Goal: Task Accomplishment & Management: Use online tool/utility

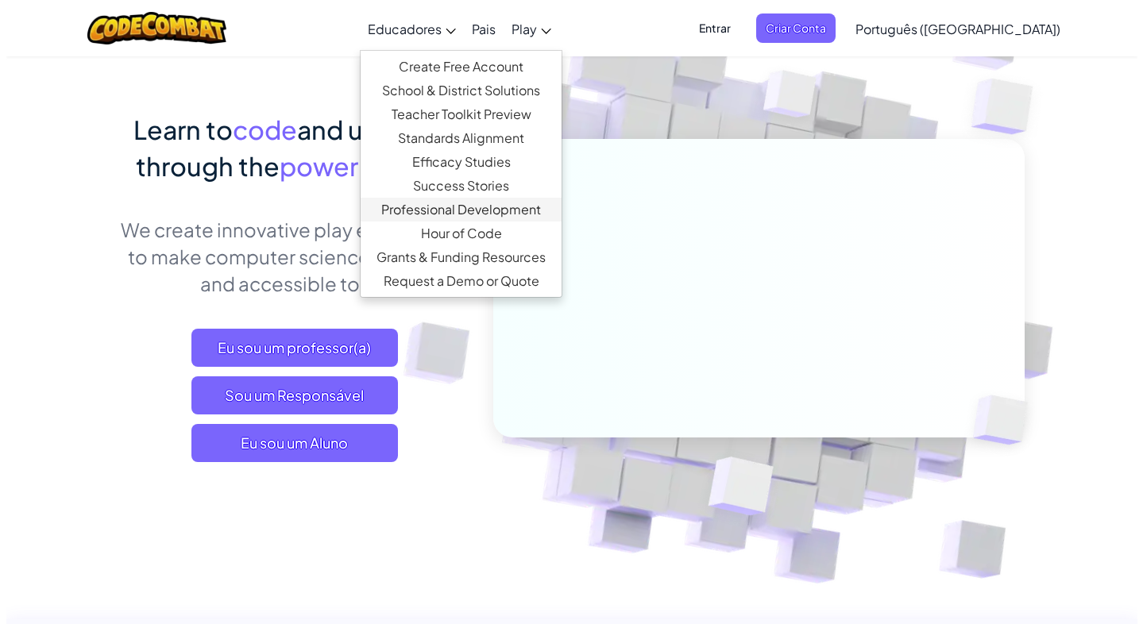
scroll to position [159, 0]
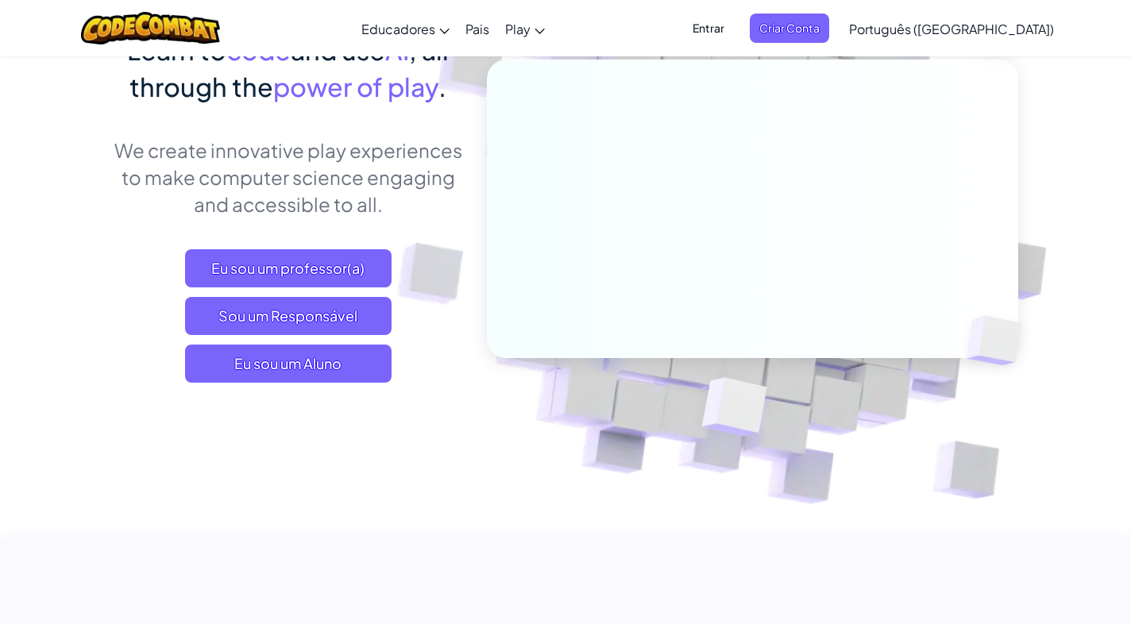
click at [434, 377] on div "Eu sou um professor(a) Sou um Responsável Eu sou um Aluno" at bounding box center [288, 315] width 350 height 133
click at [340, 362] on span "Eu sou um Aluno" at bounding box center [288, 364] width 206 height 38
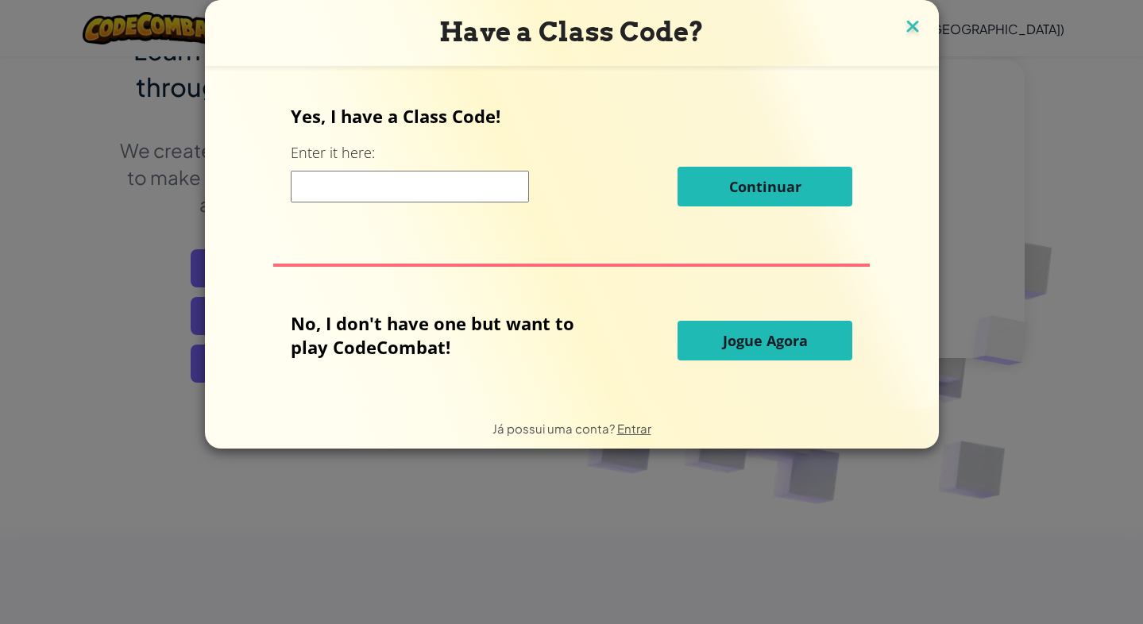
click at [902, 23] on img at bounding box center [912, 28] width 21 height 24
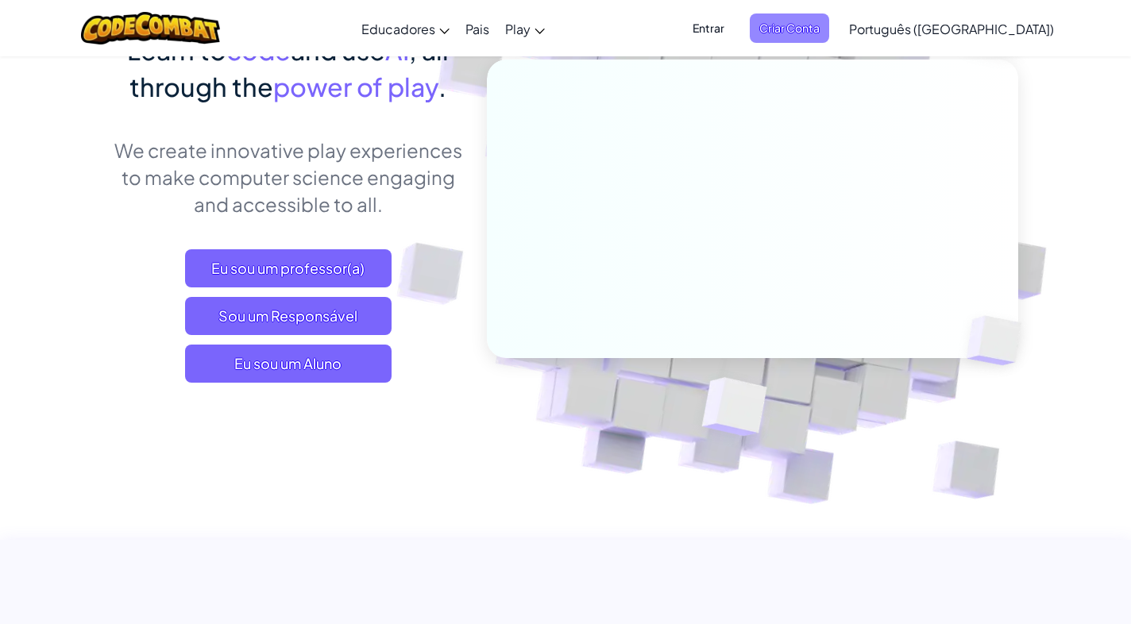
click at [829, 37] on span "Criar Conta" at bounding box center [789, 27] width 79 height 29
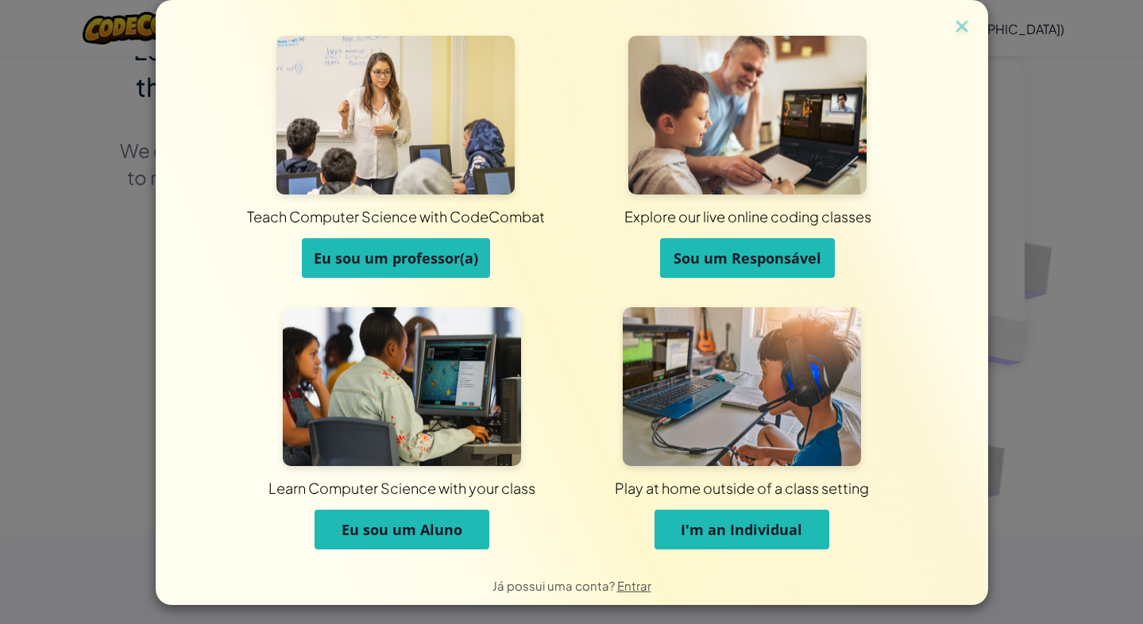
click at [398, 535] on span "Eu sou um Aluno" at bounding box center [401, 529] width 121 height 19
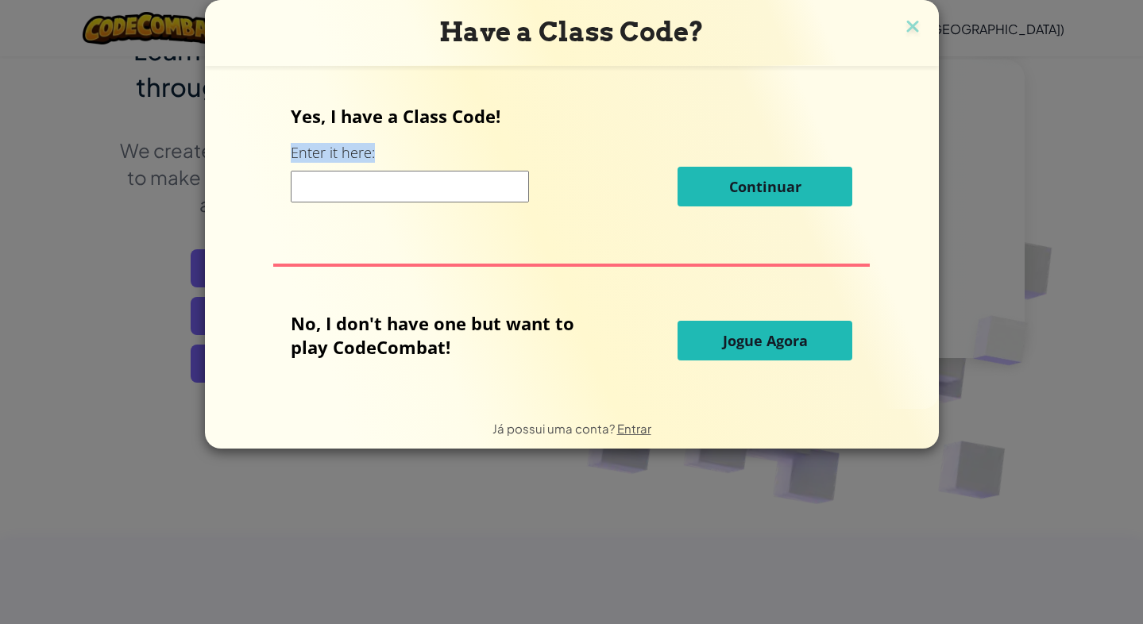
drag, startPoint x: 395, startPoint y: 152, endPoint x: 259, endPoint y: 152, distance: 135.8
click at [259, 152] on div "Yes, I have a Class Code! Enter it here: Continuar No, I don't have one but wan…" at bounding box center [572, 237] width 702 height 311
copy label "Enter it here:"
click at [687, 348] on button "Jogue Agora" at bounding box center [764, 341] width 175 height 40
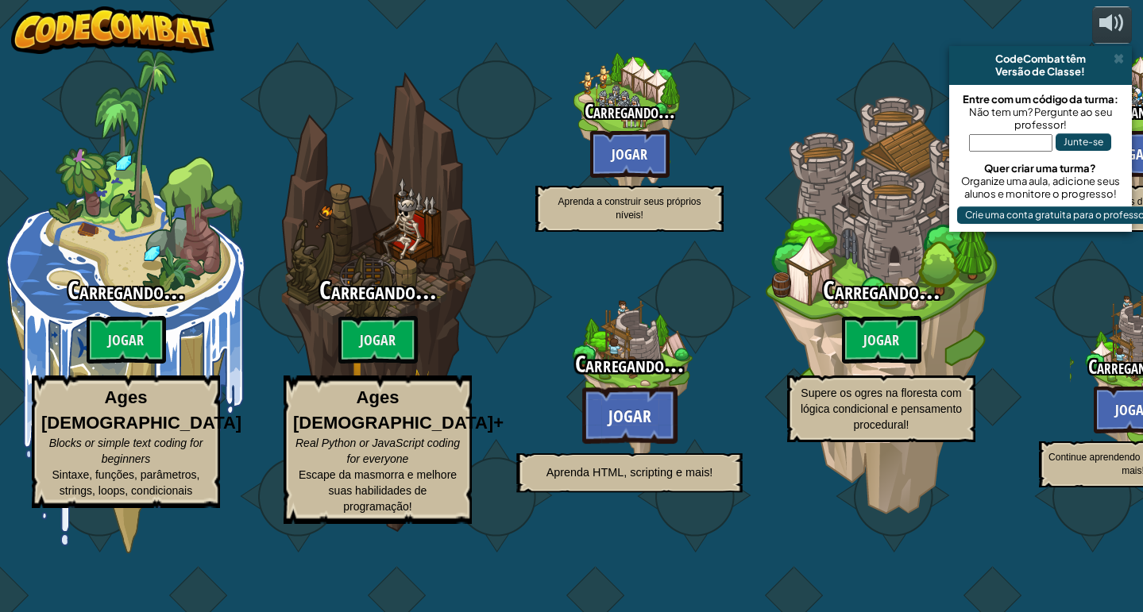
select select "pt-BR"
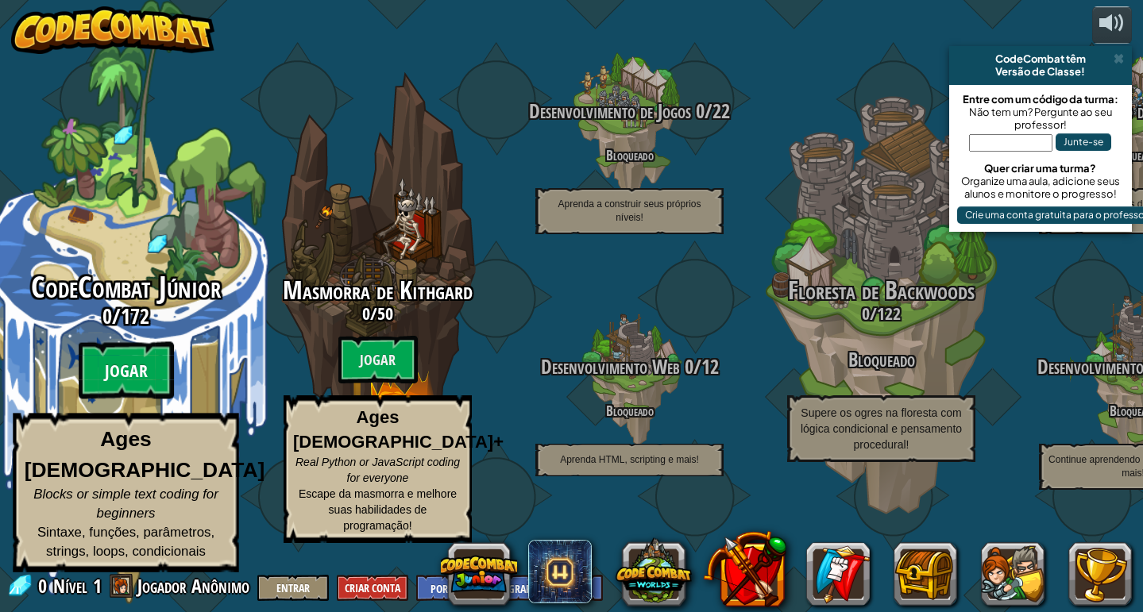
click at [129, 382] on btn "Jogar" at bounding box center [126, 370] width 95 height 57
select select "pt-BR"
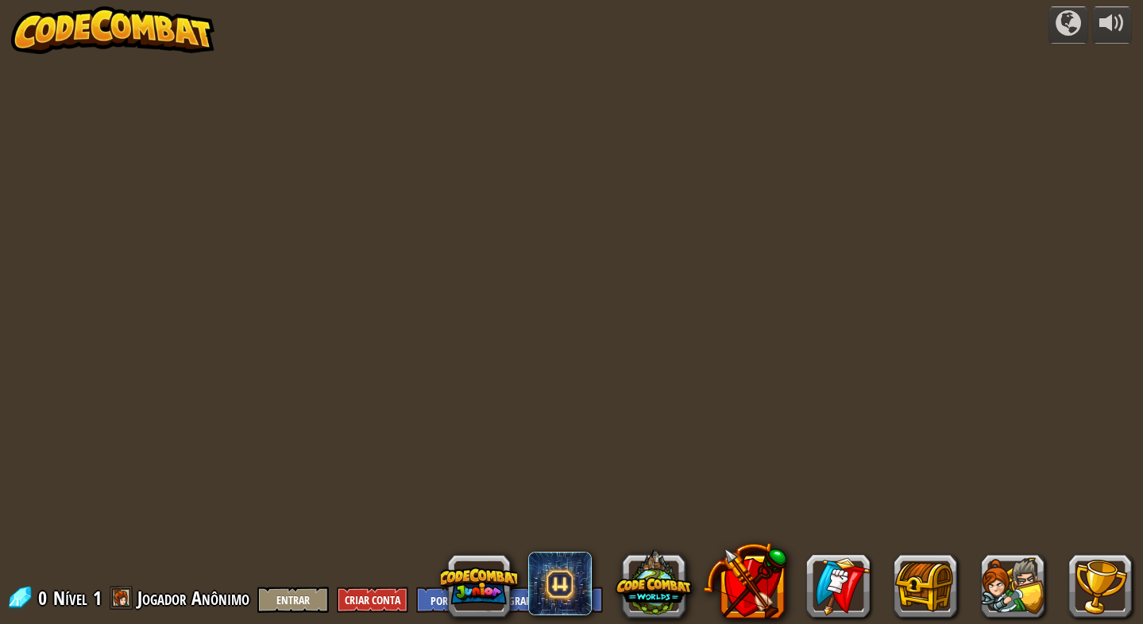
select select "pt-BR"
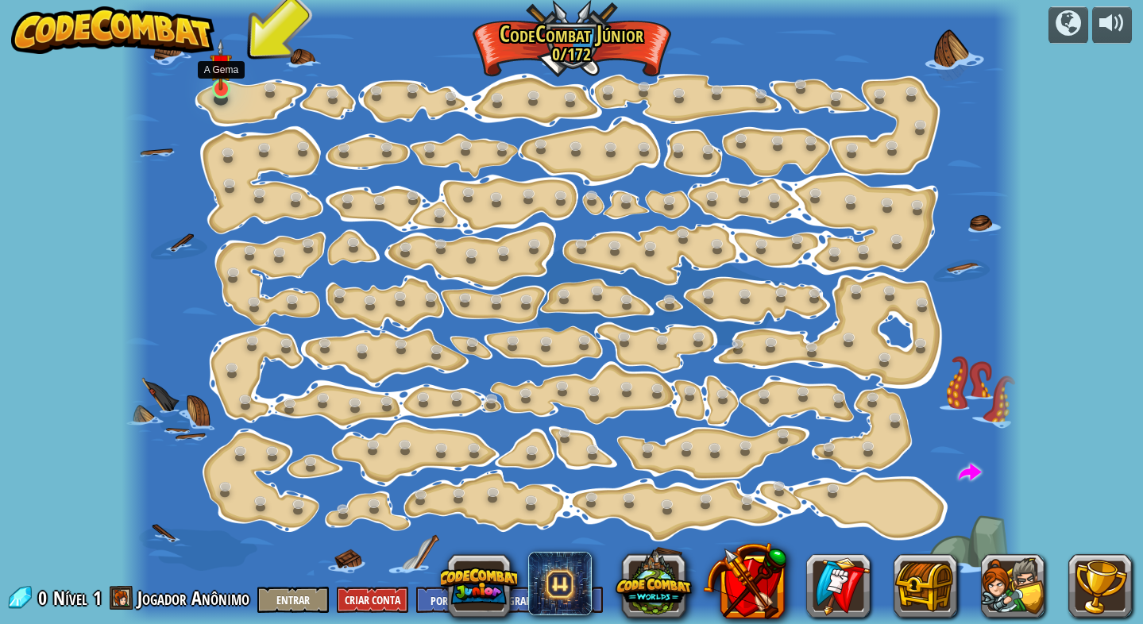
click at [217, 87] on img at bounding box center [221, 65] width 22 height 52
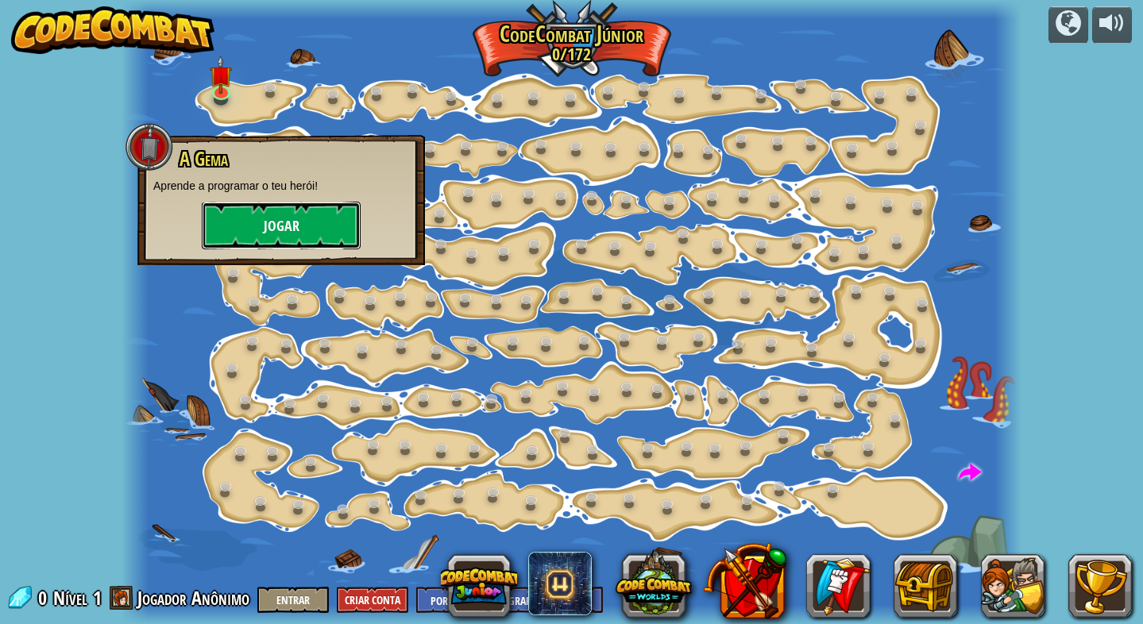
click at [229, 216] on button "Jogar" at bounding box center [281, 226] width 159 height 48
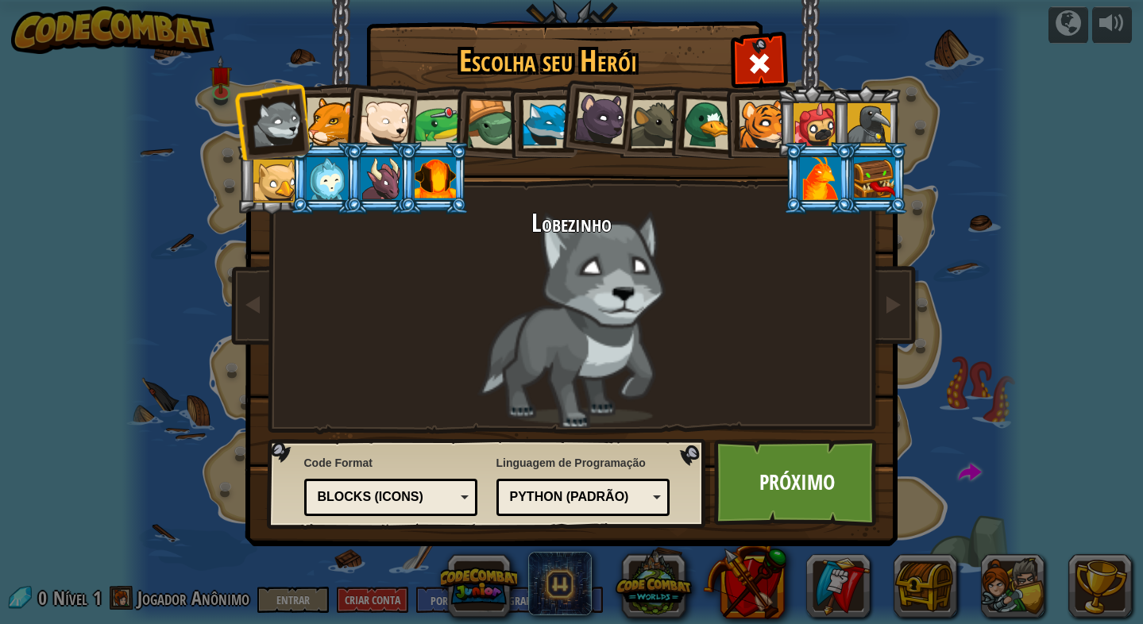
click at [638, 497] on div "Python (Padrão)" at bounding box center [578, 497] width 137 height 18
click at [965, 444] on div "Escolha seu Herói 0 Lobezinho Pantera Filhote de Urso Polar Sapo Tartaruga Rapo…" at bounding box center [571, 312] width 1143 height 624
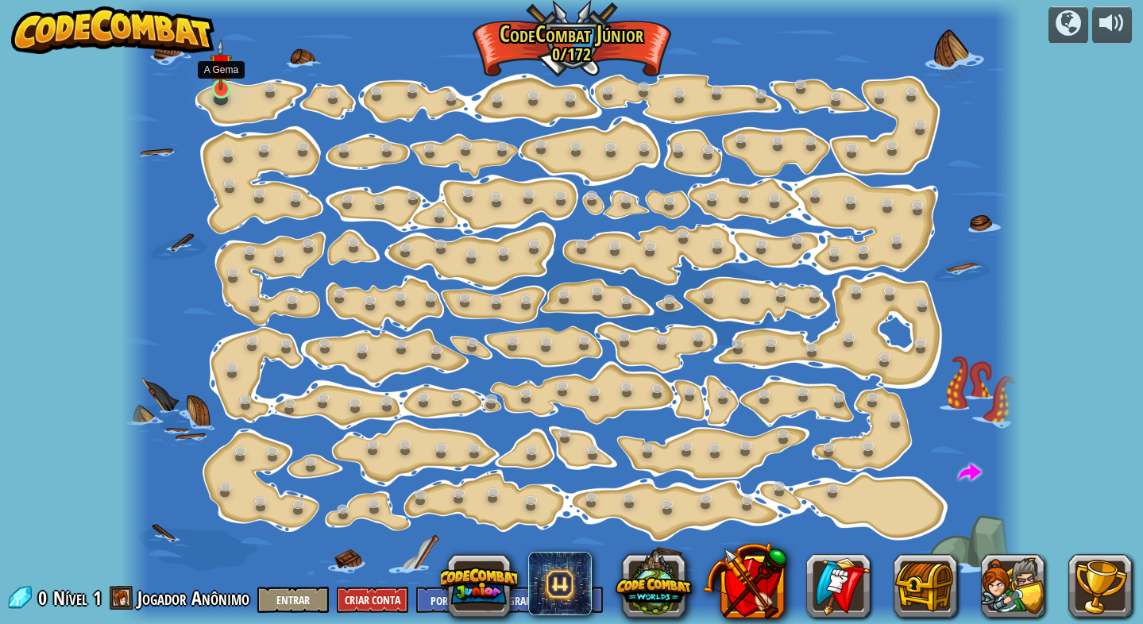
click at [222, 89] on img at bounding box center [221, 65] width 22 height 52
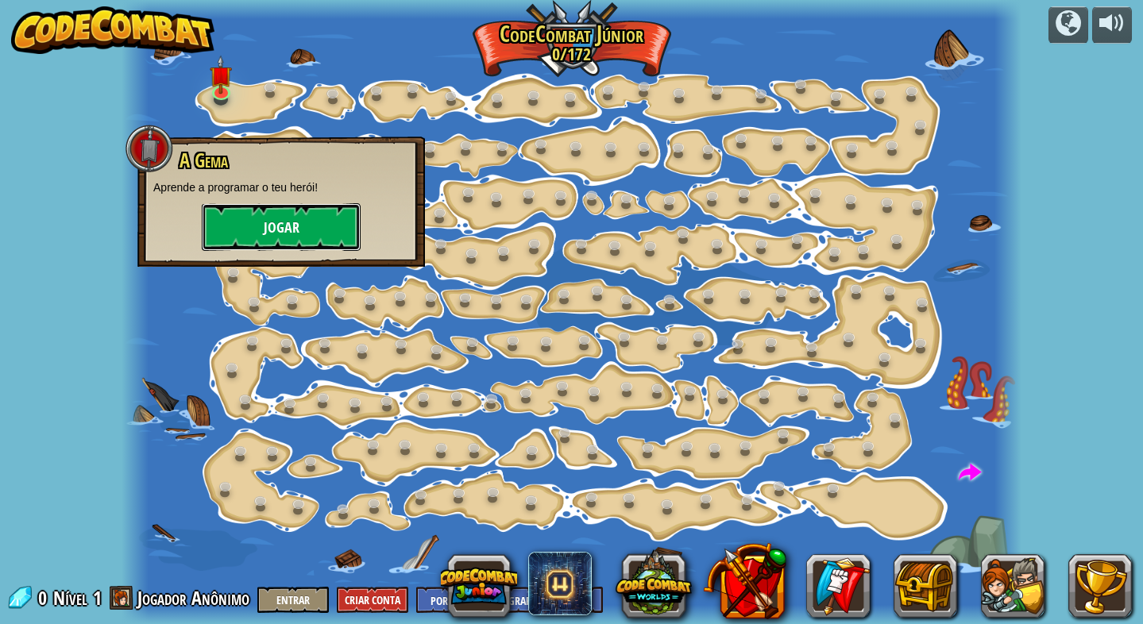
click at [331, 221] on button "Jogar" at bounding box center [281, 227] width 159 height 48
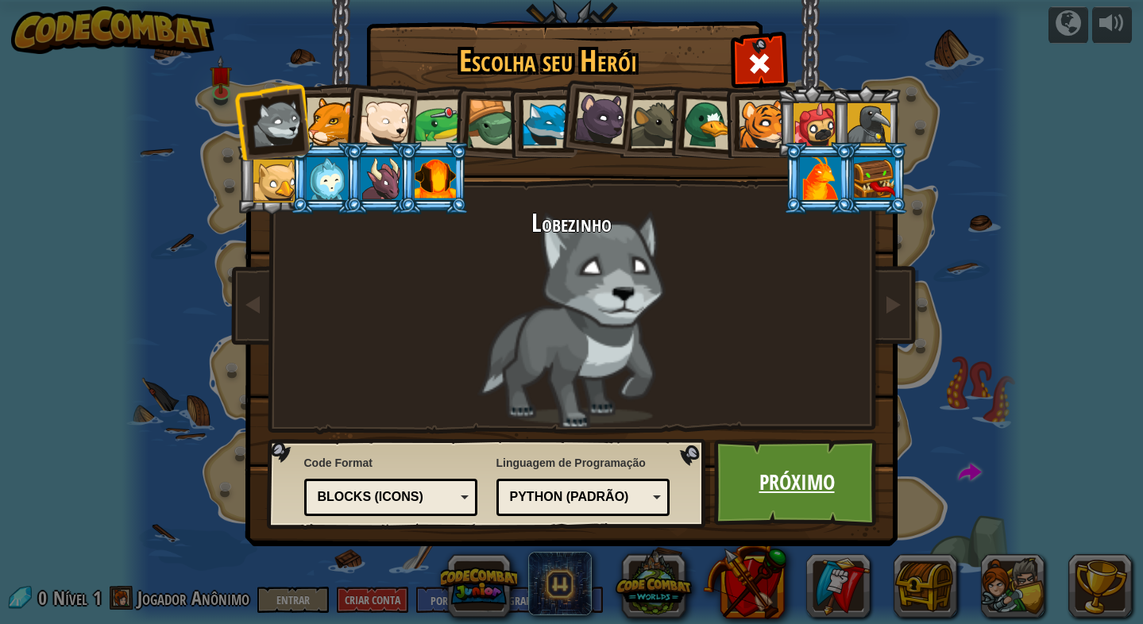
click at [756, 464] on link "Próximo" at bounding box center [797, 482] width 166 height 87
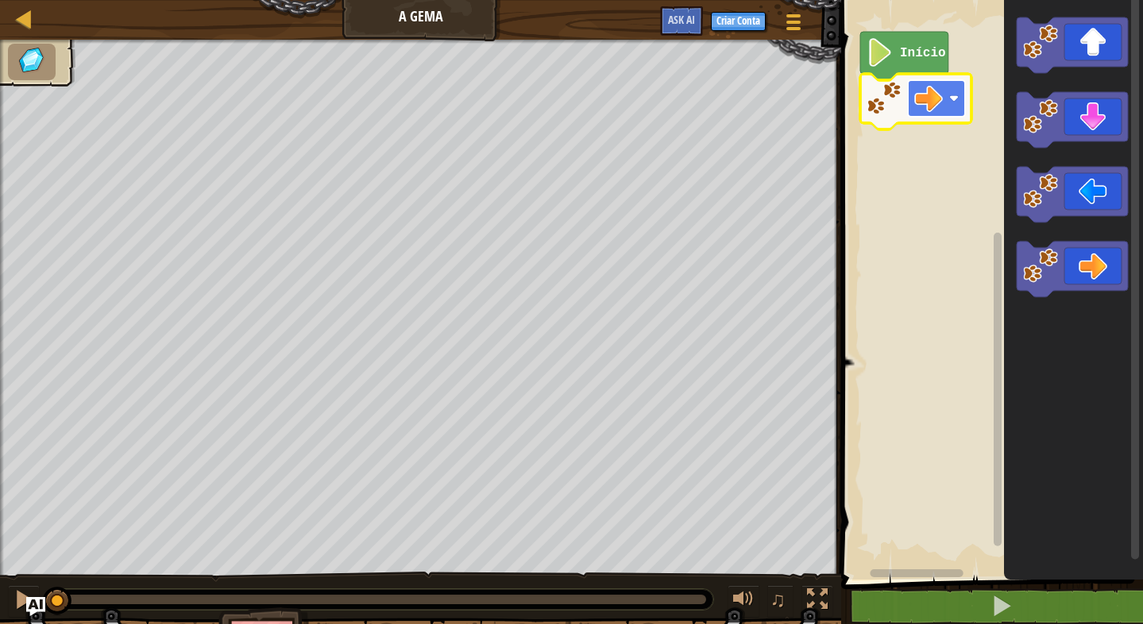
click at [931, 108] on image "Espaço de trabalho do Blockly" at bounding box center [928, 98] width 29 height 29
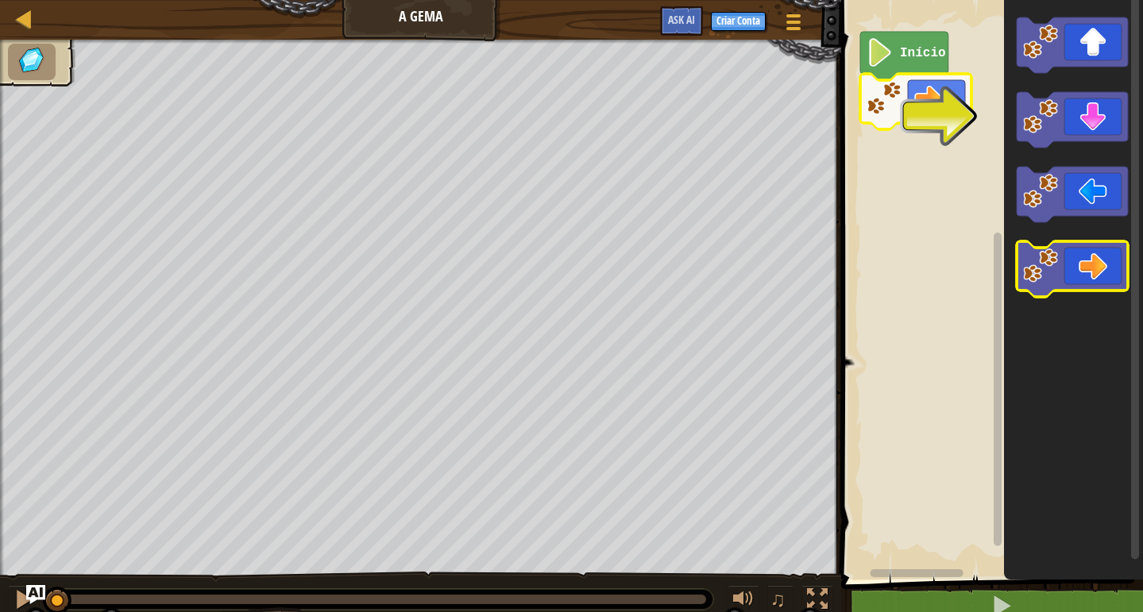
click at [1104, 268] on icon "Espaço de trabalho do Blockly" at bounding box center [1071, 269] width 111 height 56
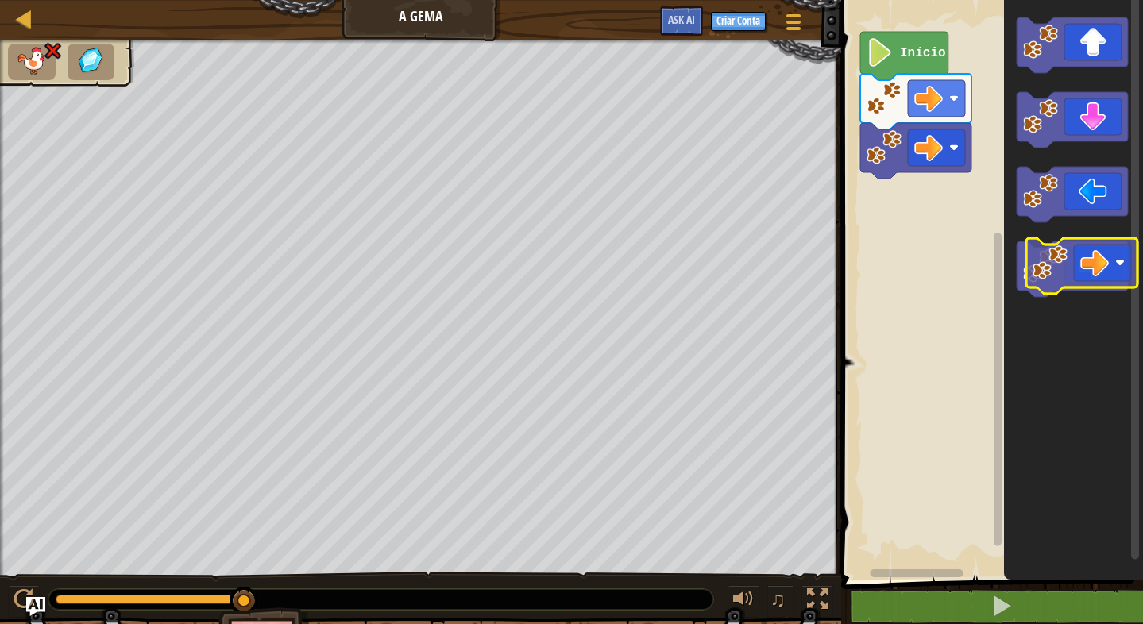
click at [1106, 253] on icon "Espaço de trabalho do Blockly" at bounding box center [1071, 269] width 111 height 56
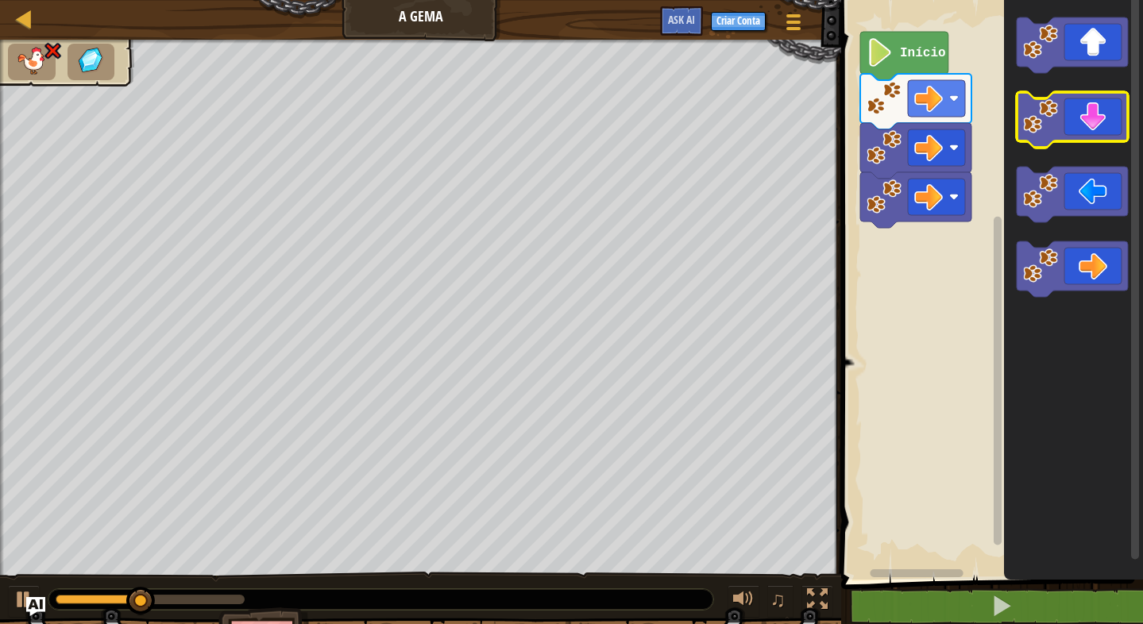
click at [1091, 111] on icon "Espaço de trabalho do Blockly" at bounding box center [1071, 120] width 111 height 56
click at [1095, 130] on icon "Espaço de trabalho do Blockly" at bounding box center [1071, 120] width 111 height 56
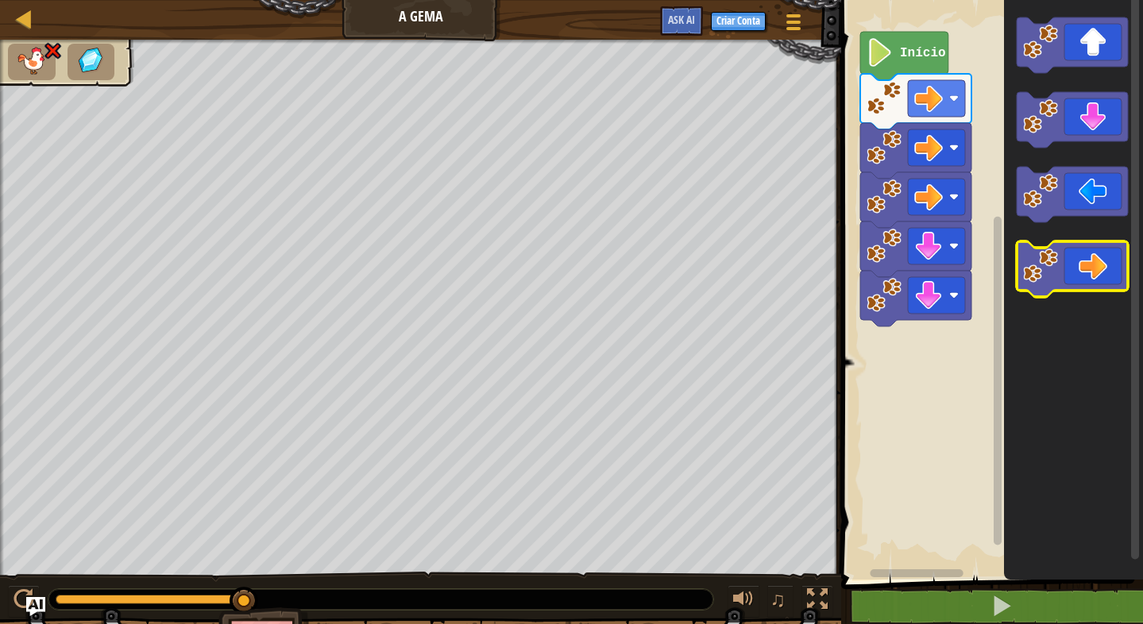
click at [1100, 267] on icon "Espaço de trabalho do Blockly" at bounding box center [1071, 269] width 111 height 56
click at [1095, 267] on icon "Espaço de trabalho do Blockly" at bounding box center [1071, 269] width 111 height 56
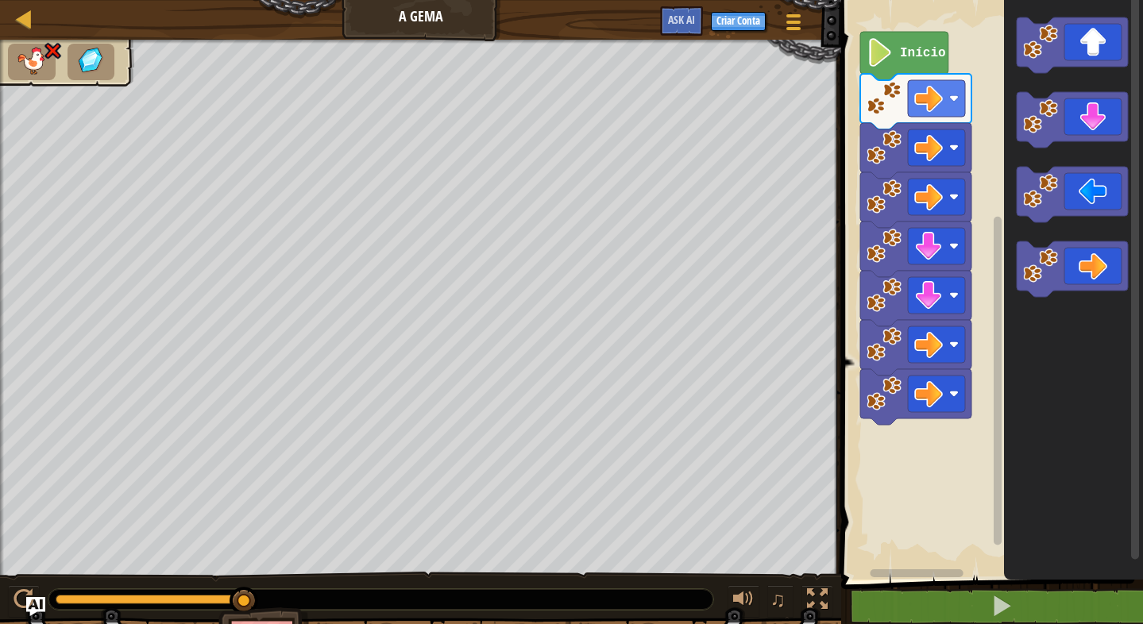
click at [897, 49] on icon "Espaço de trabalho do Blockly" at bounding box center [904, 56] width 88 height 48
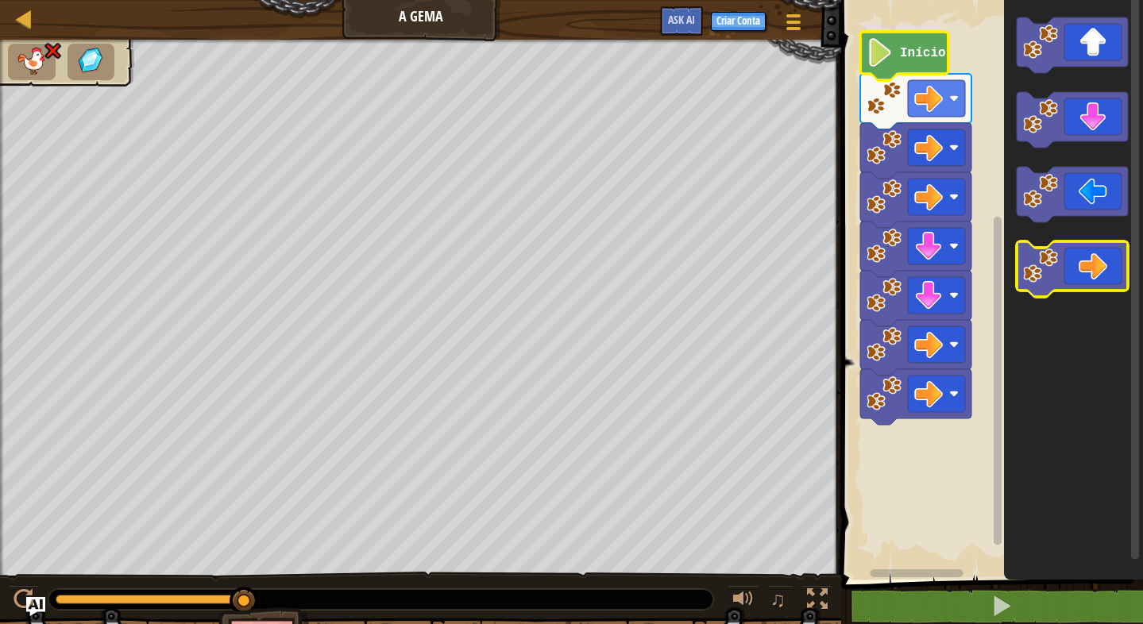
click at [1071, 264] on icon "Espaço de trabalho do Blockly" at bounding box center [1071, 269] width 111 height 56
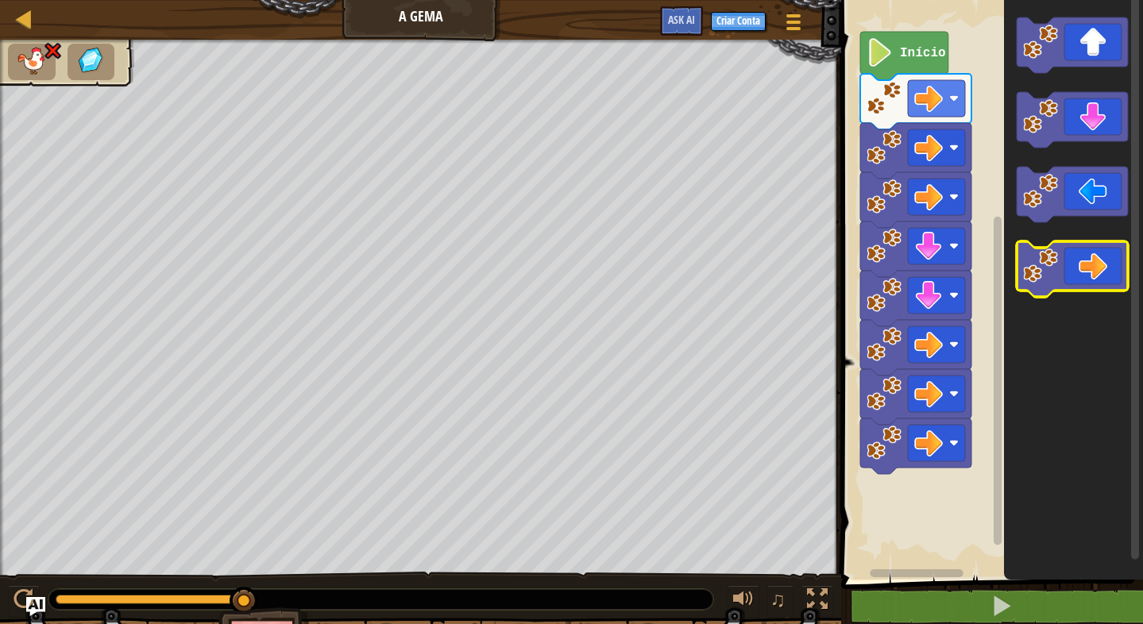
click at [1073, 266] on icon "Espaço de trabalho do Blockly" at bounding box center [1071, 269] width 111 height 56
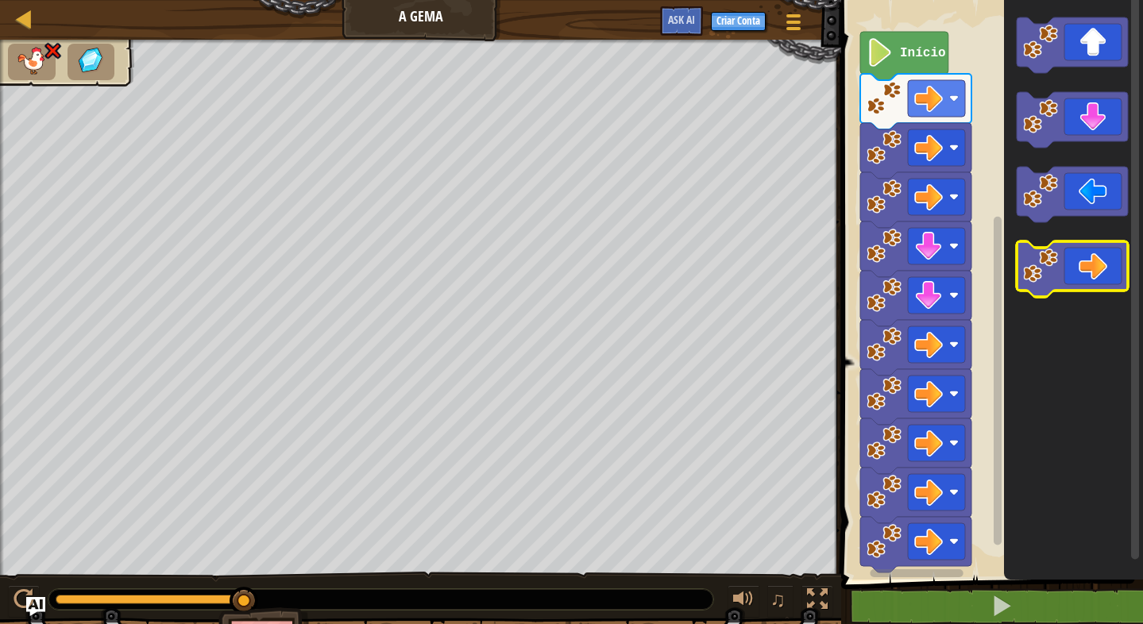
click at [1073, 266] on icon "Espaço de trabalho do Blockly" at bounding box center [1071, 269] width 111 height 56
click at [911, 48] on text "Início" at bounding box center [923, 53] width 46 height 14
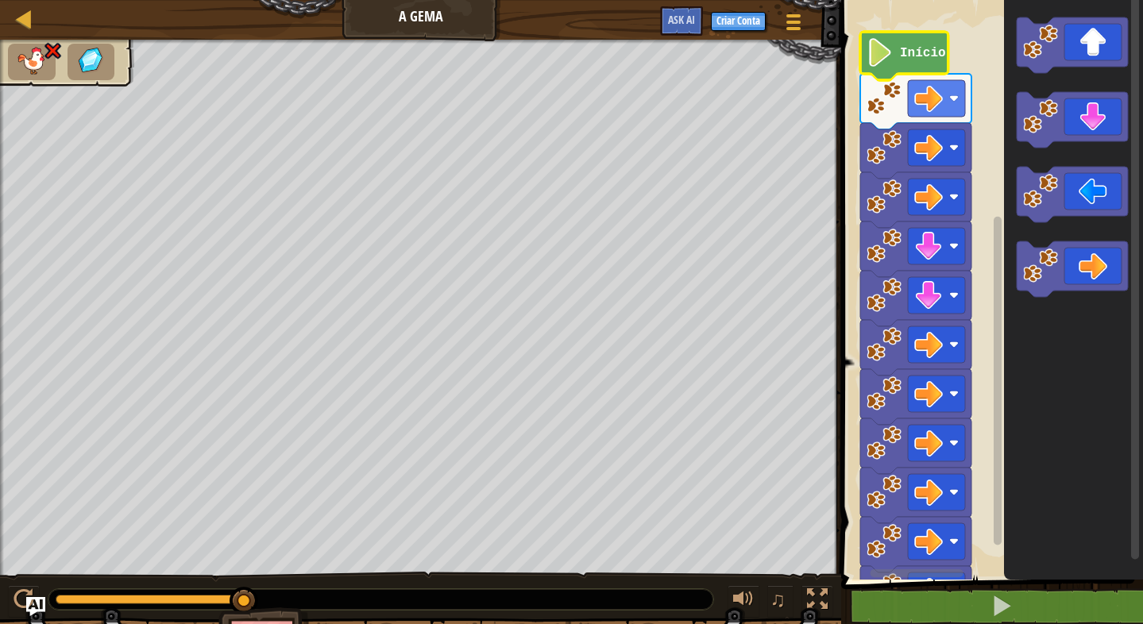
click at [911, 49] on text "Início" at bounding box center [923, 53] width 46 height 14
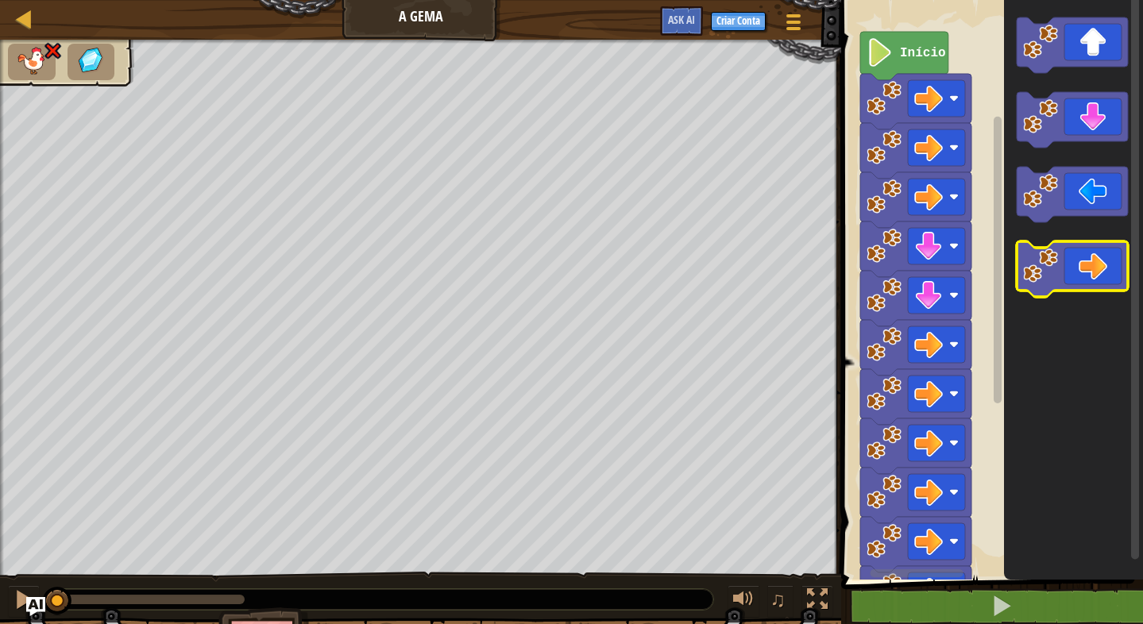
click at [1115, 276] on icon "Espaço de trabalho do Blockly" at bounding box center [1071, 269] width 111 height 56
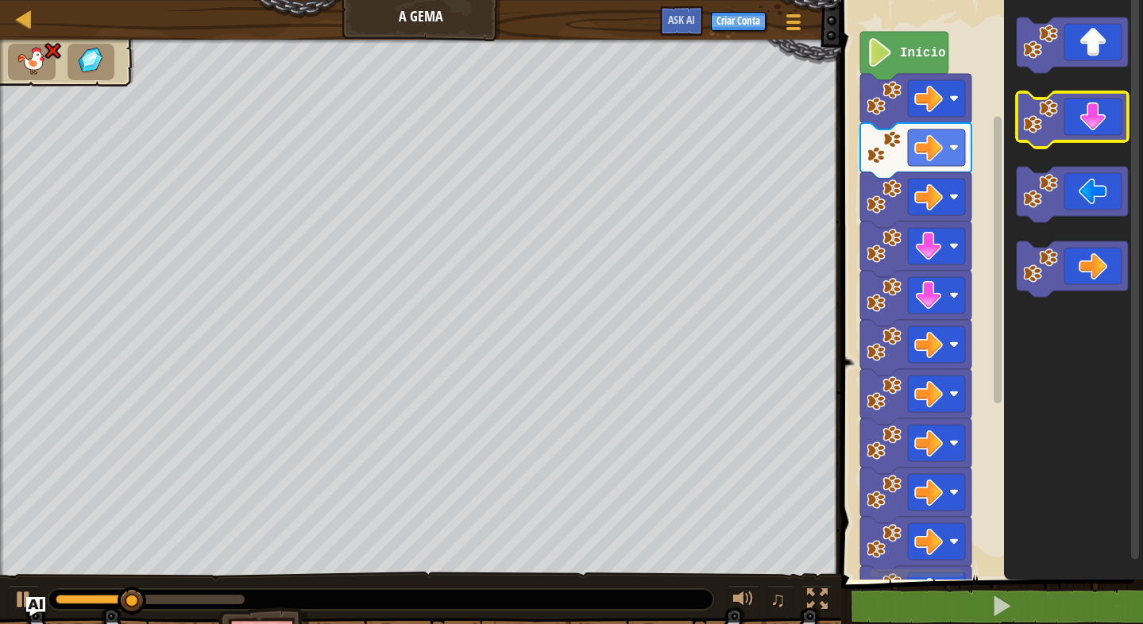
click at [1103, 137] on icon "Espaço de trabalho do Blockly" at bounding box center [1071, 120] width 111 height 56
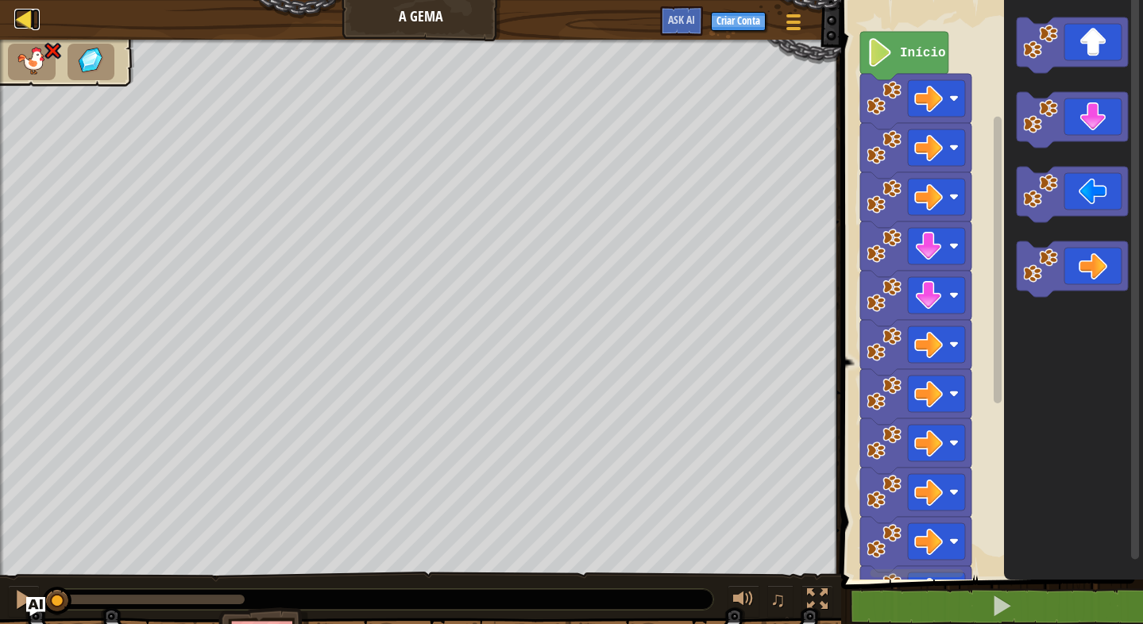
click at [22, 13] on div at bounding box center [24, 19] width 20 height 20
select select "pt-BR"
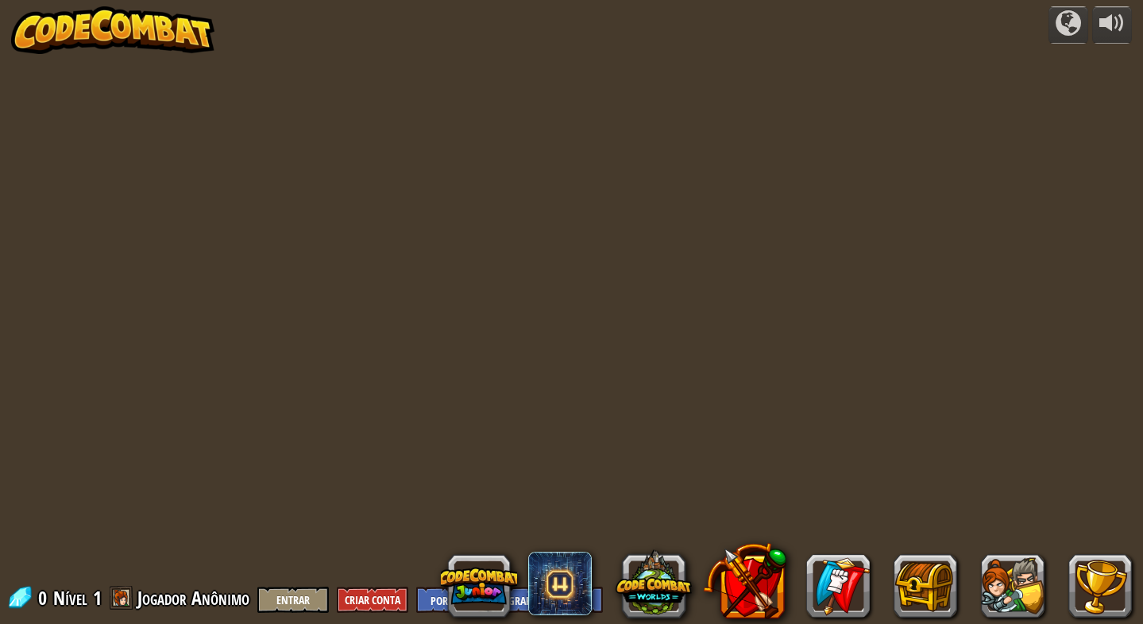
select select "pt-BR"
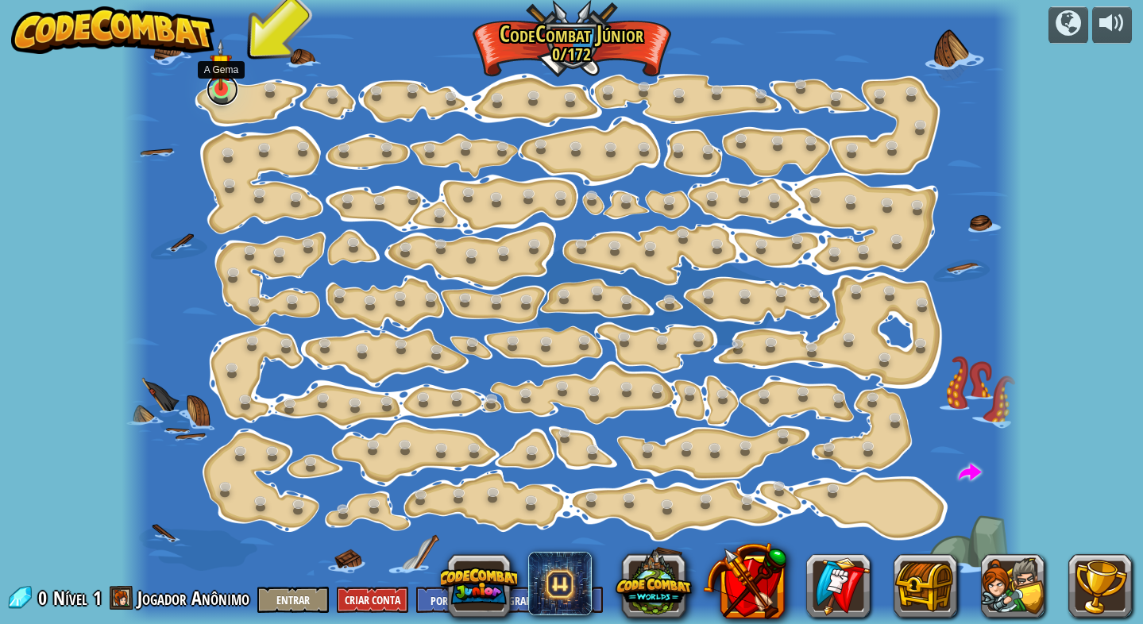
click at [219, 96] on link at bounding box center [222, 90] width 32 height 32
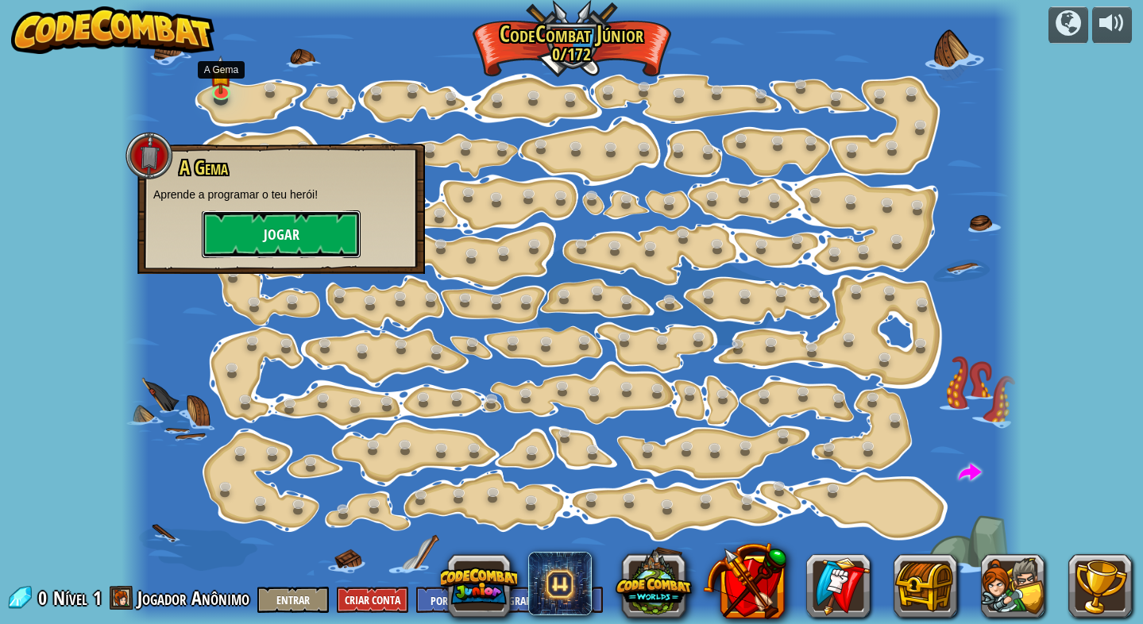
click at [280, 247] on button "Jogar" at bounding box center [281, 234] width 159 height 48
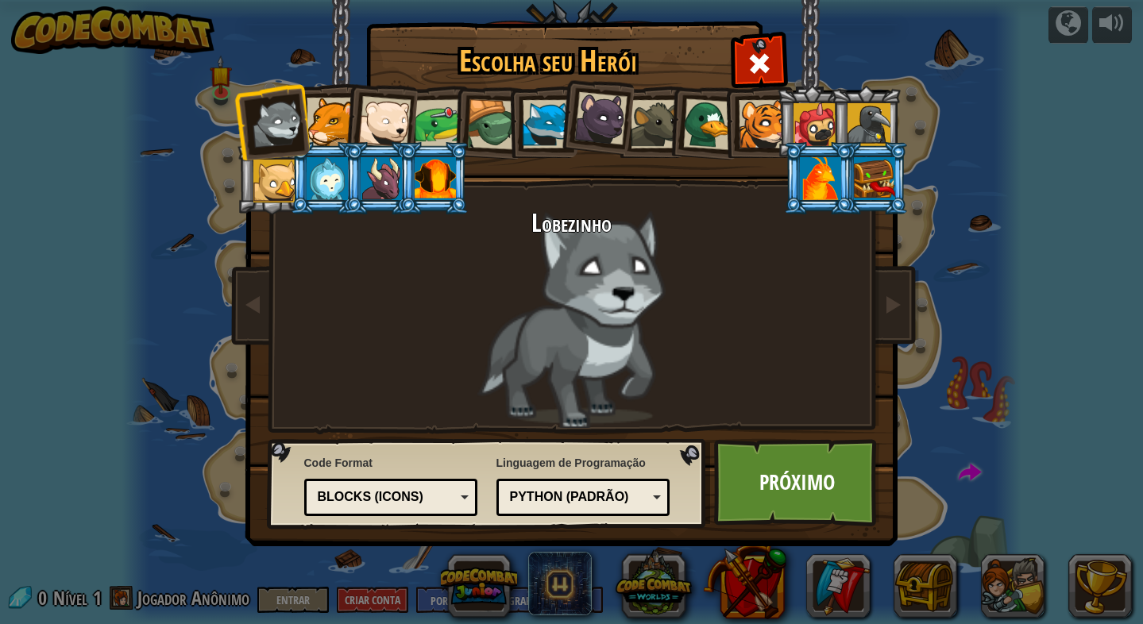
click at [457, 493] on div "Blocks (Icons)" at bounding box center [390, 497] width 153 height 25
click at [756, 489] on link "Próximo" at bounding box center [797, 482] width 166 height 87
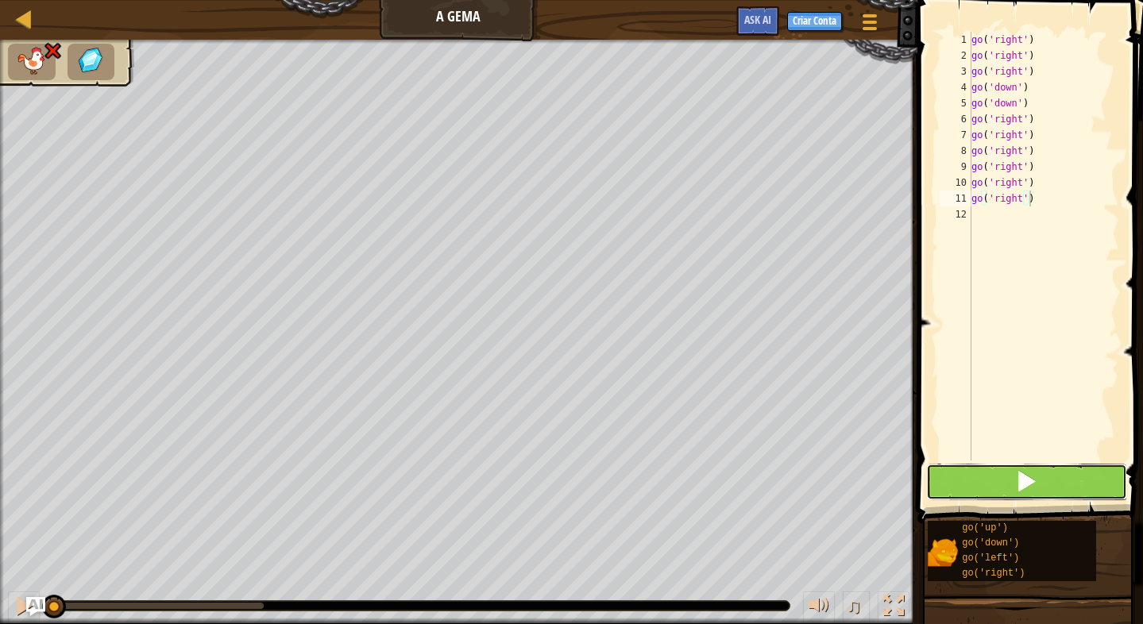
click at [956, 485] on button at bounding box center [1026, 482] width 201 height 37
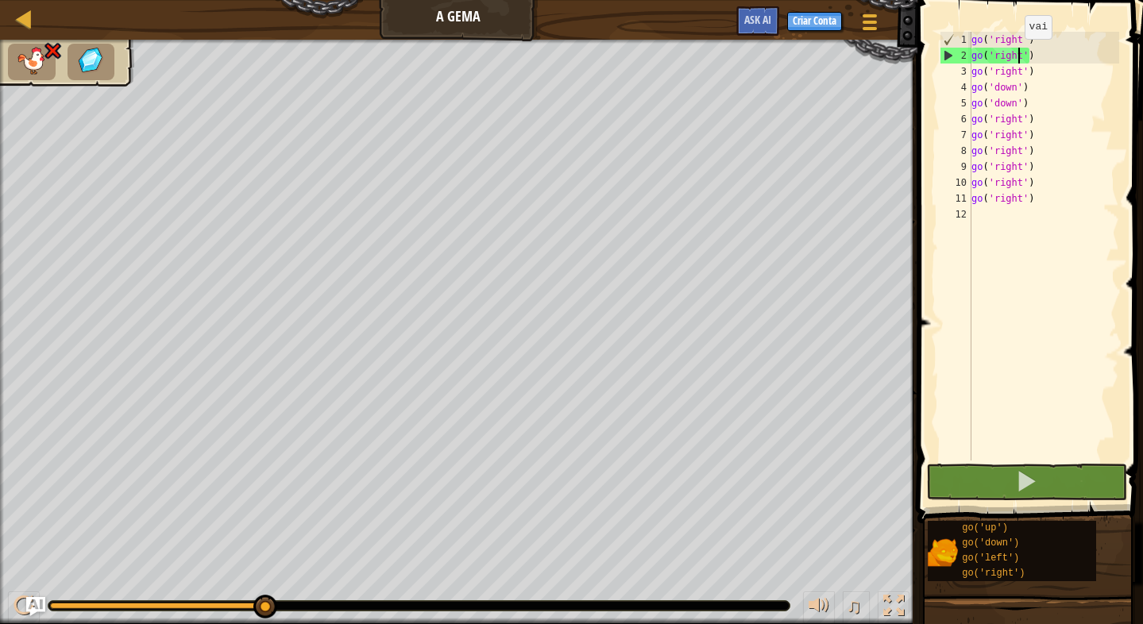
click at [1016, 55] on div "go ( 'right' ) go ( 'right' ) go ( 'right' ) go ( 'down' ) go ( 'down' ) go ( '…" at bounding box center [1043, 262] width 151 height 461
click at [1017, 56] on div "go ( 'right' ) go ( 'right' ) go ( 'right' ) go ( 'down' ) go ( 'down' ) go ( '…" at bounding box center [1043, 262] width 151 height 461
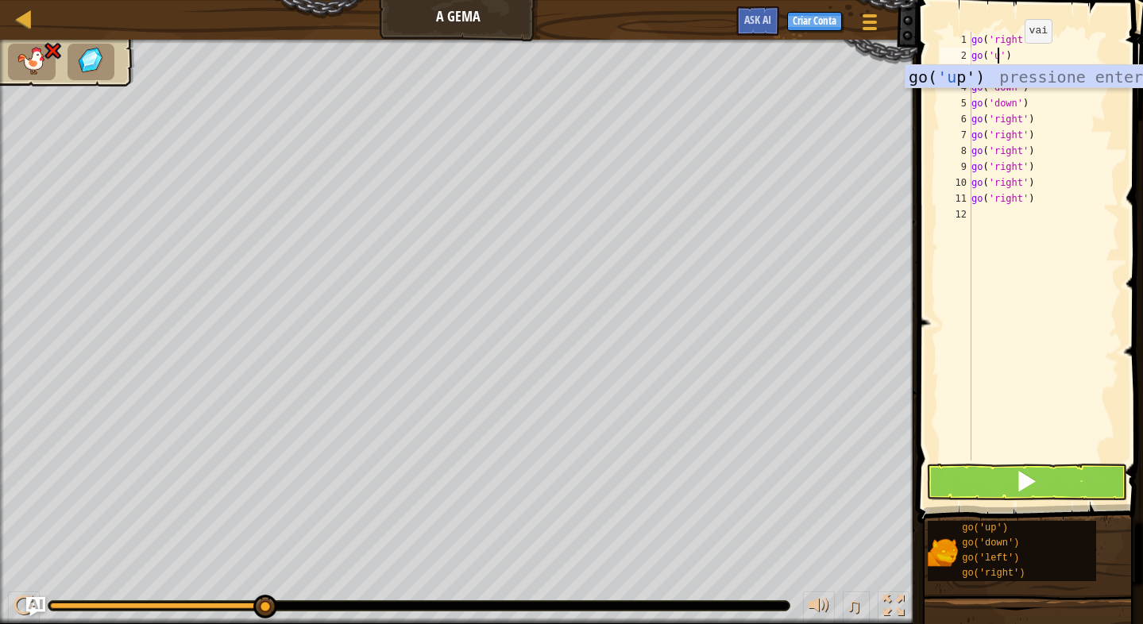
scroll to position [7, 2]
click at [1091, 474] on button at bounding box center [1026, 482] width 201 height 37
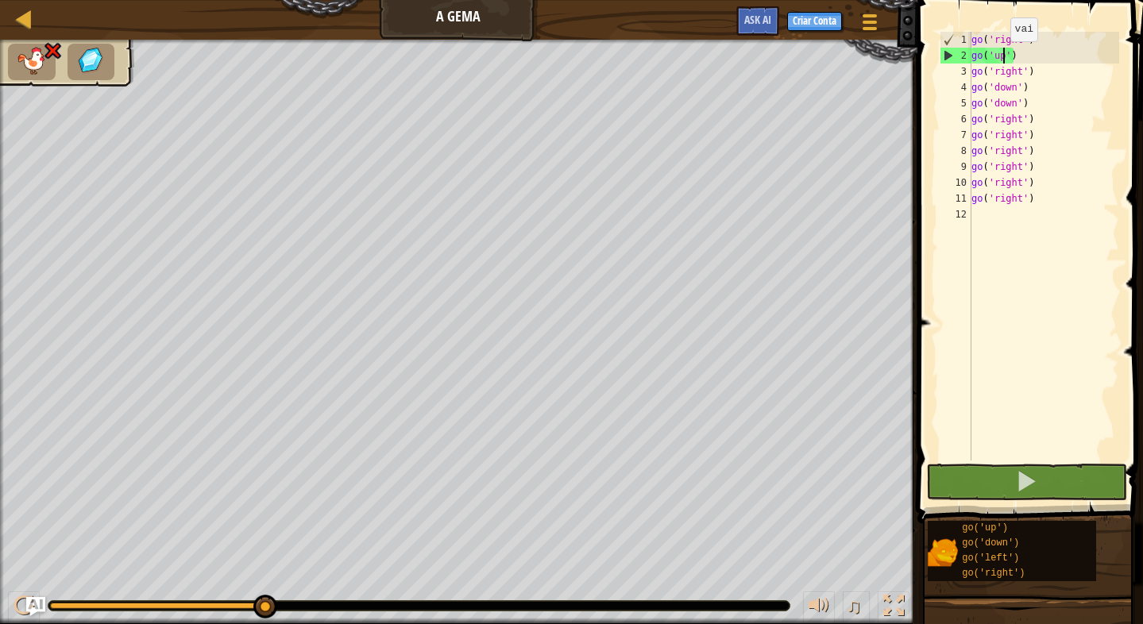
click at [1002, 57] on div "go ( 'right' ) go ( 'up' ) go ( 'right' ) go ( 'down' ) go ( 'down' ) go ( 'rig…" at bounding box center [1043, 262] width 151 height 461
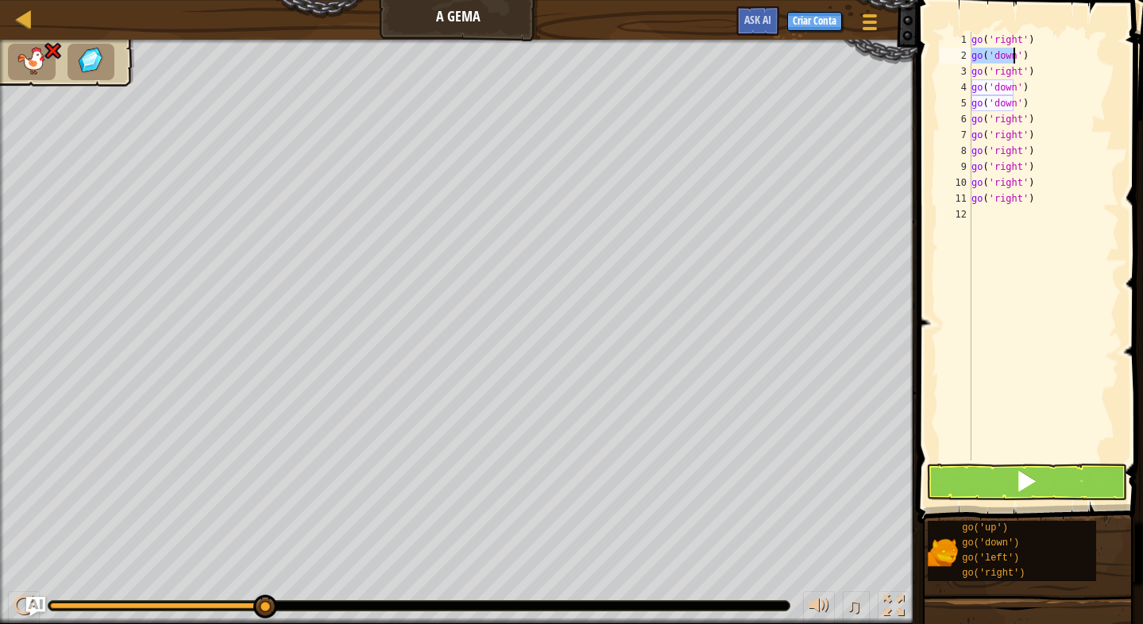
type textarea "go('down')"
click at [1027, 476] on span at bounding box center [1026, 481] width 22 height 22
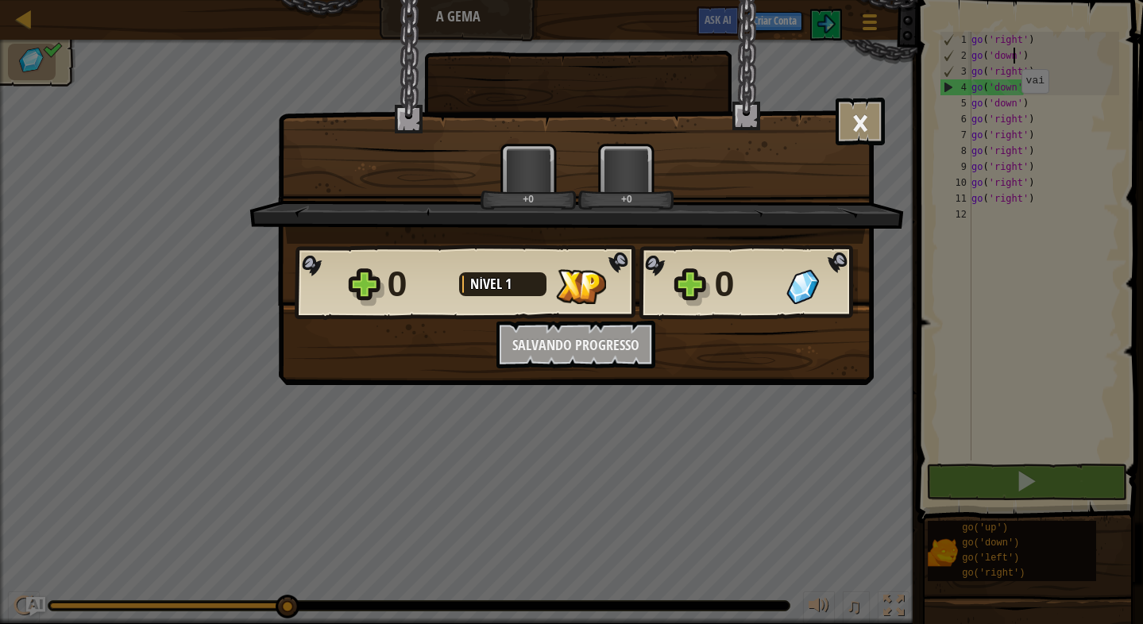
scroll to position [7, 3]
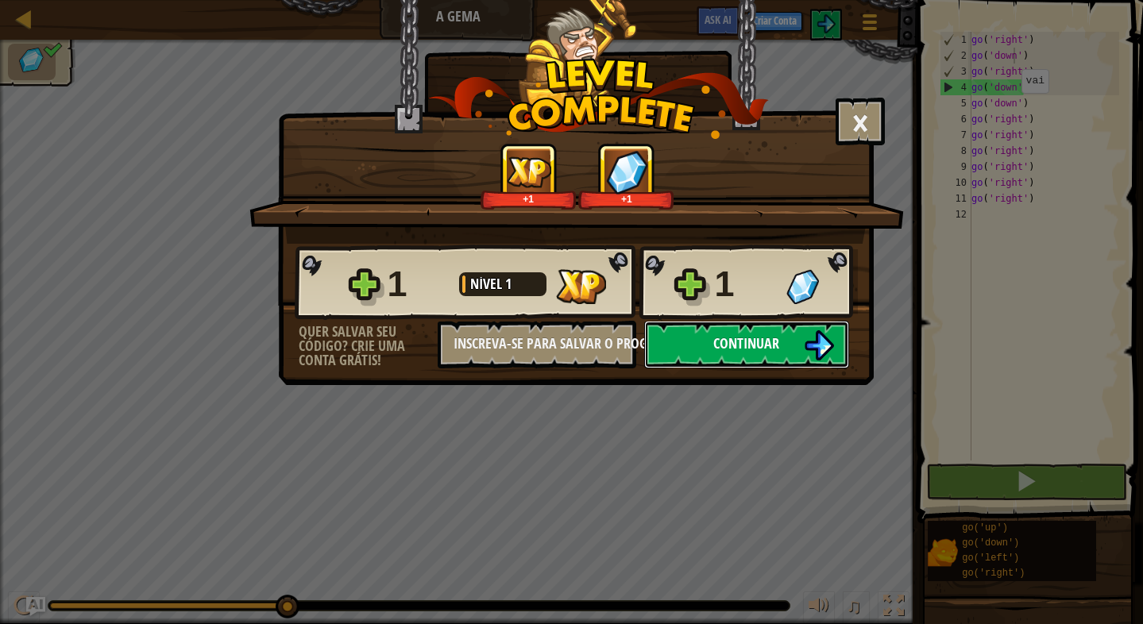
click at [703, 339] on button "Continuar" at bounding box center [746, 345] width 205 height 48
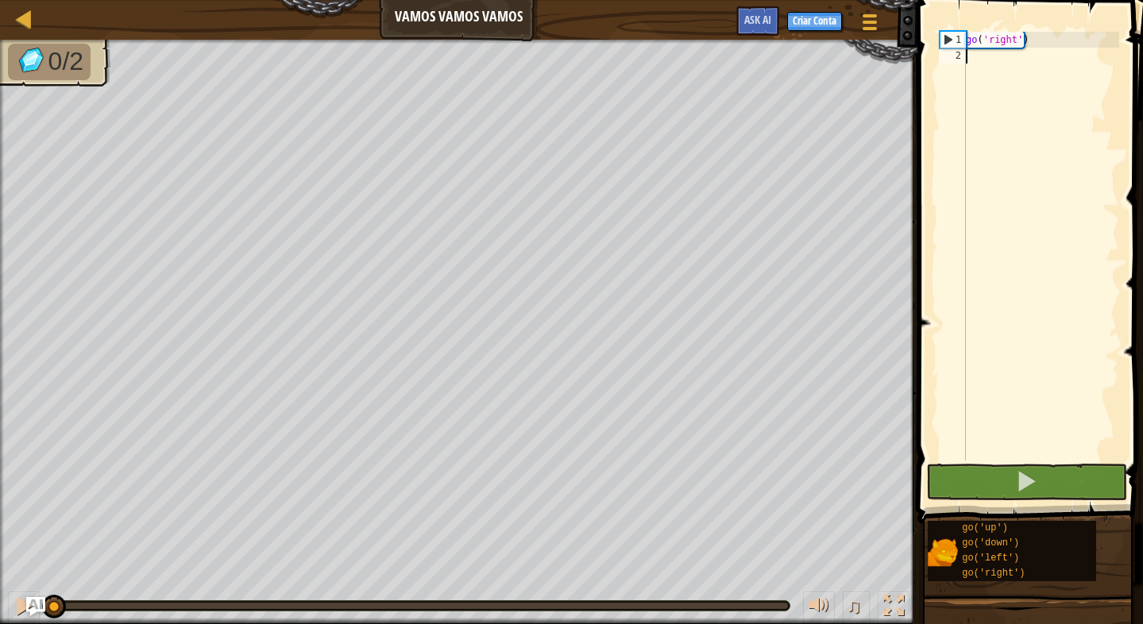
type textarea "go"
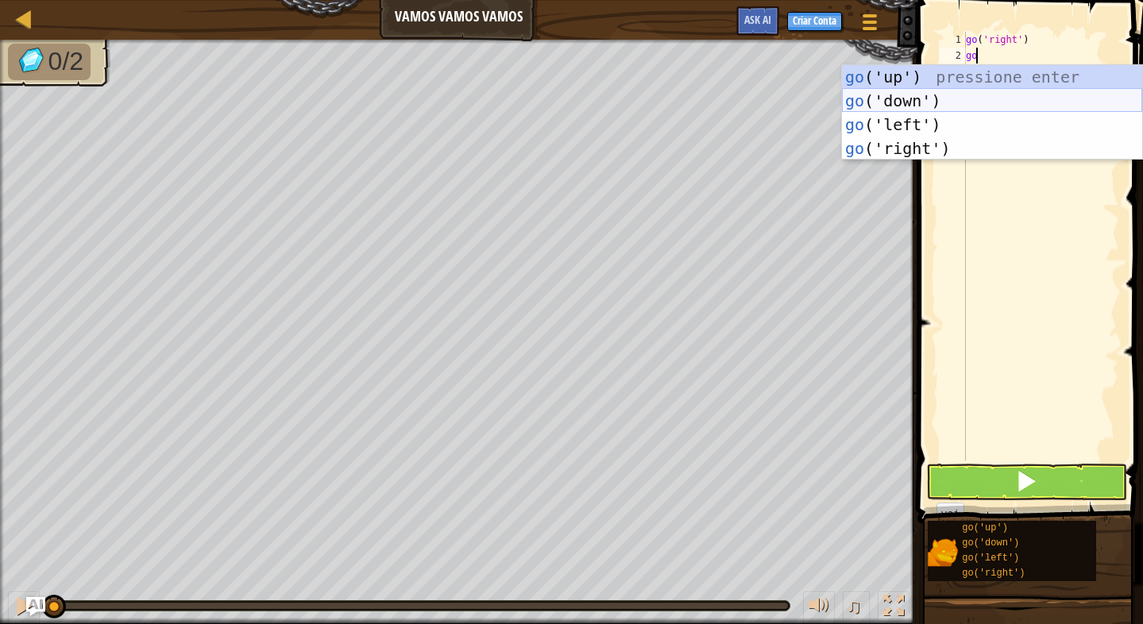
click at [914, 97] on div "go ('up') pressione enter go ('down') pressione enter go ('left') pressione ent…" at bounding box center [992, 136] width 300 height 143
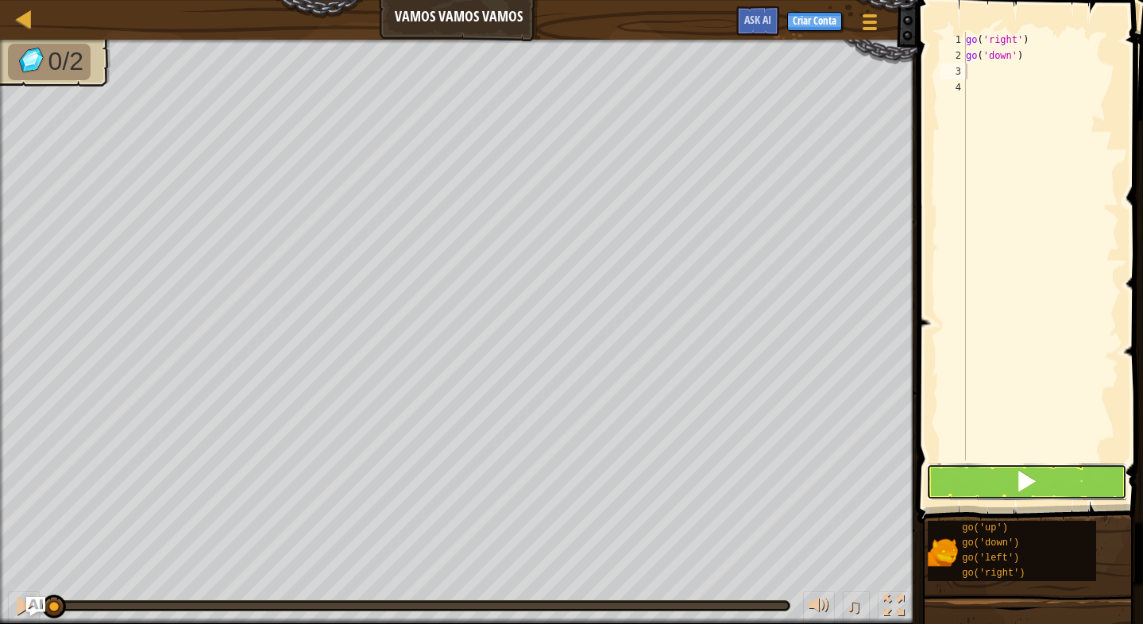
click at [1016, 477] on span at bounding box center [1026, 481] width 22 height 22
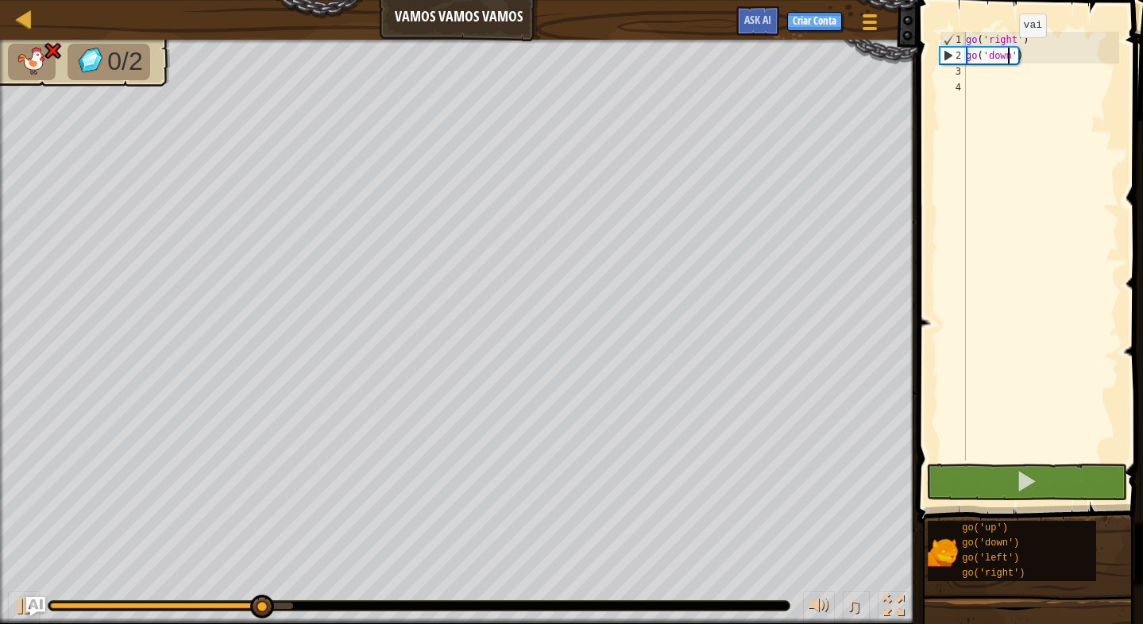
click at [1005, 53] on div "go ( 'right' ) go ( 'down' )" at bounding box center [1040, 262] width 156 height 461
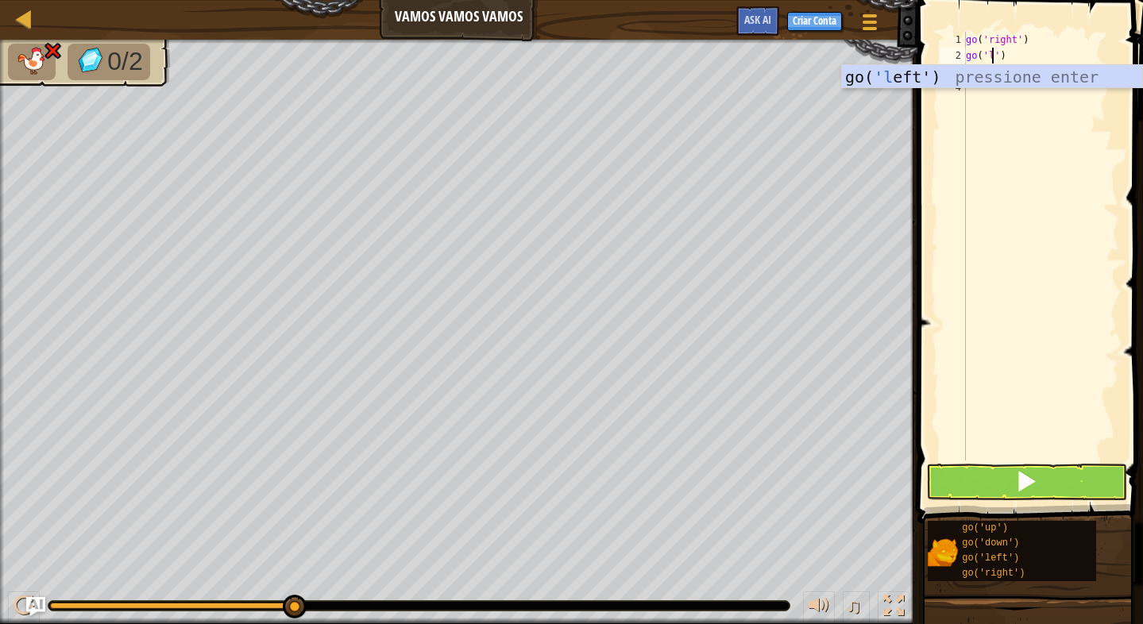
scroll to position [7, 2]
click at [1005, 87] on div "go( 'lef t') pressione enter" at bounding box center [992, 100] width 300 height 71
type textarea "go('left"
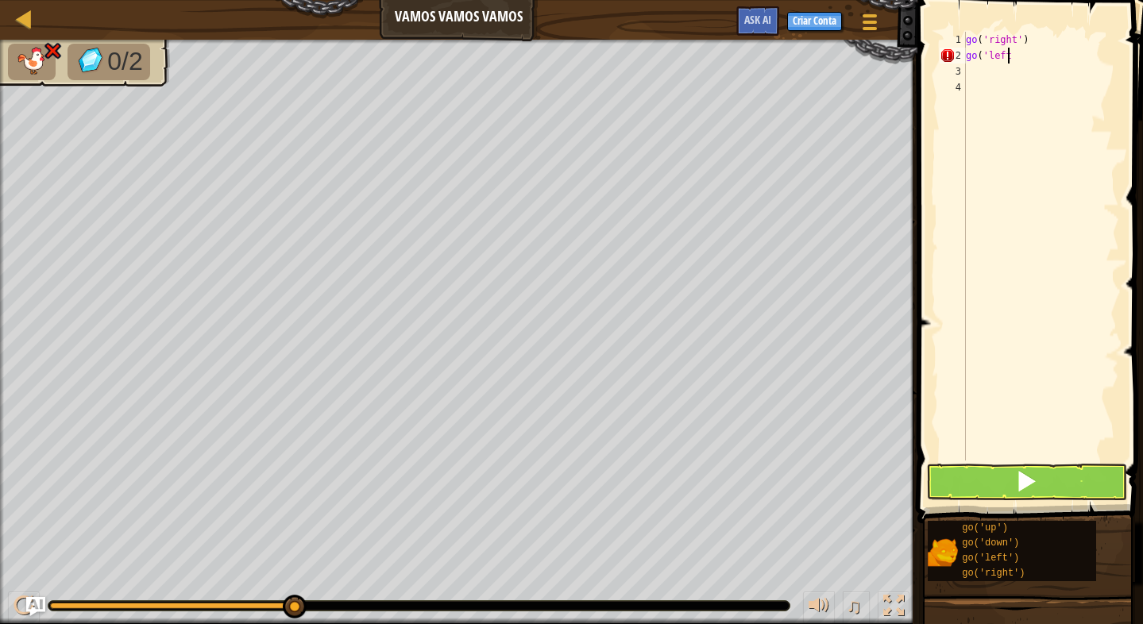
scroll to position [7, 0]
click at [1042, 488] on button at bounding box center [1026, 482] width 201 height 37
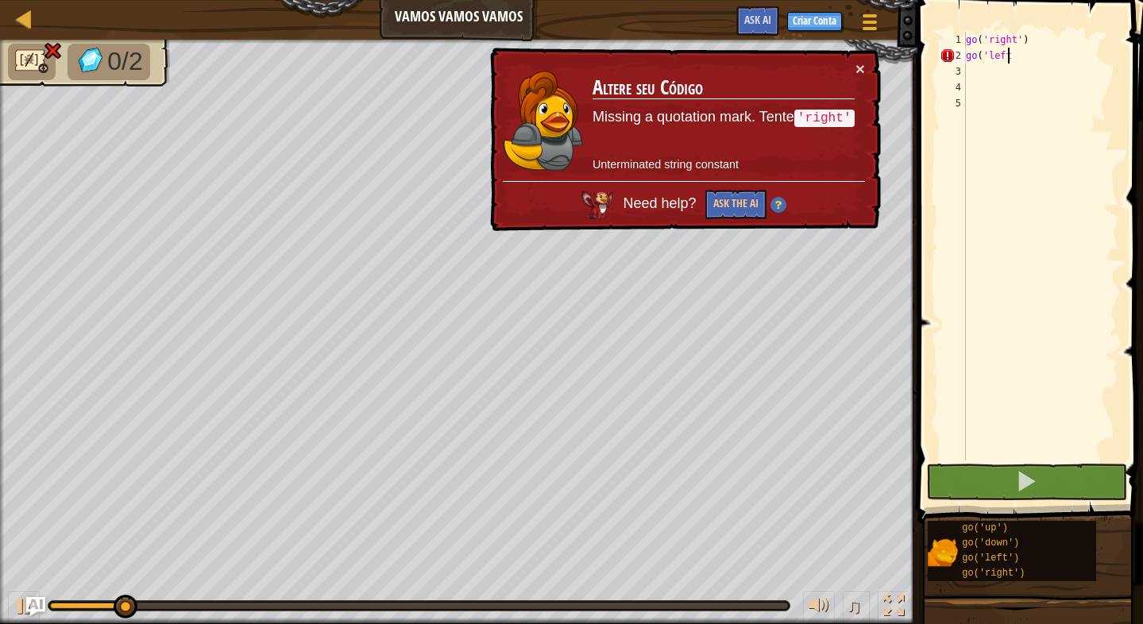
click at [1034, 62] on div "go ( 'right' ) go ( 'left" at bounding box center [1040, 262] width 156 height 461
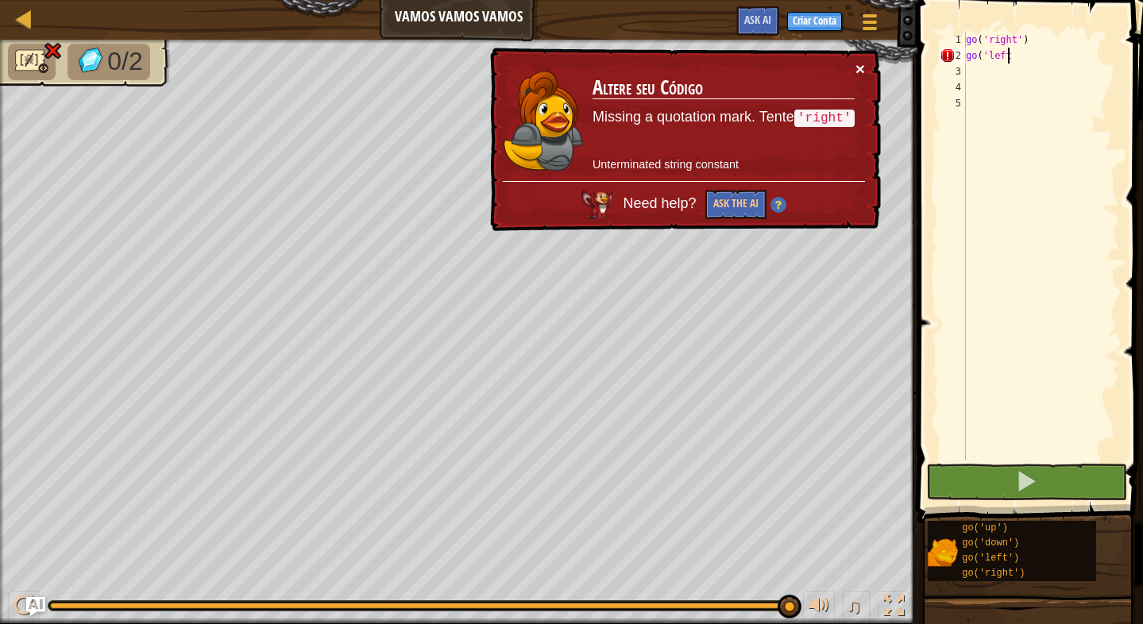
click at [857, 66] on button "×" at bounding box center [861, 71] width 10 height 17
click at [832, 113] on code "'right'" at bounding box center [824, 117] width 60 height 17
click at [728, 205] on button "Ask the AI" at bounding box center [734, 206] width 62 height 30
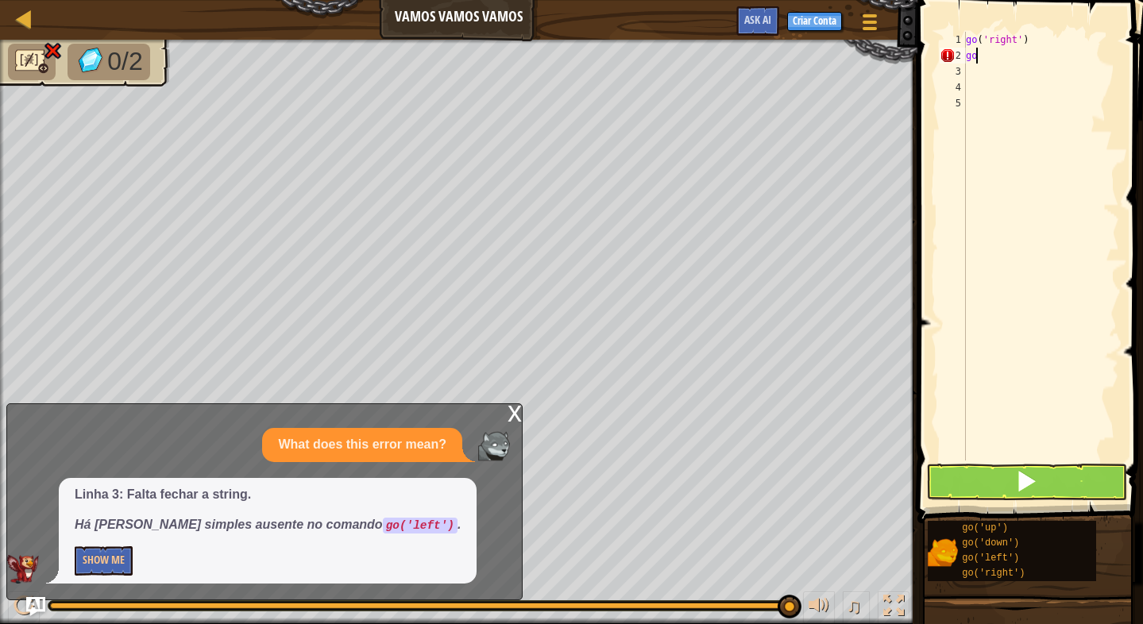
type textarea "g"
type textarea "go"
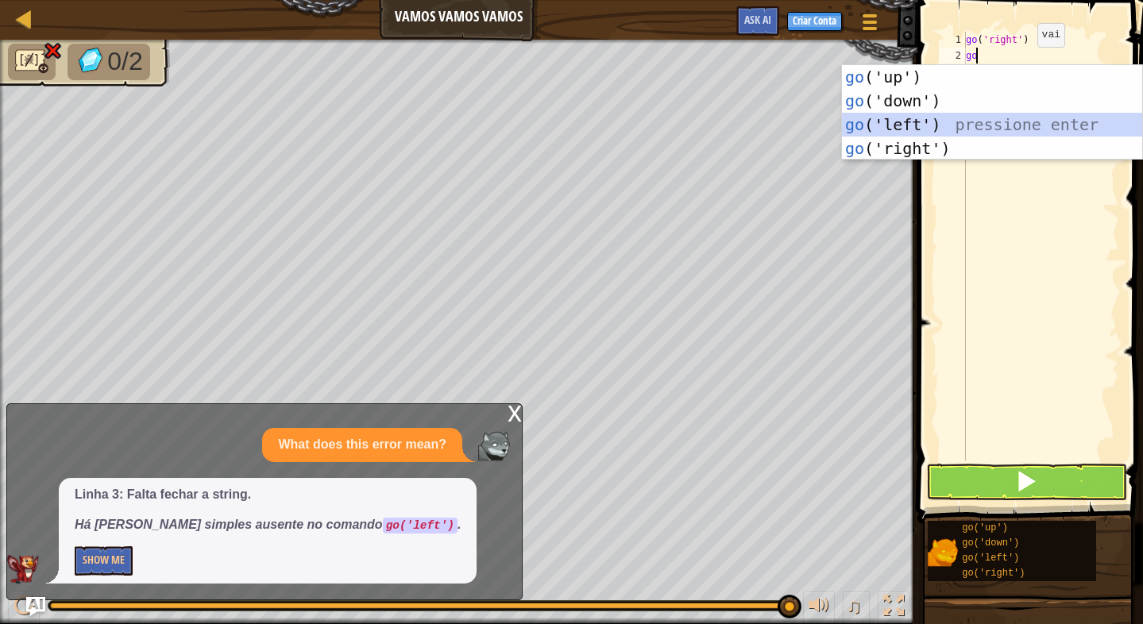
click at [916, 117] on div "go ('up') pressione enter go ('down') pressione enter go ('left') pressione ent…" at bounding box center [992, 136] width 300 height 143
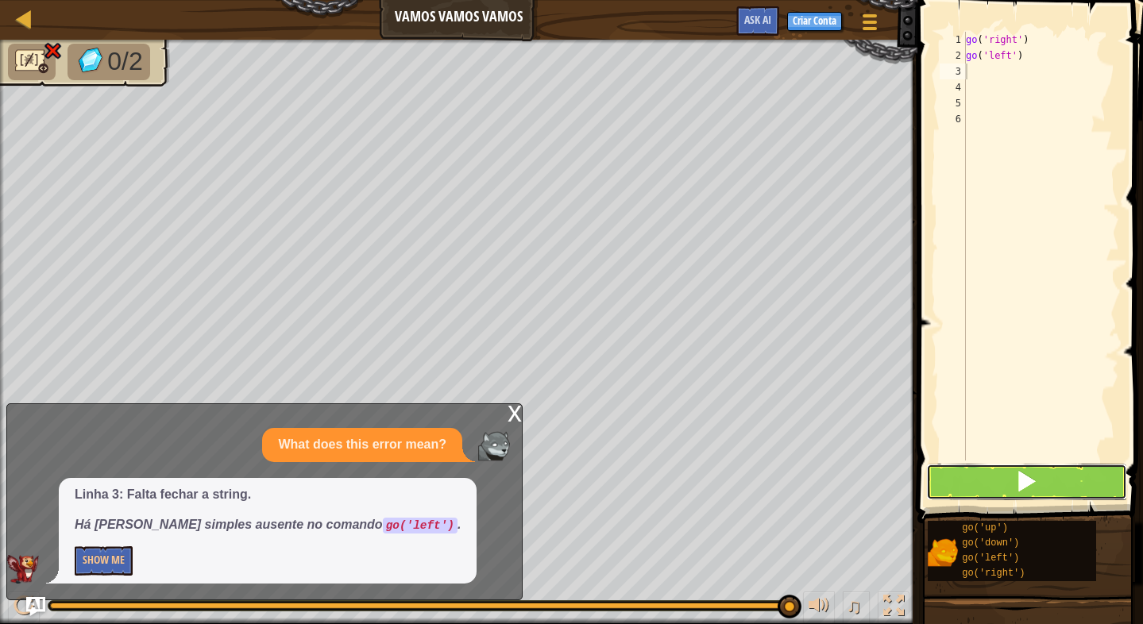
click at [1054, 474] on button at bounding box center [1026, 482] width 201 height 37
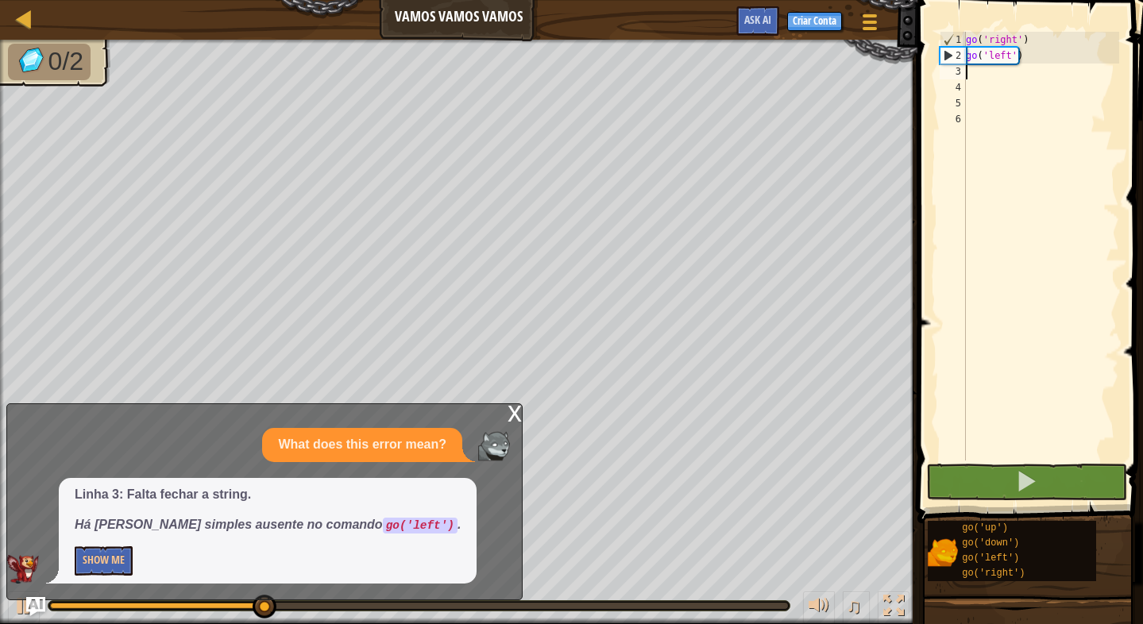
click at [512, 407] on div "x" at bounding box center [514, 412] width 14 height 16
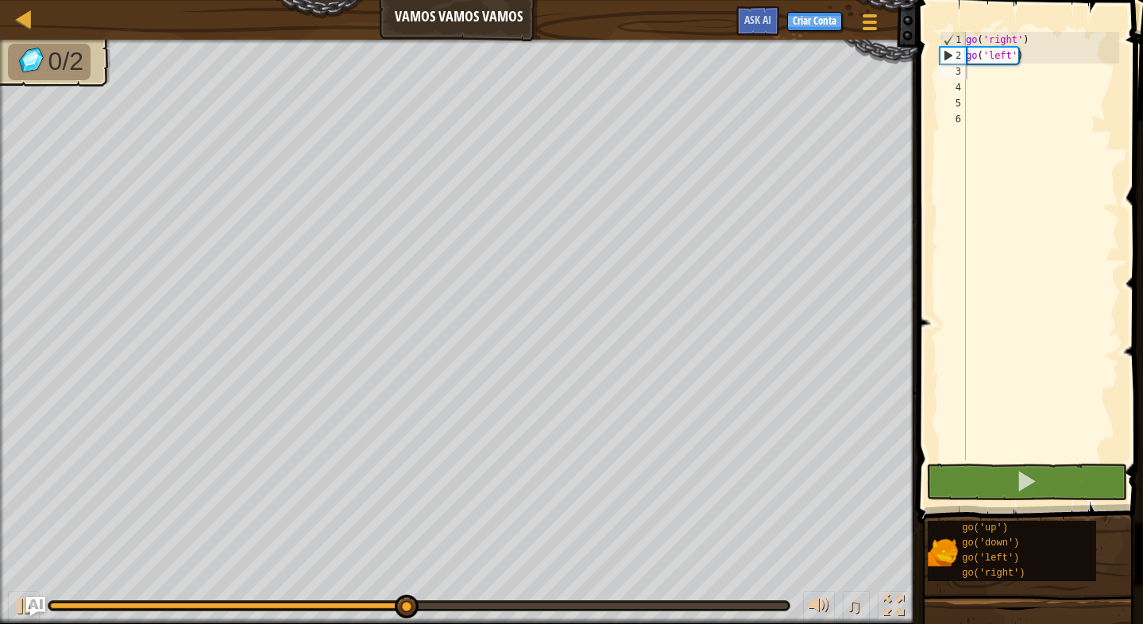
type textarea "go('left')"
click at [1039, 63] on div "go ( 'right' ) go ( 'left' )" at bounding box center [1040, 262] width 156 height 461
click at [976, 71] on div "go ( 'right' ) go ( 'left' )" at bounding box center [1040, 262] width 156 height 461
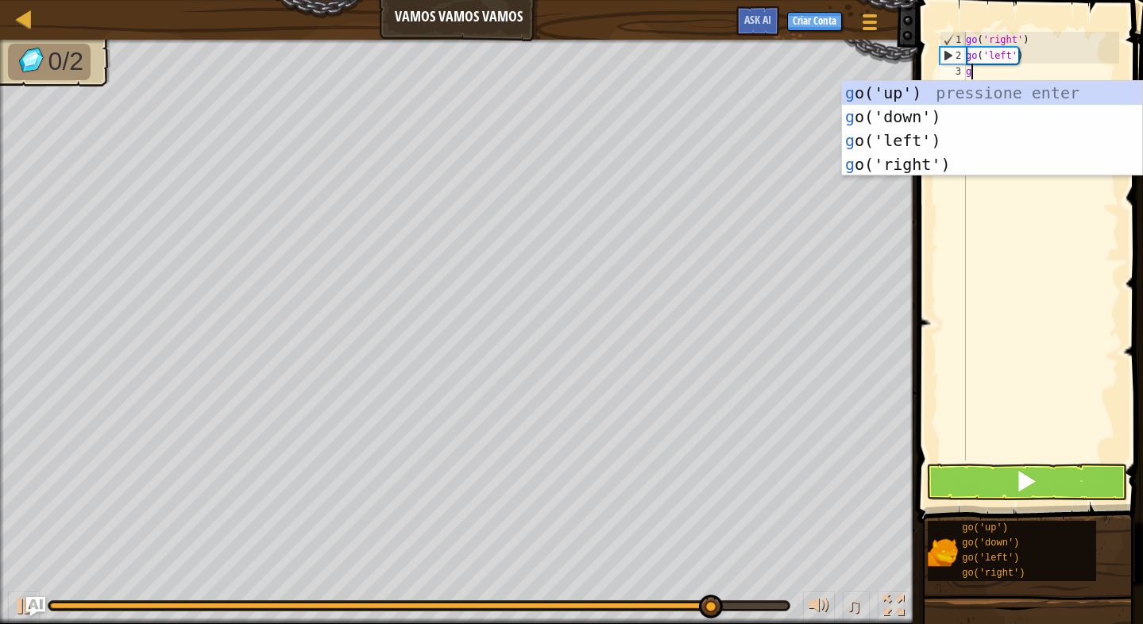
type textarea "go"
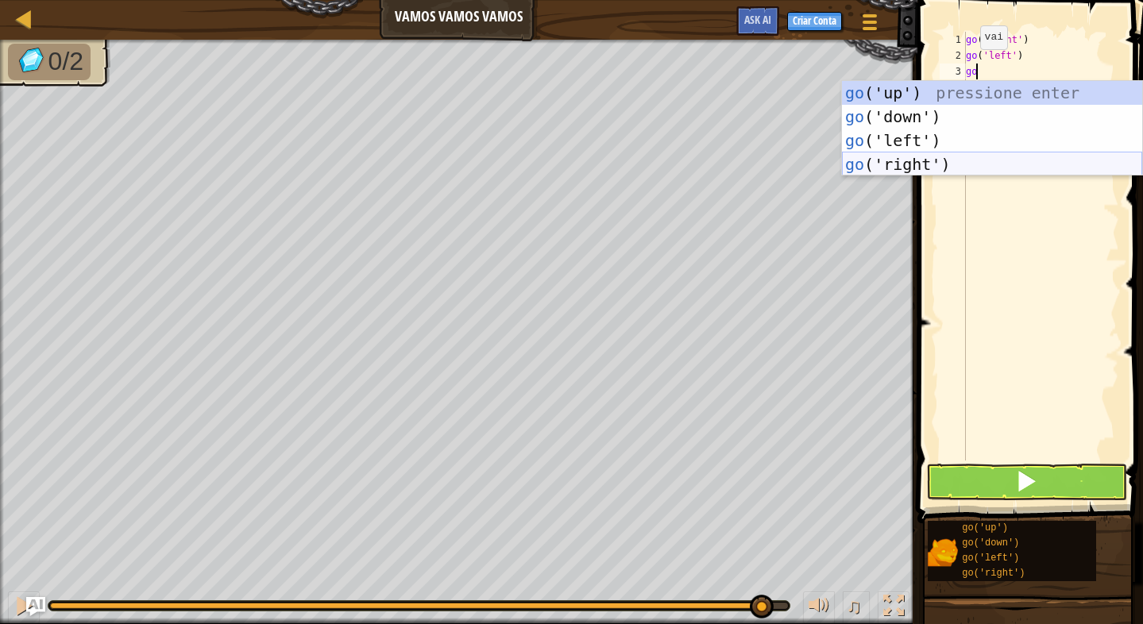
click at [919, 166] on div "go ('up') pressione enter go ('down') pressione enter go ('left') pressione ent…" at bounding box center [992, 152] width 300 height 143
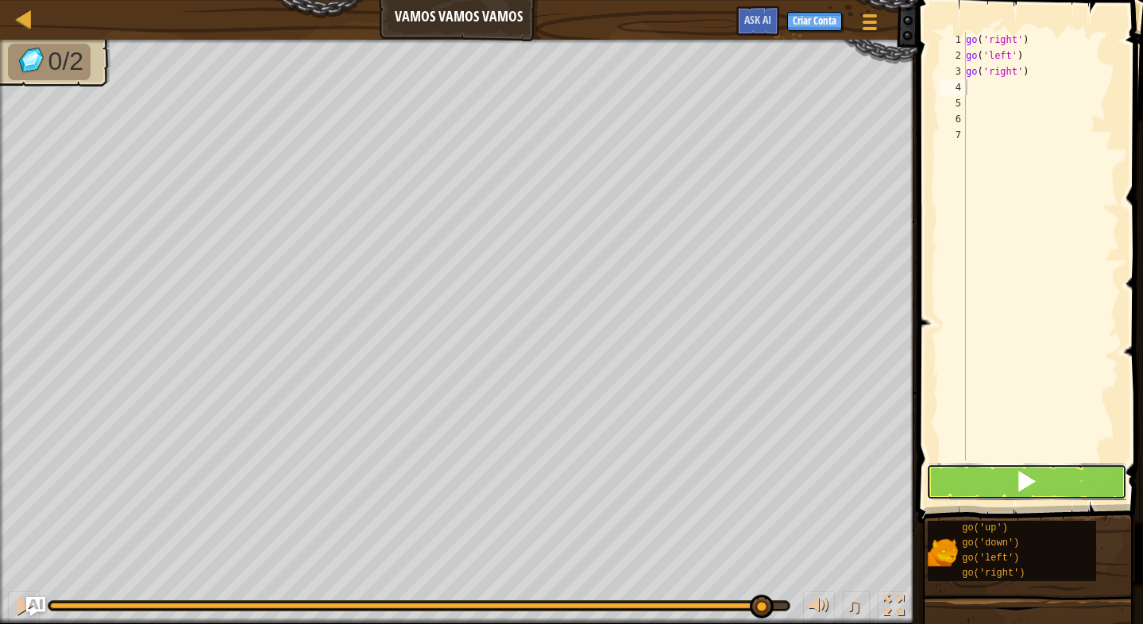
click at [977, 470] on button at bounding box center [1026, 482] width 201 height 37
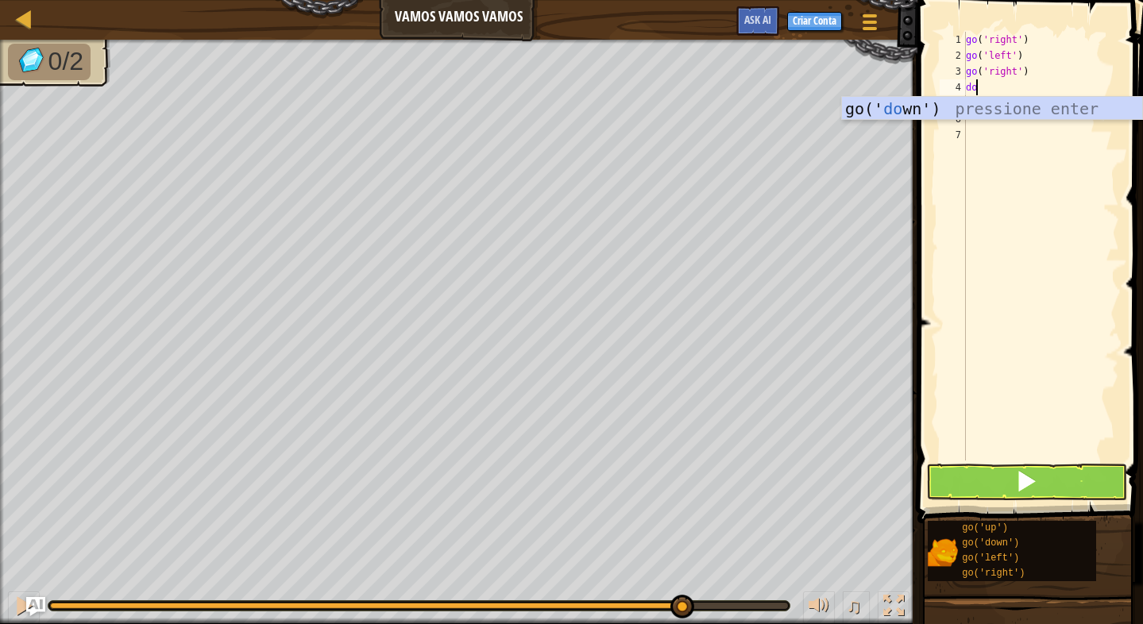
type textarea "d"
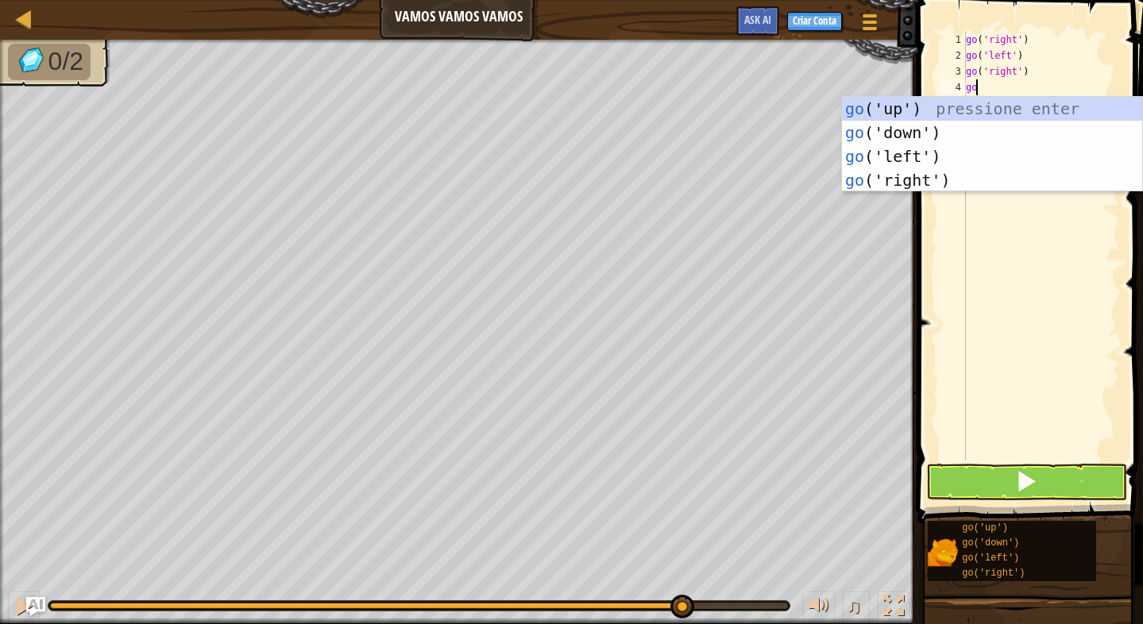
type textarea "gou"
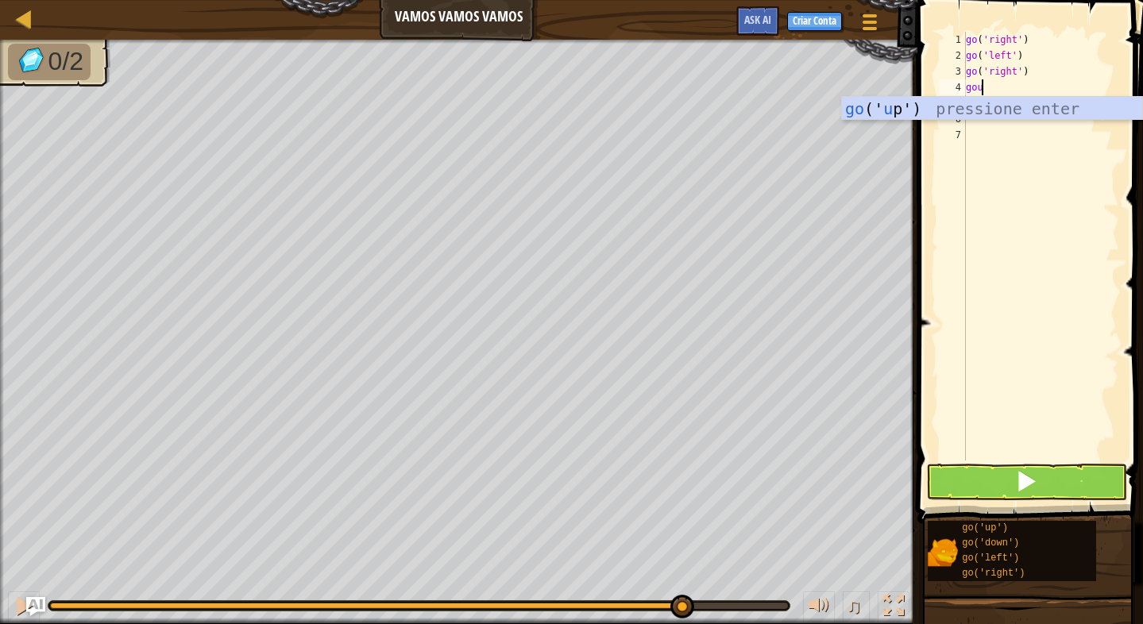
click at [975, 100] on div "go (' u p') pressione enter" at bounding box center [992, 132] width 300 height 71
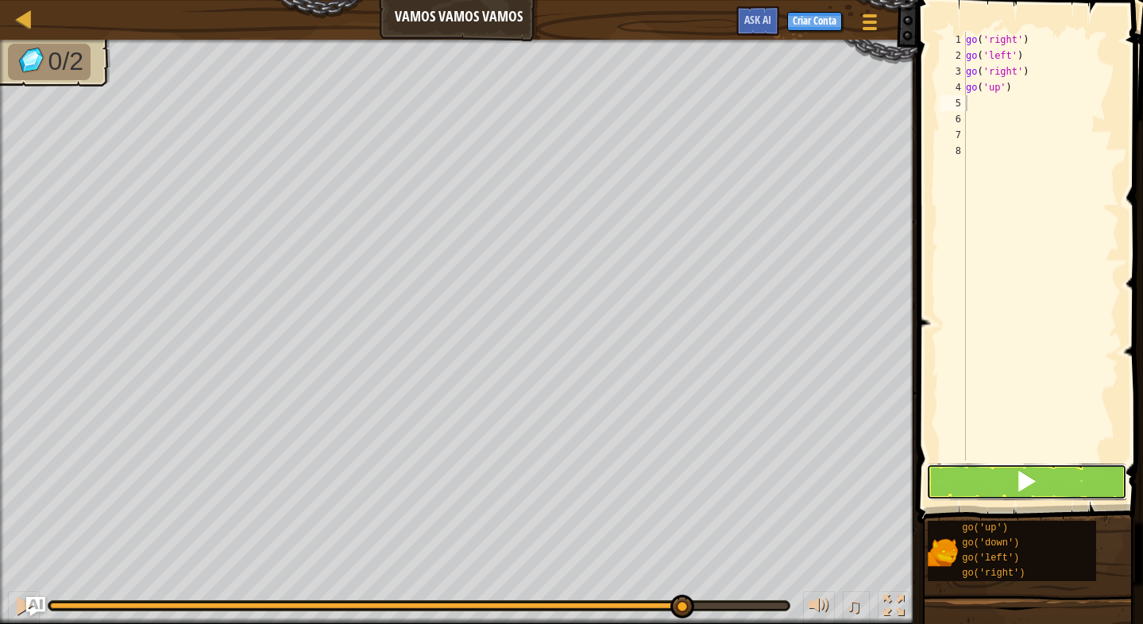
click at [1043, 493] on button at bounding box center [1026, 482] width 201 height 37
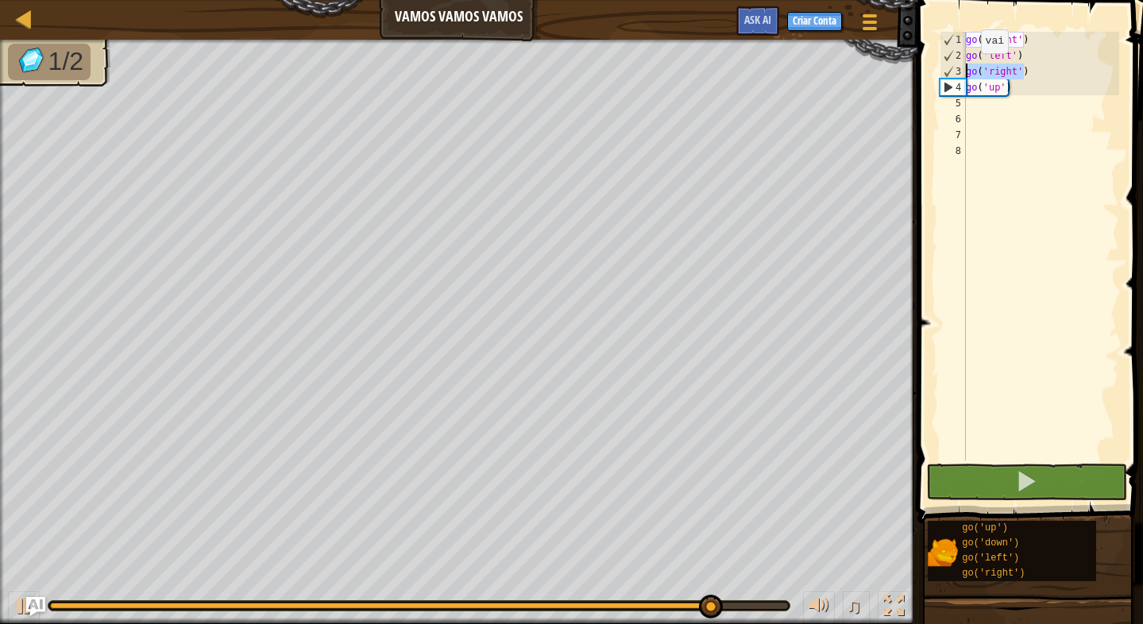
drag, startPoint x: 1026, startPoint y: 69, endPoint x: 967, endPoint y: 69, distance: 58.8
click at [967, 69] on div "go ( 'right' ) go ( 'left' ) go ( 'right' ) go ( 'up' )" at bounding box center [1040, 262] width 156 height 461
type textarea "go('right')"
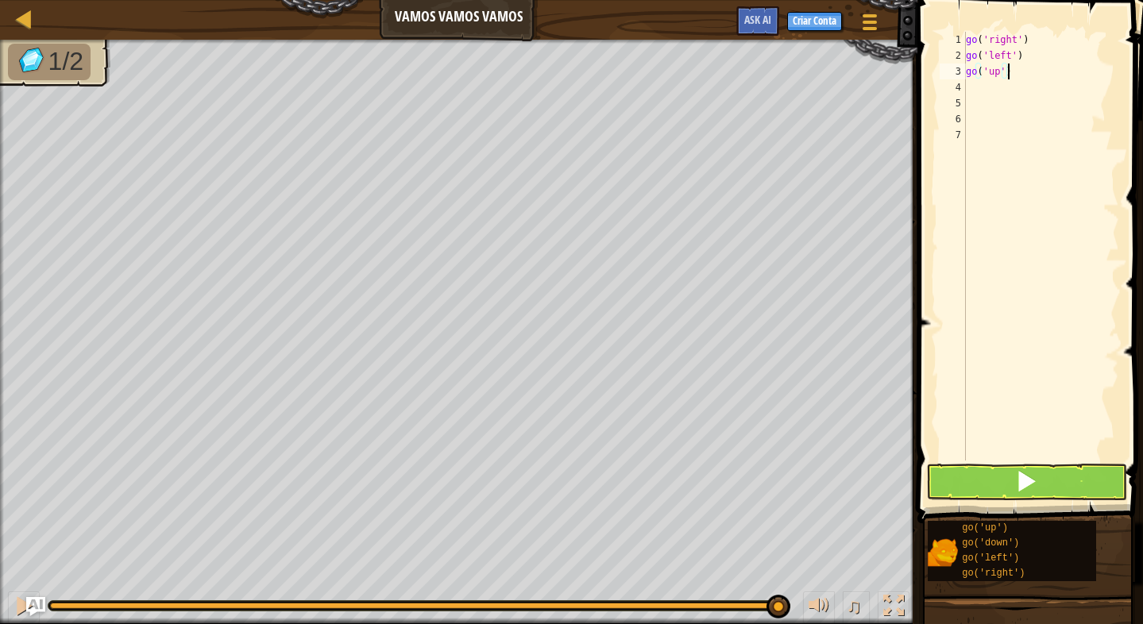
click at [1005, 76] on div "go ( 'right' ) go ( 'left' ) go ( 'up' )" at bounding box center [1040, 262] width 156 height 461
type textarea "go('up')"
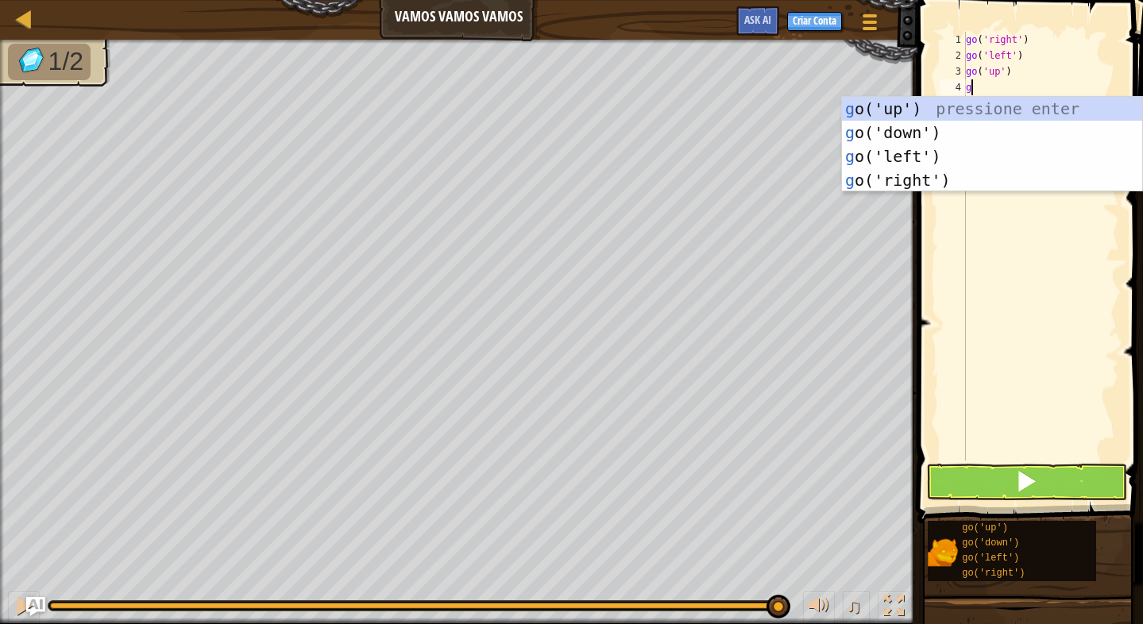
type textarea "go"
click at [928, 154] on div "go ('up') pressione enter go ('down') pressione enter go ('left') pressione ent…" at bounding box center [992, 168] width 300 height 143
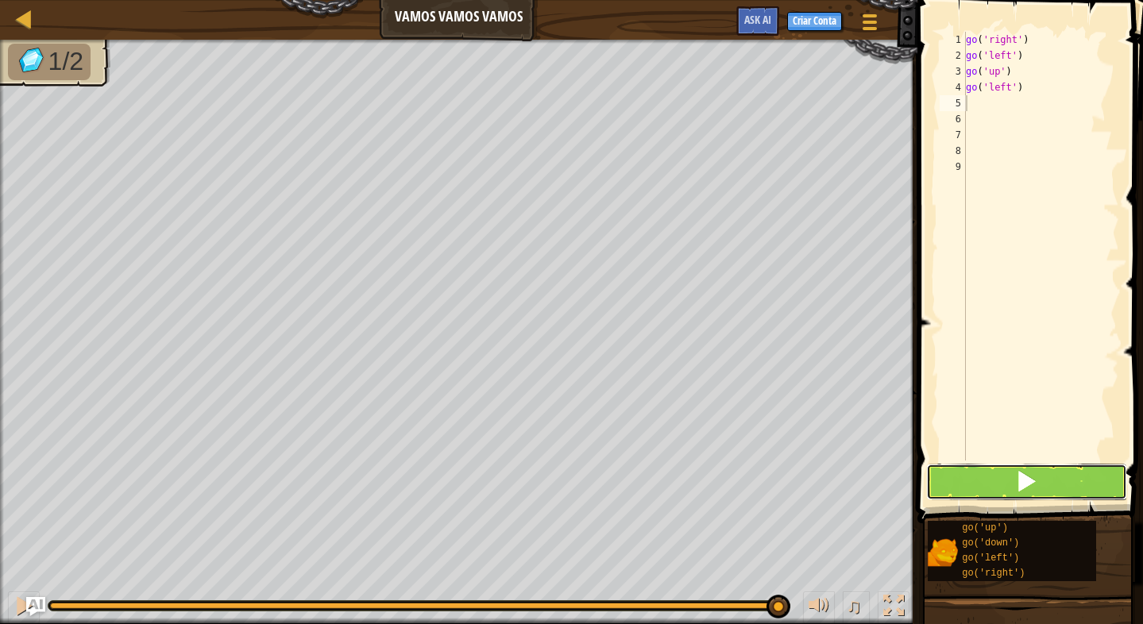
click at [1027, 482] on span at bounding box center [1026, 481] width 22 height 22
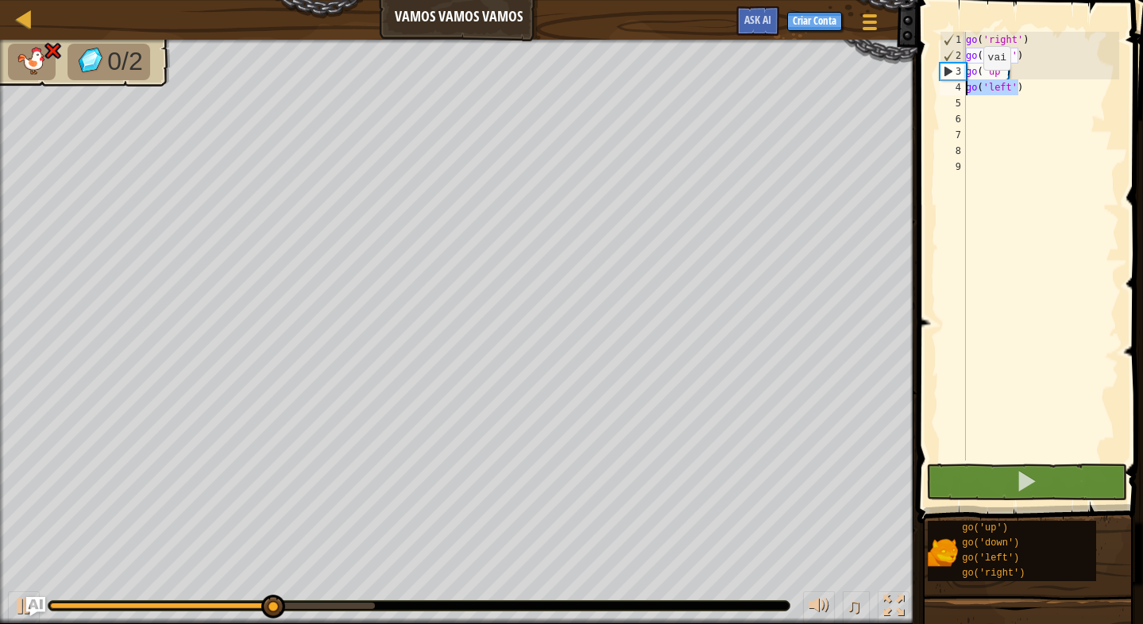
drag, startPoint x: 1020, startPoint y: 85, endPoint x: 962, endPoint y: 86, distance: 58.0
click at [962, 86] on div "1 2 3 4 5 6 7 8 9 go ( 'right' ) go ( 'left' ) go ( 'up' ) go ( 'left' ) הההההה…" at bounding box center [1027, 246] width 183 height 429
type textarea "go('left')"
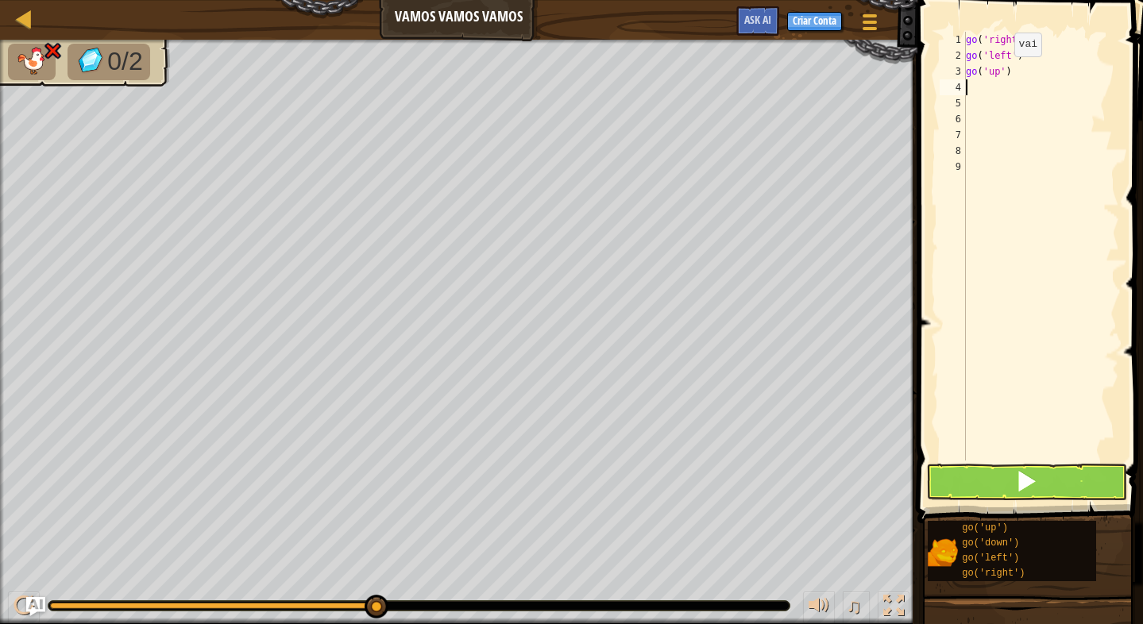
click at [1000, 72] on div "go ( 'right' ) go ( 'left' ) go ( 'up' )" at bounding box center [1040, 262] width 156 height 461
click at [1005, 75] on div "go ( 'right' ) go ( 'left' ) go ( 'up' )" at bounding box center [1040, 262] width 156 height 461
drag, startPoint x: 1007, startPoint y: 75, endPoint x: 976, endPoint y: 75, distance: 31.0
click at [976, 75] on div "go ( 'right' ) go ( 'left' ) go ( 'up' )" at bounding box center [1040, 262] width 156 height 461
type textarea "g"
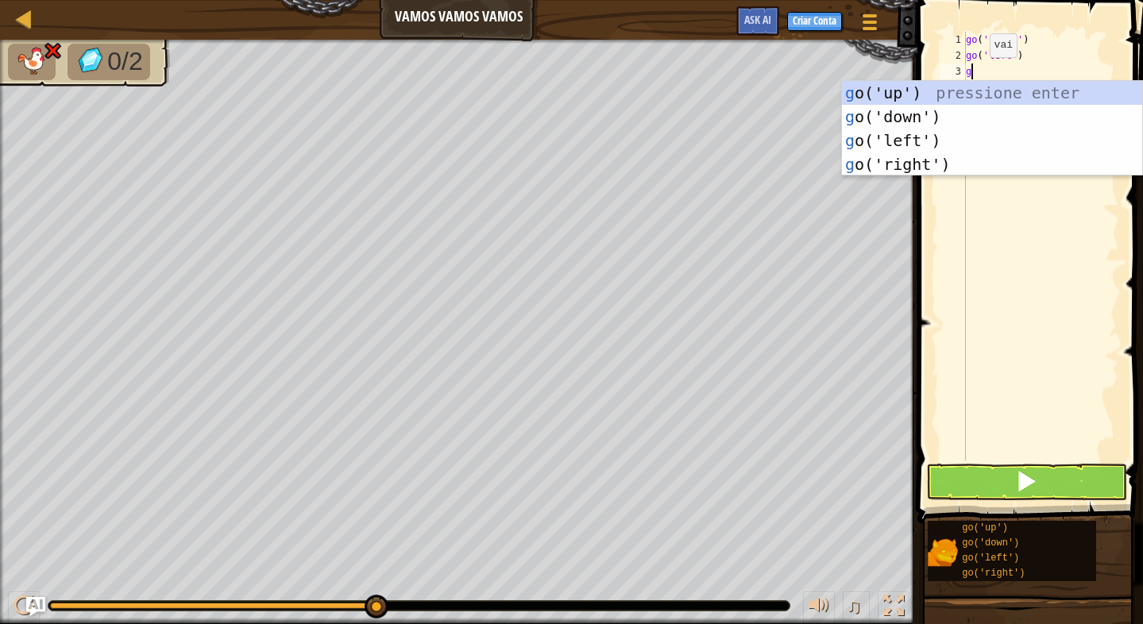
type textarea "go"
click at [987, 91] on div "go ('up') pressione enter go ('down') pressione enter go ('left') pressione ent…" at bounding box center [992, 152] width 300 height 143
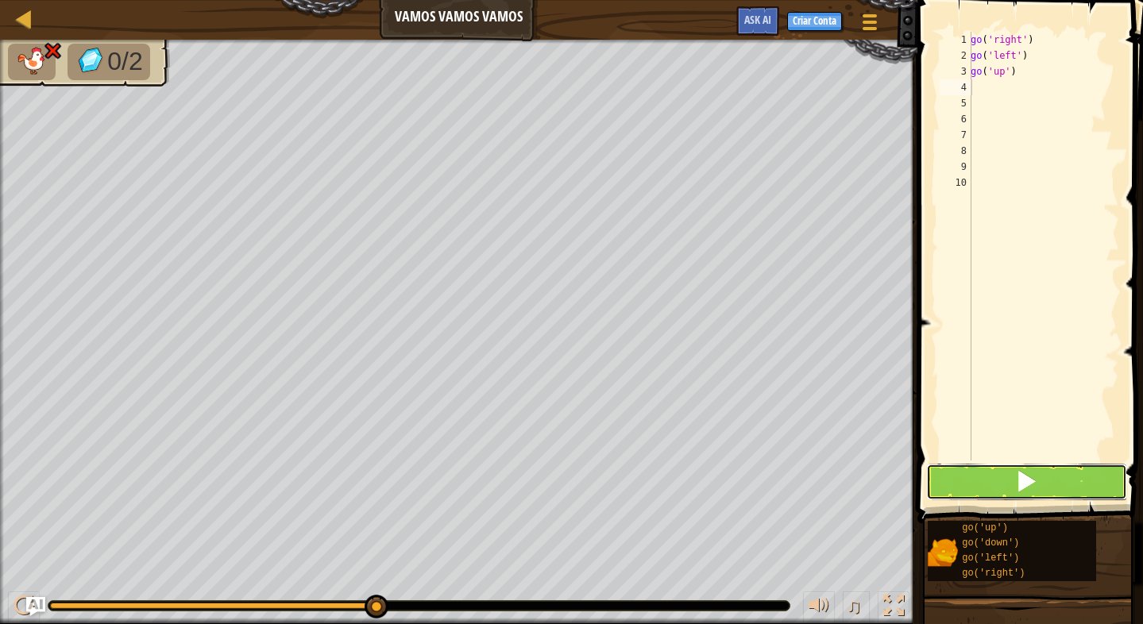
click at [1005, 465] on button at bounding box center [1026, 482] width 201 height 37
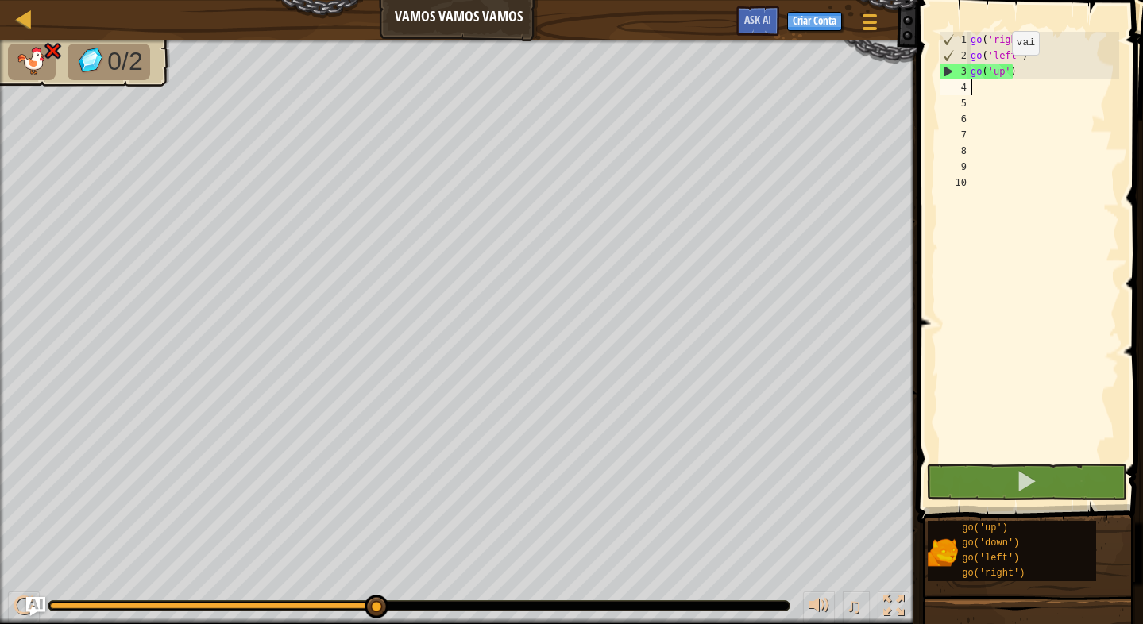
click at [1003, 71] on div "go ( 'right' ) go ( 'left' ) go ( 'up' )" at bounding box center [1043, 262] width 152 height 461
click at [1005, 71] on div "go ( 'right' ) go ( 'left' ) go ( 'up' )" at bounding box center [1043, 262] width 152 height 461
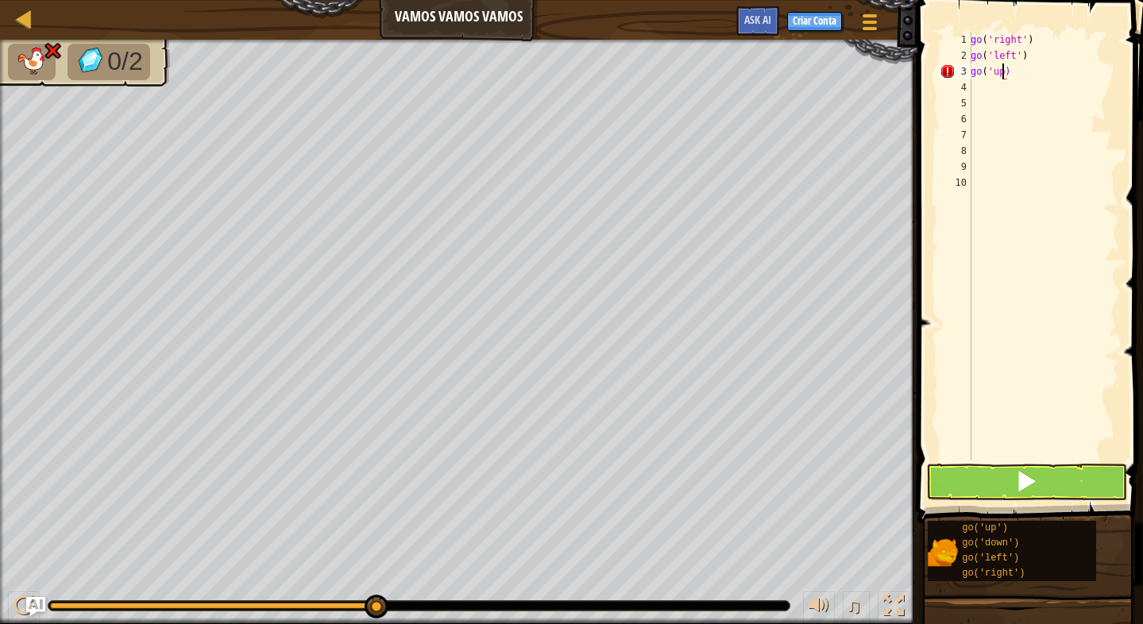
click at [1042, 67] on div "go ( 'right' ) go ( 'left' ) go ( 'up)" at bounding box center [1043, 262] width 152 height 461
type textarea "go l"
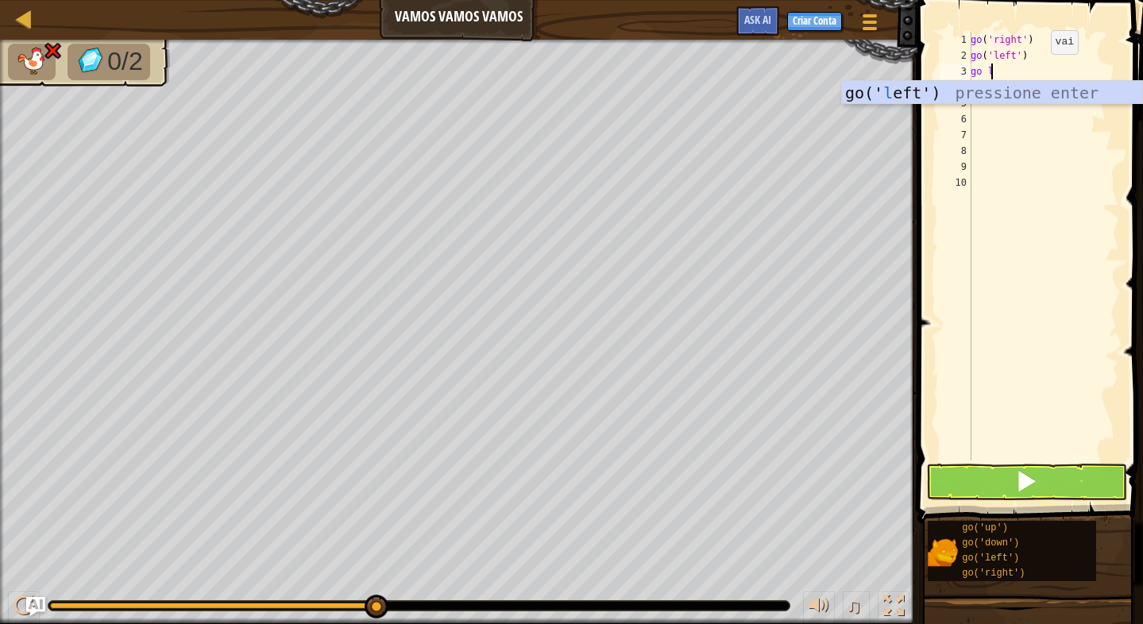
scroll to position [7, 1]
click at [918, 90] on div "go(' l eft') pressione enter" at bounding box center [992, 116] width 300 height 71
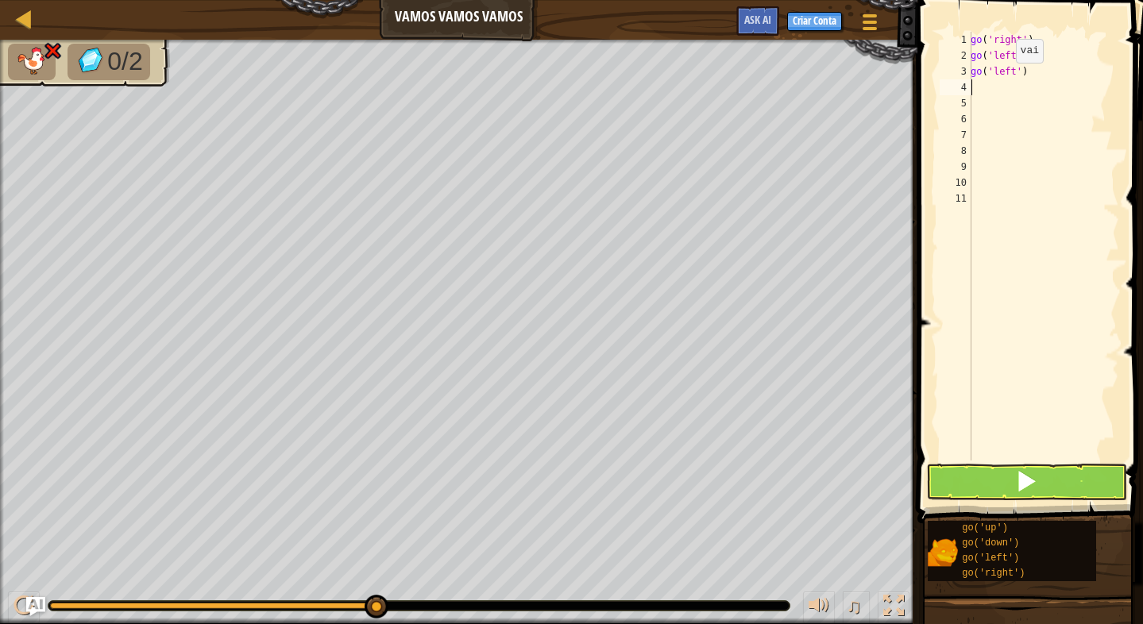
scroll to position [7, 0]
click at [981, 477] on button at bounding box center [1026, 482] width 201 height 37
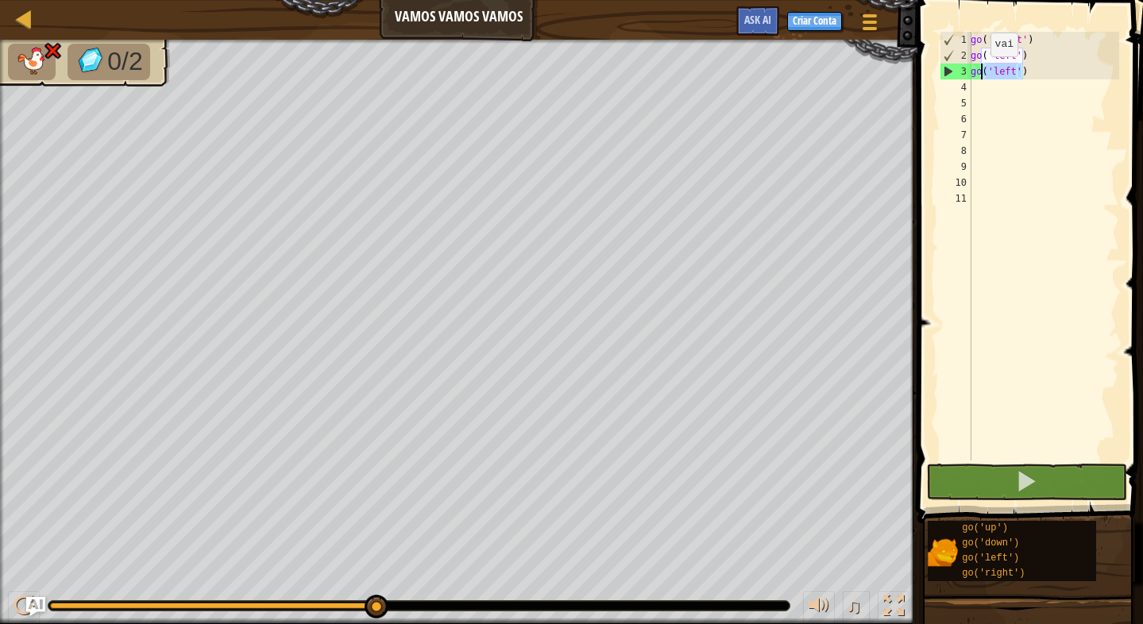
drag, startPoint x: 1021, startPoint y: 71, endPoint x: 981, endPoint y: 72, distance: 39.7
click at [981, 72] on div "go ( 'right' ) go ( 'left' ) go ( 'left' )" at bounding box center [1043, 262] width 152 height 461
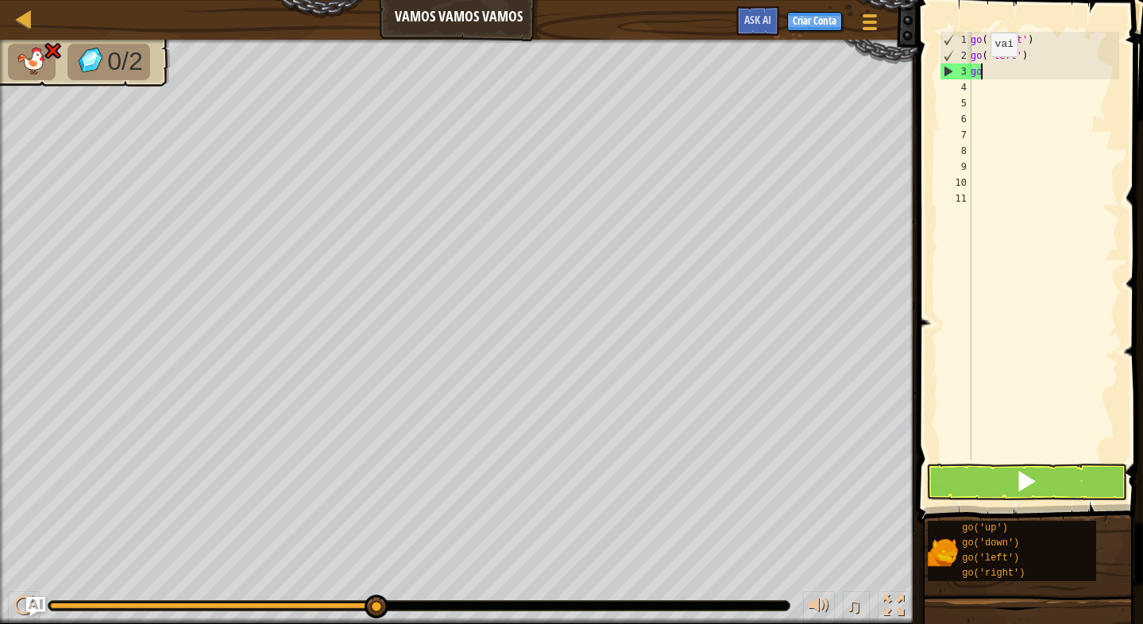
type textarea "gor"
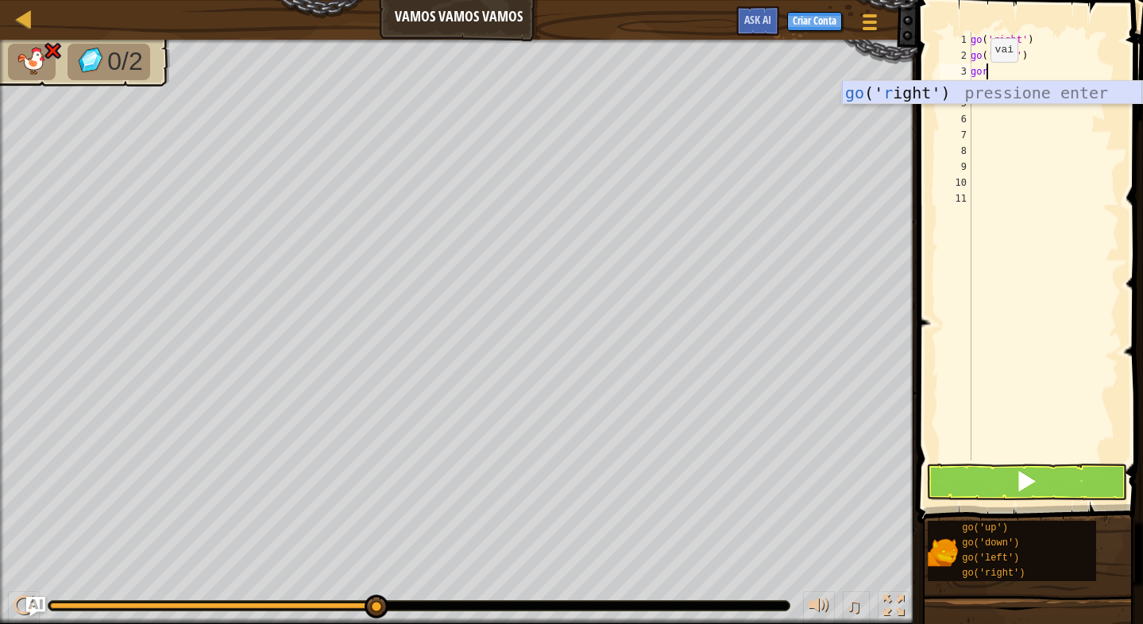
click at [973, 94] on div "go (' r ight') pressione enter" at bounding box center [992, 116] width 300 height 71
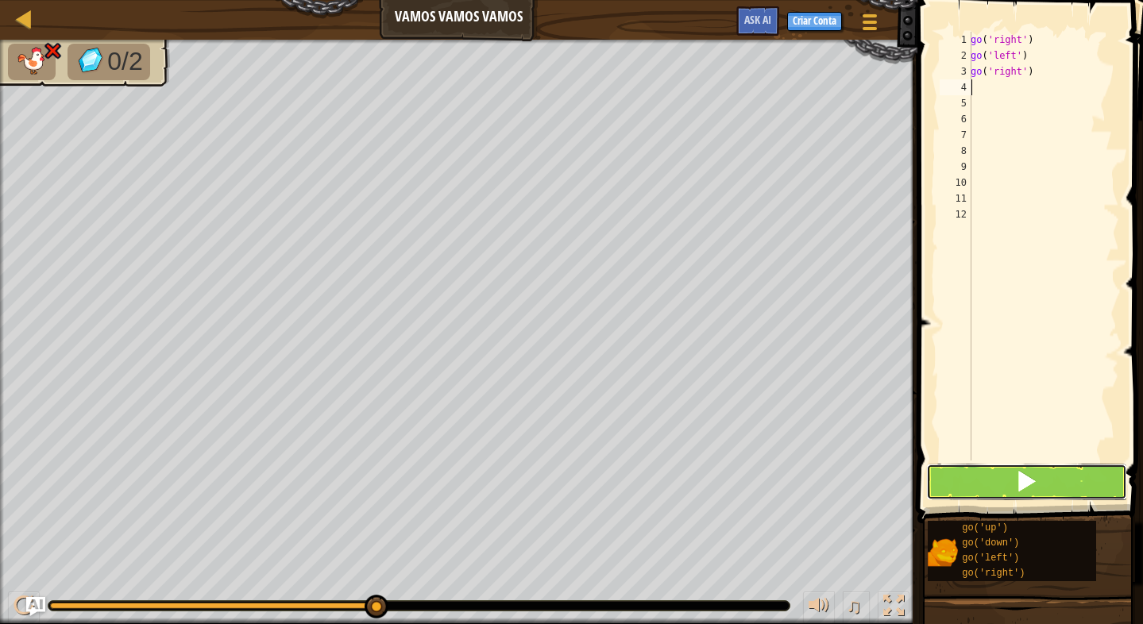
click at [965, 468] on button at bounding box center [1026, 482] width 201 height 37
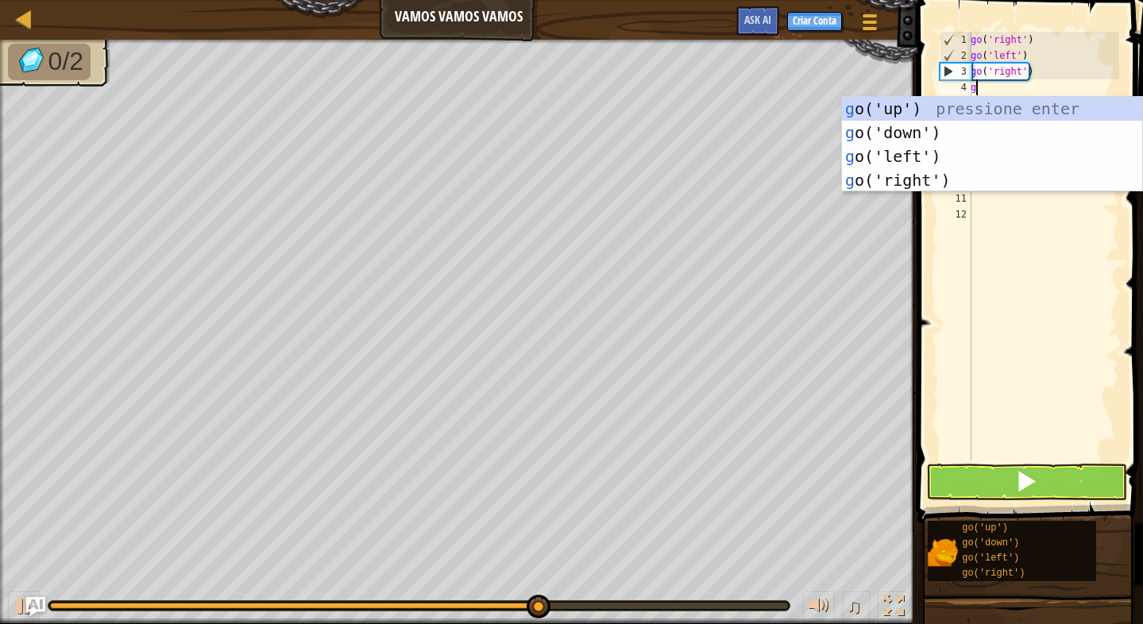
type textarea "go"
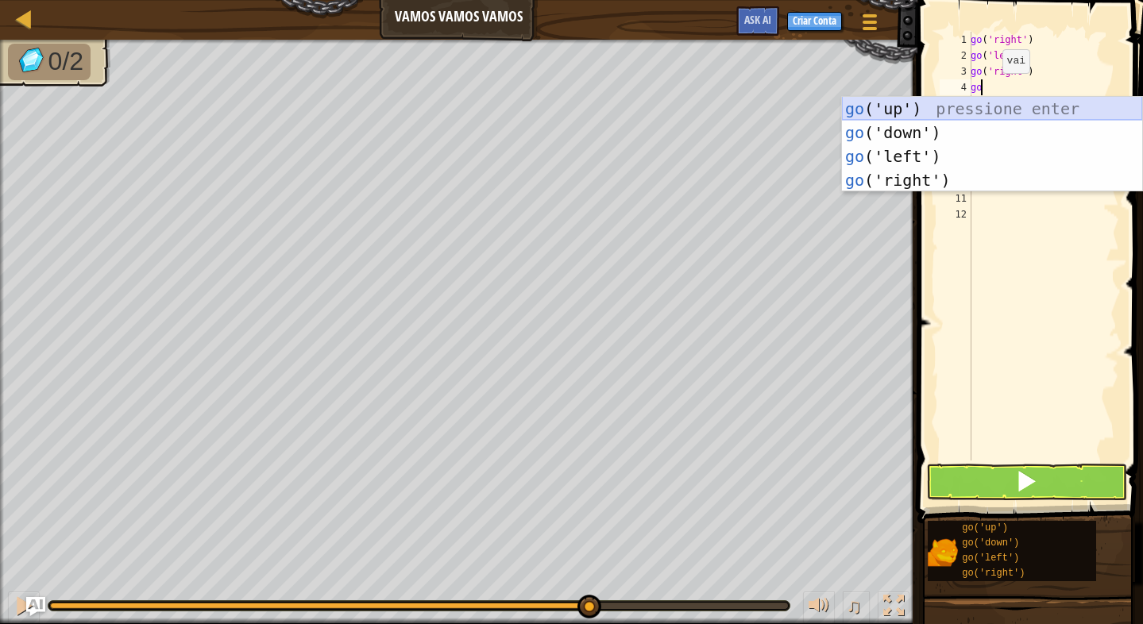
click at [900, 107] on div "go ('up') pressione enter go ('down') pressione enter go ('left') pressione ent…" at bounding box center [992, 168] width 300 height 143
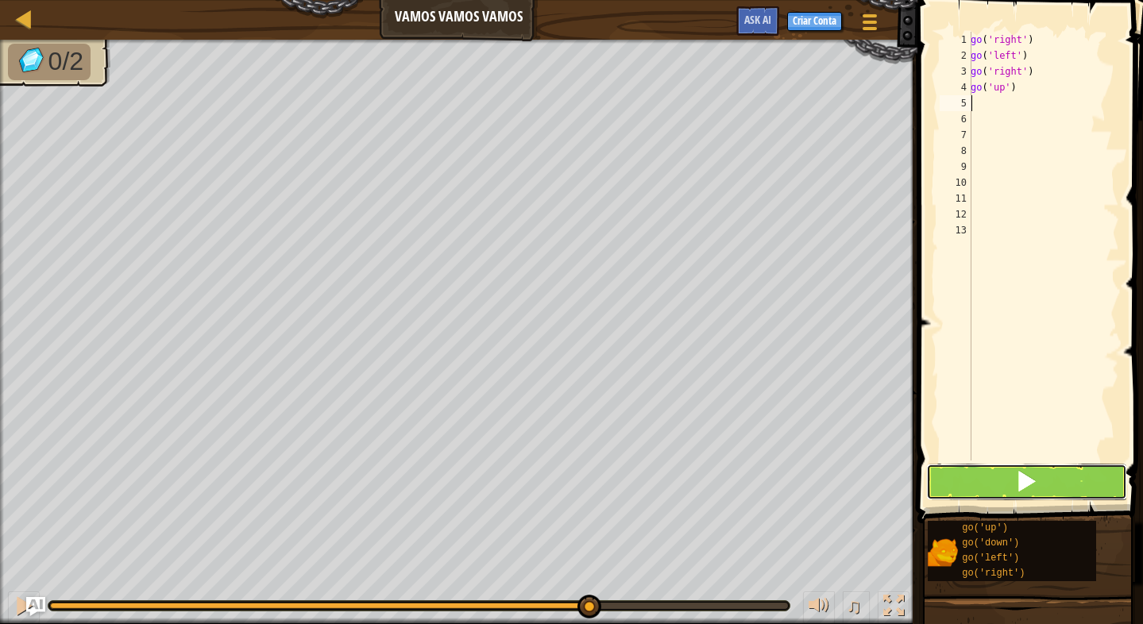
click at [1004, 476] on button at bounding box center [1026, 482] width 201 height 37
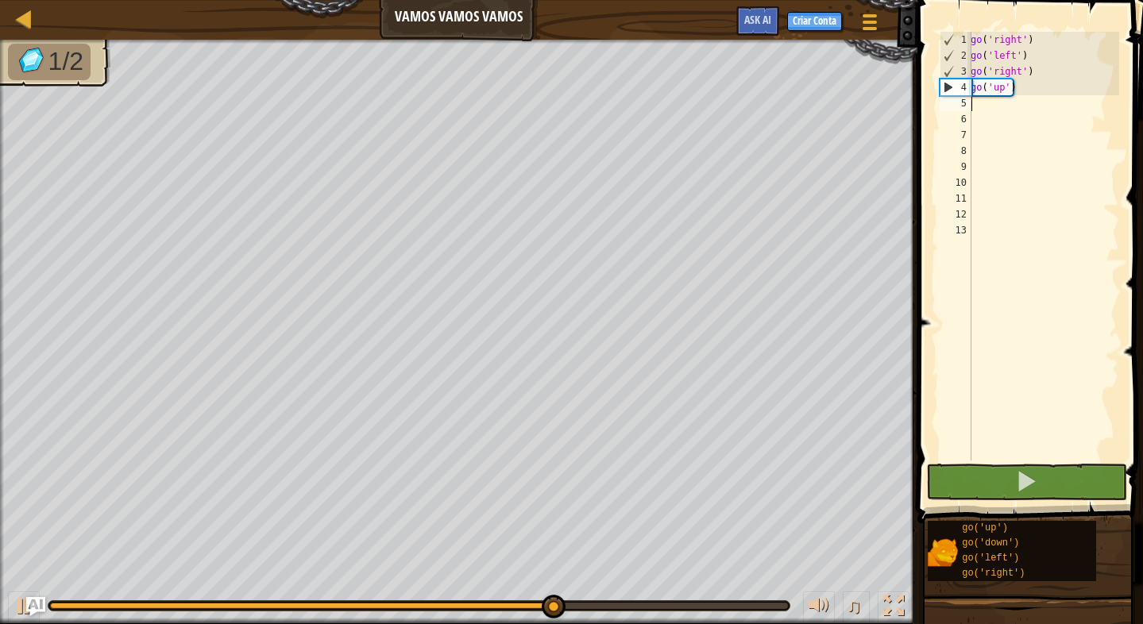
click at [983, 106] on div "go ( 'right' ) go ( 'left' ) go ( 'right' ) go ( 'up' )" at bounding box center [1043, 262] width 152 height 461
type textarea "go"
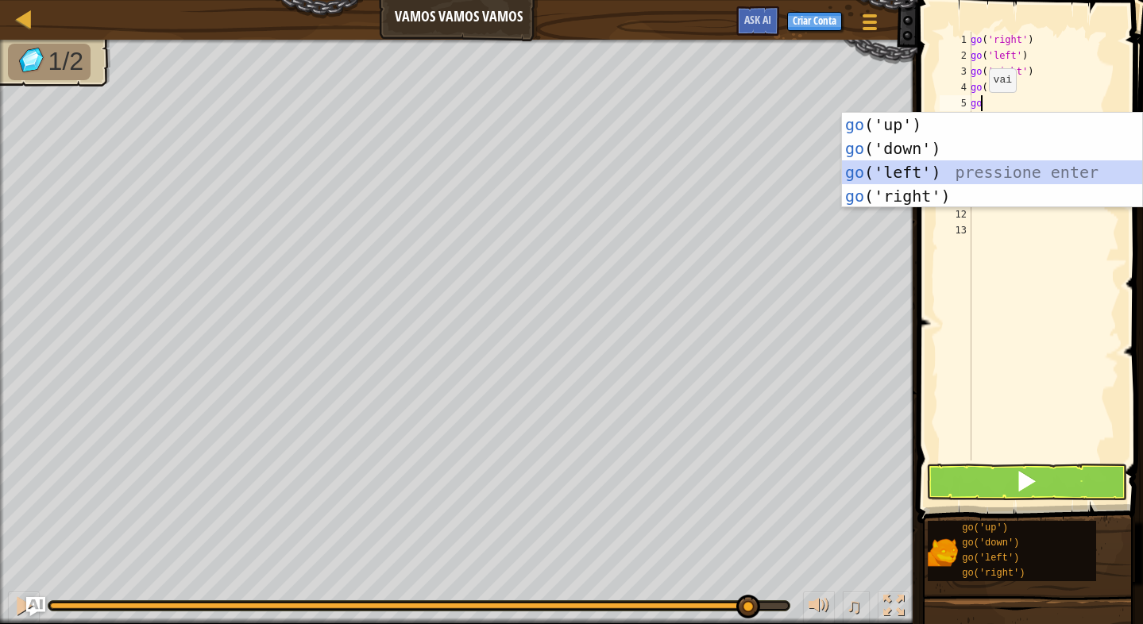
click at [893, 164] on div "go ('up') pressione enter go ('down') pressione enter go ('left') pressione ent…" at bounding box center [992, 184] width 300 height 143
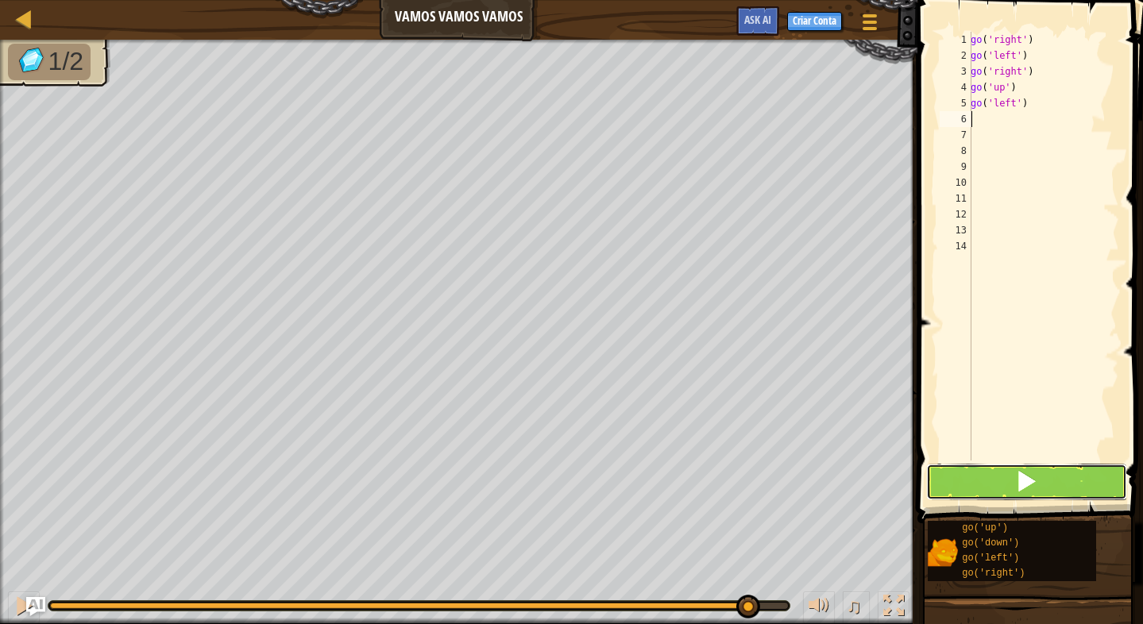
click at [1004, 480] on button at bounding box center [1026, 482] width 201 height 37
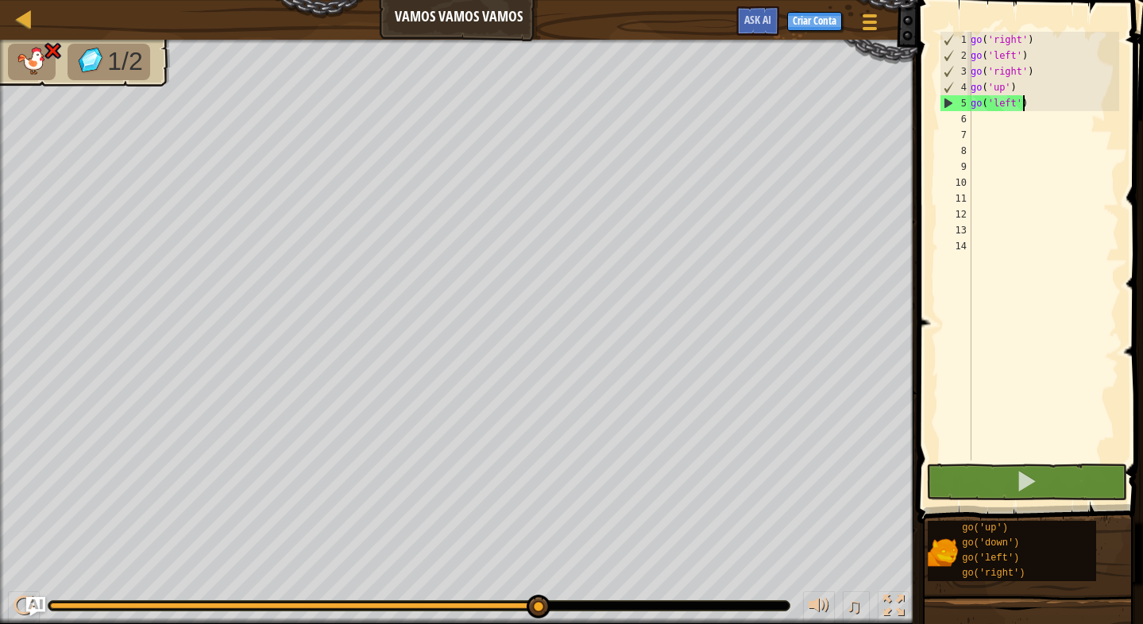
click at [1035, 104] on div "go ( 'right' ) go ( 'left' ) go ( 'right' ) go ( 'up' ) go ( 'left' )" at bounding box center [1043, 262] width 152 height 461
drag, startPoint x: 1035, startPoint y: 104, endPoint x: 1008, endPoint y: 105, distance: 27.0
click at [1008, 105] on div "go ( 'right' ) go ( 'left' ) go ( 'right' ) go ( 'up' ) go ( 'left' )" at bounding box center [1043, 262] width 152 height 461
click at [1032, 106] on div "go ( 'right' ) go ( 'left' ) go ( 'right' ) go ( 'up' ) go ( 'left' )" at bounding box center [1043, 246] width 152 height 429
click at [1018, 104] on div "go ( 'right' ) go ( 'left' ) go ( 'right' ) go ( 'up' ) go ( 'left' )" at bounding box center [1043, 262] width 152 height 461
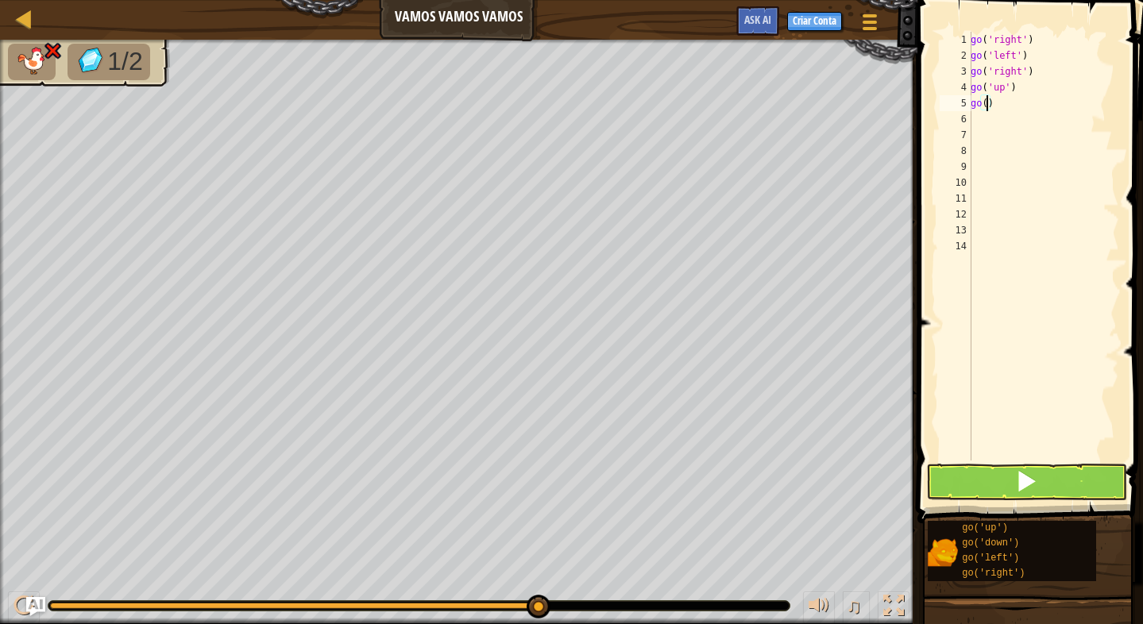
click at [1033, 106] on div "go ( 'right' ) go ( 'left' ) go ( 'right' ) go ( 'up' ) go ( )" at bounding box center [1043, 262] width 152 height 461
type textarea "g"
click at [1043, 480] on button at bounding box center [1026, 482] width 201 height 37
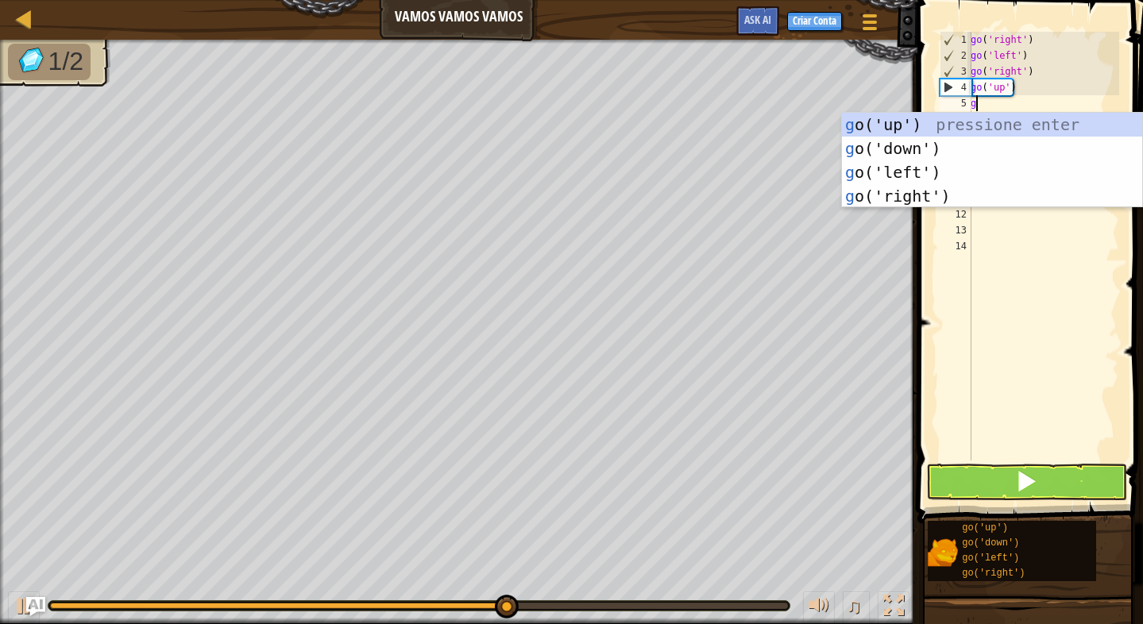
type textarea "go"
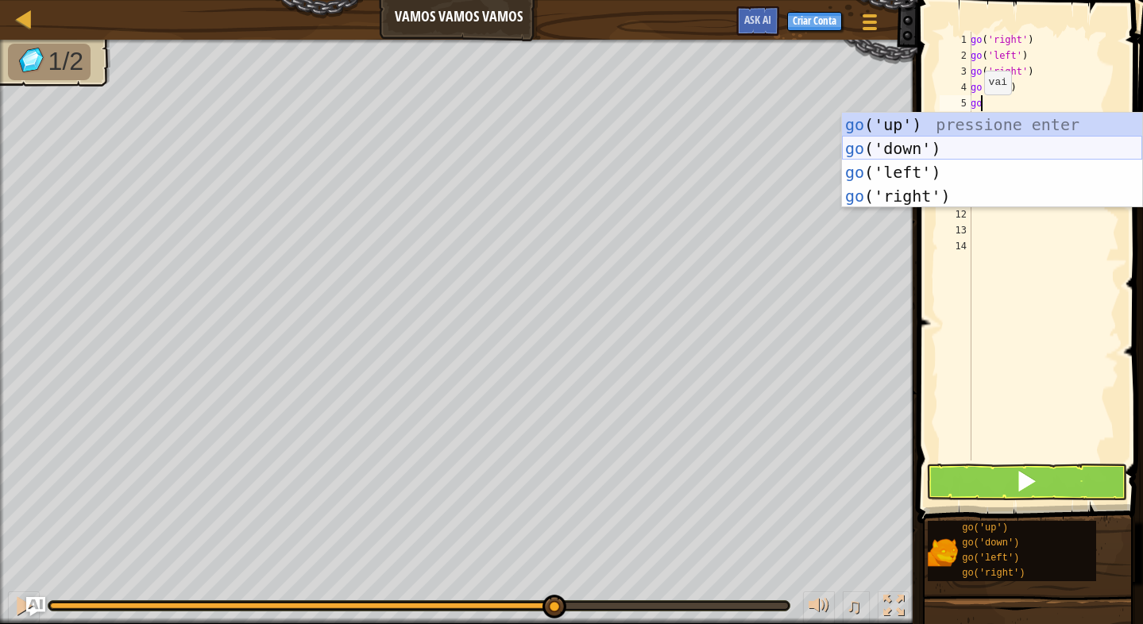
click at [934, 143] on div "go ('up') pressione enter go ('down') pressione enter go ('left') pressione ent…" at bounding box center [992, 184] width 300 height 143
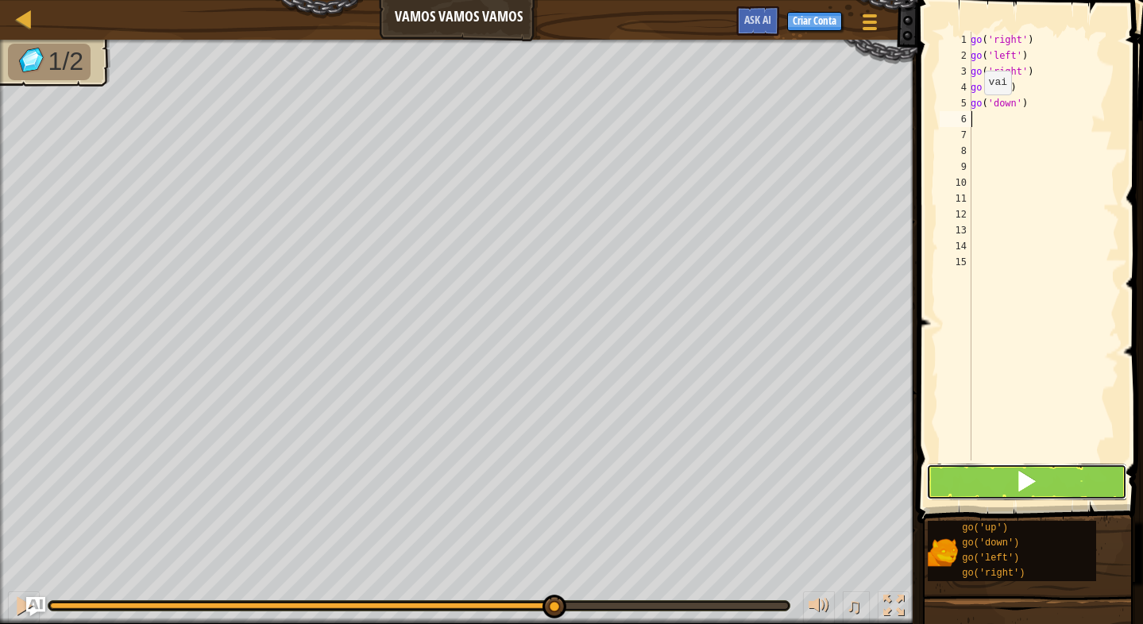
click at [969, 482] on button at bounding box center [1026, 482] width 201 height 37
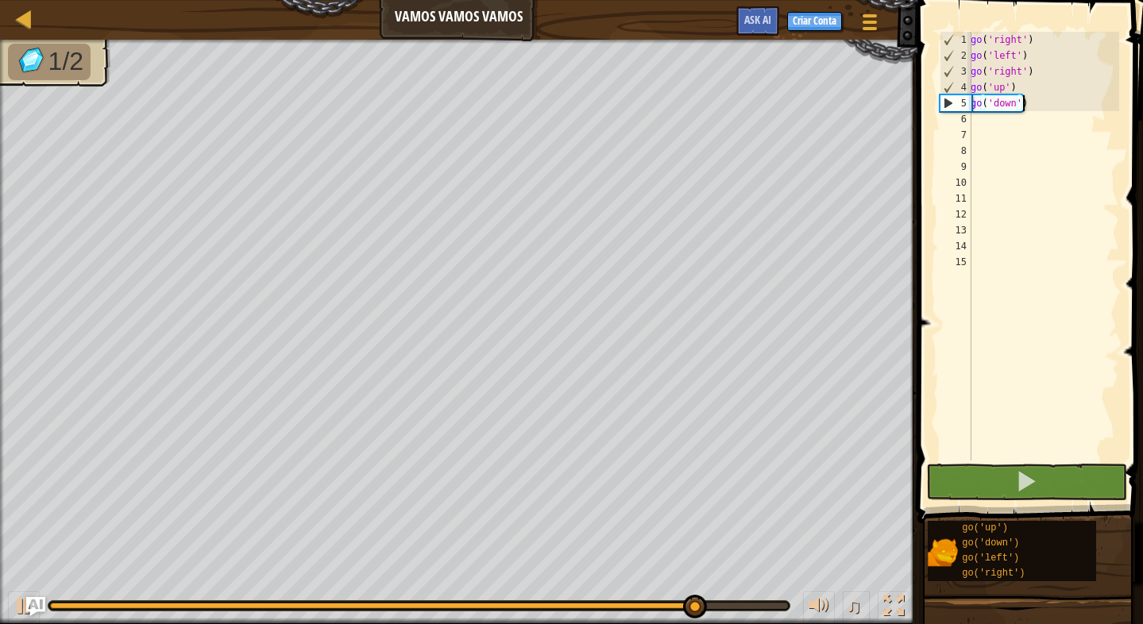
click at [1029, 103] on div "go ( 'right' ) go ( 'left' ) go ( 'right' ) go ( 'up' ) go ( 'down' )" at bounding box center [1043, 262] width 152 height 461
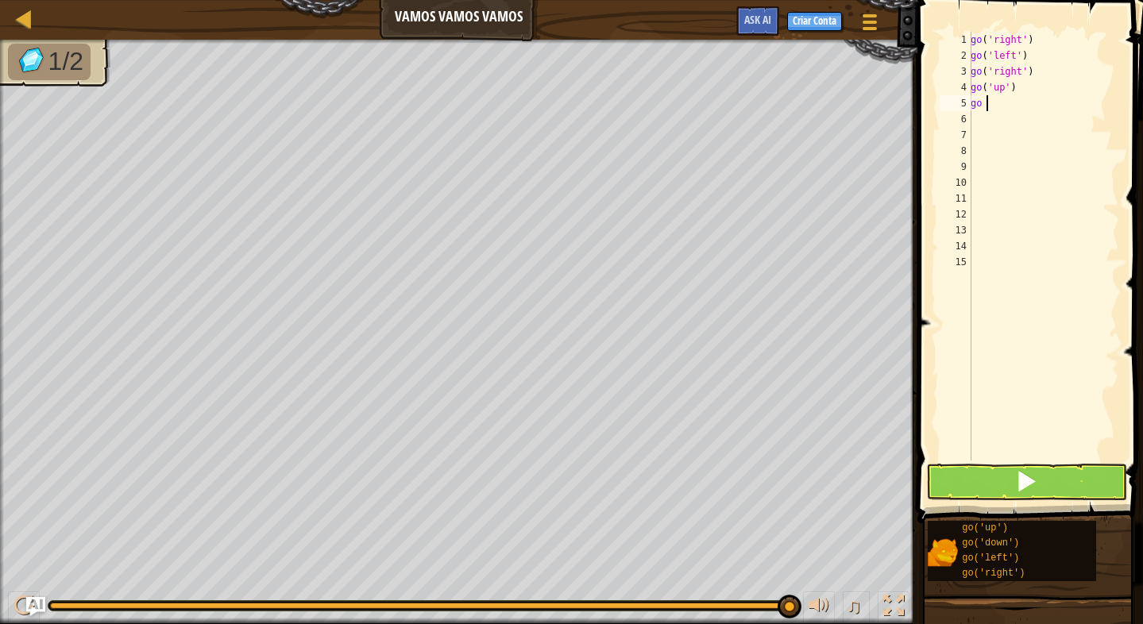
type textarea "go r"
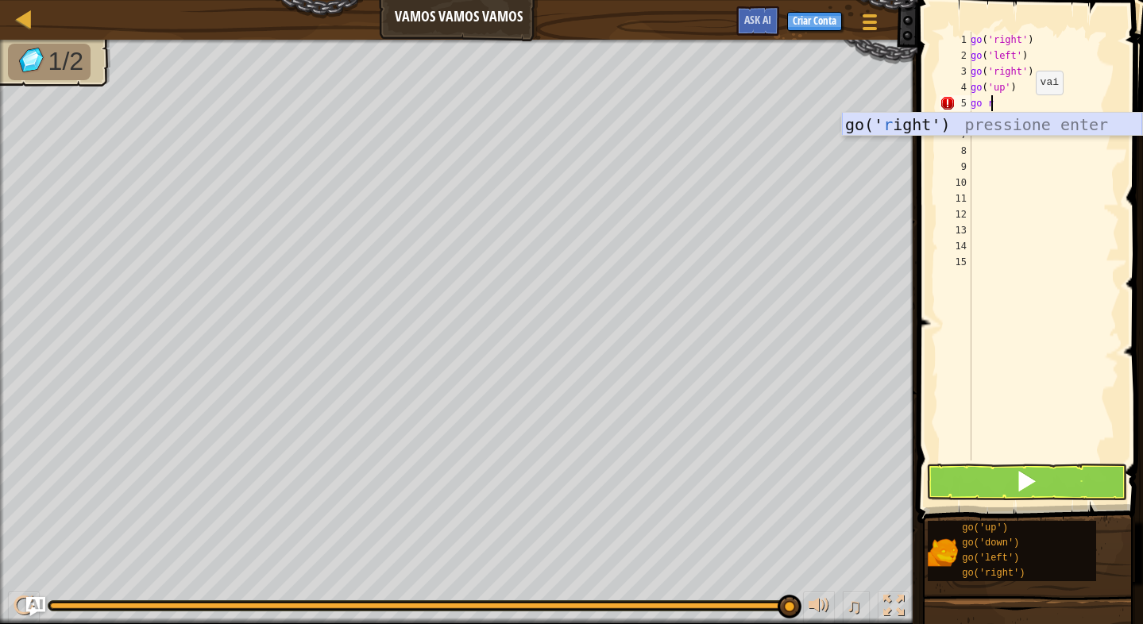
click at [958, 125] on div "go(' r ight') pressione enter" at bounding box center [992, 148] width 300 height 71
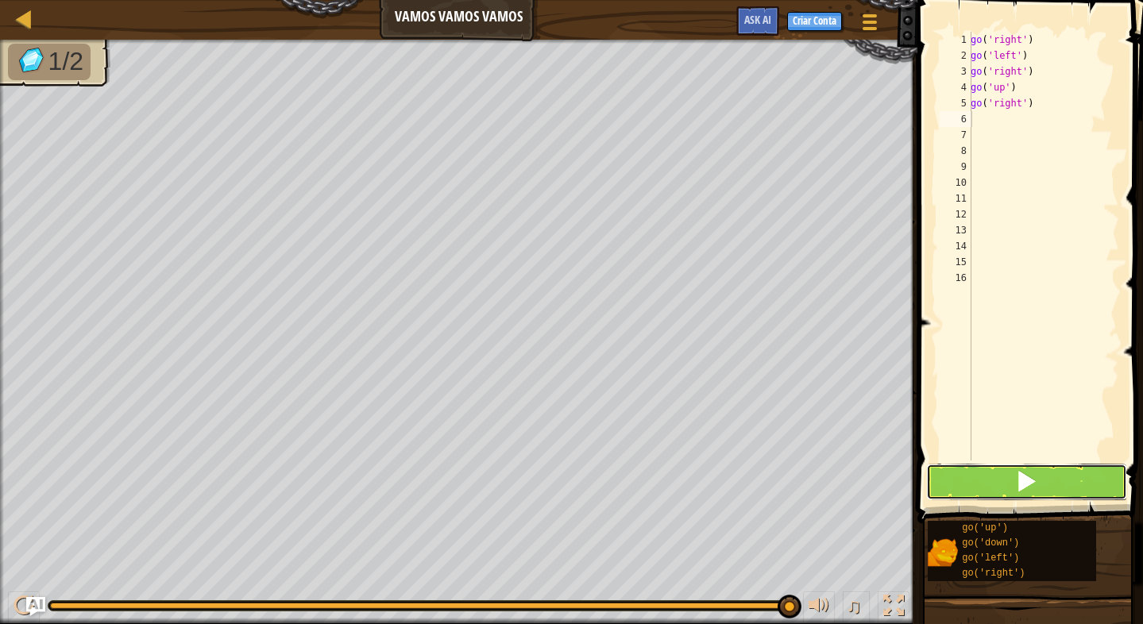
click at [1044, 476] on button at bounding box center [1026, 482] width 201 height 37
type textarea "go"
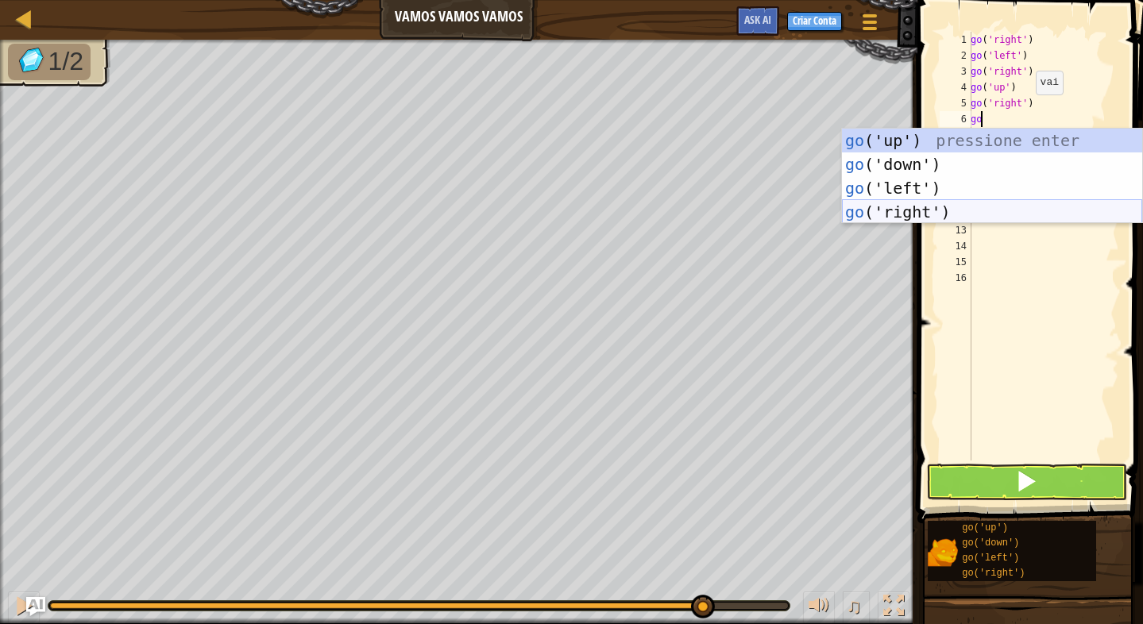
click at [963, 203] on div "go ('up') pressione enter go ('down') pressione enter go ('left') pressione ent…" at bounding box center [992, 200] width 300 height 143
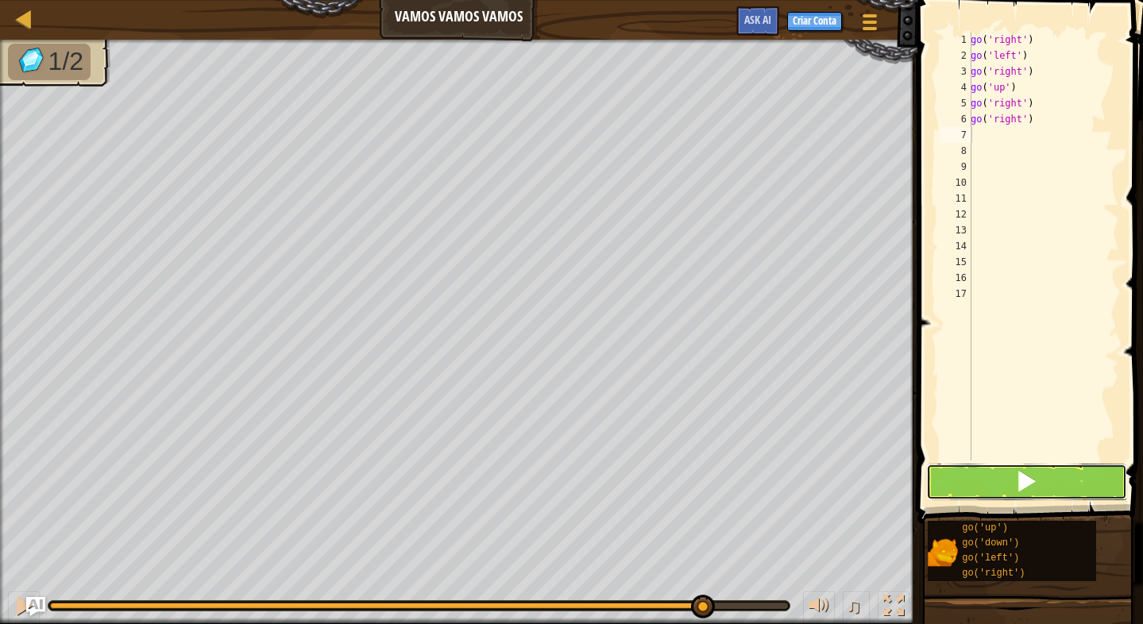
click at [1000, 480] on button at bounding box center [1026, 482] width 201 height 37
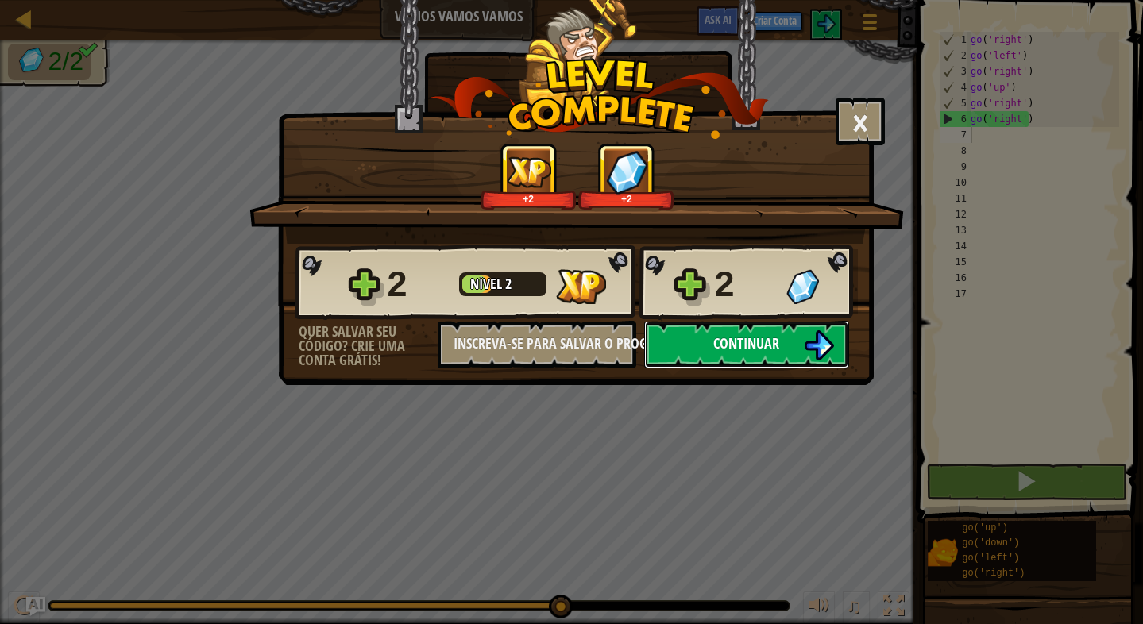
click at [773, 341] on span "Continuar" at bounding box center [746, 343] width 66 height 20
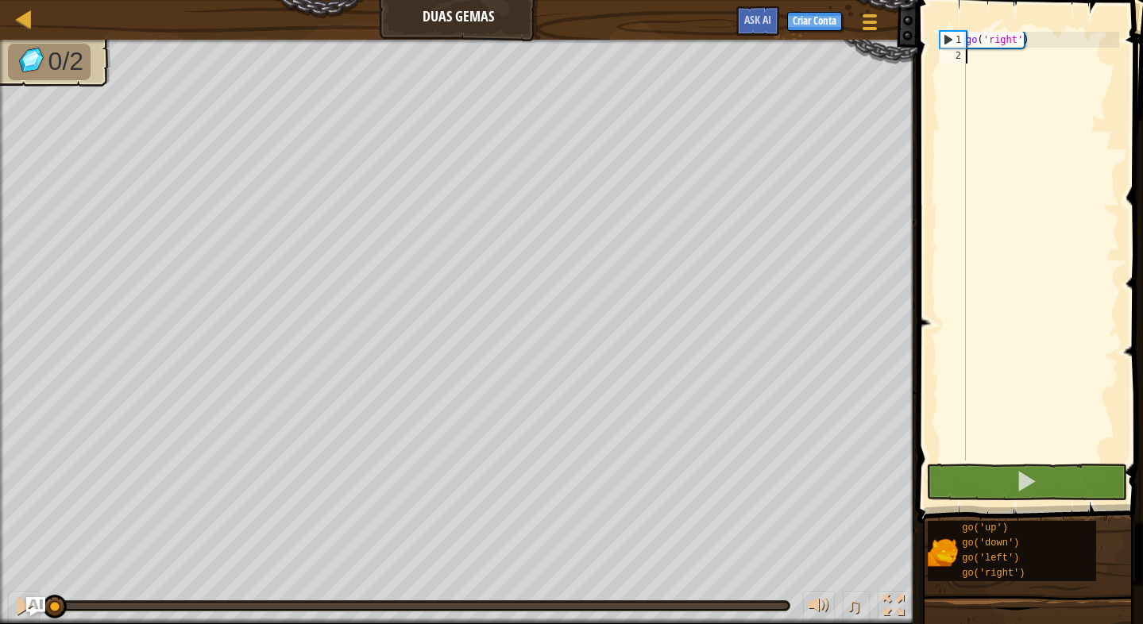
type textarea "go"
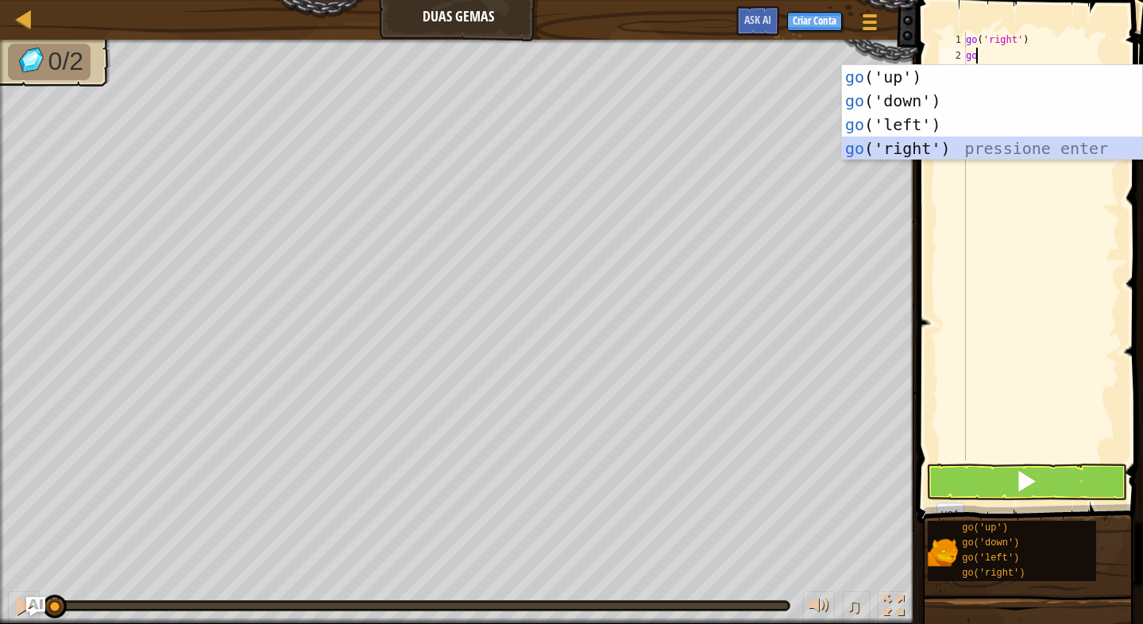
click at [988, 139] on div "go ('up') pressione enter go ('down') pressione enter go ('left') pressione ent…" at bounding box center [992, 136] width 300 height 143
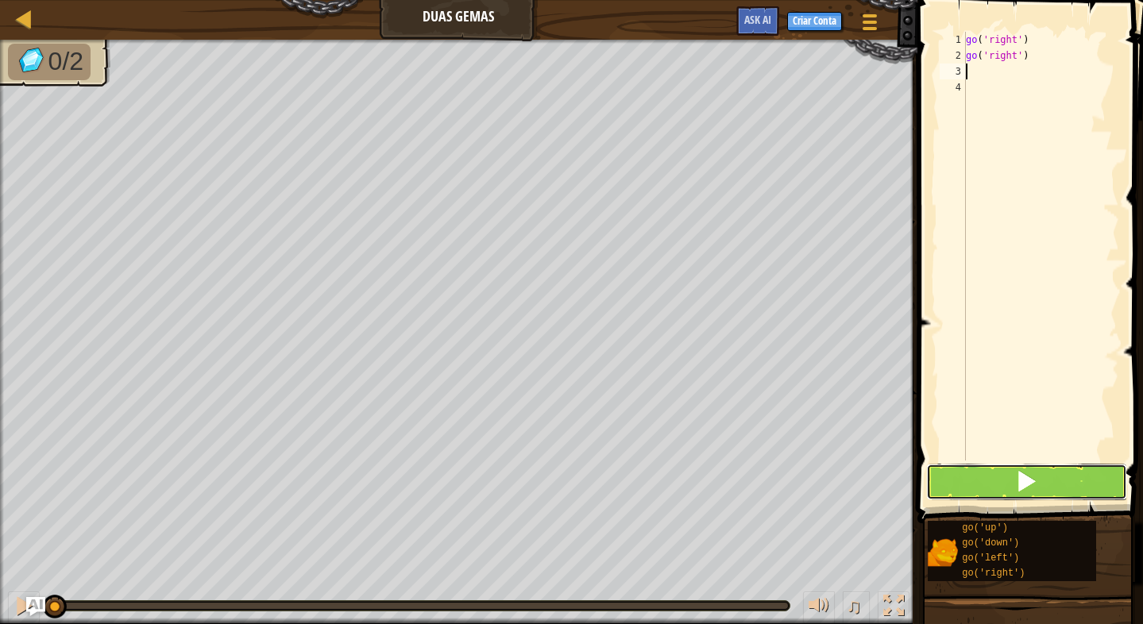
click at [991, 491] on button at bounding box center [1026, 482] width 201 height 37
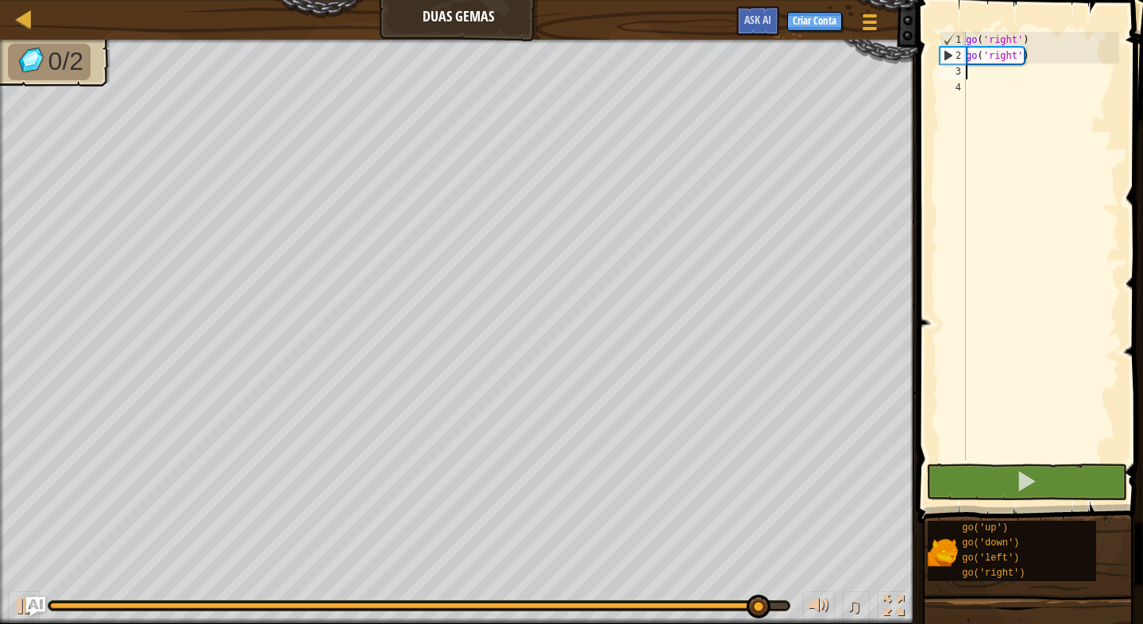
type textarea "go"
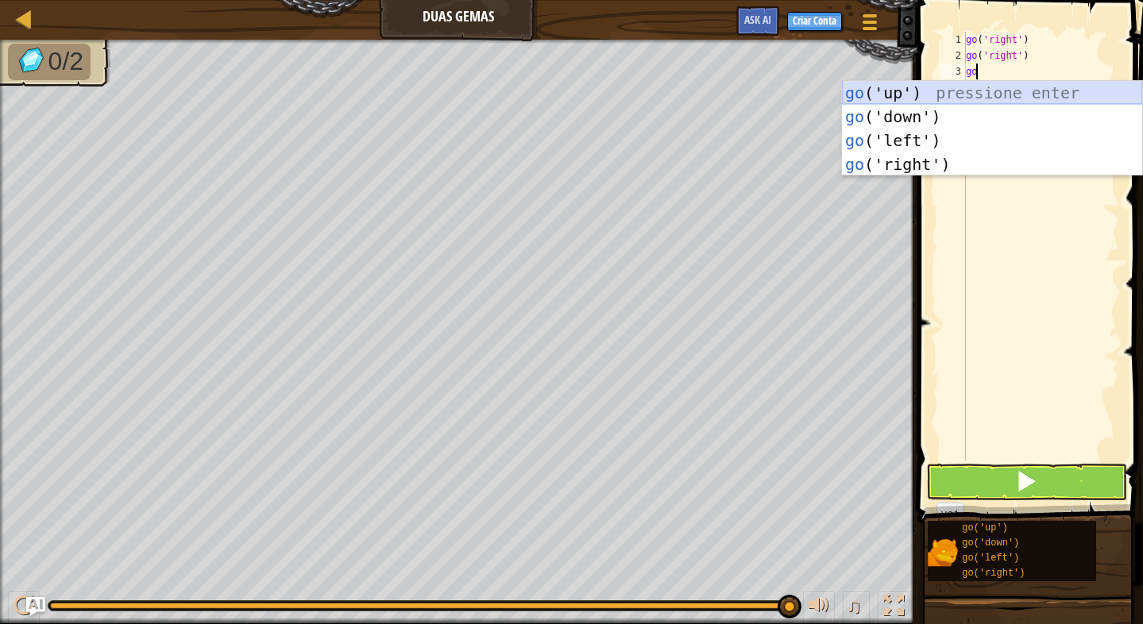
click at [994, 94] on div "go ('up') pressione enter go ('down') pressione enter go ('left') pressione ent…" at bounding box center [992, 152] width 300 height 143
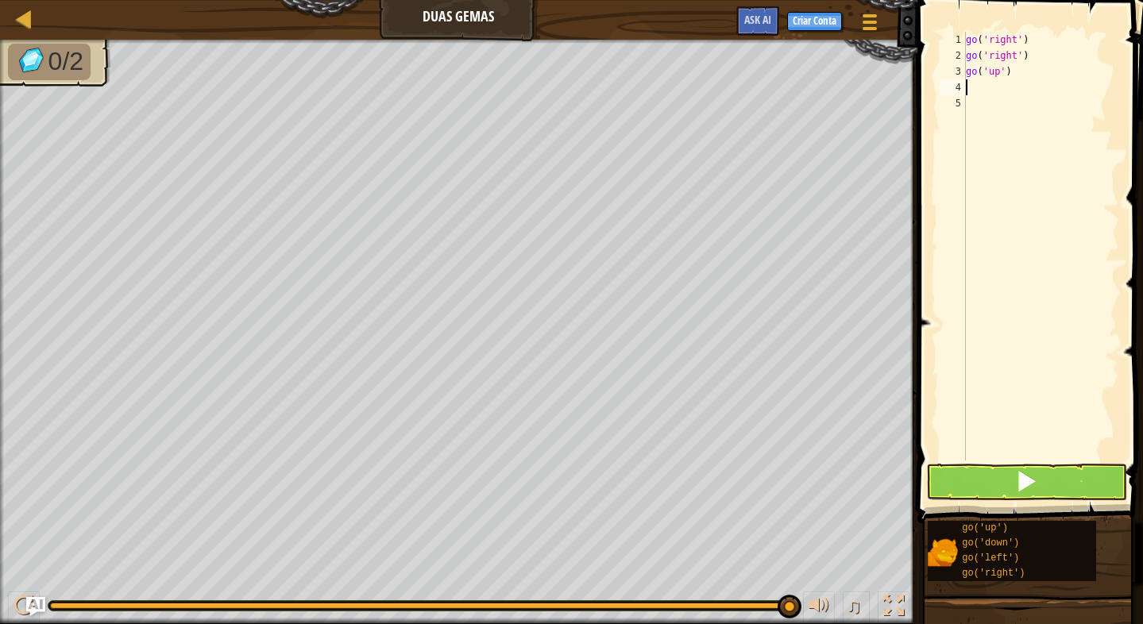
click at [1035, 76] on div "go ( 'right' ) go ( 'right' ) go ( 'up' )" at bounding box center [1040, 262] width 156 height 461
click at [1010, 77] on div "go ( 'right' ) go ( 'right' ) go ( 'up' )" at bounding box center [1040, 262] width 156 height 461
type textarea "gor"
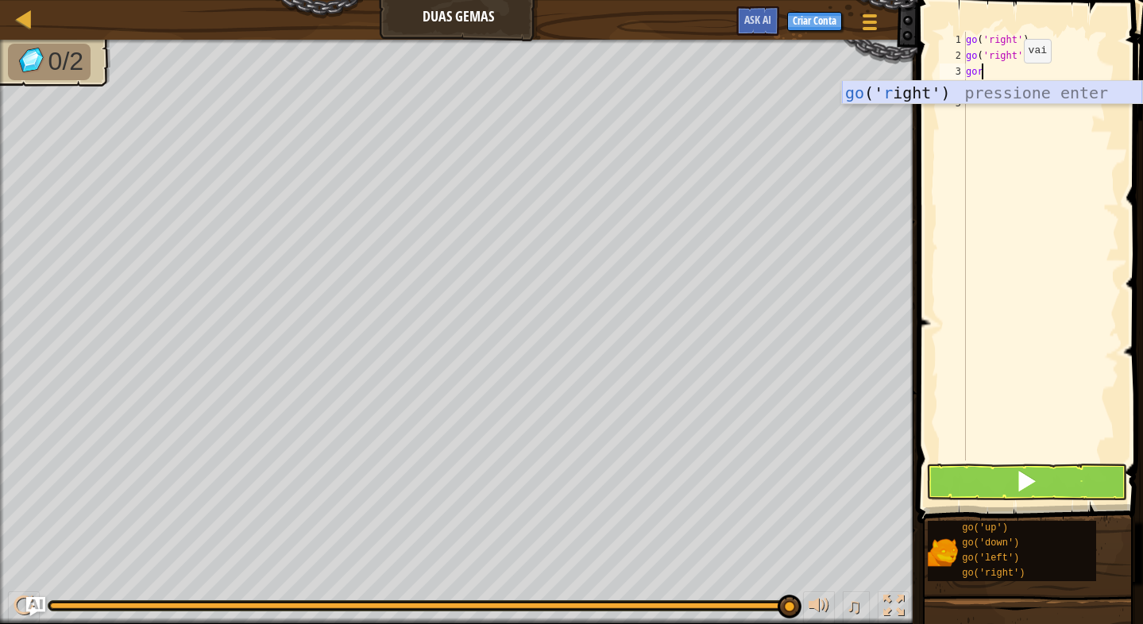
click at [1008, 94] on div "go (' r ight') pressione enter" at bounding box center [992, 116] width 300 height 71
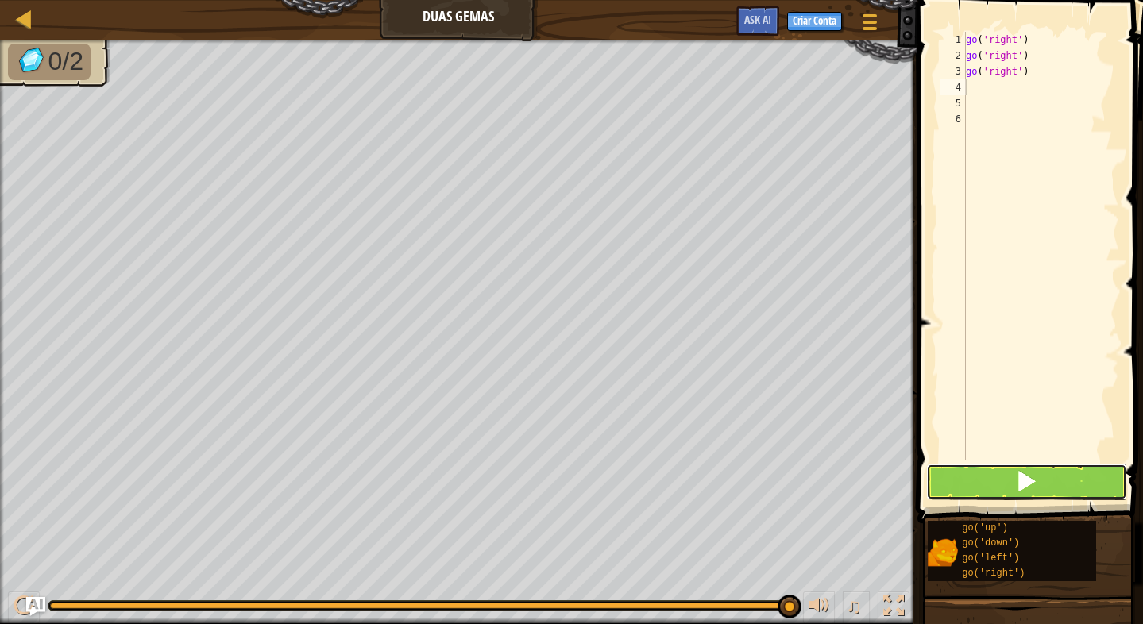
click at [1015, 486] on button at bounding box center [1026, 482] width 201 height 37
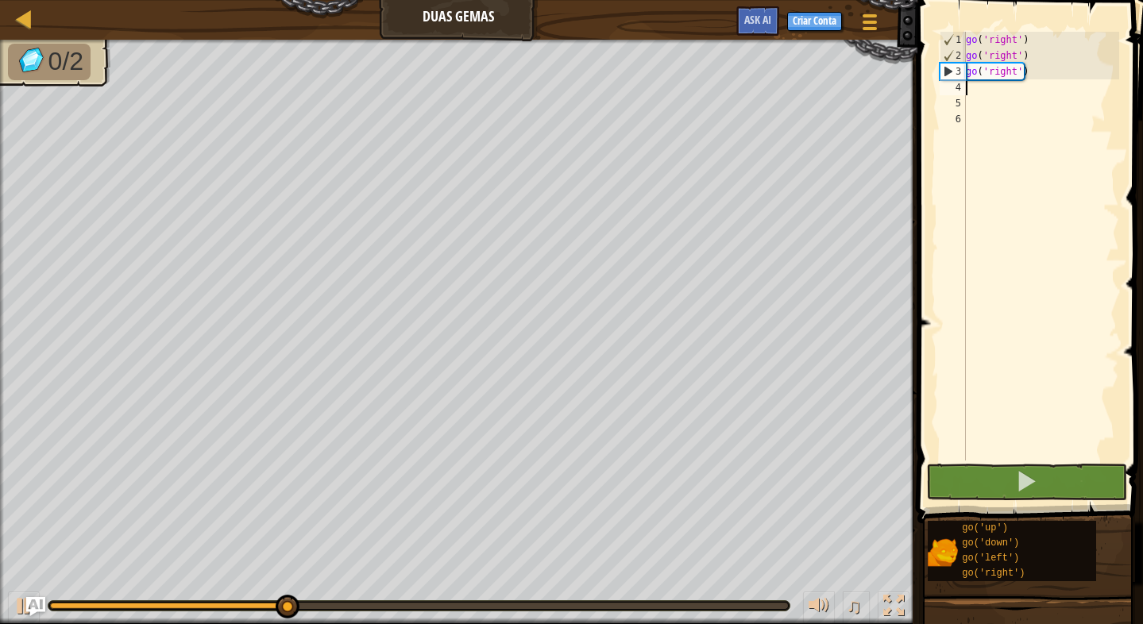
type textarea "go"
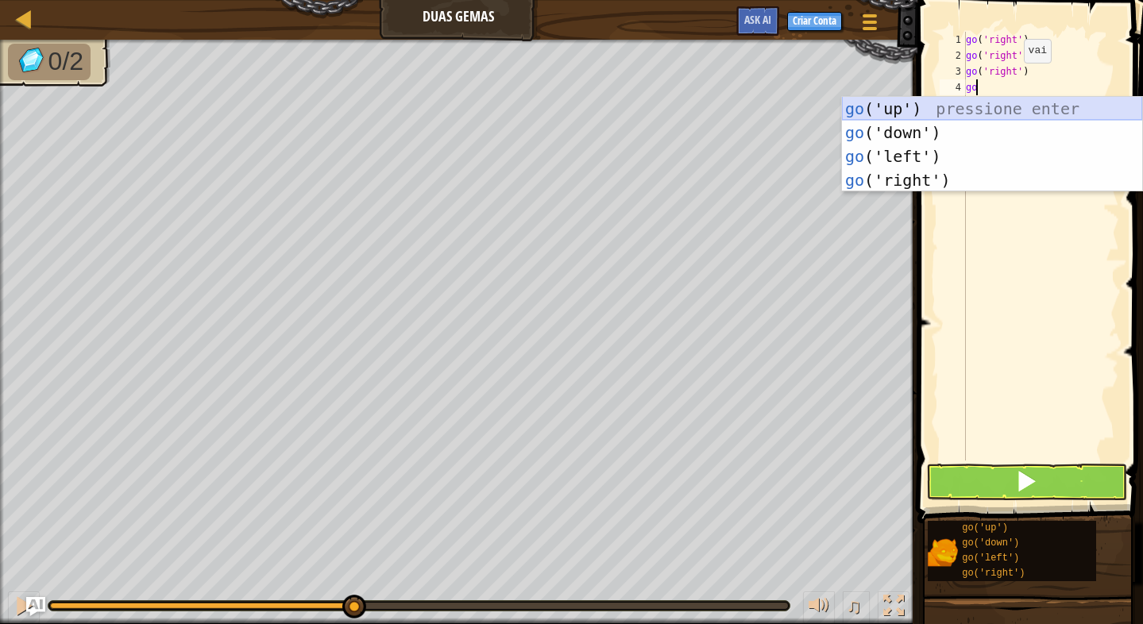
click at [1000, 100] on div "go ('up') pressione enter go ('down') pressione enter go ('left') pressione ent…" at bounding box center [992, 168] width 300 height 143
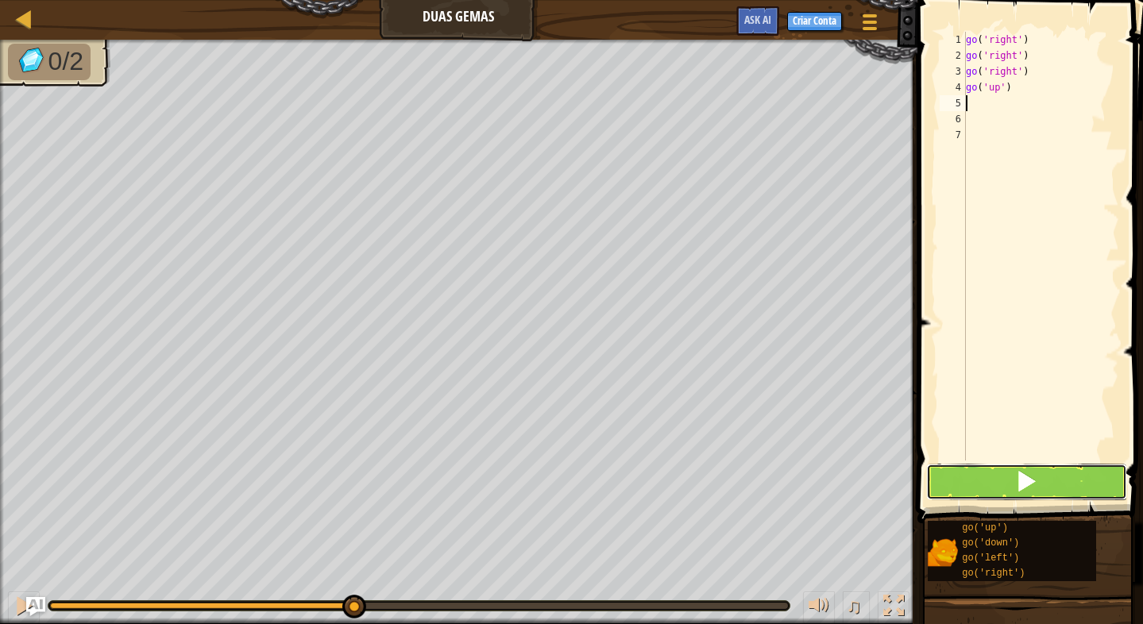
click at [991, 471] on button at bounding box center [1026, 482] width 201 height 37
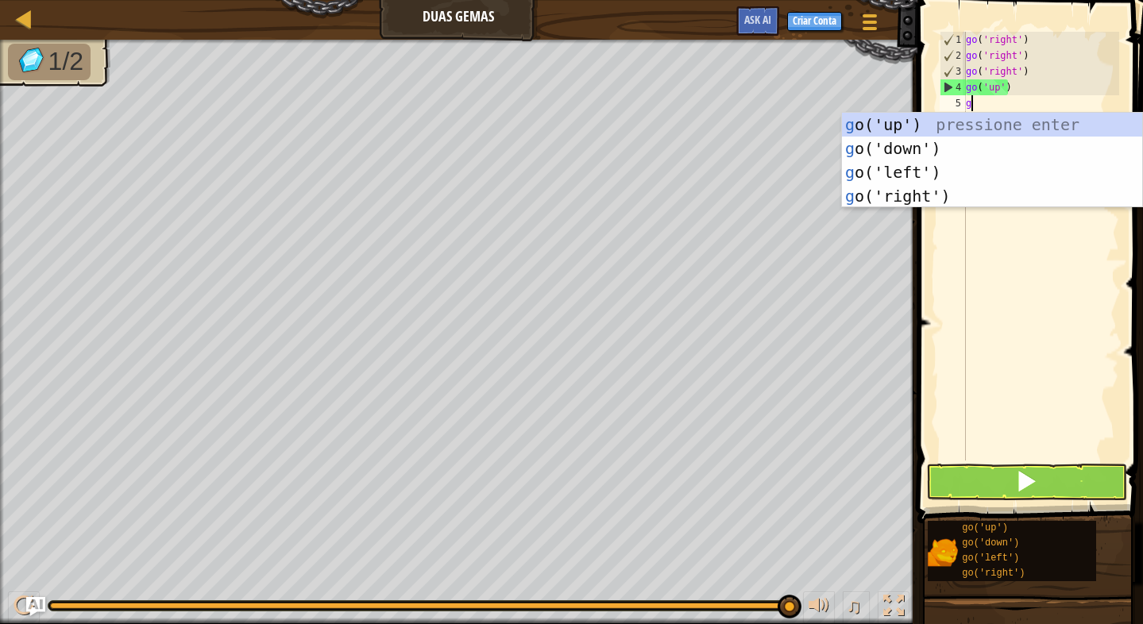
type textarea "go"
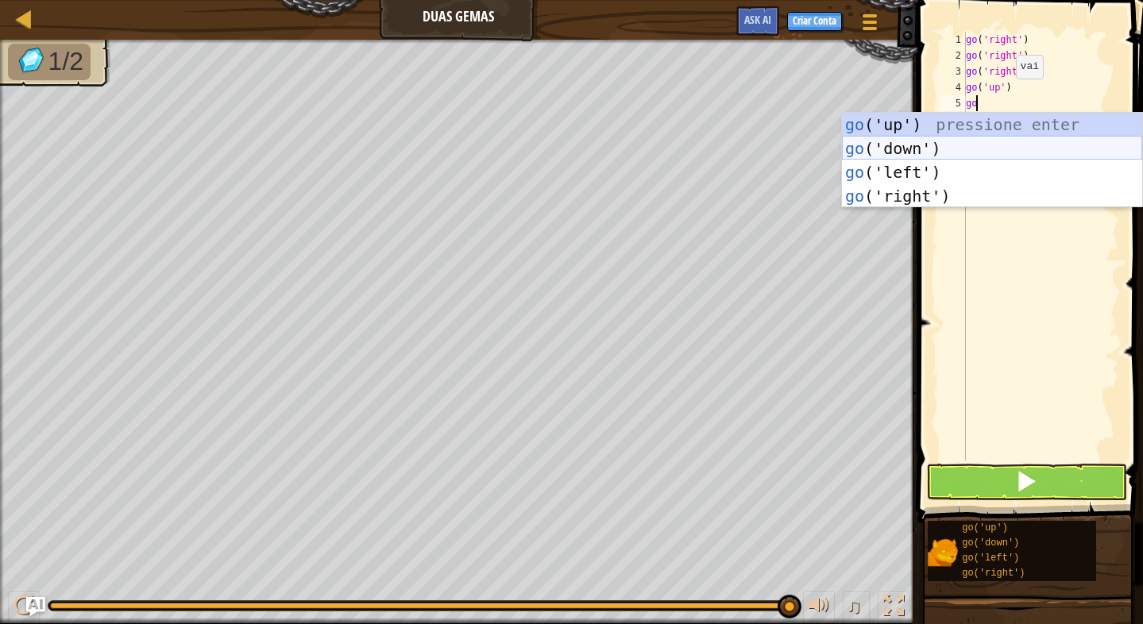
click at [945, 154] on div "go ('up') pressione enter go ('down') pressione enter go ('left') pressione ent…" at bounding box center [992, 184] width 300 height 143
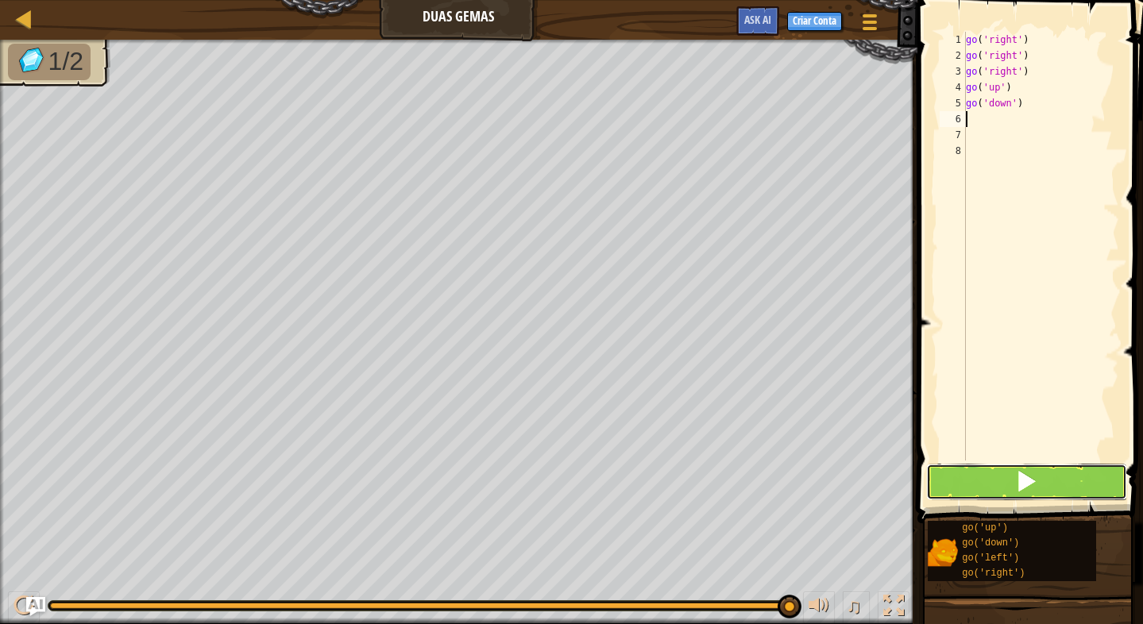
click at [1006, 473] on button at bounding box center [1026, 482] width 201 height 37
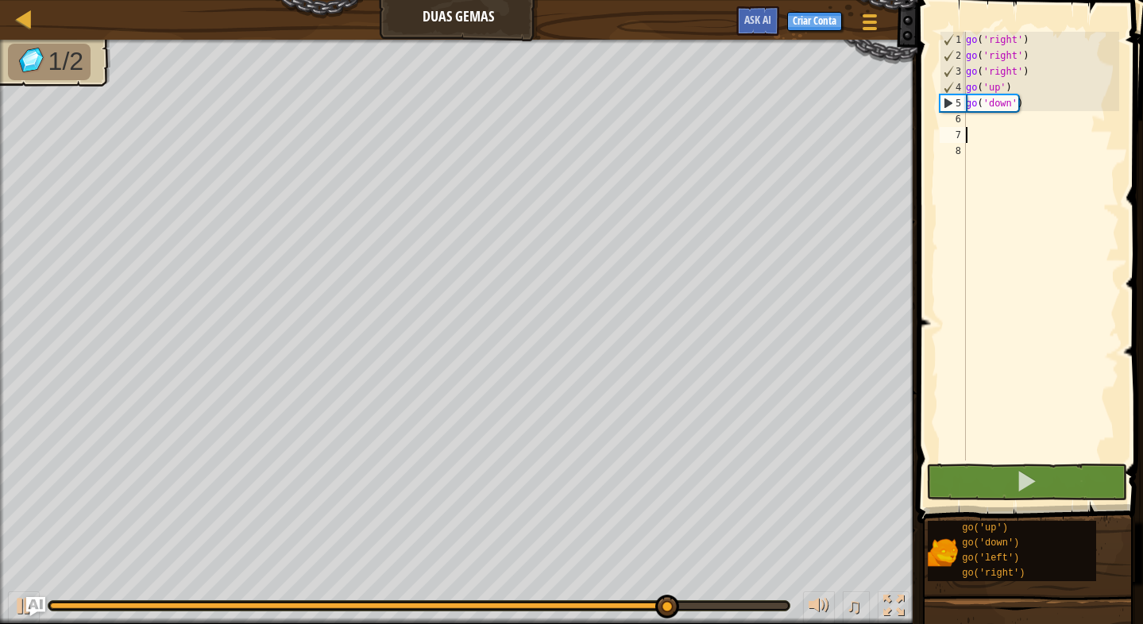
click at [992, 130] on div "go ( 'right' ) go ( 'right' ) go ( 'right' ) go ( 'up' ) go ( 'down' )" at bounding box center [1040, 262] width 156 height 461
click at [988, 123] on div "go ( 'right' ) go ( 'right' ) go ( 'right' ) go ( 'up' ) go ( 'down' )" at bounding box center [1040, 262] width 156 height 461
click at [1015, 105] on div "go ( 'right' ) go ( 'right' ) go ( 'right' ) go ( 'up' ) go ( 'down' )" at bounding box center [1040, 262] width 156 height 461
type textarea "go('down')"
click at [1023, 103] on div "go ( 'right' ) go ( 'right' ) go ( 'right' ) go ( 'up' ) go ( 'down' )" at bounding box center [1040, 262] width 156 height 461
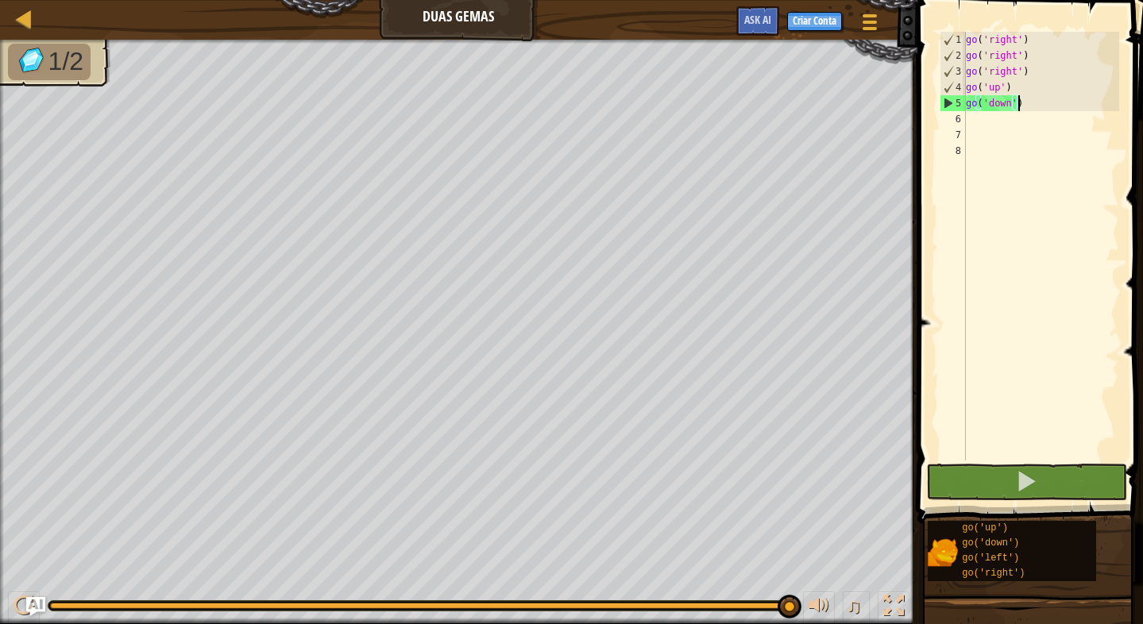
click at [996, 113] on div "go ( 'right' ) go ( 'right' ) go ( 'right' ) go ( 'up' ) go ( 'down' )" at bounding box center [1040, 262] width 156 height 461
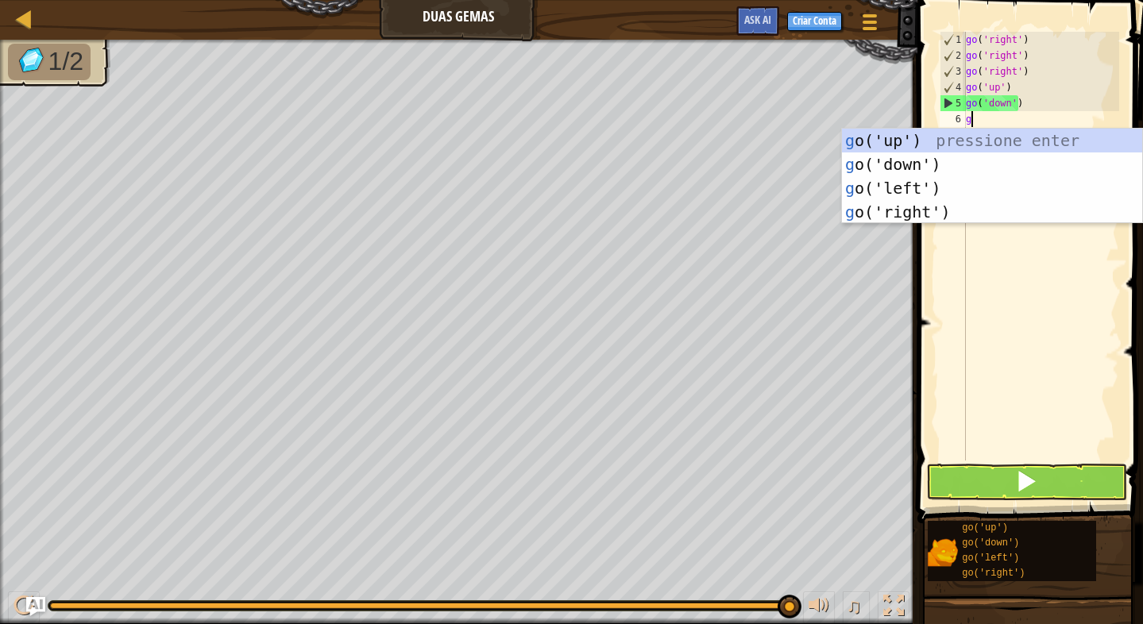
type textarea "go"
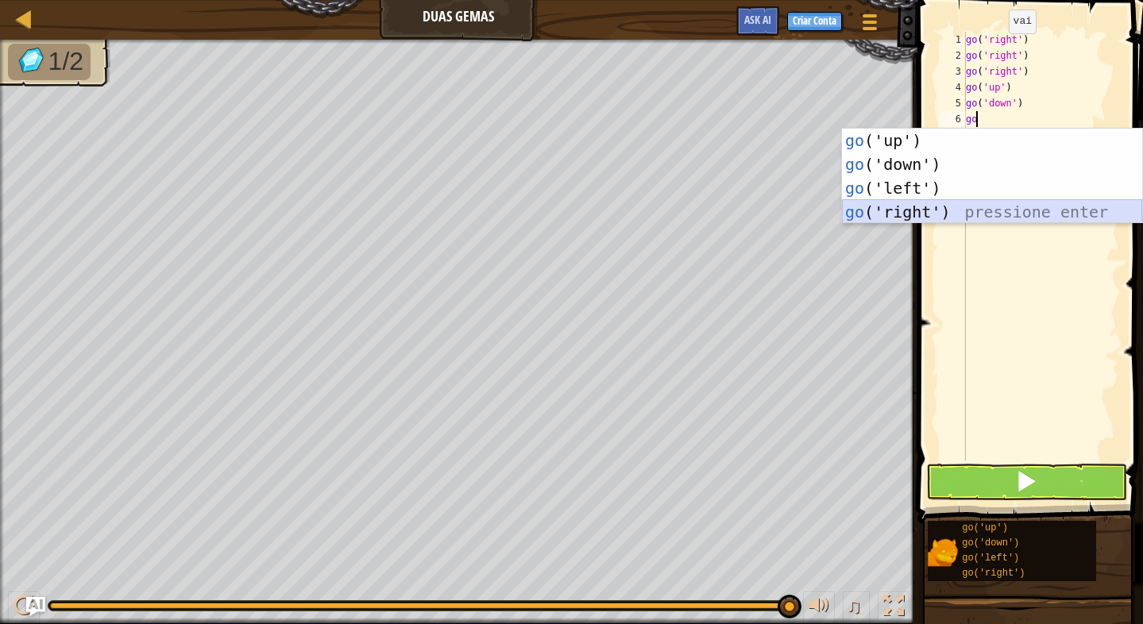
click at [935, 202] on div "go ('up') pressione enter go ('down') pressione enter go ('left') pressione ent…" at bounding box center [992, 200] width 300 height 143
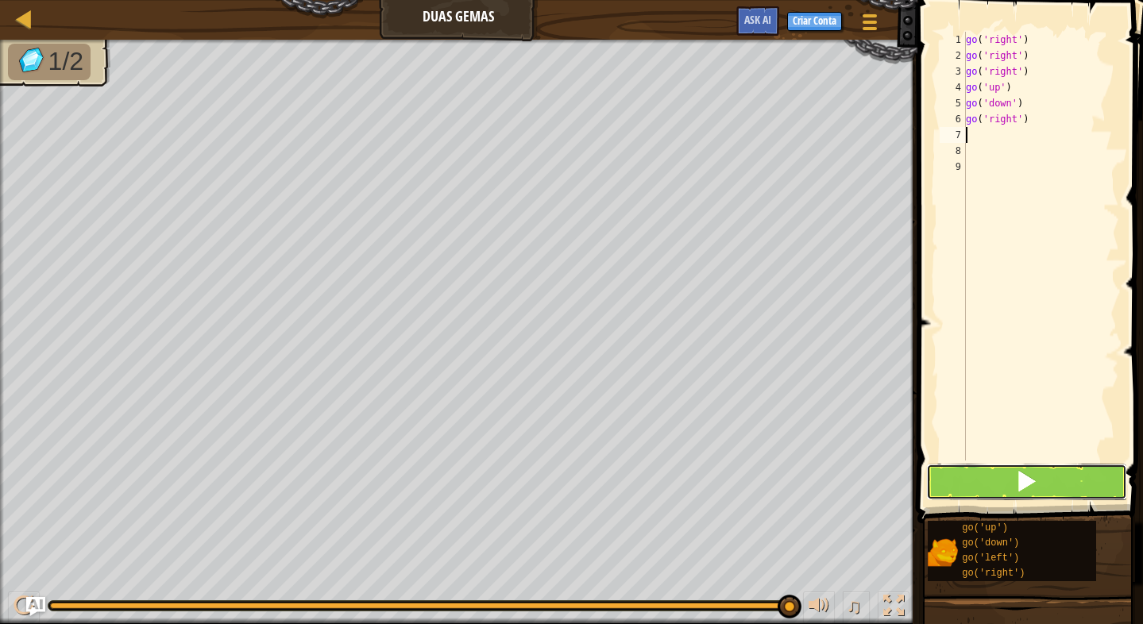
click at [1044, 476] on button at bounding box center [1026, 482] width 201 height 37
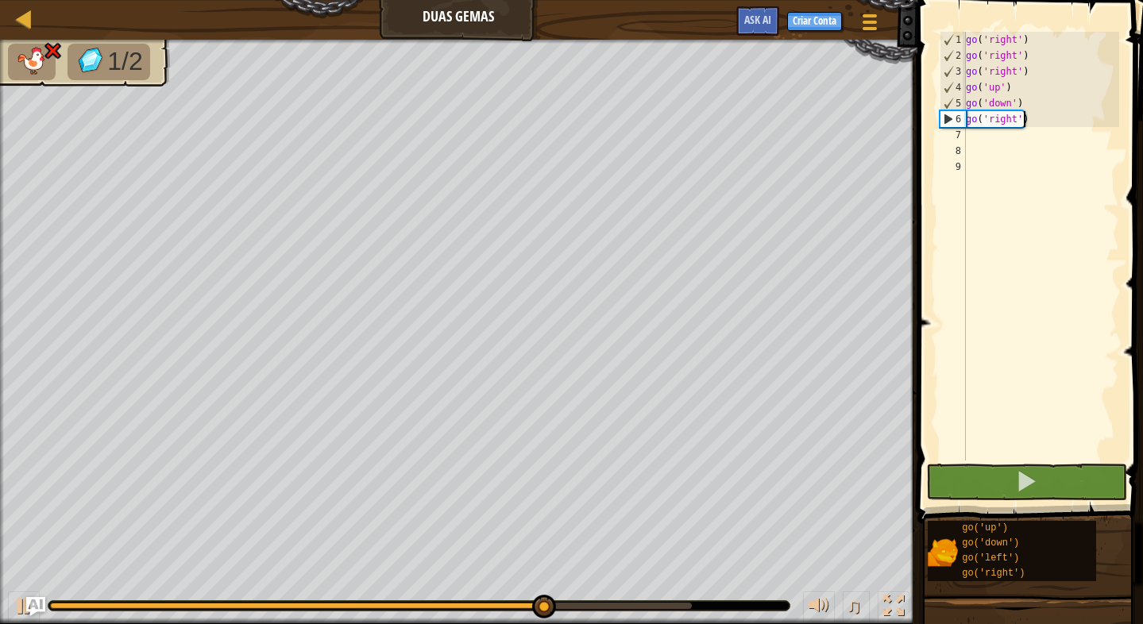
click at [1026, 121] on div "go ( 'right' ) go ( 'right' ) go ( 'right' ) go ( 'up' ) go ( 'down' ) go ( 'ri…" at bounding box center [1040, 262] width 156 height 461
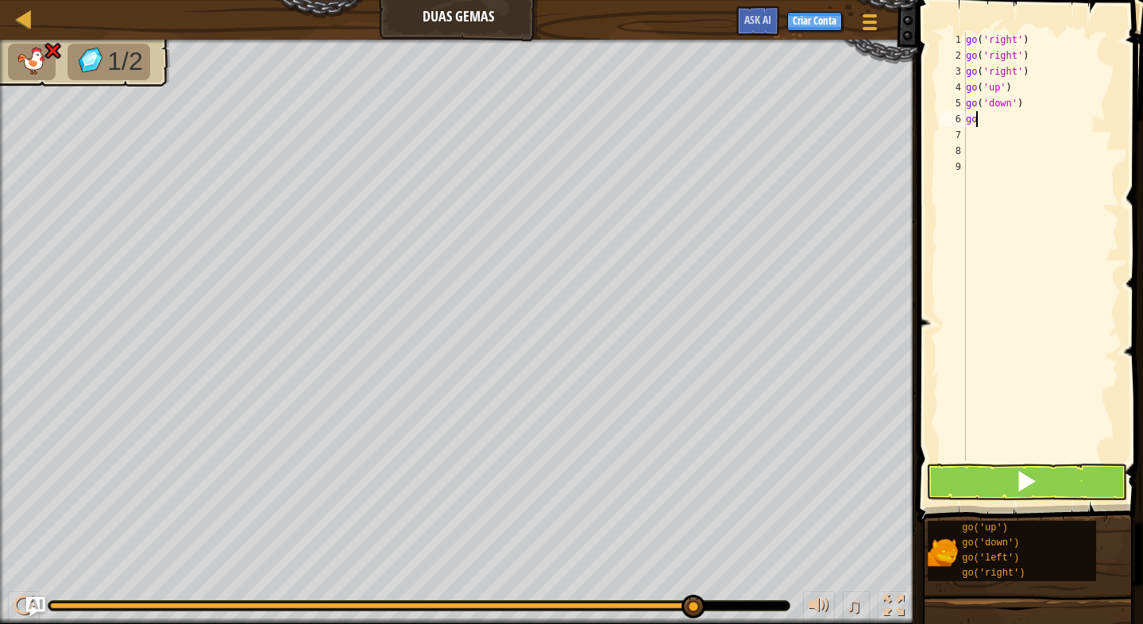
type textarea "gol"
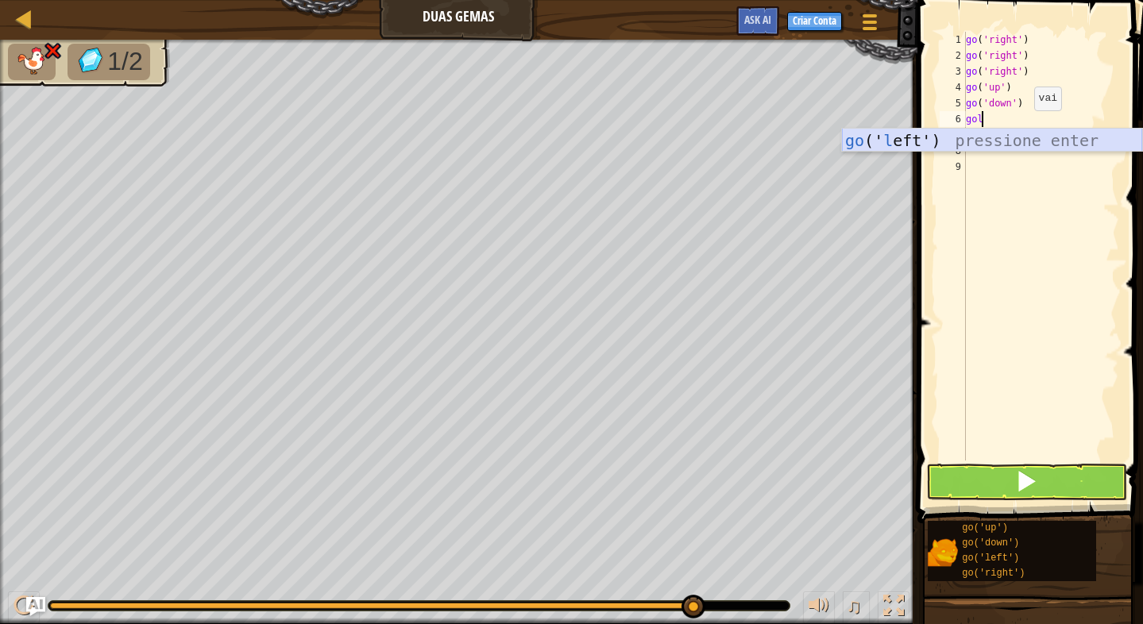
click at [990, 143] on div "go (' l eft') pressione enter" at bounding box center [992, 164] width 300 height 71
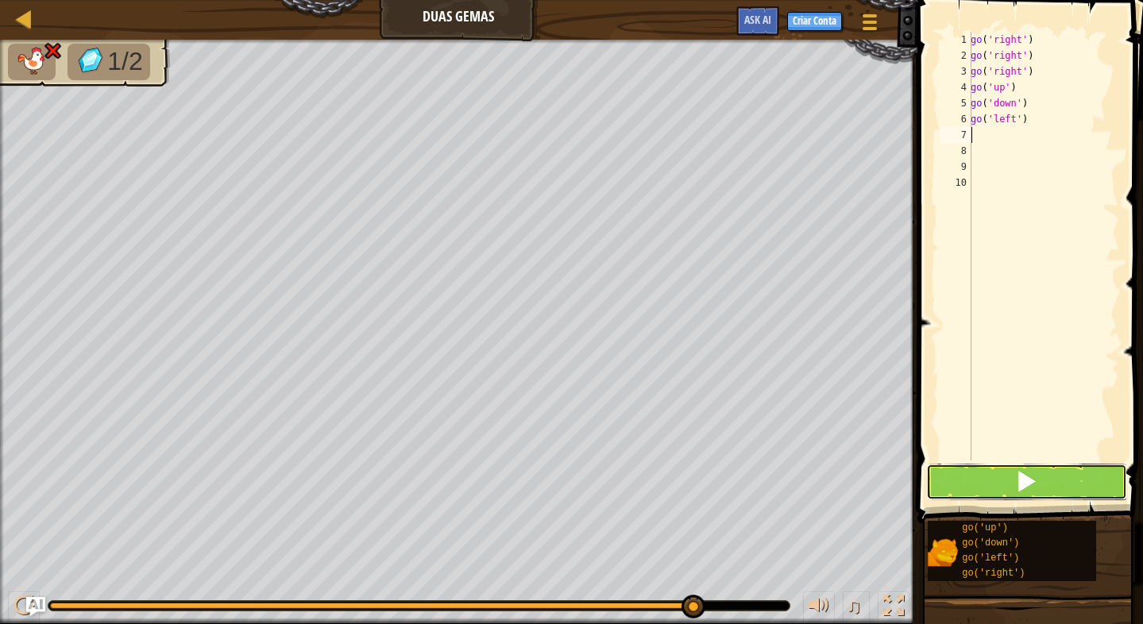
click at [1043, 484] on button at bounding box center [1026, 482] width 201 height 37
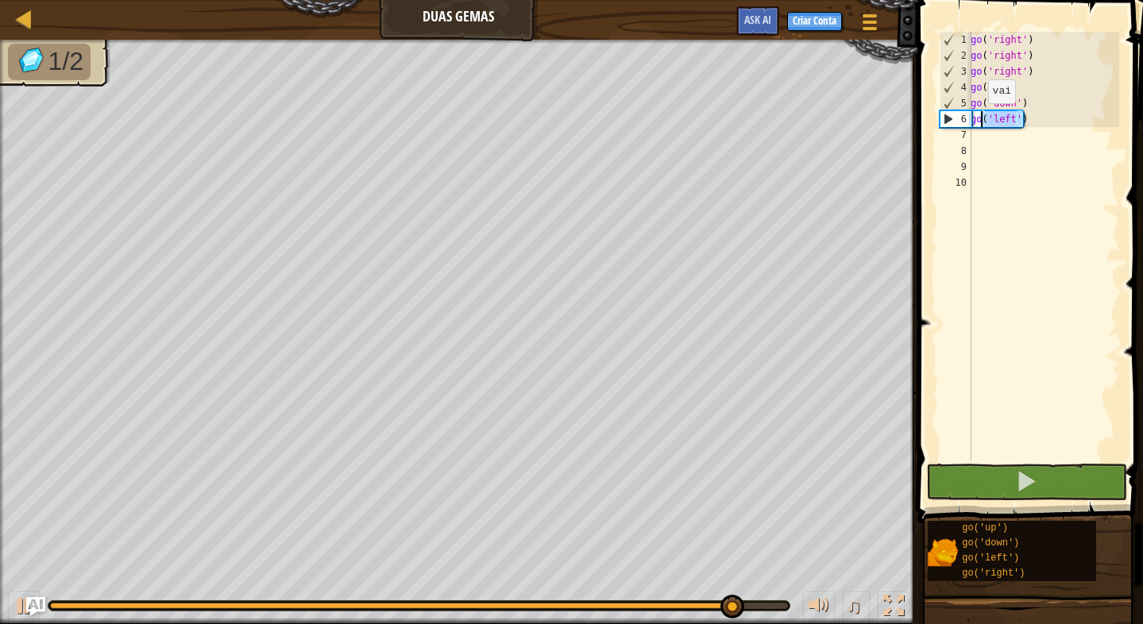
drag, startPoint x: 1046, startPoint y: 118, endPoint x: 975, endPoint y: 119, distance: 71.5
click at [975, 119] on div "go ( 'right' ) go ( 'right' ) go ( 'right' ) go ( 'up' ) go ( 'down' ) go ( 'le…" at bounding box center [1043, 262] width 152 height 461
type textarea "g"
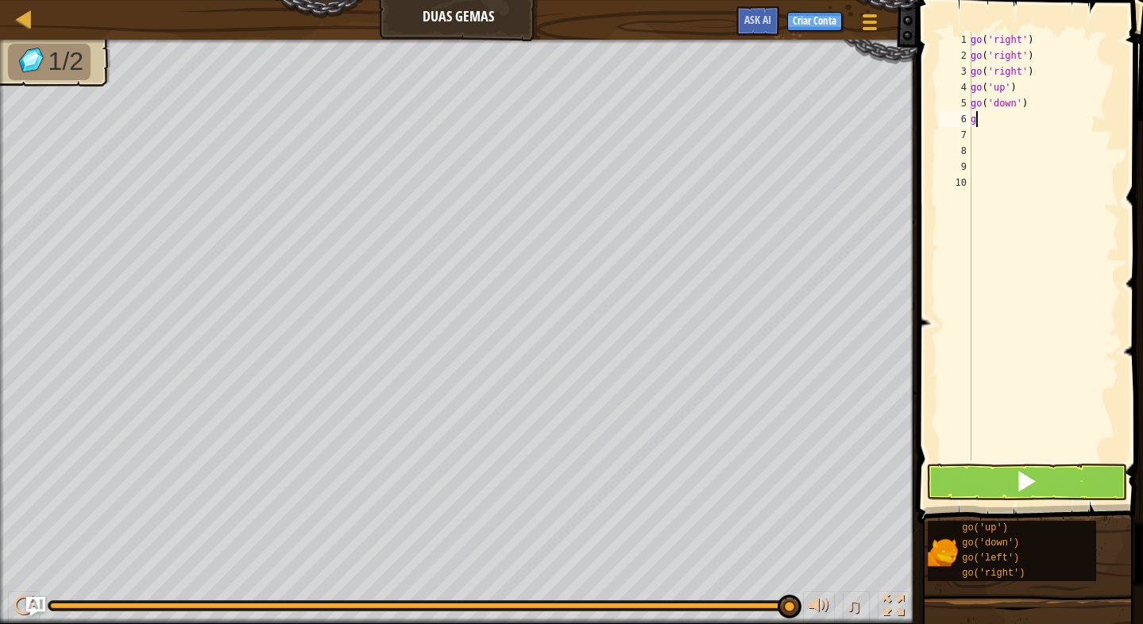
click at [983, 125] on div "go ( 'right' ) go ( 'right' ) go ( 'right' ) go ( 'up' ) go ( 'down' ) g" at bounding box center [1043, 262] width 152 height 461
click at [1089, 472] on button at bounding box center [1026, 482] width 201 height 37
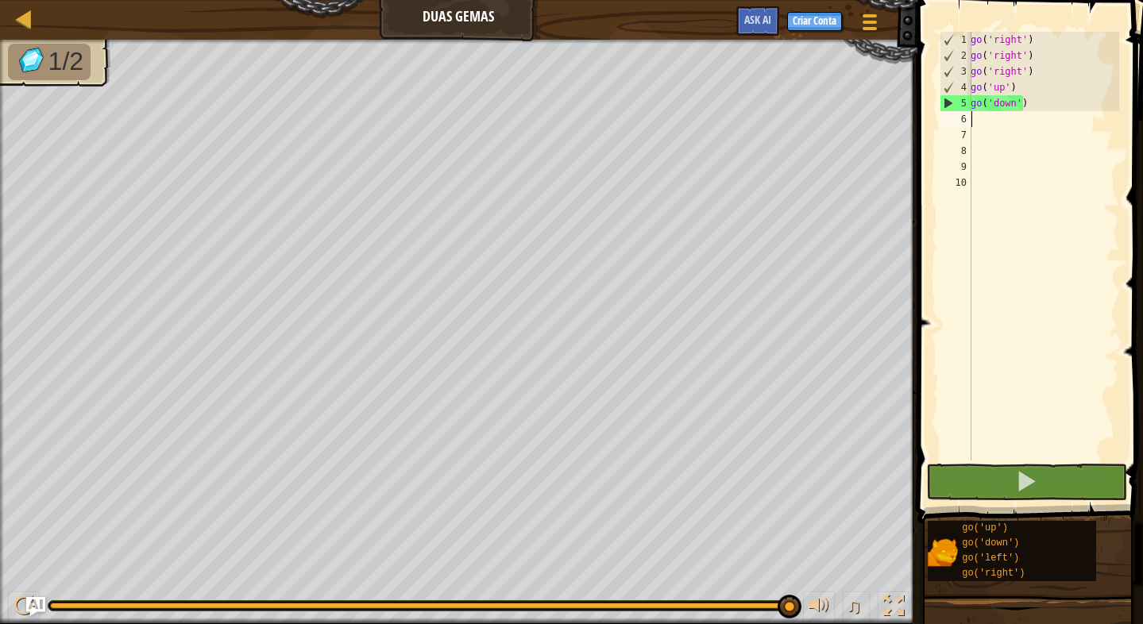
type textarea "go"
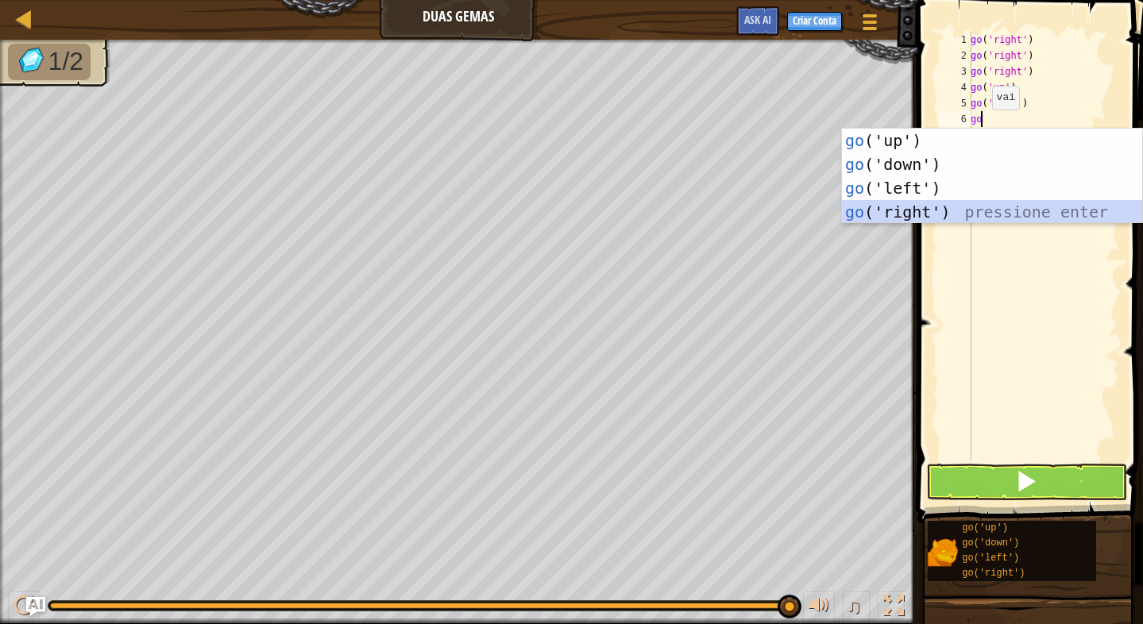
click at [977, 200] on div "go ('up') pressione enter go ('down') pressione enter go ('left') pressione ent…" at bounding box center [992, 200] width 300 height 143
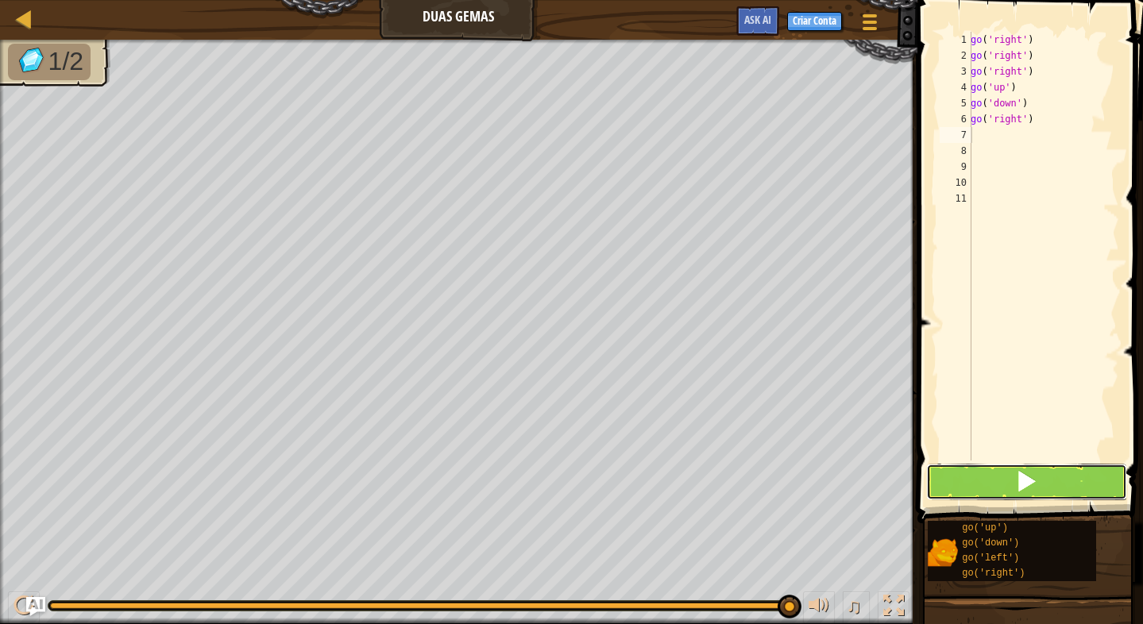
click at [1006, 480] on button at bounding box center [1026, 482] width 201 height 37
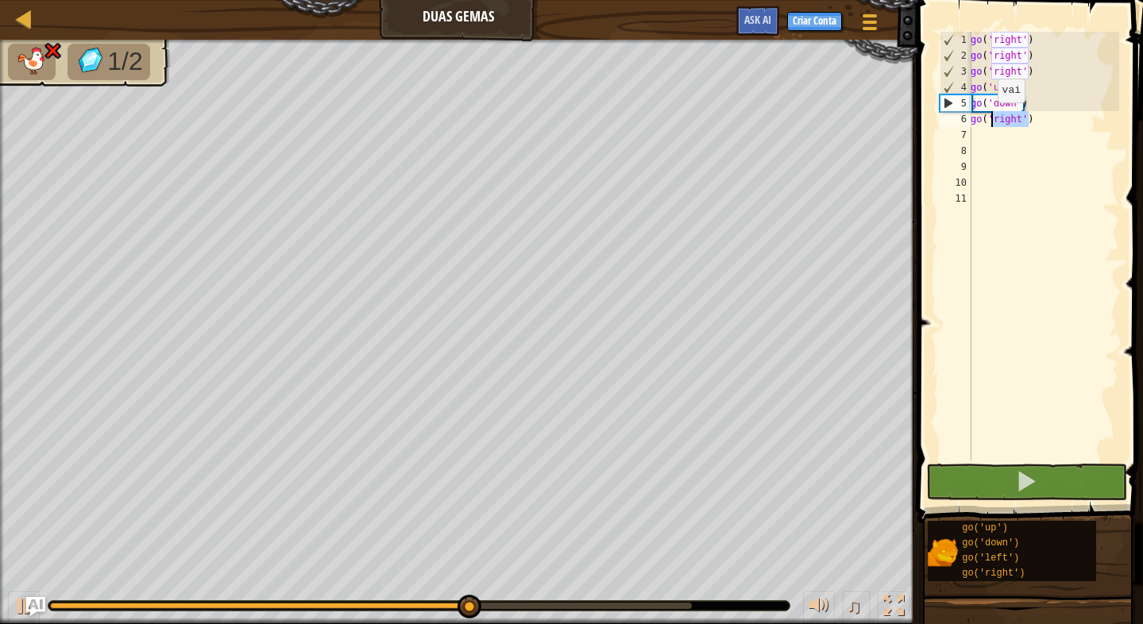
drag, startPoint x: 1044, startPoint y: 114, endPoint x: 988, endPoint y: 118, distance: 55.8
click at [988, 118] on div "go ( 'right' ) go ( 'right' ) go ( 'right' ) go ( 'up' ) go ( 'down' ) go ( 'ri…" at bounding box center [1043, 262] width 152 height 461
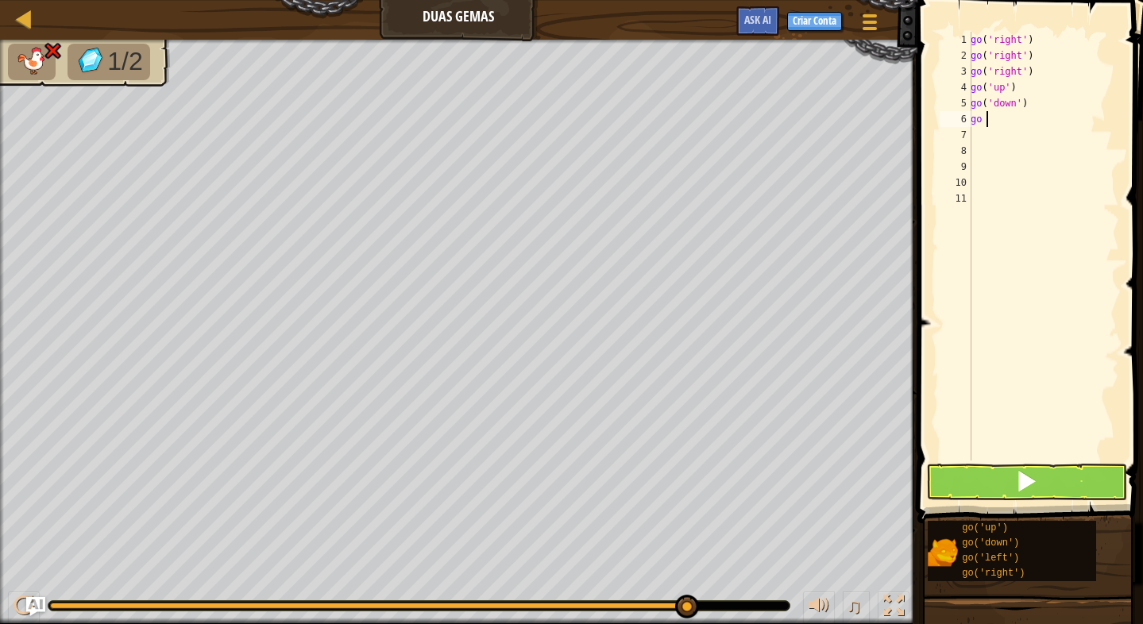
type textarea "go d"
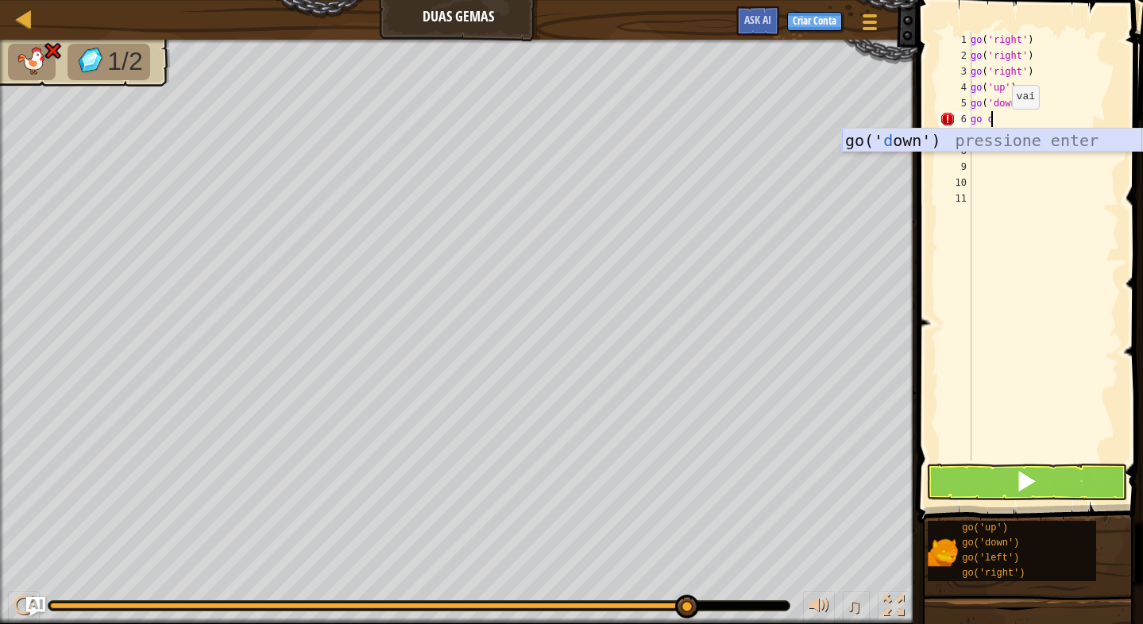
click at [904, 129] on div "go(' d own') pressione enter" at bounding box center [992, 164] width 300 height 71
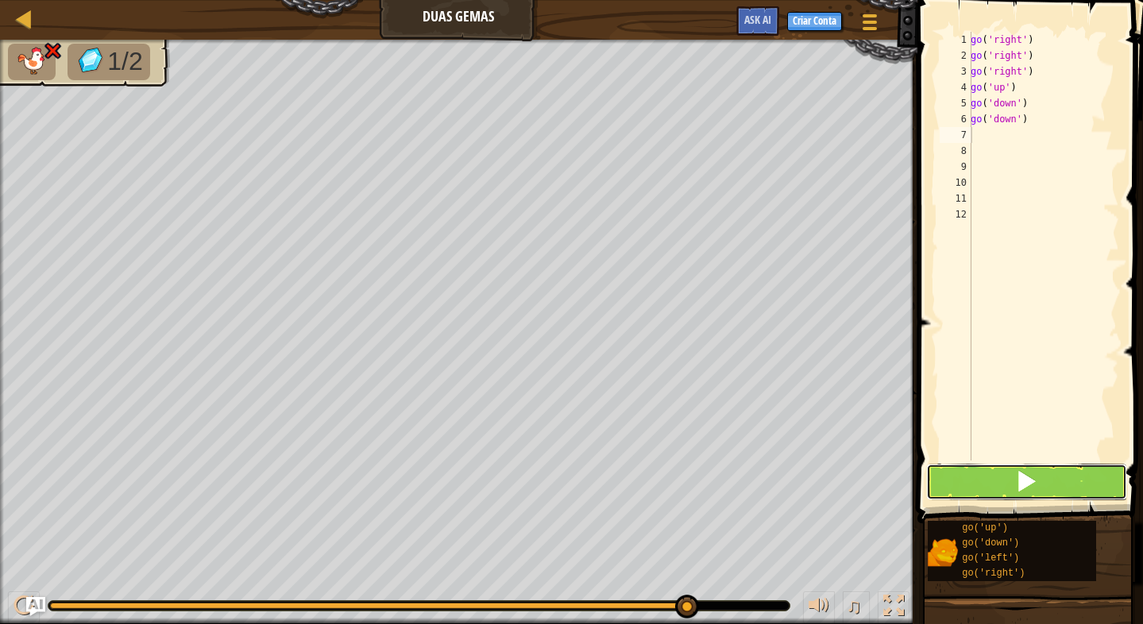
click at [1050, 470] on button at bounding box center [1026, 482] width 201 height 37
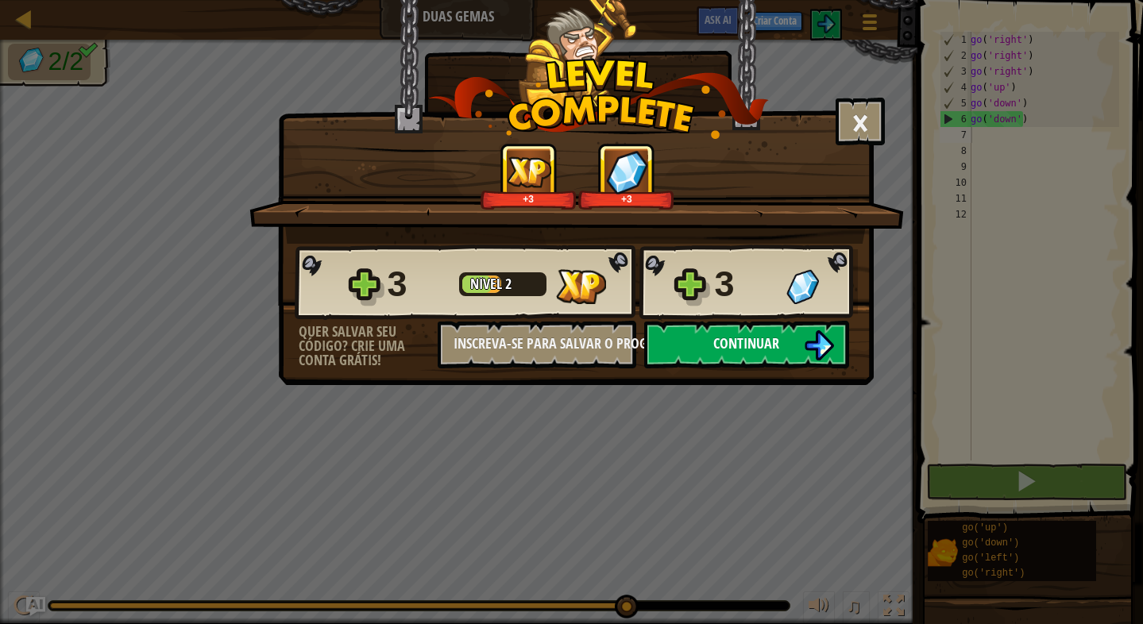
click at [764, 346] on span "Continuar" at bounding box center [746, 343] width 66 height 20
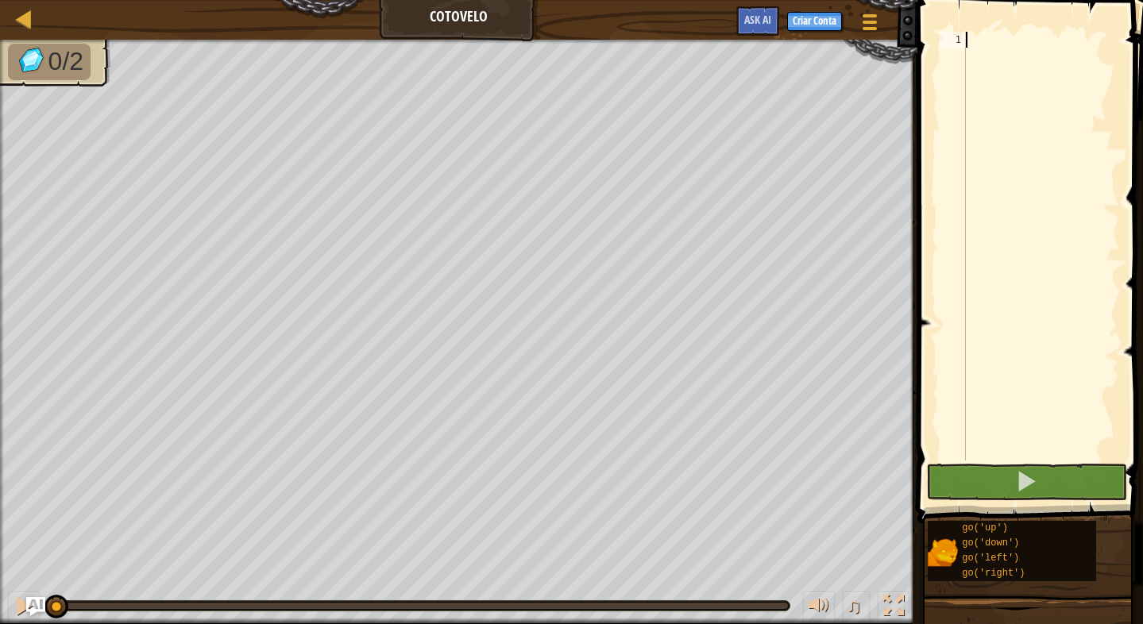
scroll to position [7, 0]
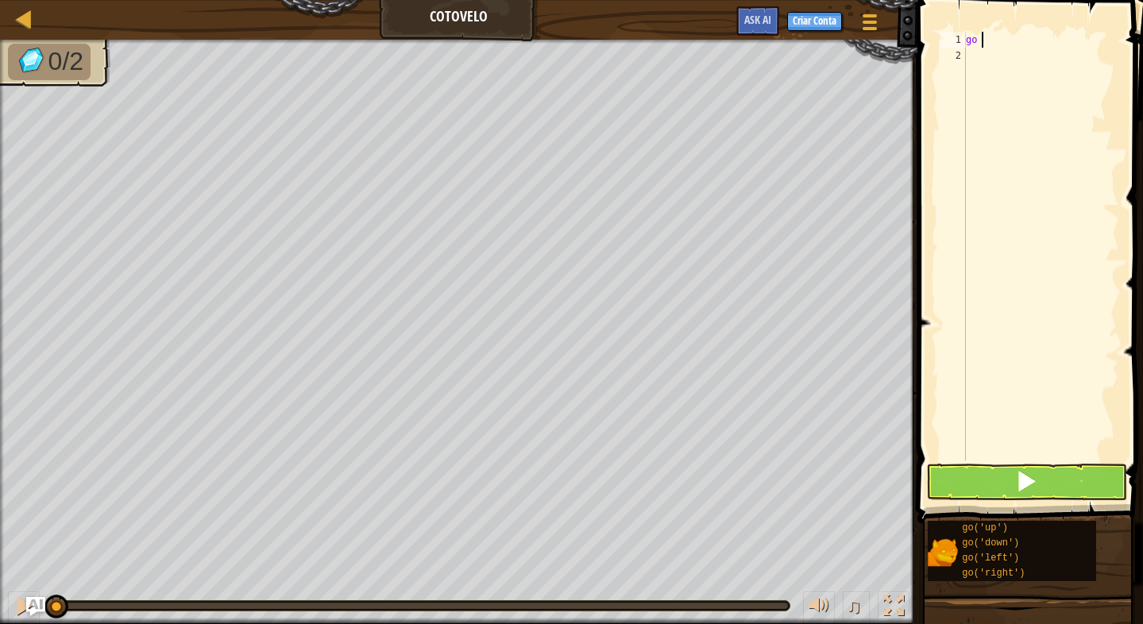
type textarea "go do"
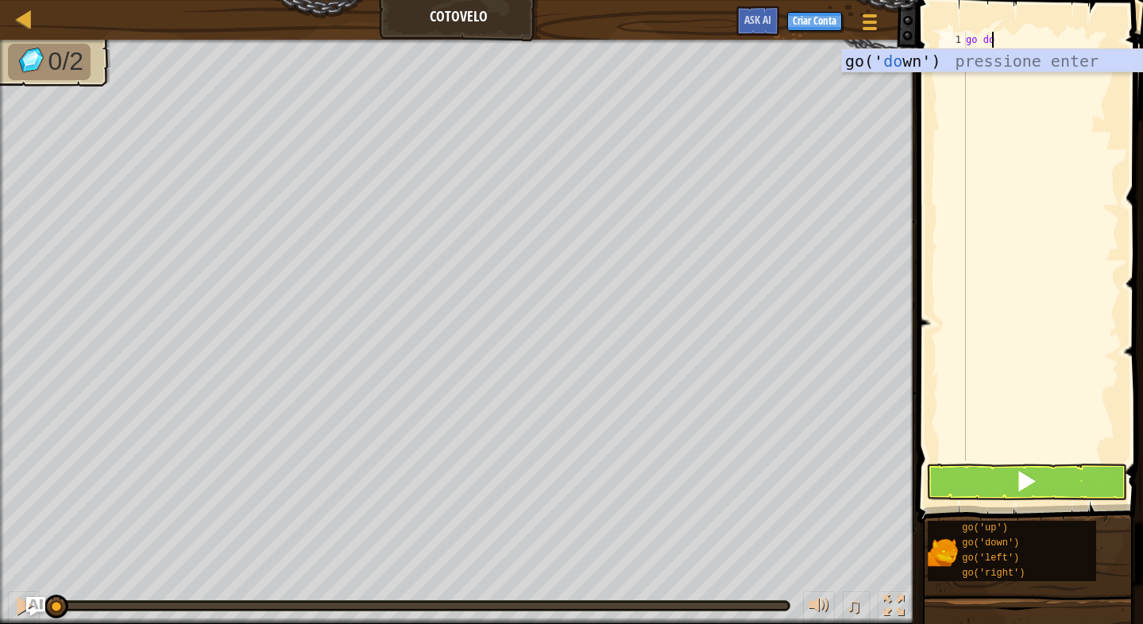
scroll to position [7, 1]
click at [1064, 51] on div "go(' do wn') pressione enter" at bounding box center [992, 84] width 300 height 71
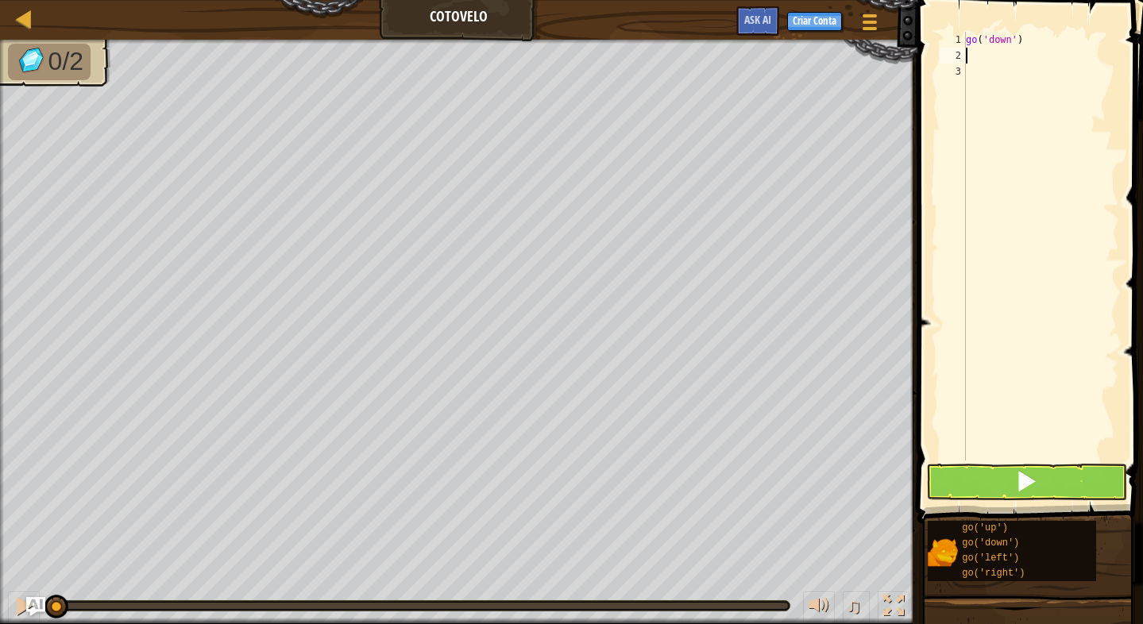
scroll to position [7, 0]
click at [1044, 472] on button at bounding box center [1026, 482] width 201 height 37
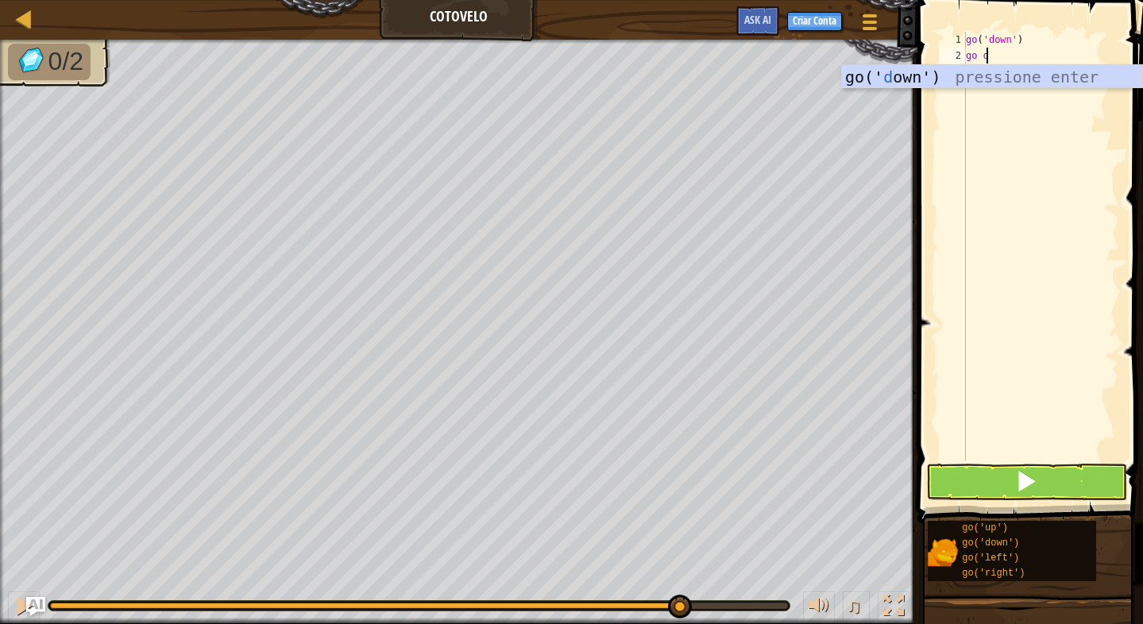
type textarea "go d"
click at [981, 74] on div "go(' d own') pressione enter" at bounding box center [992, 100] width 300 height 71
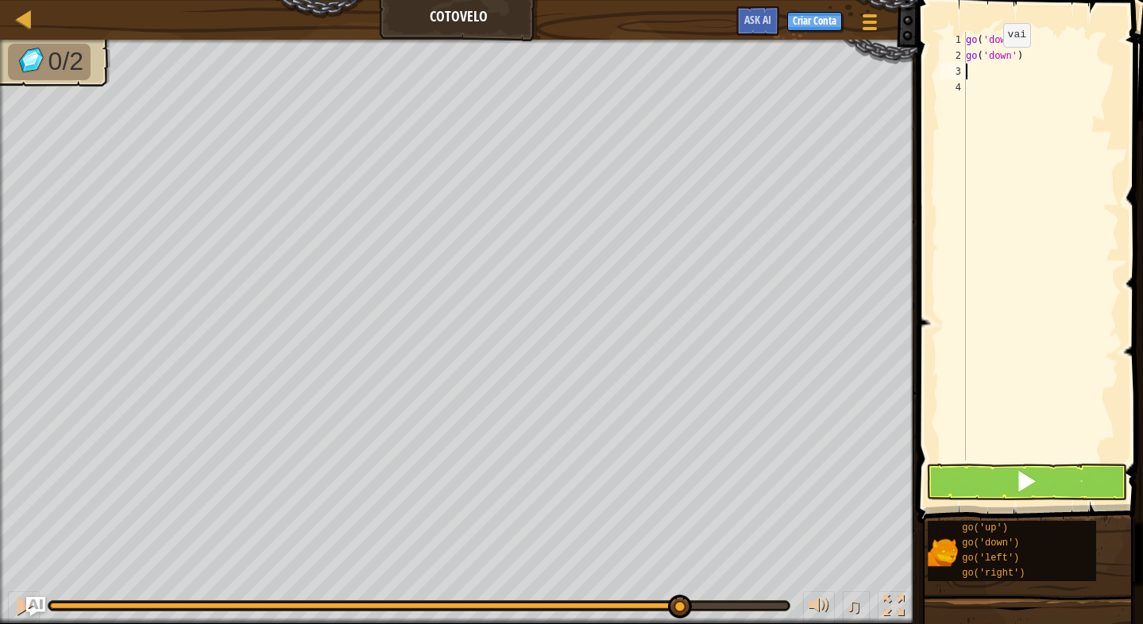
scroll to position [7, 0]
click at [996, 486] on button at bounding box center [1026, 482] width 201 height 37
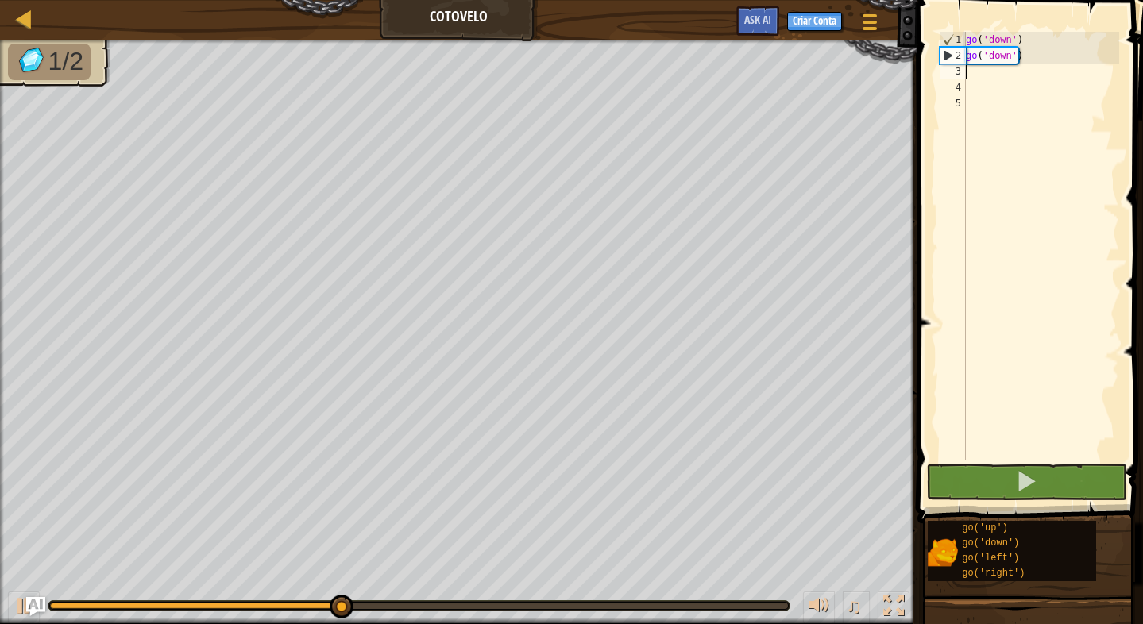
click at [976, 70] on div "go ( 'down' ) go ( 'down' )" at bounding box center [1040, 262] width 156 height 461
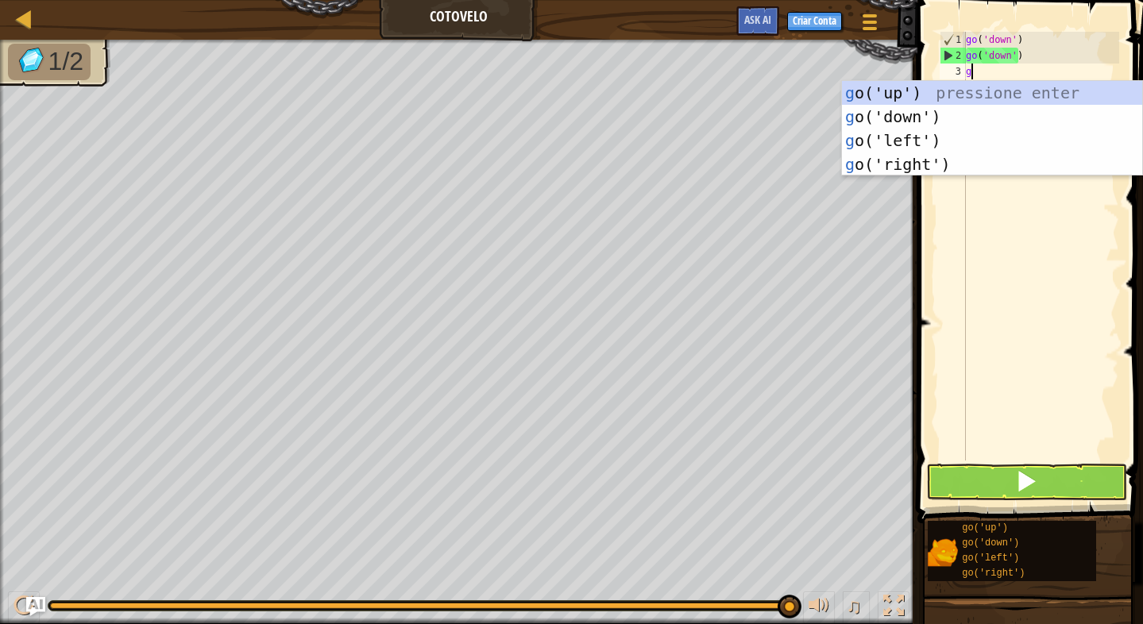
type textarea "go"
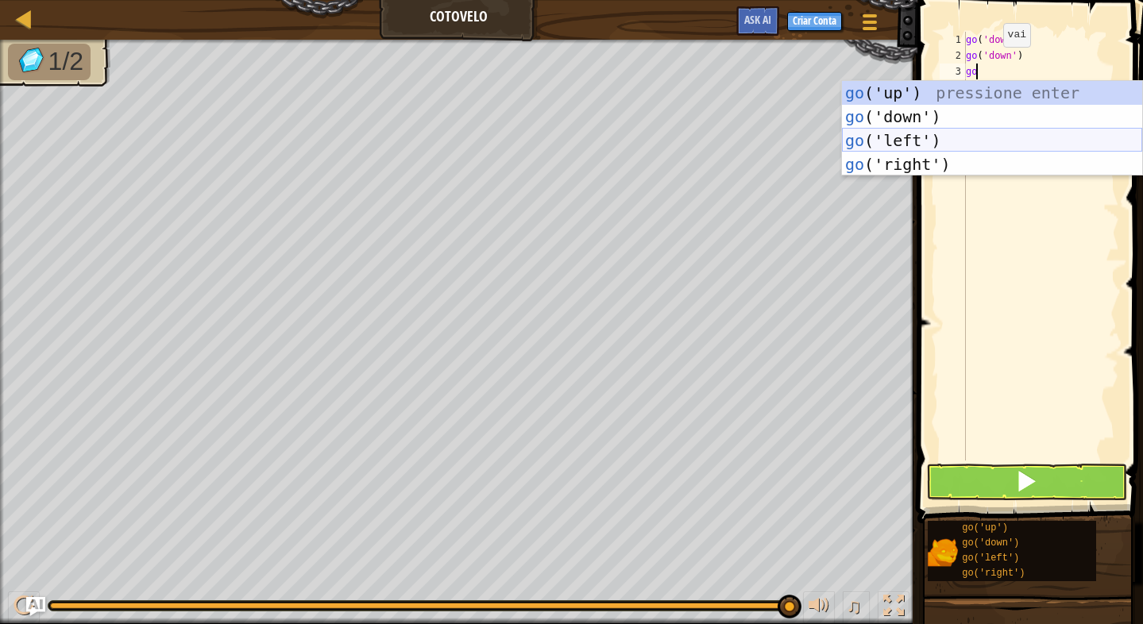
click at [973, 130] on div "go ('up') pressione enter go ('down') pressione enter go ('left') pressione ent…" at bounding box center [992, 152] width 300 height 143
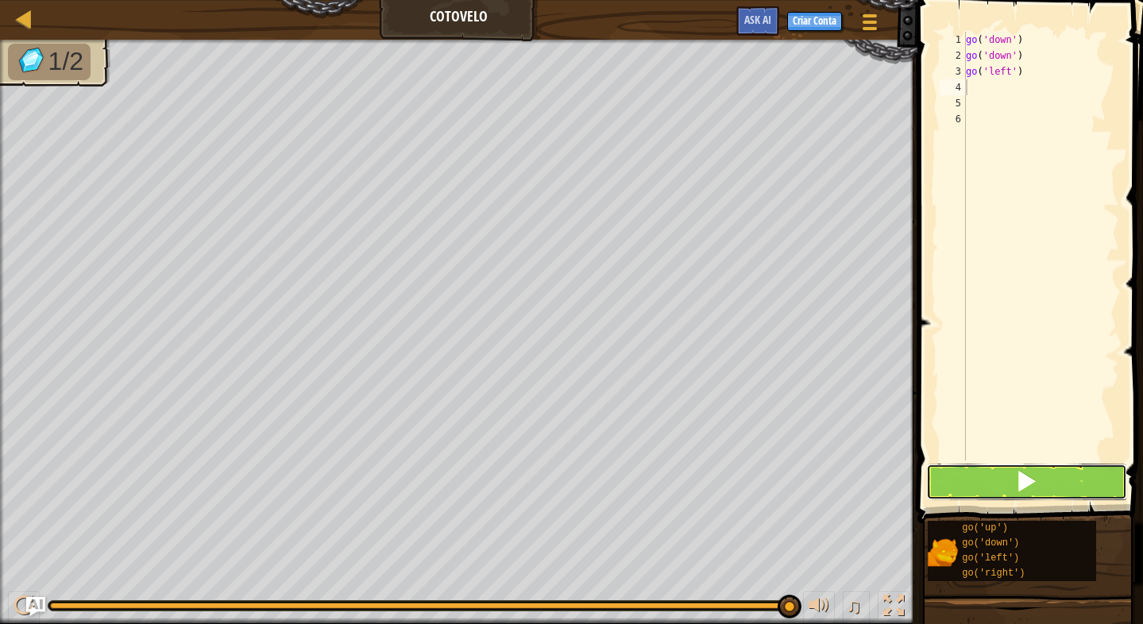
click at [1015, 470] on button at bounding box center [1026, 482] width 201 height 37
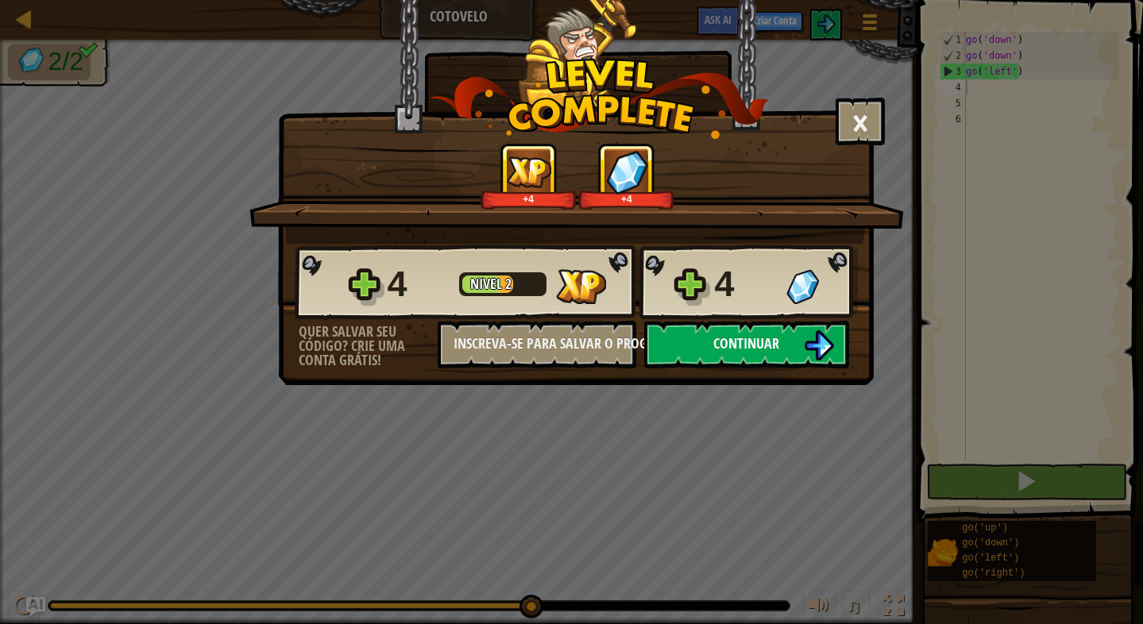
click at [735, 337] on span "Continuar" at bounding box center [746, 343] width 66 height 20
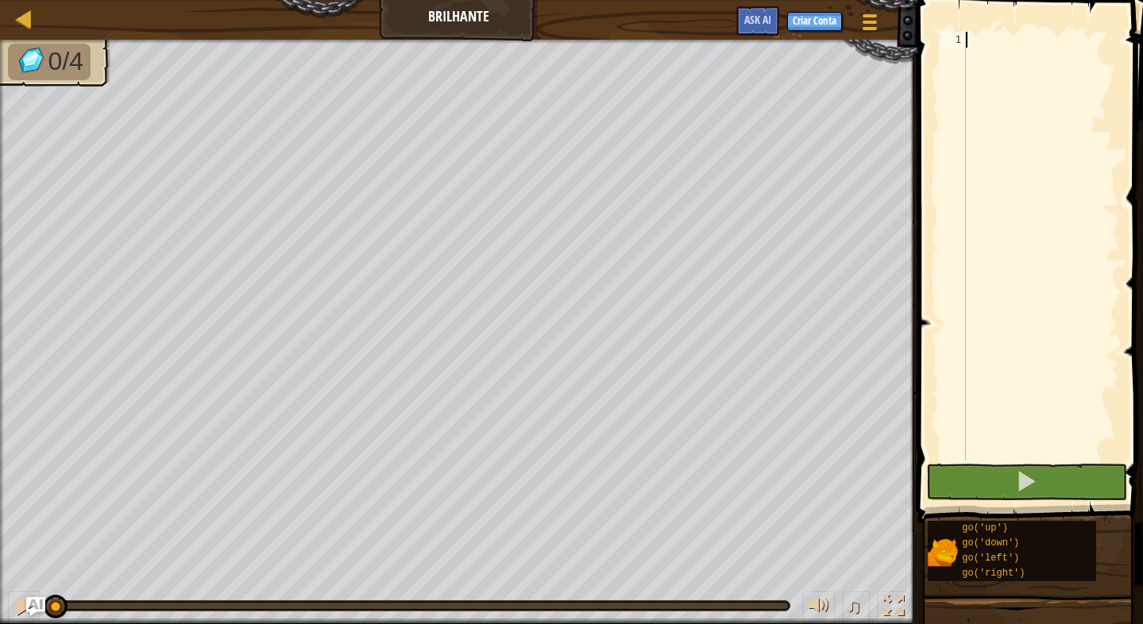
scroll to position [7, 0]
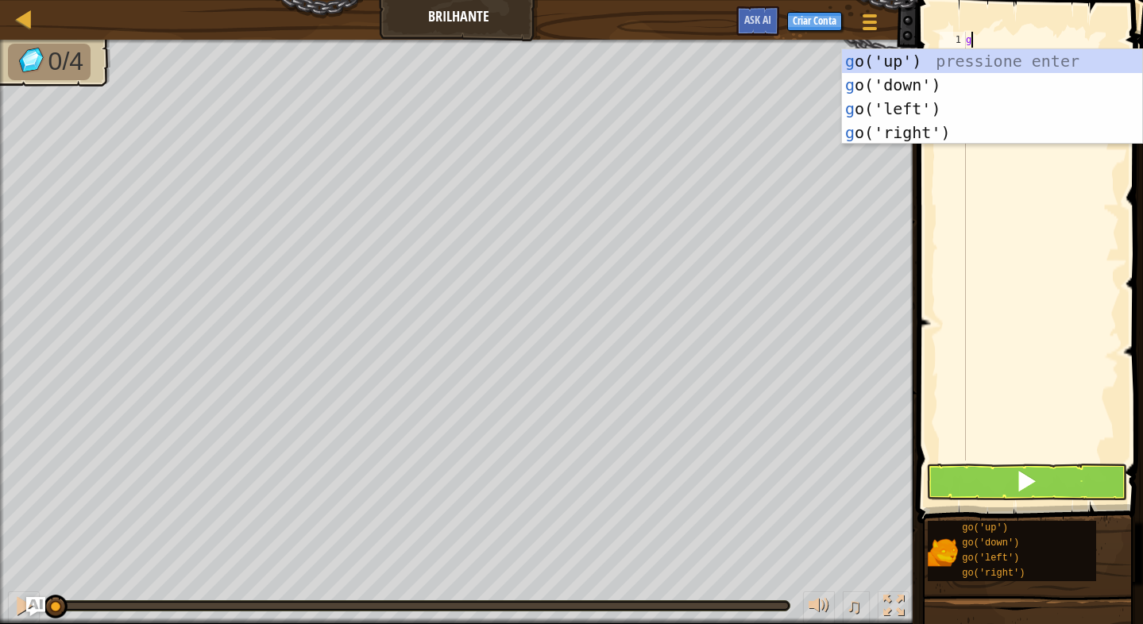
type textarea "go"
click at [938, 96] on div "go ('up') pressione enter go ('down') pressione enter go ('left') pressione ent…" at bounding box center [992, 120] width 300 height 143
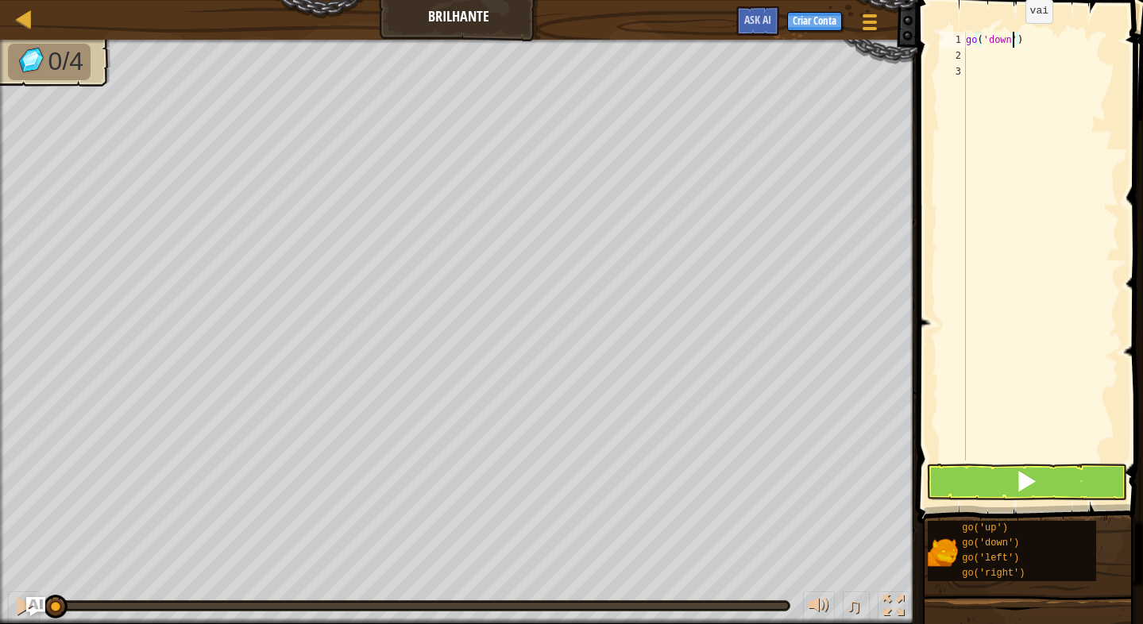
click at [1012, 39] on div "go ( 'down' )" at bounding box center [1040, 262] width 156 height 461
click at [1038, 43] on div "go ( 'down' )" at bounding box center [1040, 262] width 156 height 461
type textarea "gol"
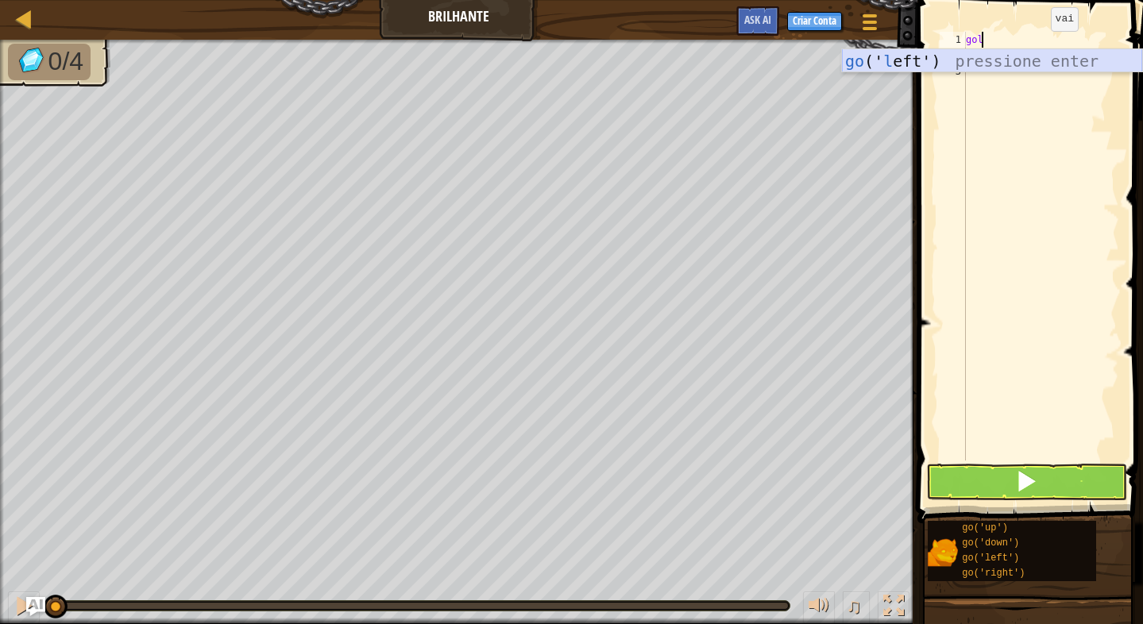
click at [1023, 60] on div "go (' l eft') pressione enter" at bounding box center [992, 84] width 300 height 71
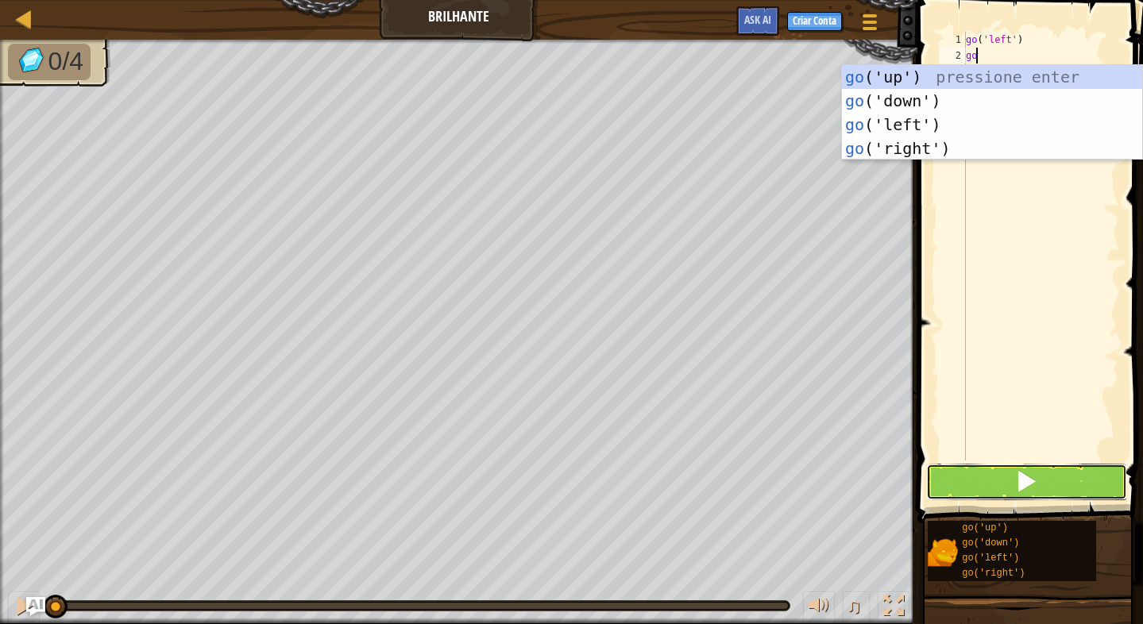
click at [1049, 487] on button at bounding box center [1026, 482] width 201 height 37
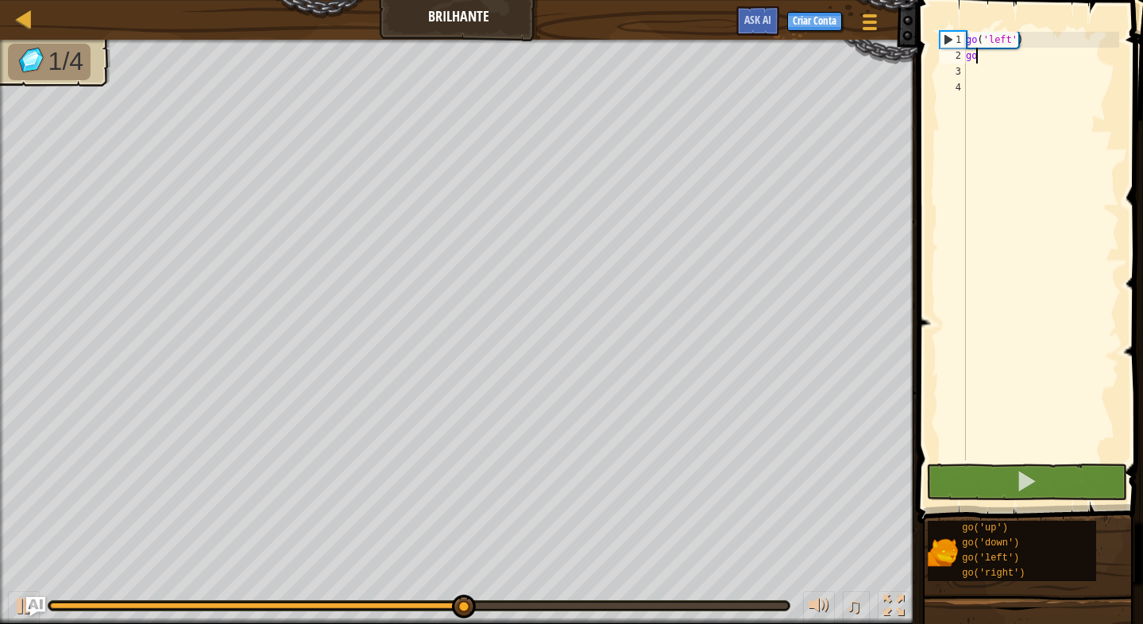
type textarea "go l"
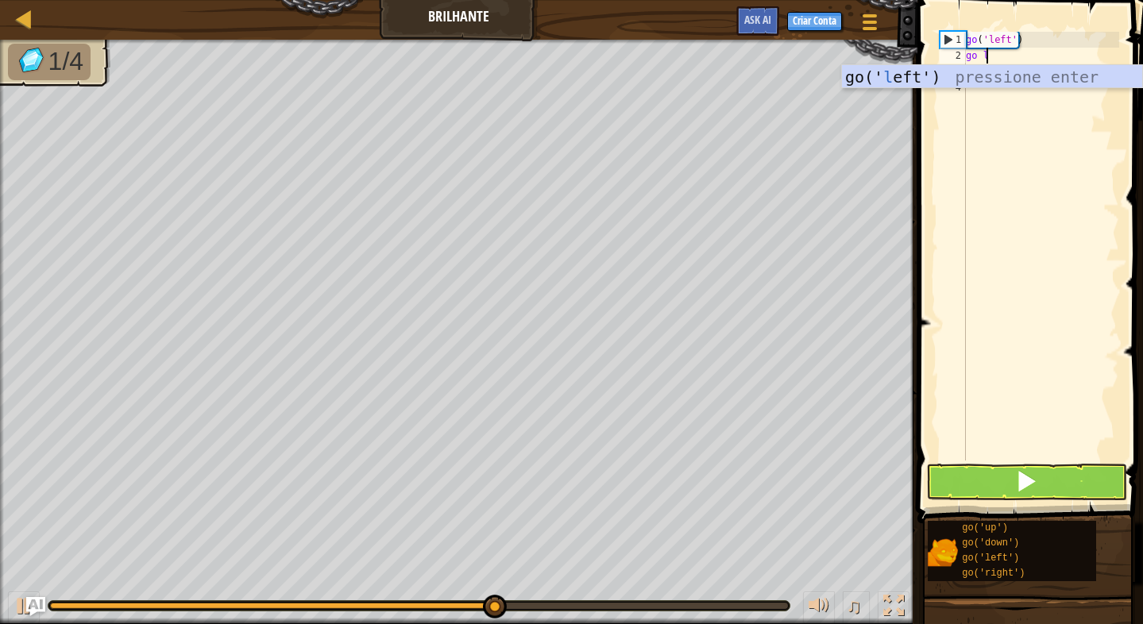
scroll to position [7, 1]
click at [1004, 69] on div "go(' l eft') pressione enter" at bounding box center [992, 100] width 300 height 71
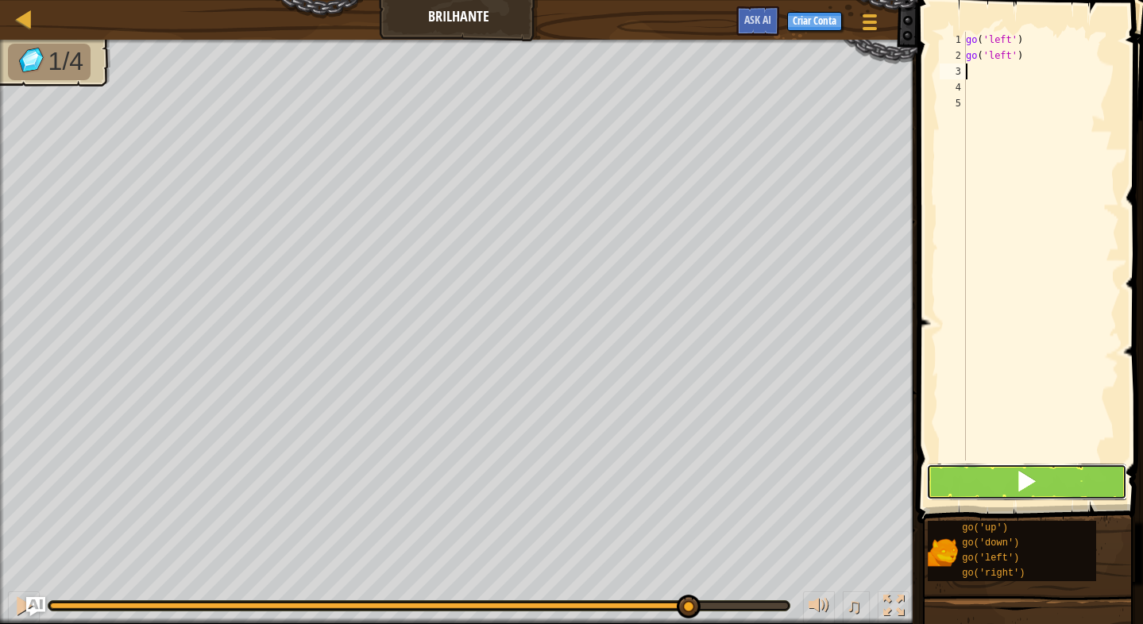
click at [1033, 470] on span at bounding box center [1026, 481] width 22 height 22
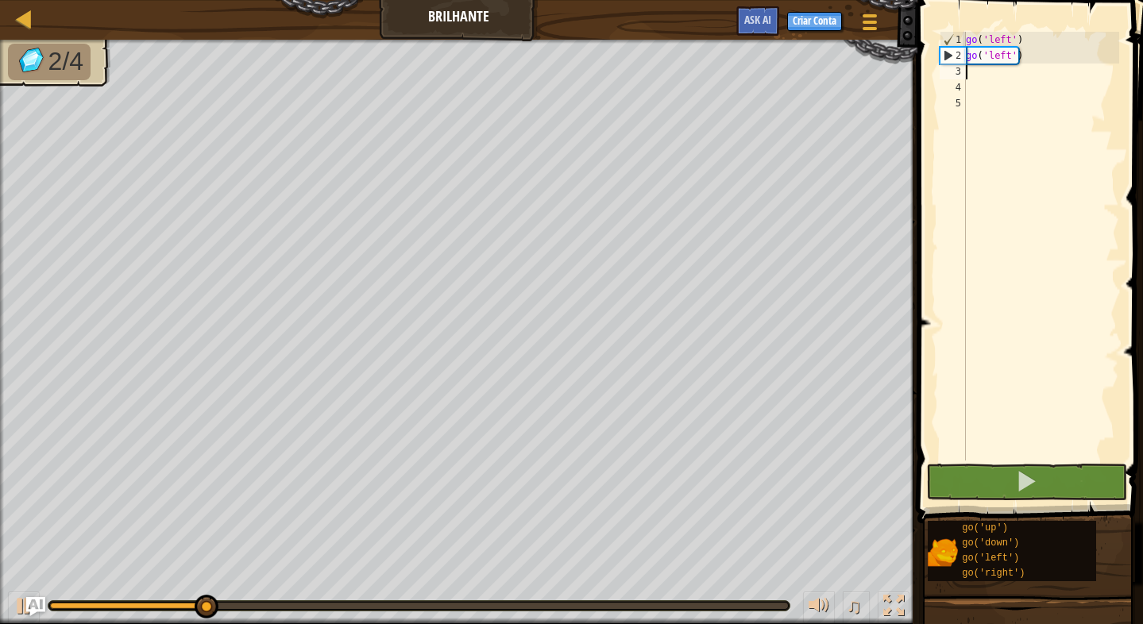
click at [992, 67] on div "go ( 'left' ) go ( 'left' )" at bounding box center [1040, 262] width 156 height 461
type textarea "go"
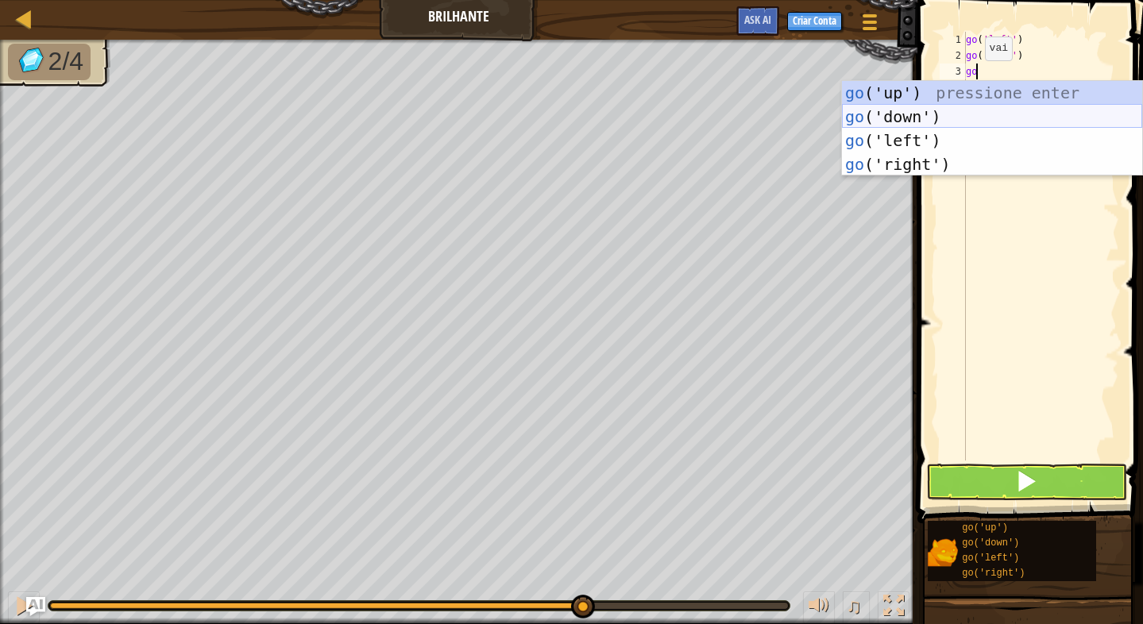
click at [921, 119] on div "go ('up') pressione enter go ('down') pressione enter go ('left') pressione ent…" at bounding box center [992, 152] width 300 height 143
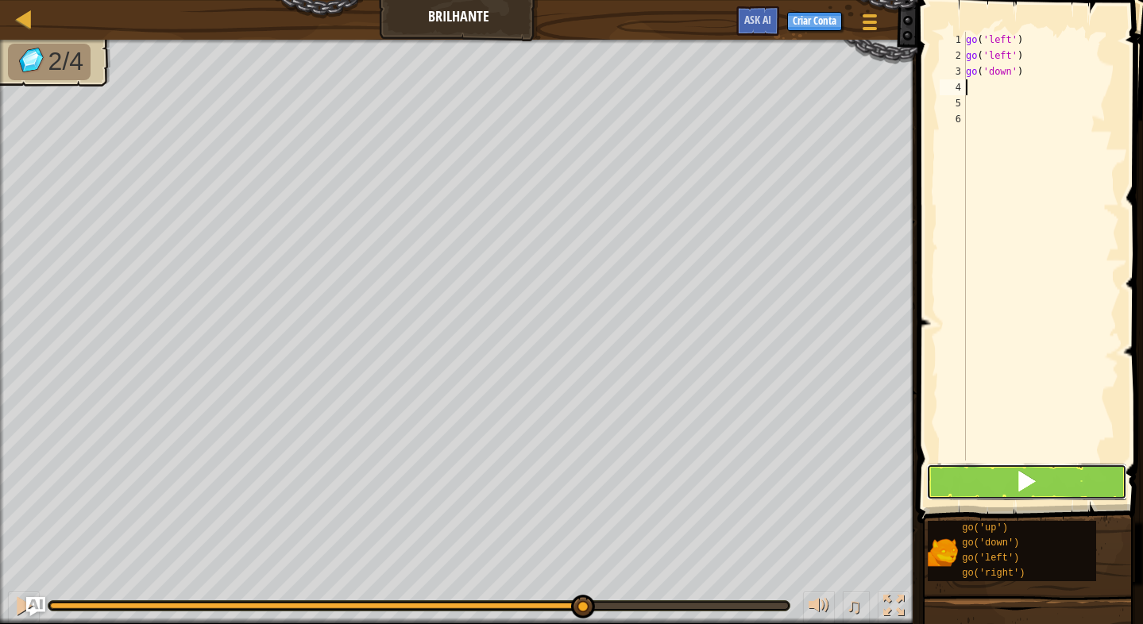
click at [993, 478] on button at bounding box center [1026, 482] width 201 height 37
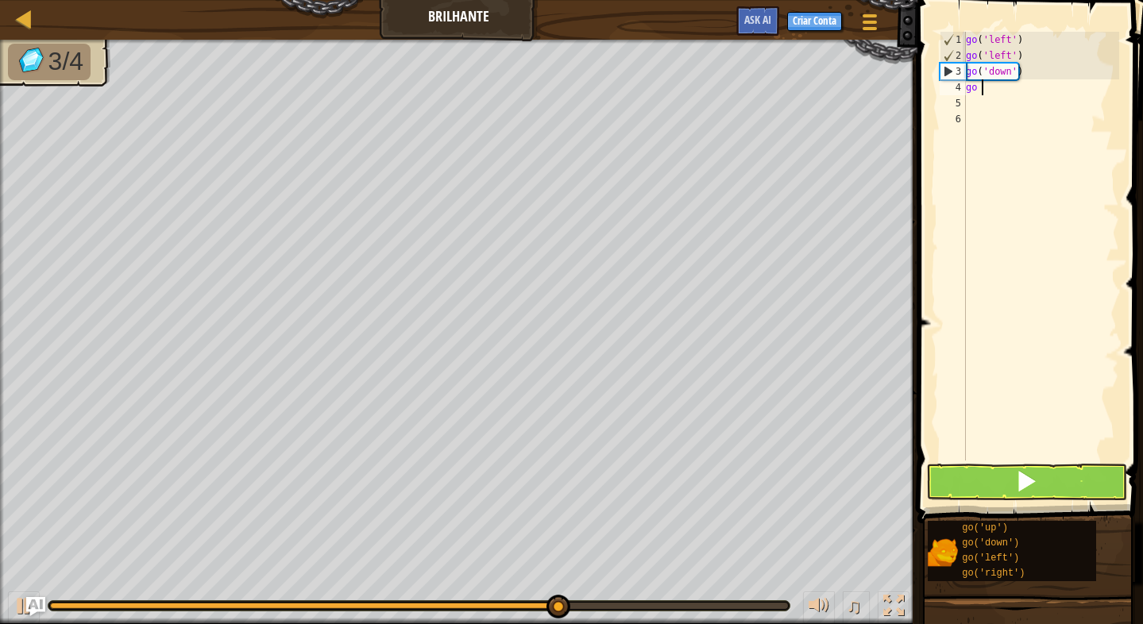
type textarea "go r"
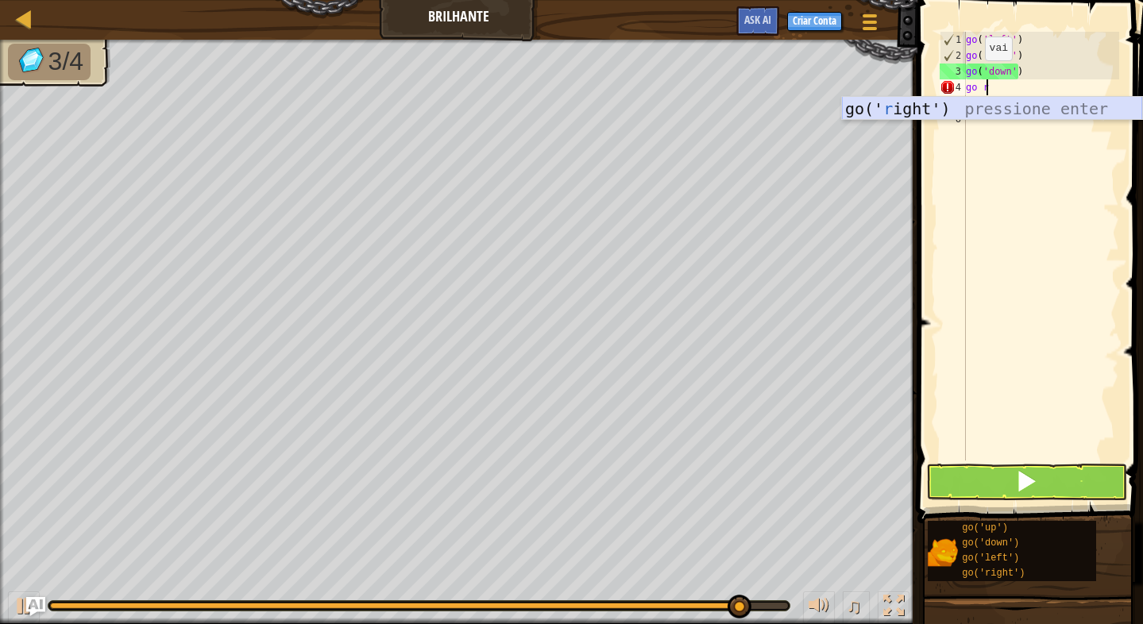
click at [1012, 112] on div "go(' r ight') pressione enter" at bounding box center [992, 132] width 300 height 71
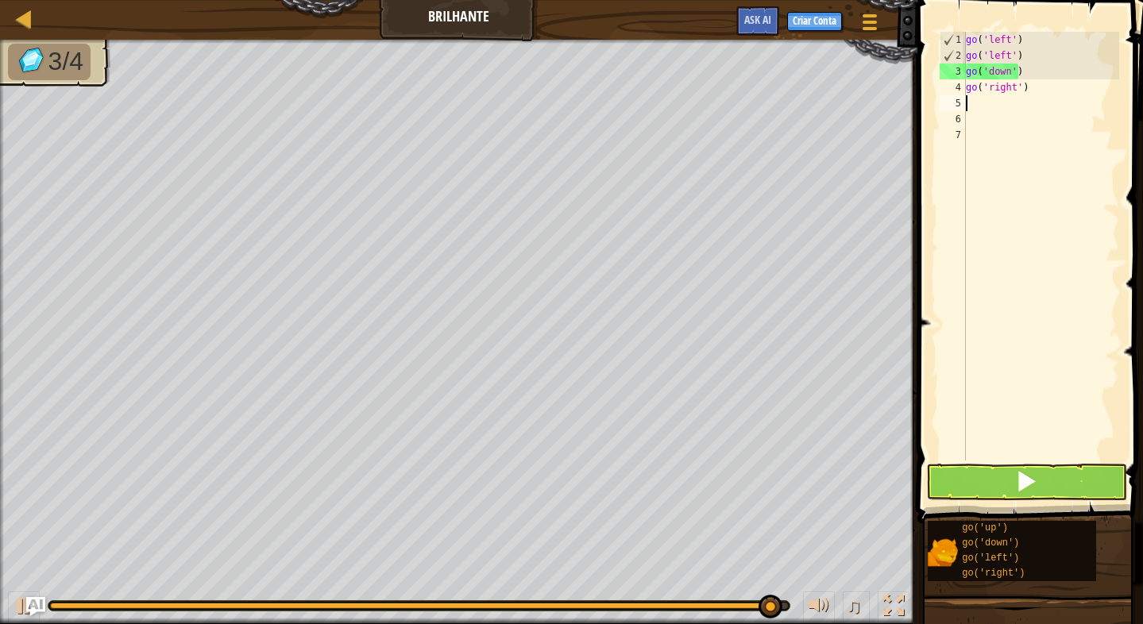
scroll to position [7, 0]
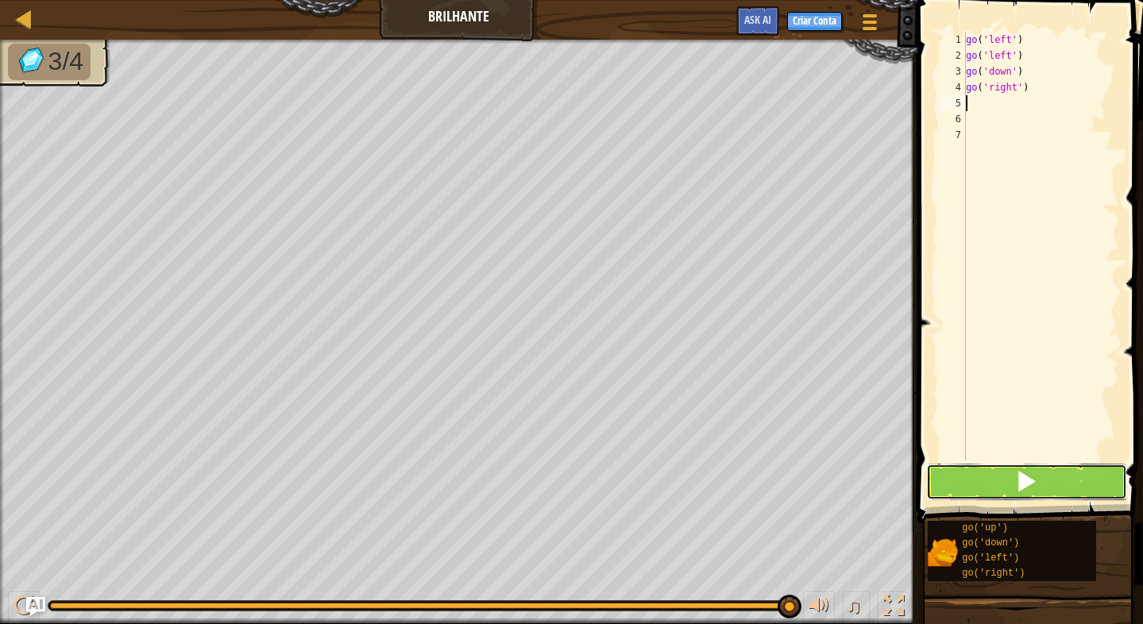
click at [996, 476] on button at bounding box center [1026, 482] width 201 height 37
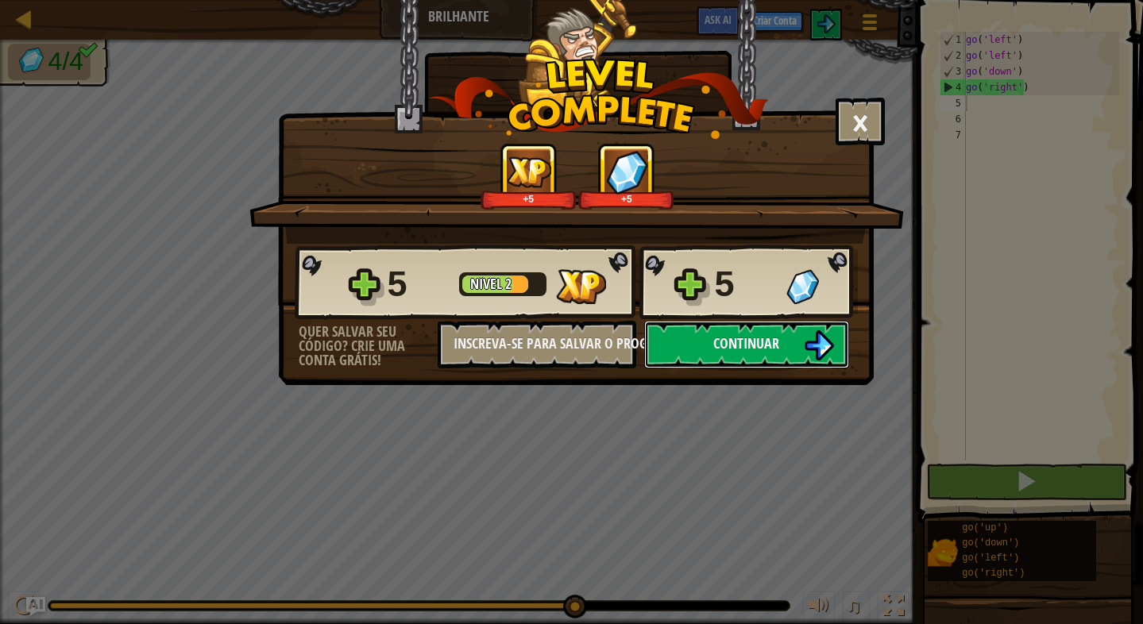
click at [728, 340] on span "Continuar" at bounding box center [746, 343] width 66 height 20
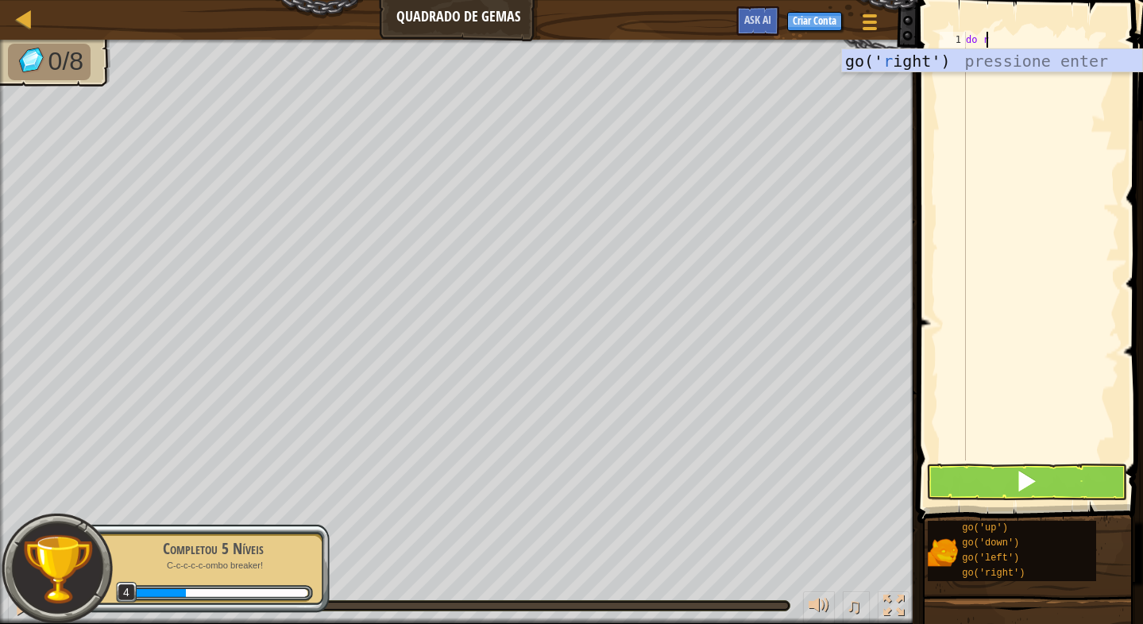
scroll to position [7, 1]
type textarea "do ri"
click at [861, 53] on div "go(' ri ght') pressione enter" at bounding box center [992, 84] width 300 height 71
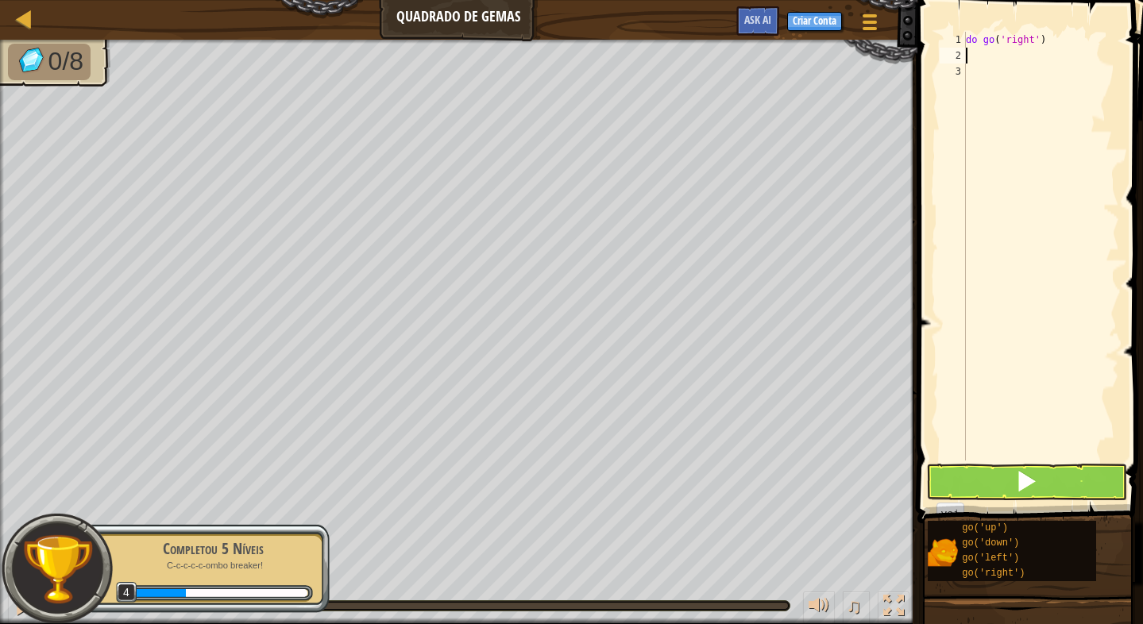
scroll to position [7, 0]
click at [1035, 484] on span at bounding box center [1026, 481] width 22 height 22
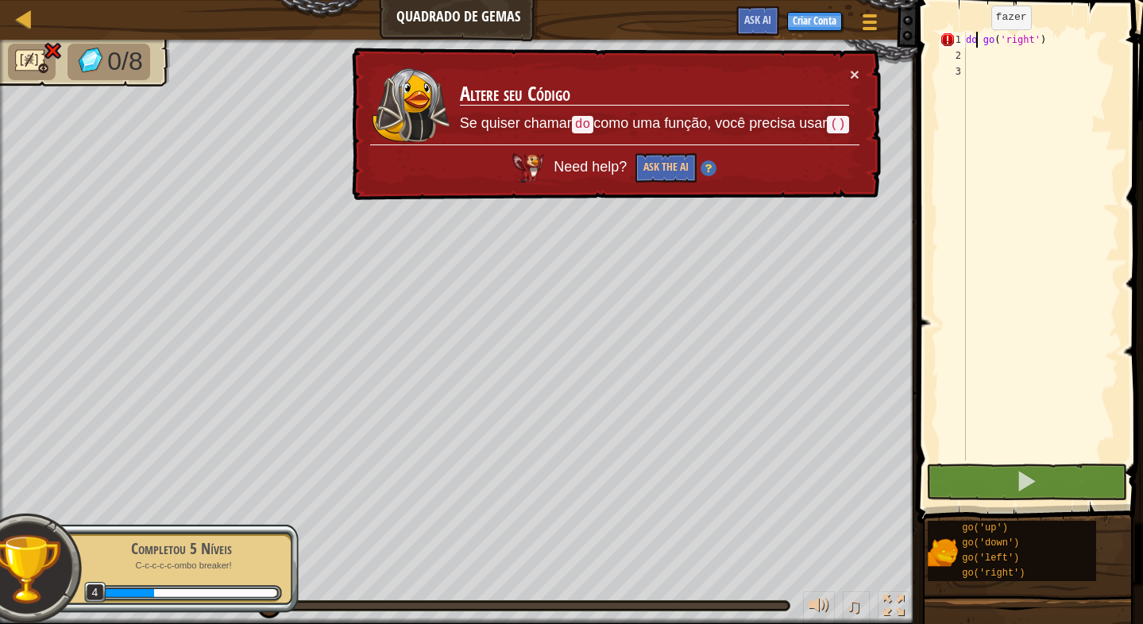
click at [977, 45] on div "do go ( 'right' )" at bounding box center [1040, 262] width 156 height 461
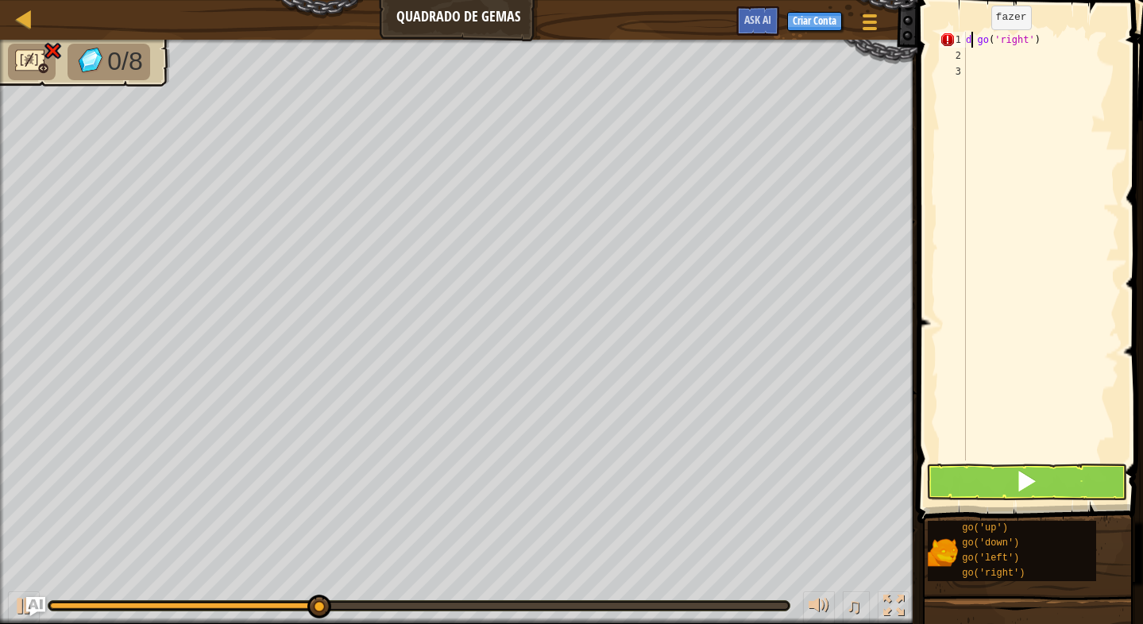
type textarea "go('right')"
click at [1044, 42] on div "go ( 'right' )" at bounding box center [1040, 262] width 156 height 461
click at [973, 51] on div "go ( 'right' )" at bounding box center [1040, 262] width 156 height 461
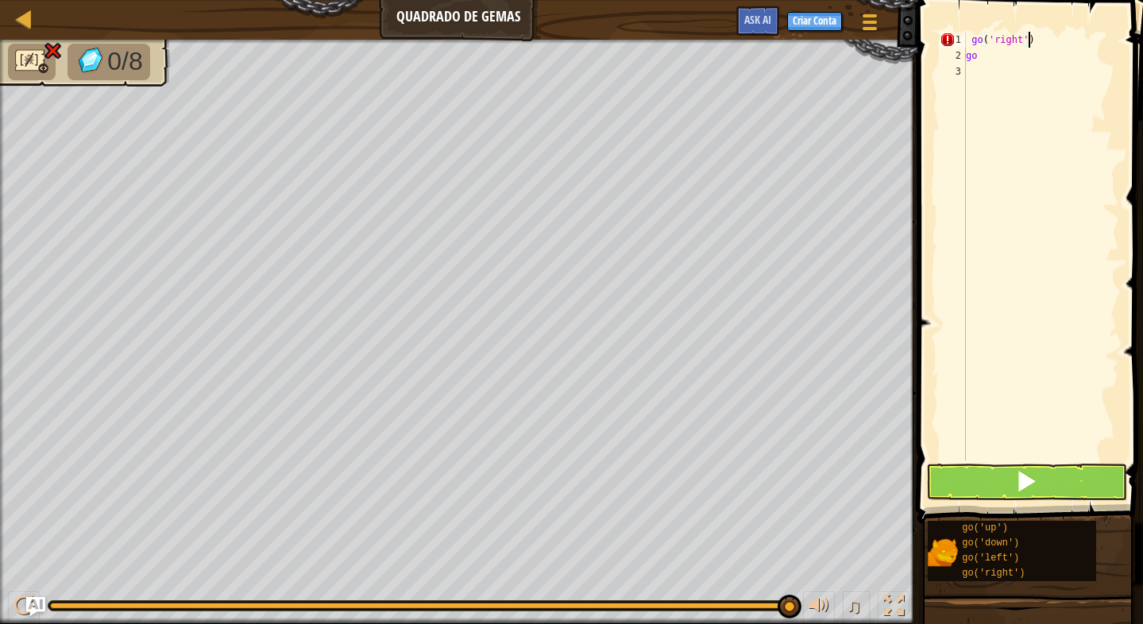
click at [1029, 38] on div "go ( 'right' ) go" at bounding box center [1040, 262] width 156 height 461
type textarea "g"
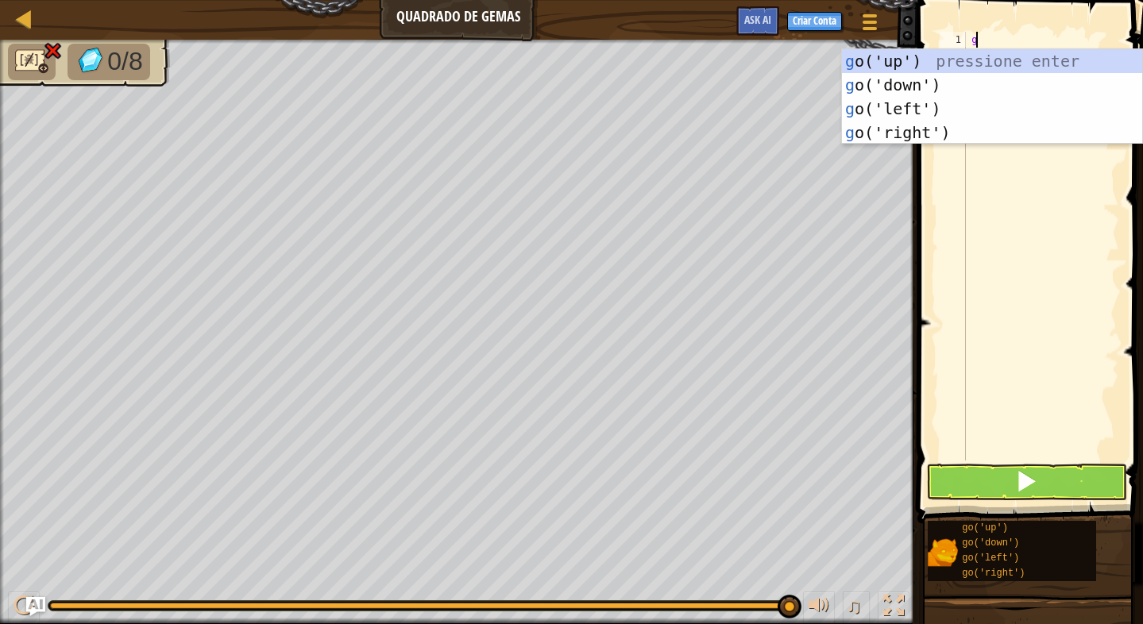
type textarea "go"
click at [946, 132] on div "go ('up') pressione enter go ('down') pressione enter go ('left') pressione ent…" at bounding box center [992, 120] width 300 height 143
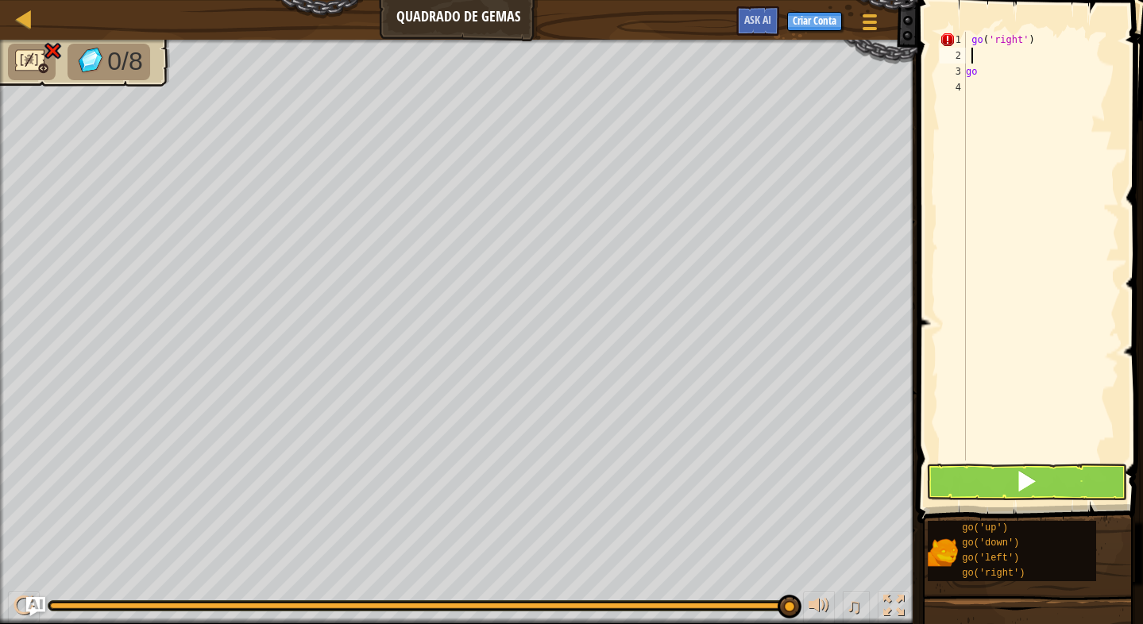
click at [979, 69] on div "go ( 'right' ) go" at bounding box center [1040, 262] width 156 height 461
type textarea "g"
click at [1054, 501] on span at bounding box center [1031, 239] width 238 height 570
click at [1052, 485] on button at bounding box center [1026, 482] width 201 height 37
click at [1037, 40] on div "go ( 'right' )" at bounding box center [1040, 262] width 156 height 461
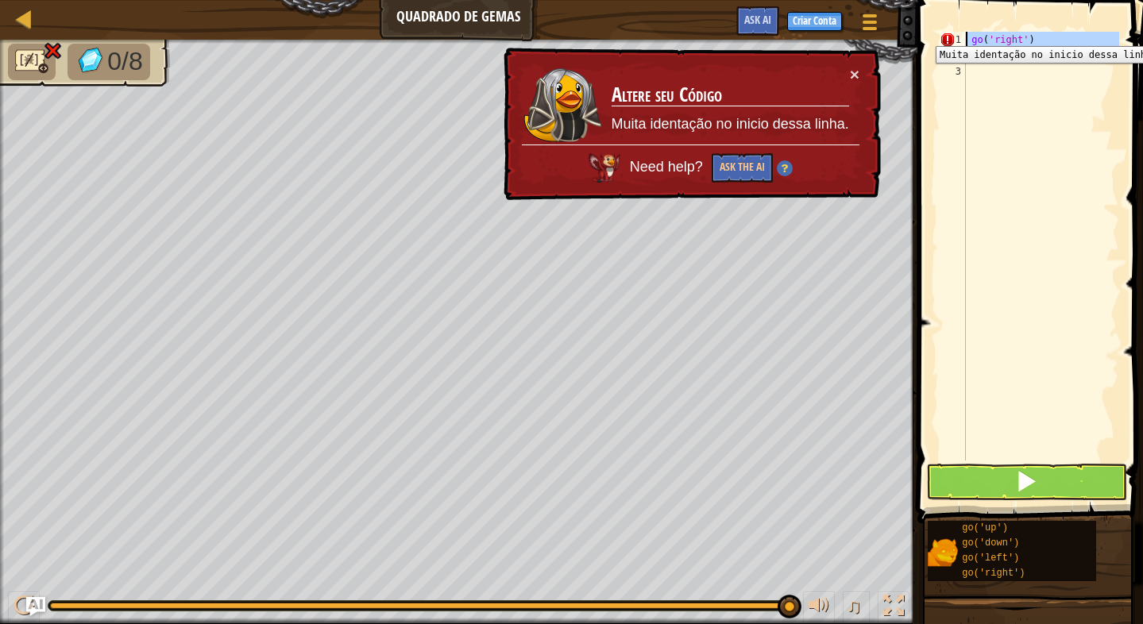
click at [946, 34] on div "1" at bounding box center [952, 40] width 26 height 16
click at [981, 37] on div "go ( 'right' )" at bounding box center [1040, 262] width 156 height 461
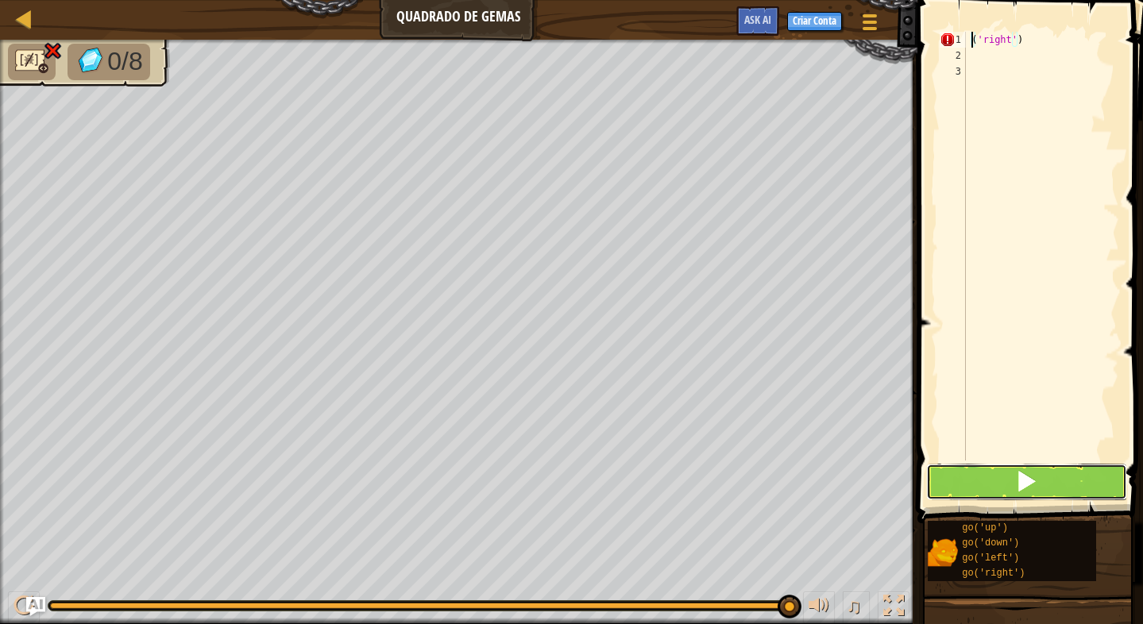
click at [1046, 488] on button at bounding box center [1026, 482] width 201 height 37
drag, startPoint x: 1038, startPoint y: 25, endPoint x: 992, endPoint y: 32, distance: 45.7
click at [992, 32] on div "('right') 1 2 3 ( 'right' ) ההההההההההההההההההההההההההההההההההההההההההההההההההה…" at bounding box center [1027, 293] width 230 height 570
click at [1009, 36] on div "( 'right' )" at bounding box center [1040, 262] width 156 height 461
click at [1011, 37] on div "( 'right)" at bounding box center [1040, 262] width 156 height 461
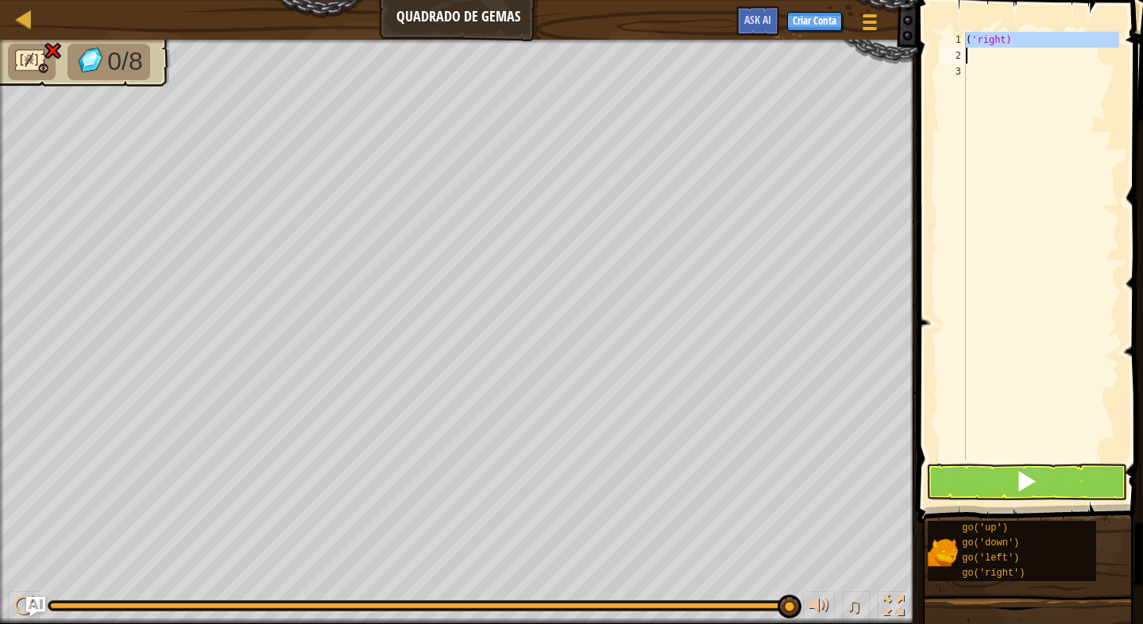
click at [1011, 37] on div "( 'right)" at bounding box center [1040, 262] width 156 height 461
type textarea "('right)"
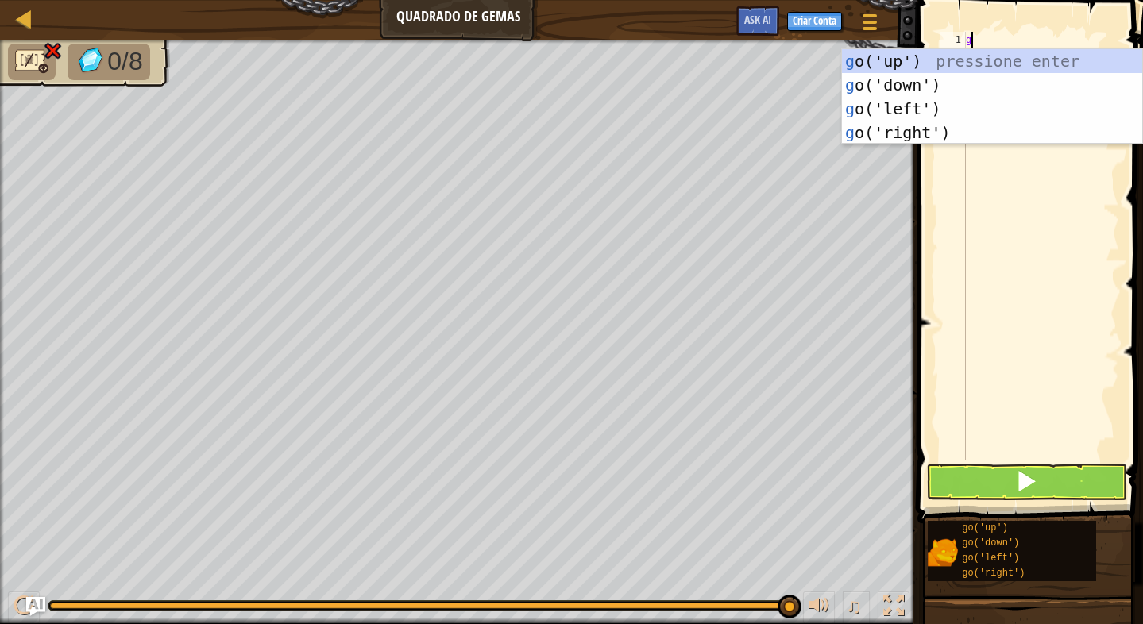
type textarea "go"
click at [941, 123] on div "go ('up') pressione enter go ('down') pressione enter go ('left') pressione ent…" at bounding box center [992, 120] width 300 height 143
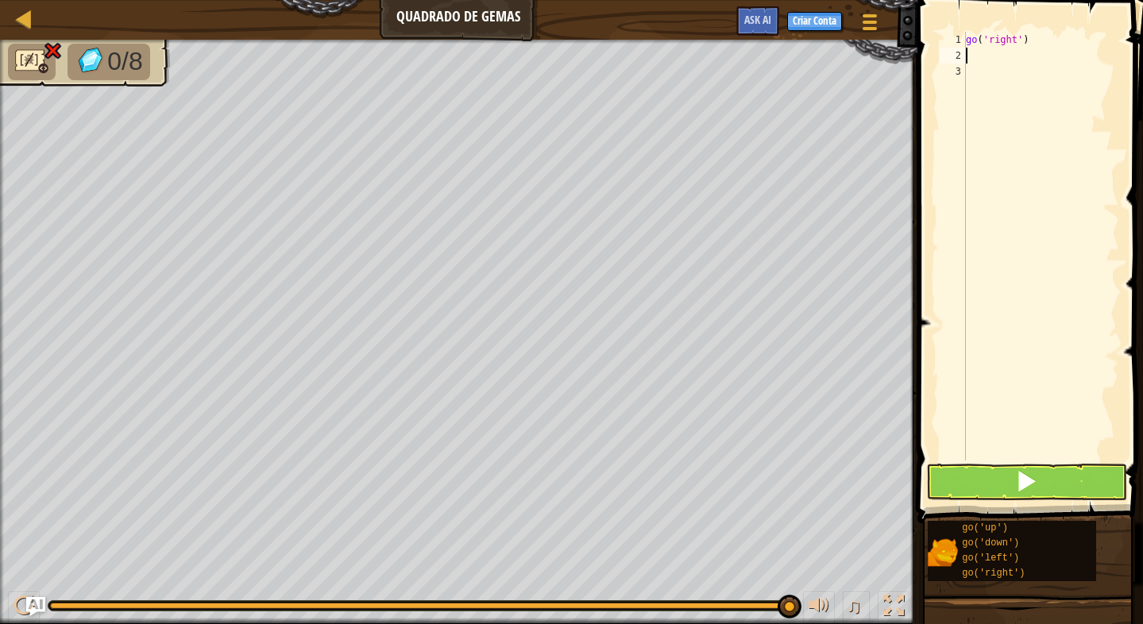
type textarea "go"
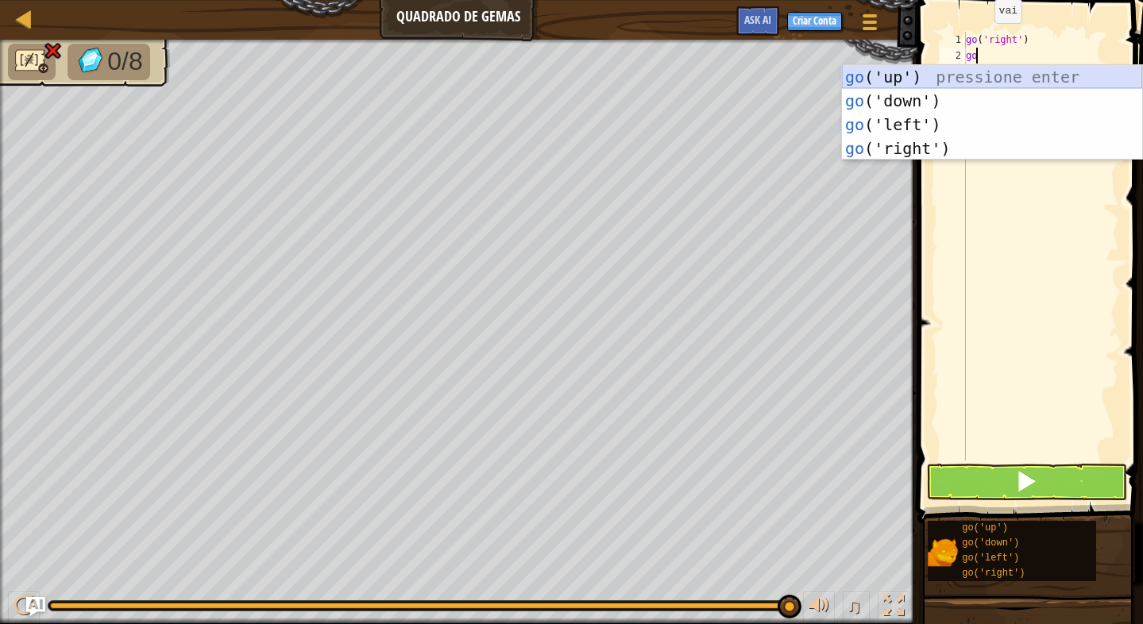
click at [1024, 66] on div "go ('up') pressione enter go ('down') pressione enter go ('left') pressione ent…" at bounding box center [992, 136] width 300 height 143
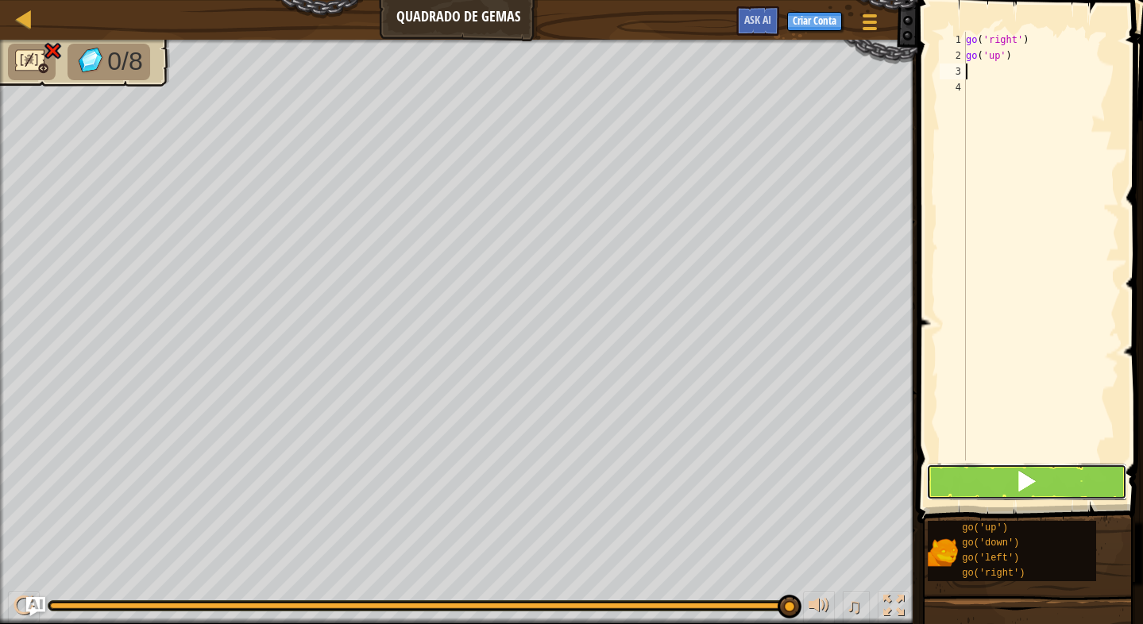
click at [1012, 470] on button at bounding box center [1026, 482] width 201 height 37
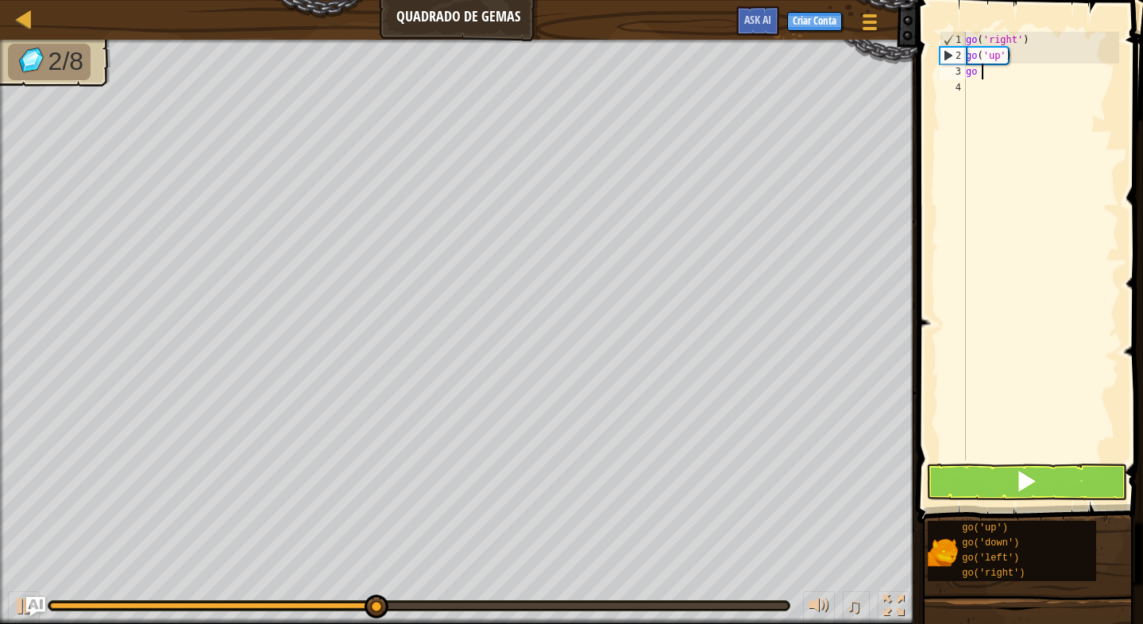
type textarea "go l"
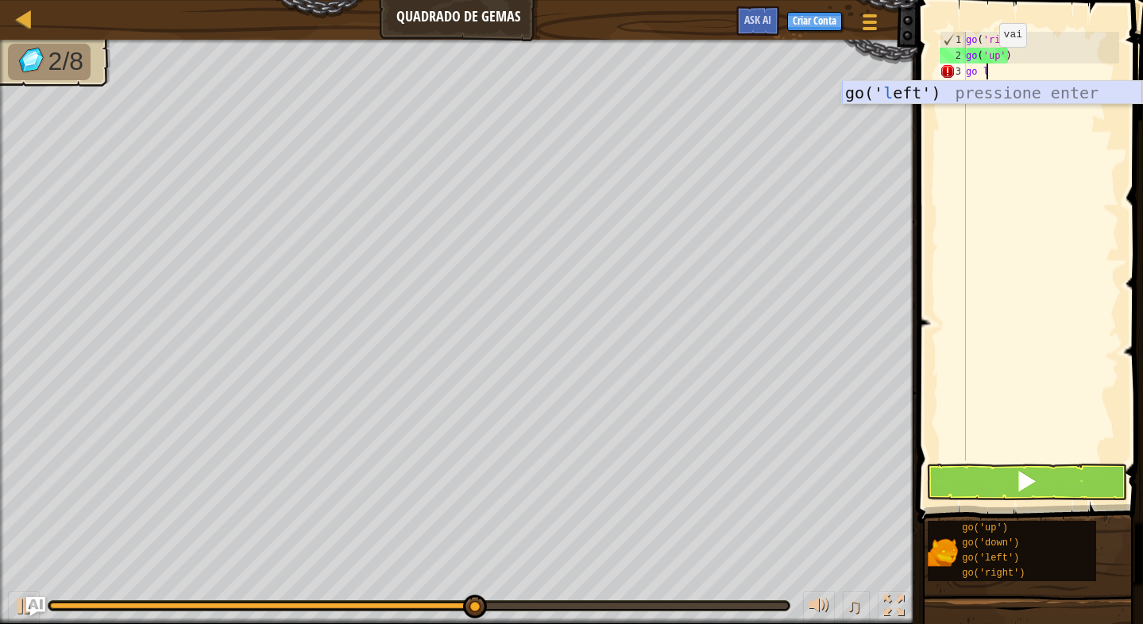
click at [973, 89] on div "go(' l eft') pressione enter" at bounding box center [992, 116] width 300 height 71
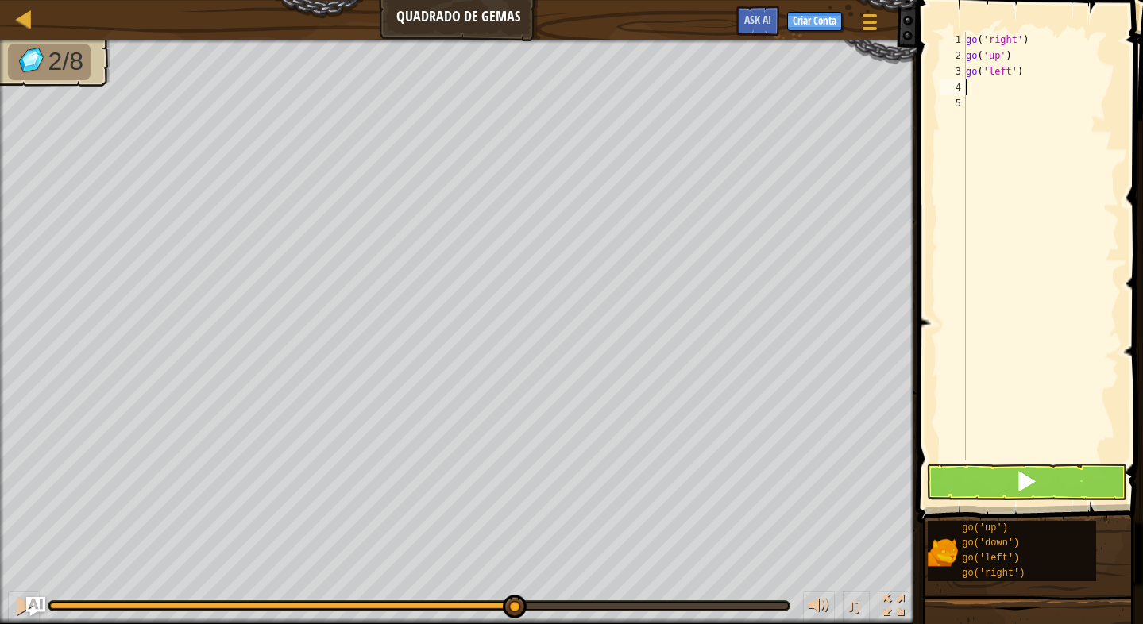
type textarea "go"
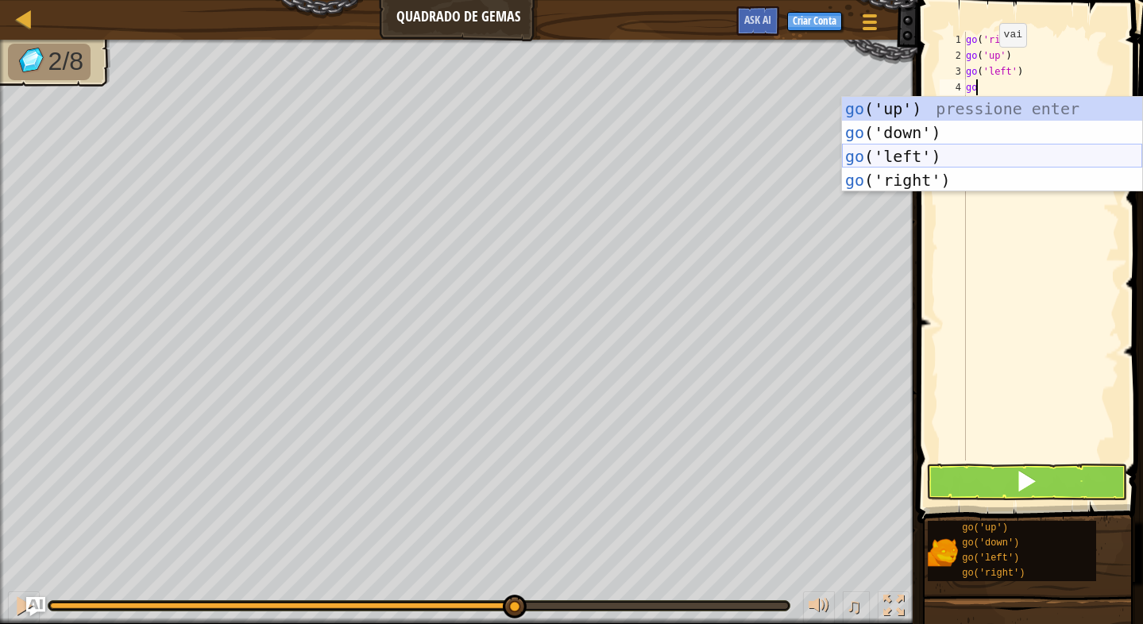
click at [930, 156] on div "go ('up') pressione enter go ('down') pressione enter go ('left') pressione ent…" at bounding box center [992, 168] width 300 height 143
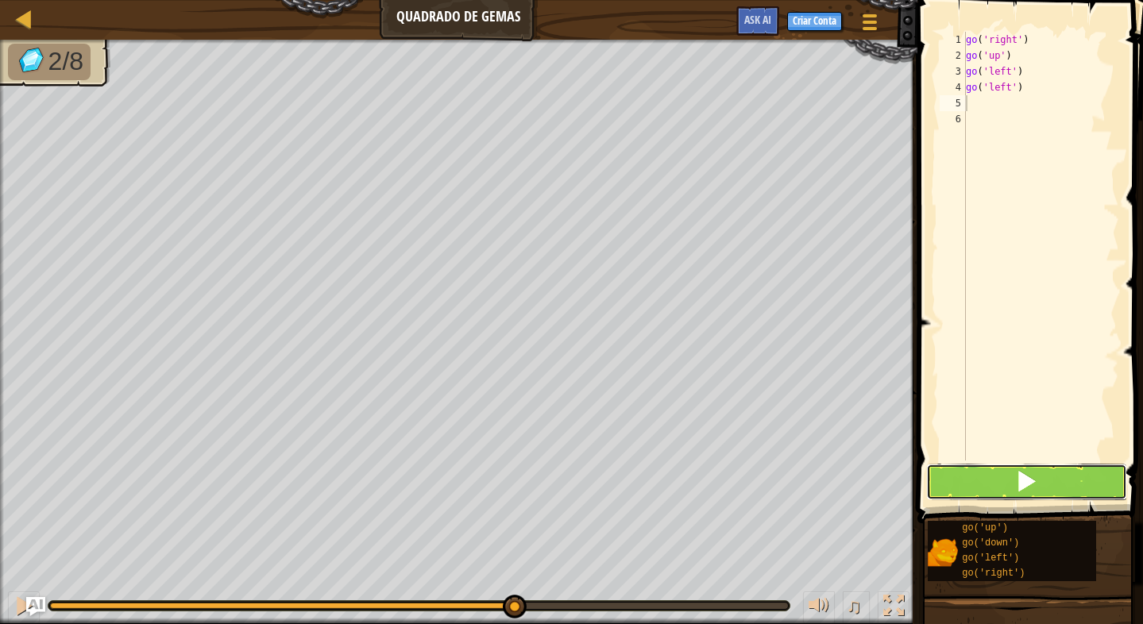
click at [1027, 475] on span at bounding box center [1026, 481] width 22 height 22
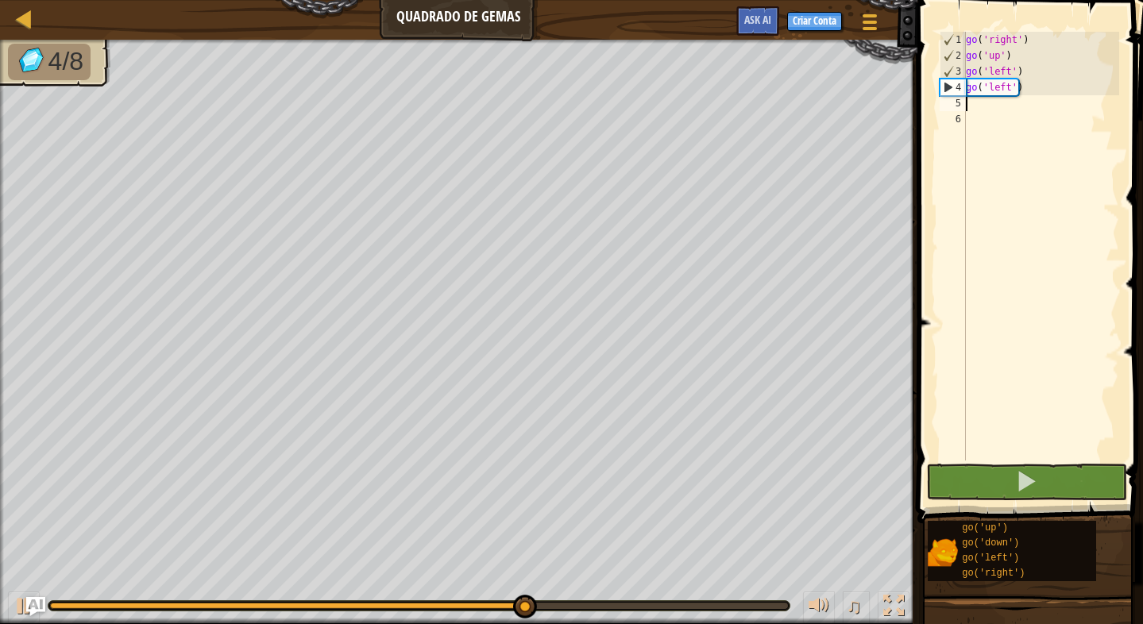
type textarea "go"
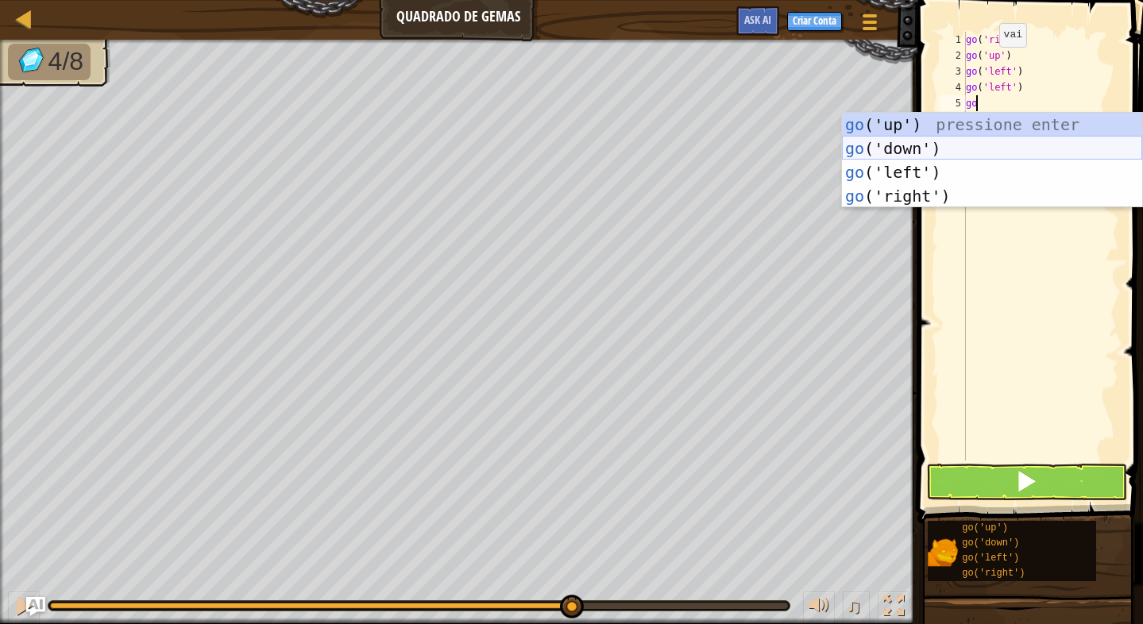
click at [911, 140] on div "go ('up') pressione enter go ('down') pressione enter go ('left') pressione ent…" at bounding box center [992, 184] width 300 height 143
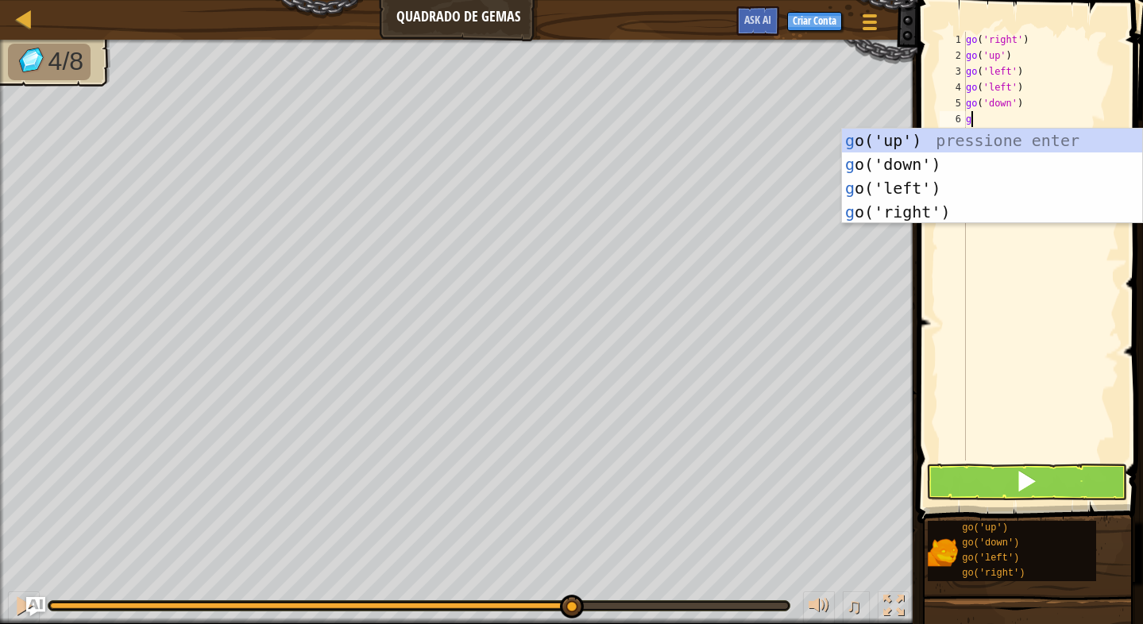
type textarea "go"
click at [982, 149] on div "go ('up') pressione enter go ('down') pressione enter go ('left') pressione ent…" at bounding box center [992, 200] width 300 height 143
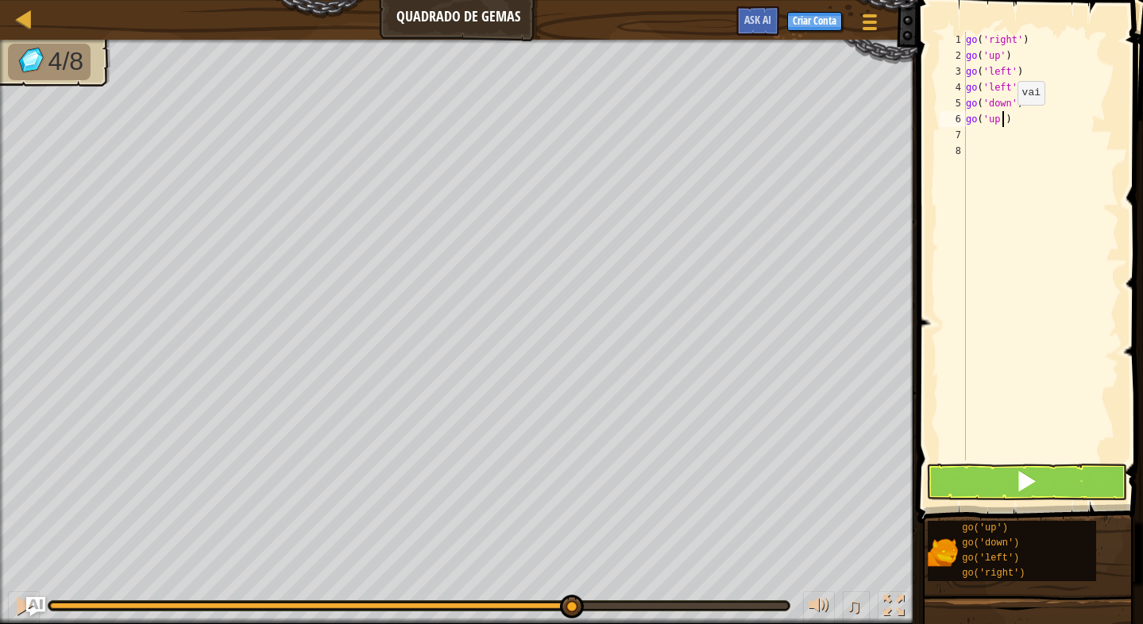
click at [1004, 121] on div "go ( 'right' ) go ( 'up' ) go ( 'left' ) go ( 'left' ) go ( 'down' ) go ( 'up' )" at bounding box center [1040, 262] width 156 height 461
click at [1006, 121] on div "go ( 'right' ) go ( 'up' ) go ( 'left' ) go ( 'left' ) go ( 'down' ) go ( 'up' )" at bounding box center [1040, 262] width 156 height 461
type textarea "go d"
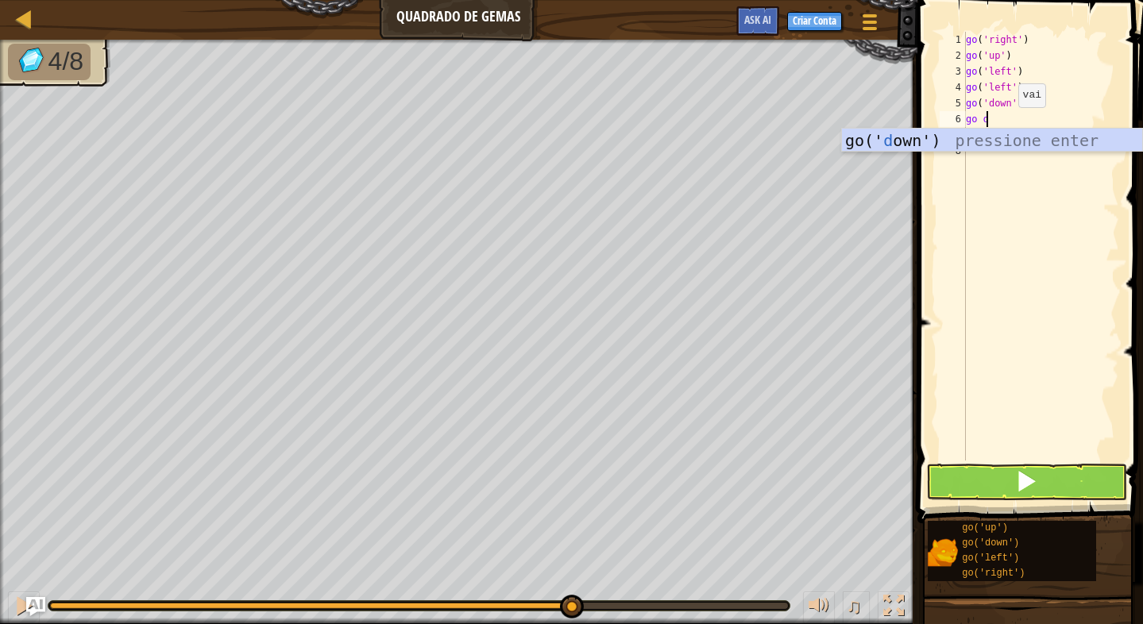
scroll to position [7, 1]
click at [990, 141] on div "go(' d own') pressione enter" at bounding box center [992, 164] width 300 height 71
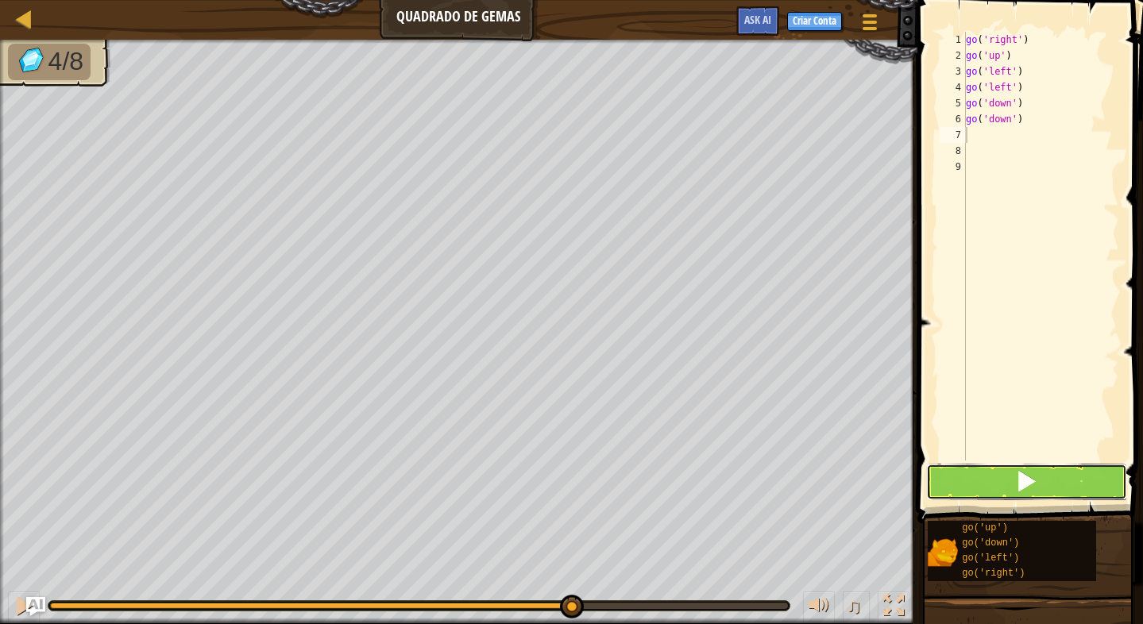
click at [1035, 477] on span at bounding box center [1026, 481] width 22 height 22
type textarea "go l"
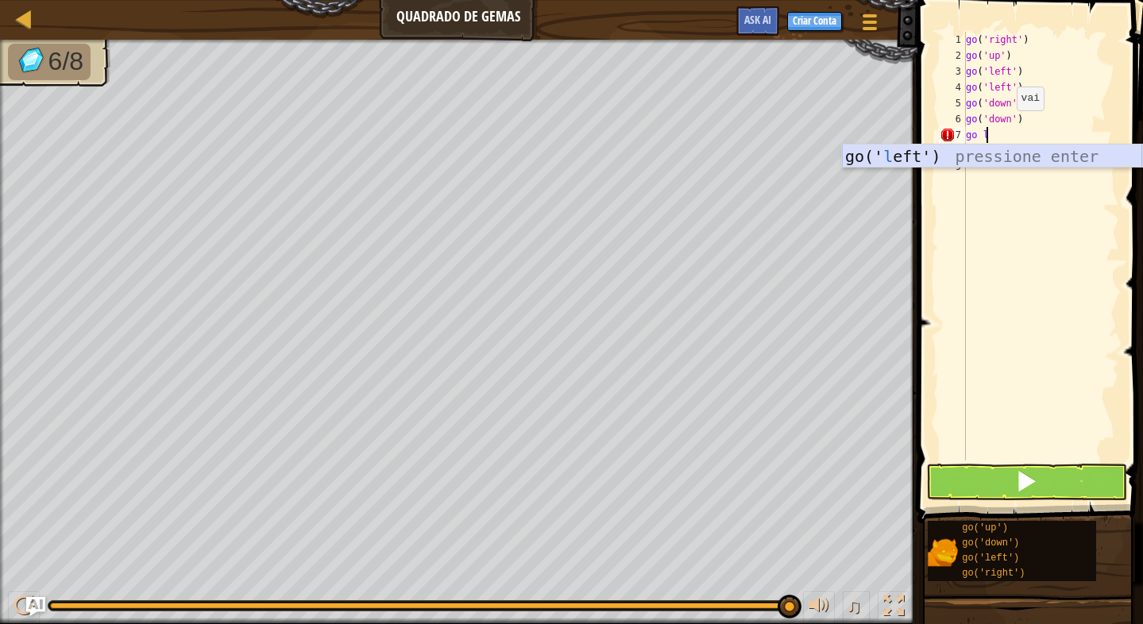
click at [969, 161] on div "go(' l eft') pressione enter" at bounding box center [992, 180] width 300 height 71
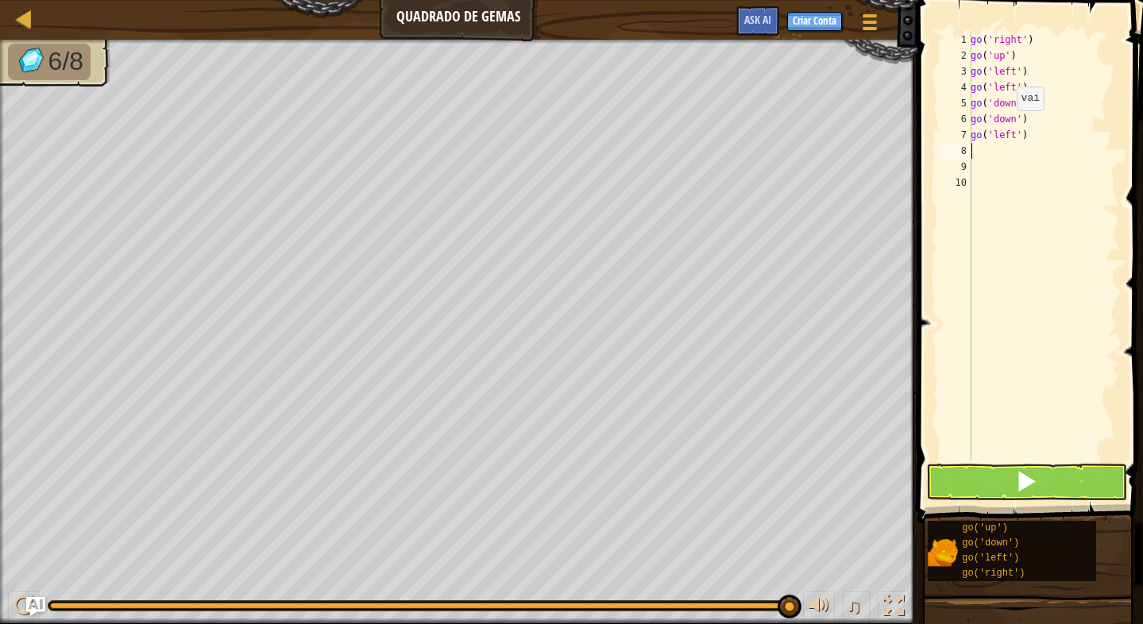
scroll to position [7, 0]
click at [1022, 485] on span at bounding box center [1026, 481] width 22 height 22
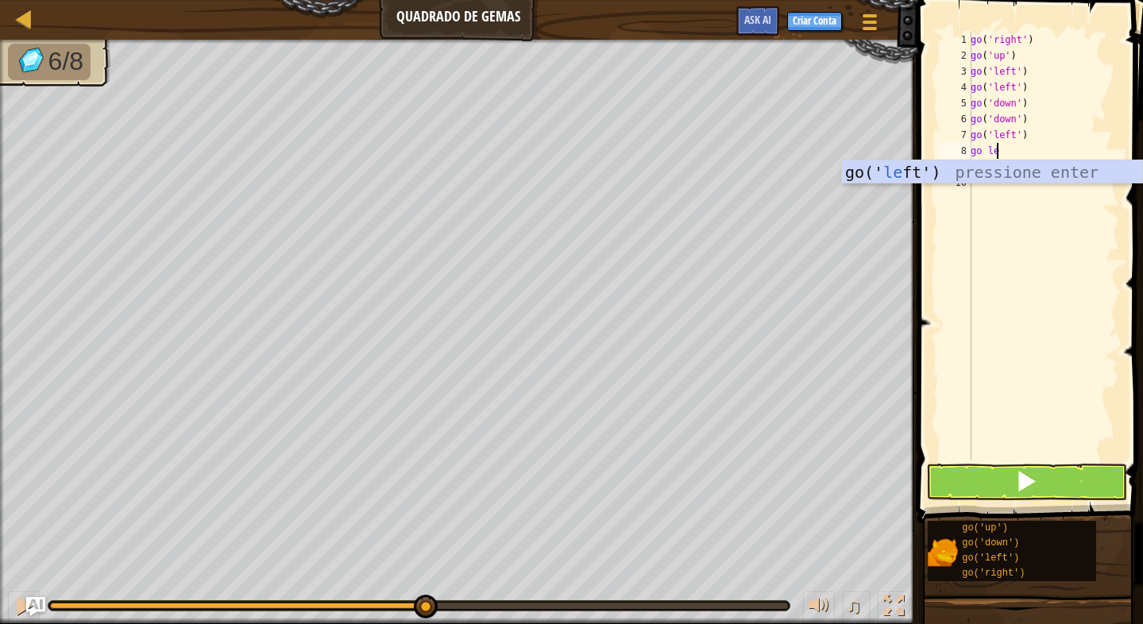
type textarea "go lef"
click at [942, 176] on div "go(' lef t') pressione enter" at bounding box center [992, 195] width 300 height 71
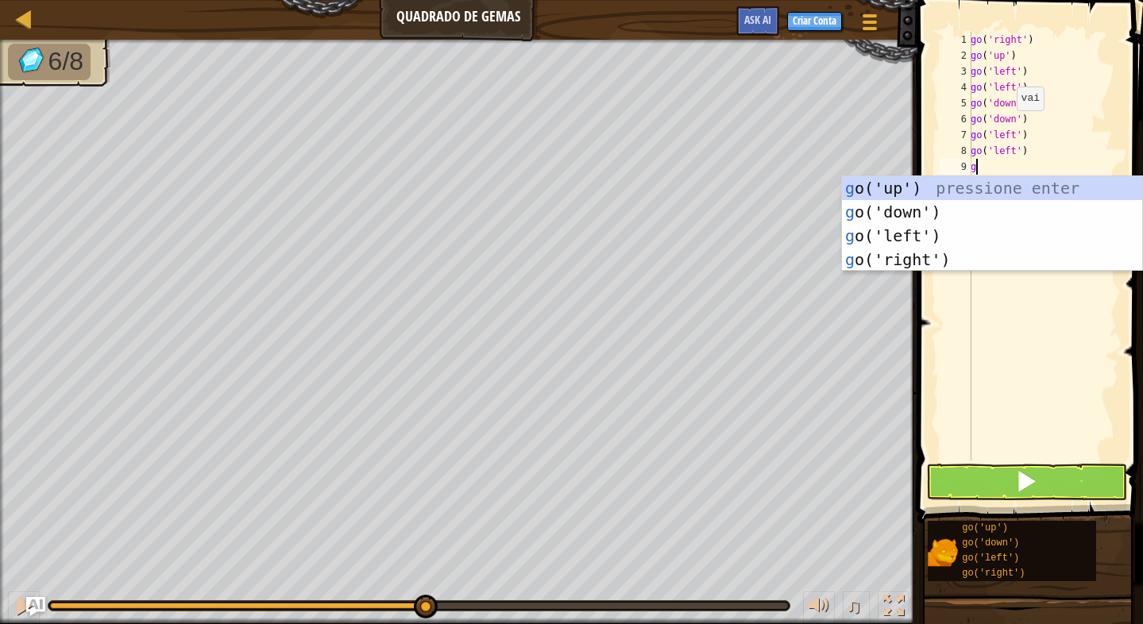
type textarea "go"
click at [956, 230] on div "go ('up') pressione enter go ('down') pressione enter go ('left') pressione ent…" at bounding box center [992, 247] width 300 height 143
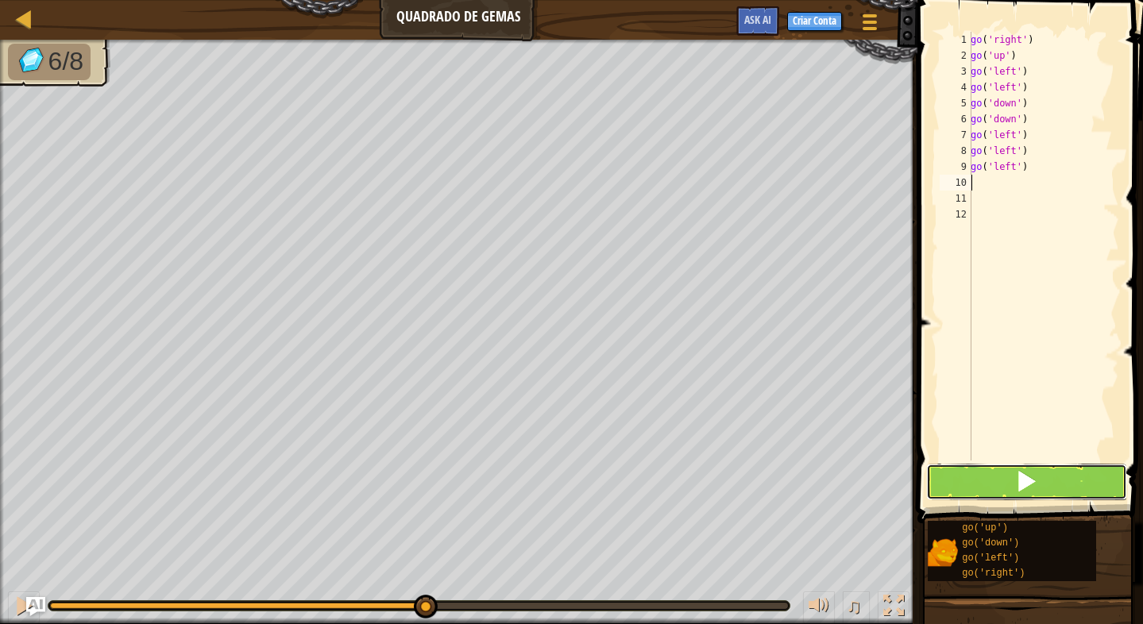
click at [1038, 467] on button at bounding box center [1026, 482] width 201 height 37
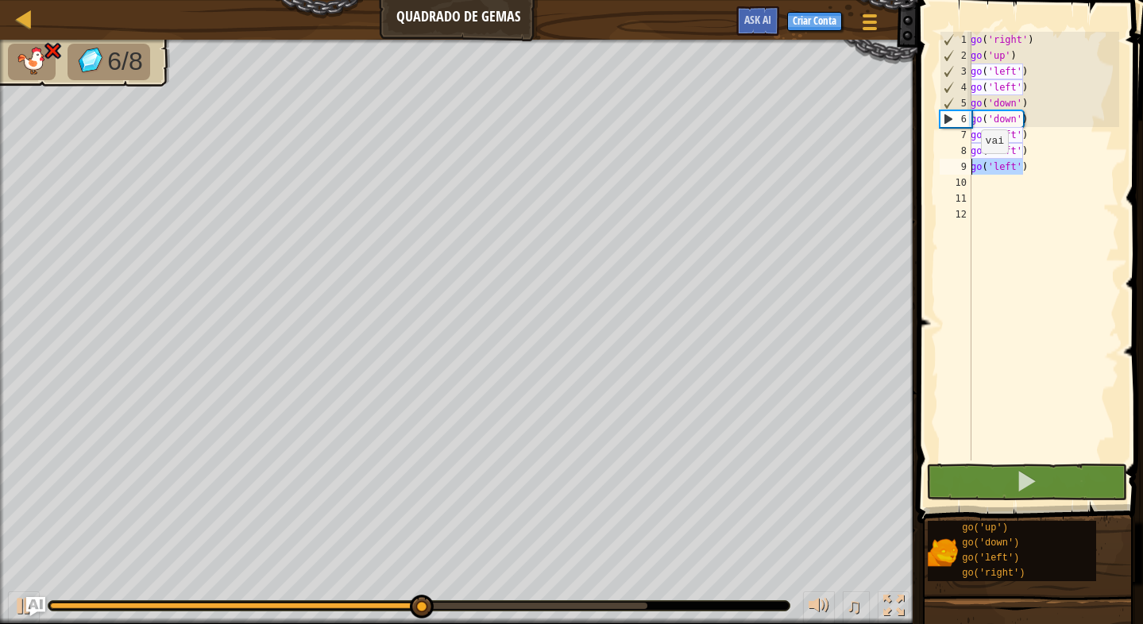
drag, startPoint x: 1027, startPoint y: 174, endPoint x: 972, endPoint y: 169, distance: 55.0
click at [972, 169] on div "go ( 'right' ) go ( 'up' ) go ( 'left' ) go ( 'left' ) go ( 'down' ) go ( 'down…" at bounding box center [1043, 262] width 152 height 461
type textarea "go('left')"
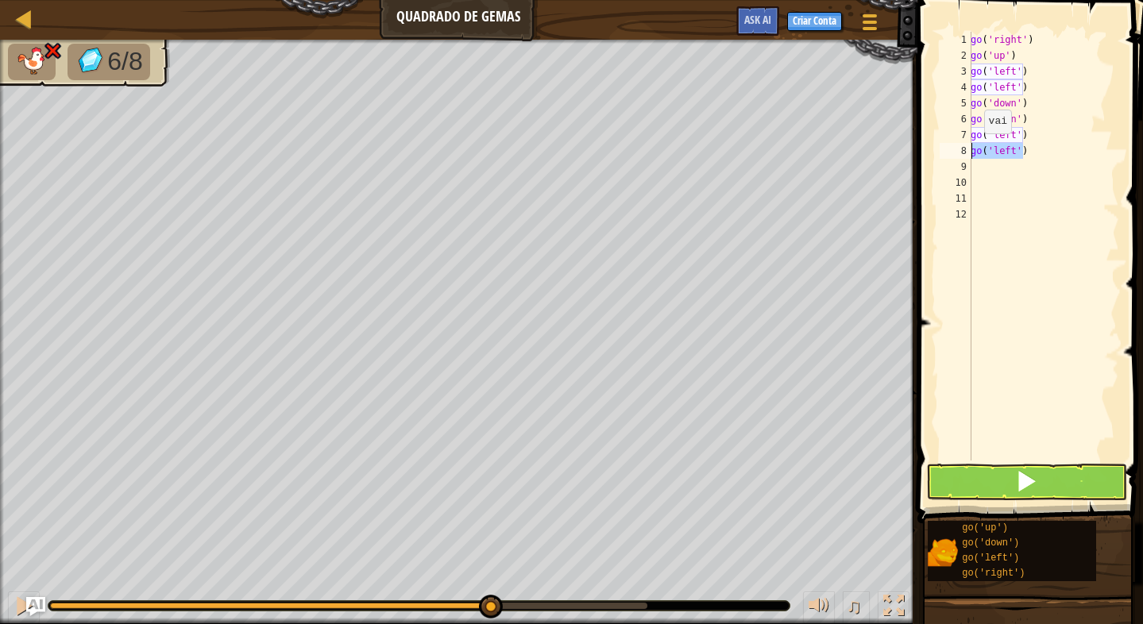
drag, startPoint x: 1016, startPoint y: 151, endPoint x: 964, endPoint y: 150, distance: 52.4
click at [964, 150] on div "1 2 3 4 5 6 7 8 9 10 11 12 go ( 'right' ) go ( 'up' ) go ( 'left' ) go ( 'left'…" at bounding box center [1027, 246] width 183 height 429
type textarea "go('left')"
click at [1046, 486] on button at bounding box center [1026, 482] width 201 height 37
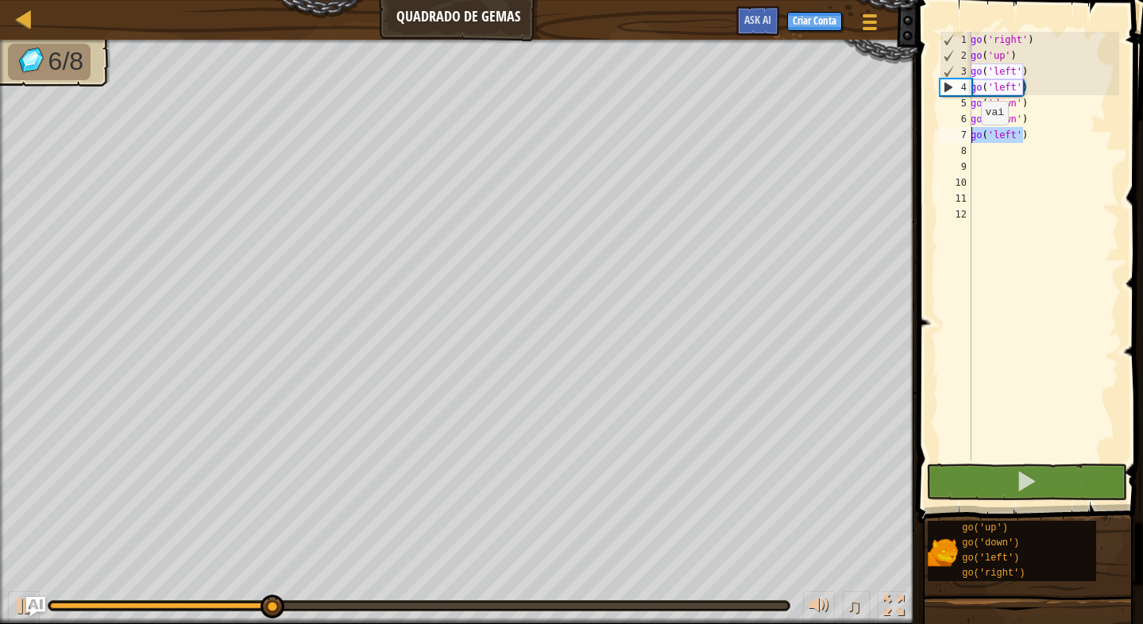
drag, startPoint x: 1027, startPoint y: 141, endPoint x: 969, endPoint y: 141, distance: 57.2
click at [969, 141] on div "1 2 3 4 5 6 7 8 9 10 11 12 go ( 'right' ) go ( 'up' ) go ( 'left' ) go ( 'left'…" at bounding box center [1027, 246] width 183 height 429
type textarea "go('left')"
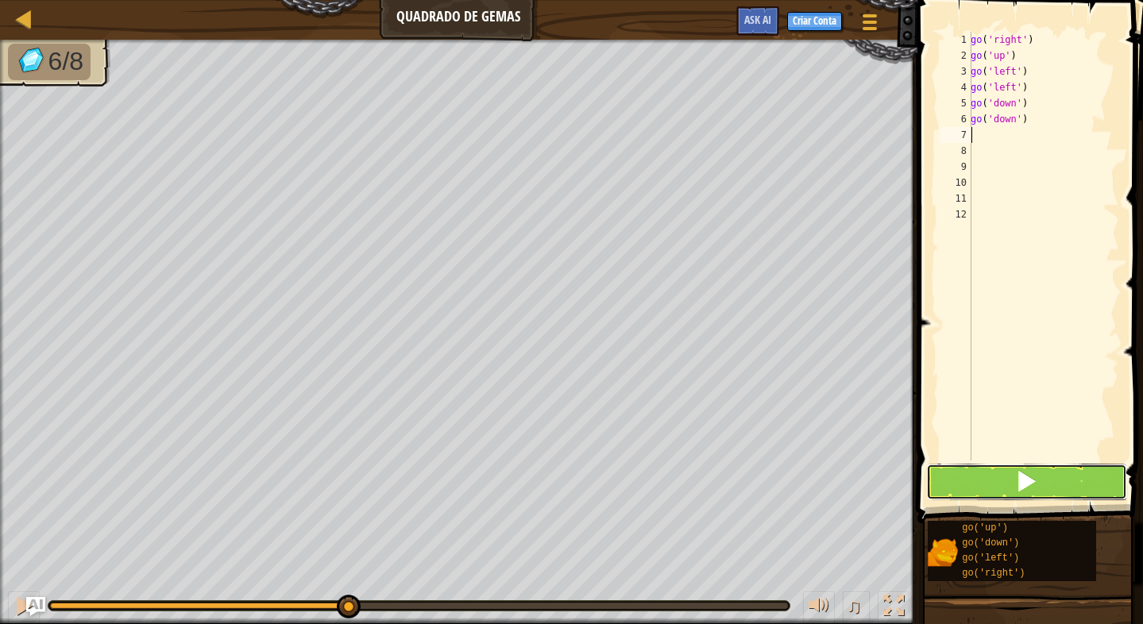
click at [1023, 479] on span at bounding box center [1026, 481] width 22 height 22
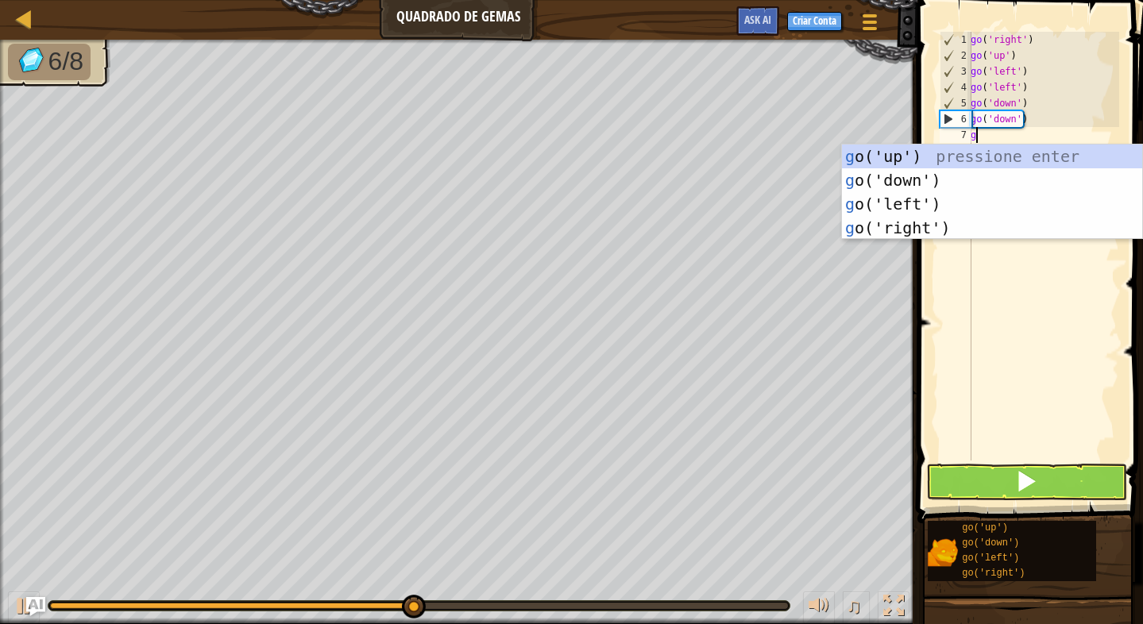
type textarea "go"
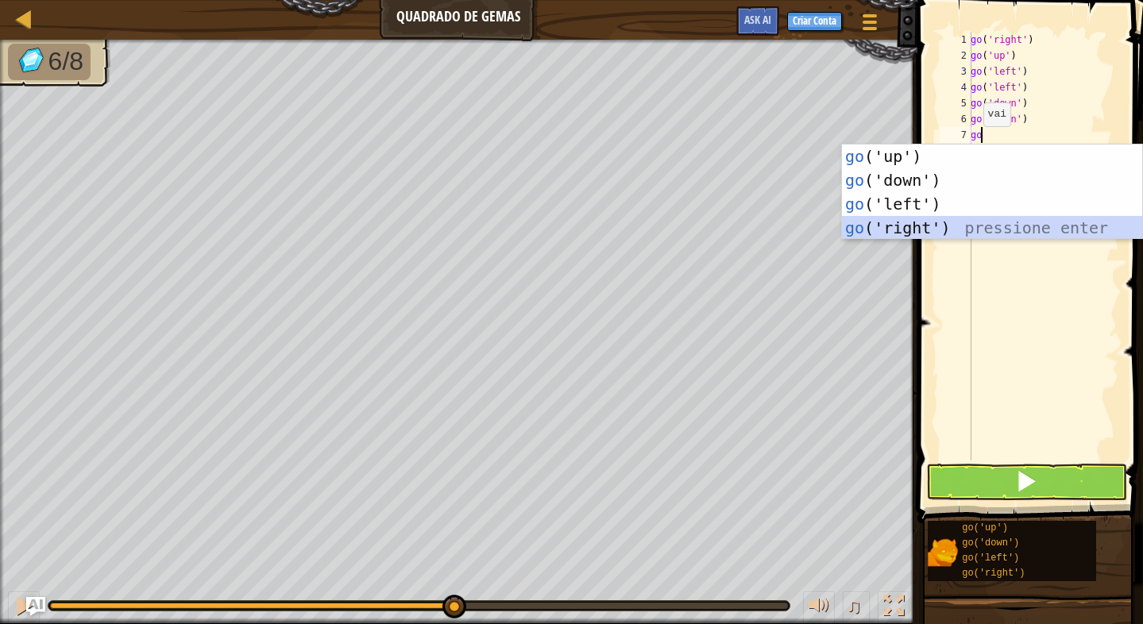
click at [994, 217] on div "go ('up') pressione enter go ('down') pressione enter go ('left') pressione ent…" at bounding box center [992, 216] width 300 height 143
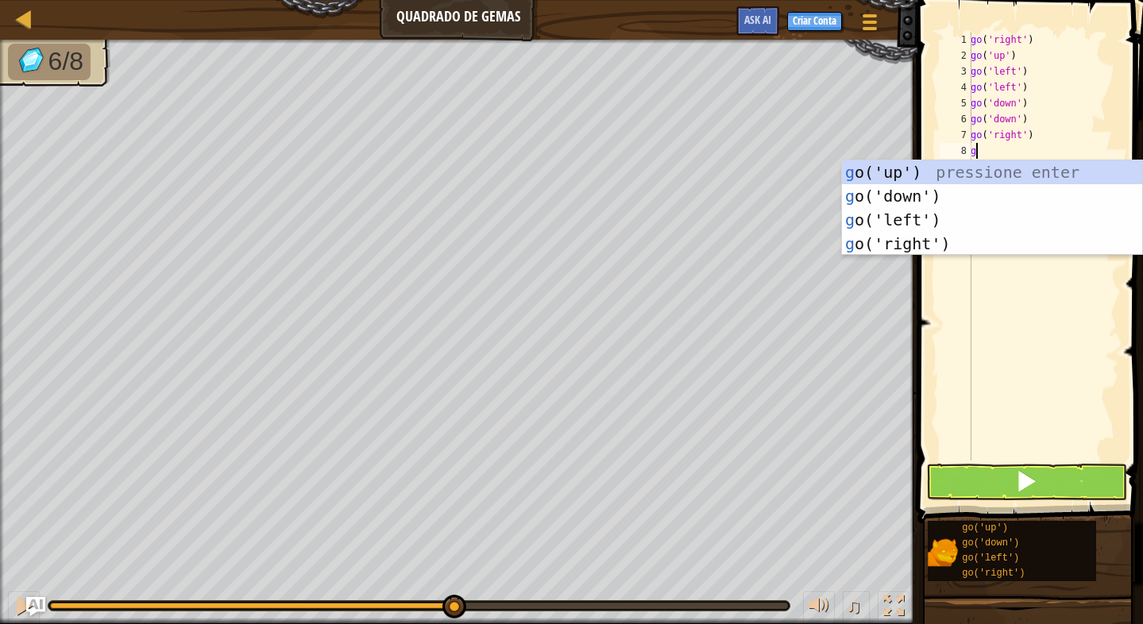
type textarea "go"
click at [948, 237] on div "go ('up') pressione enter go ('down') pressione enter go ('left') pressione ent…" at bounding box center [992, 231] width 300 height 143
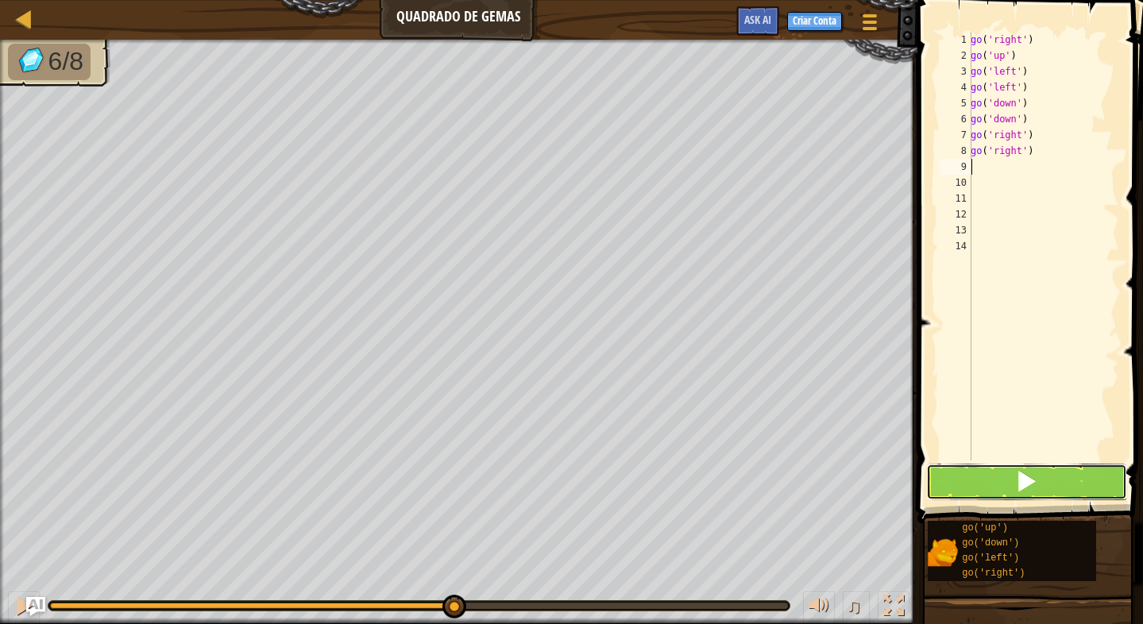
click at [1008, 470] on button at bounding box center [1026, 482] width 201 height 37
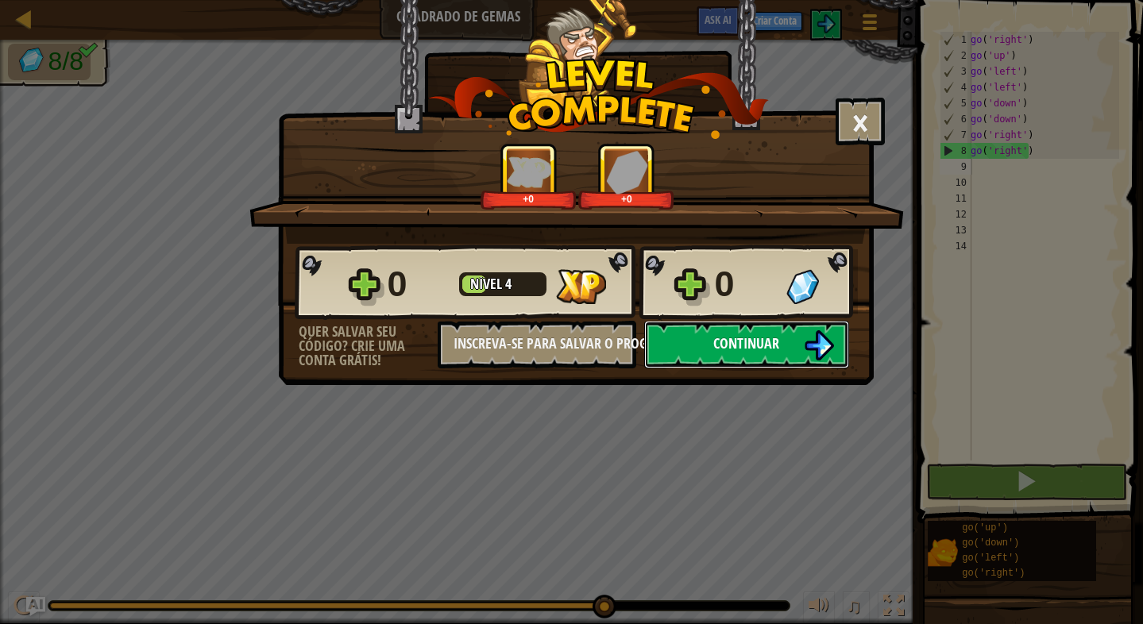
click at [690, 339] on button "Continuar" at bounding box center [746, 345] width 205 height 48
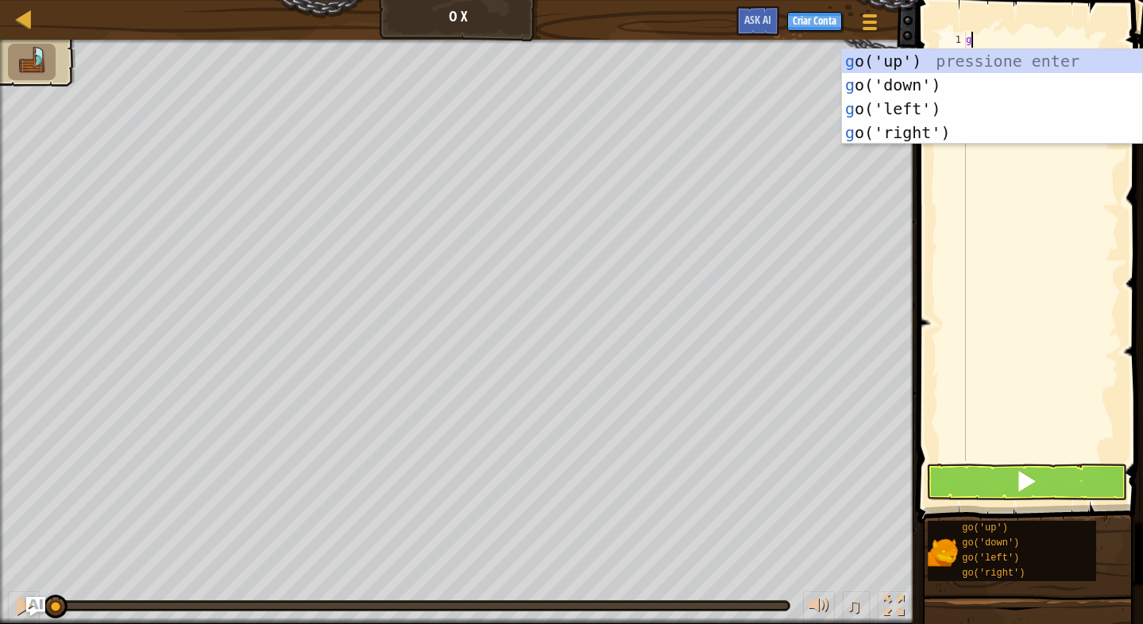
scroll to position [7, 0]
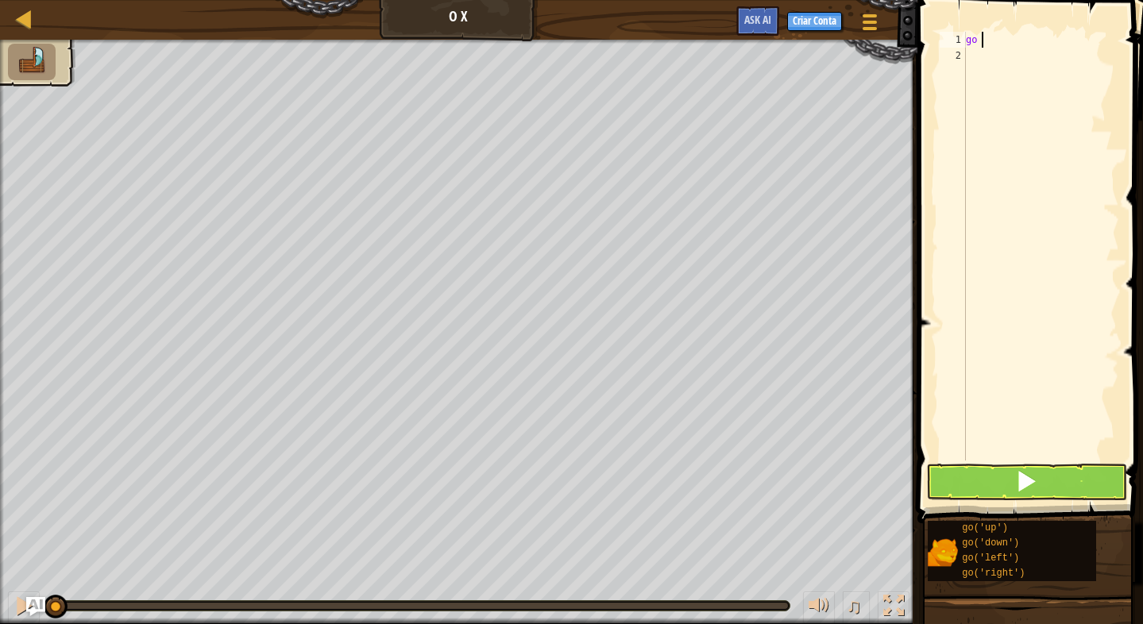
type textarea "go u"
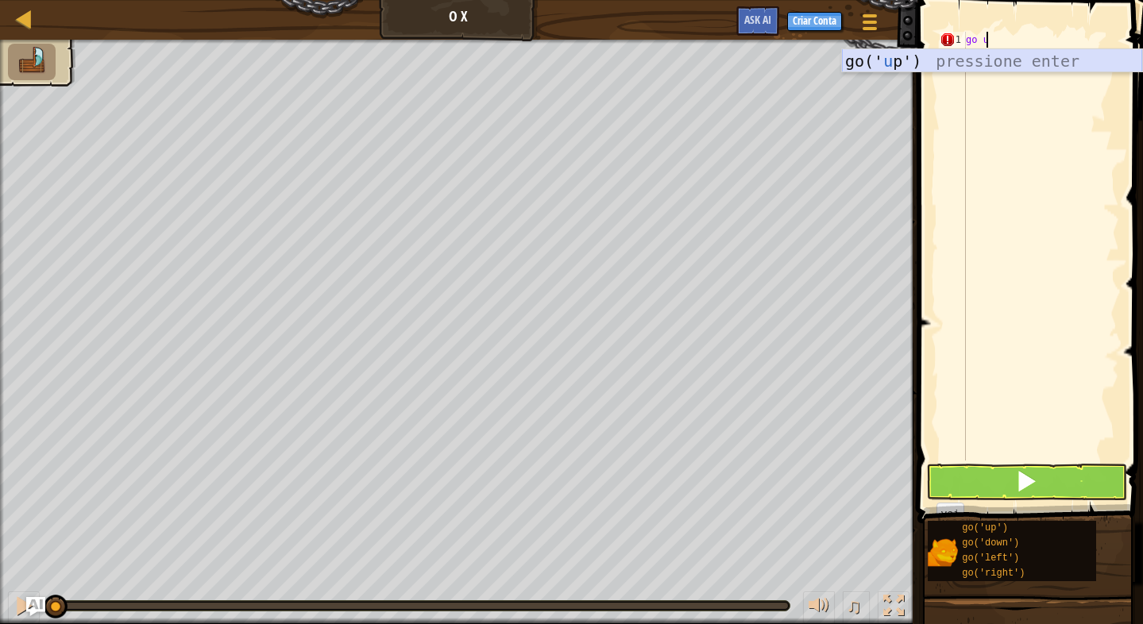
click at [869, 60] on div "go(' u p') pressione enter" at bounding box center [992, 84] width 300 height 71
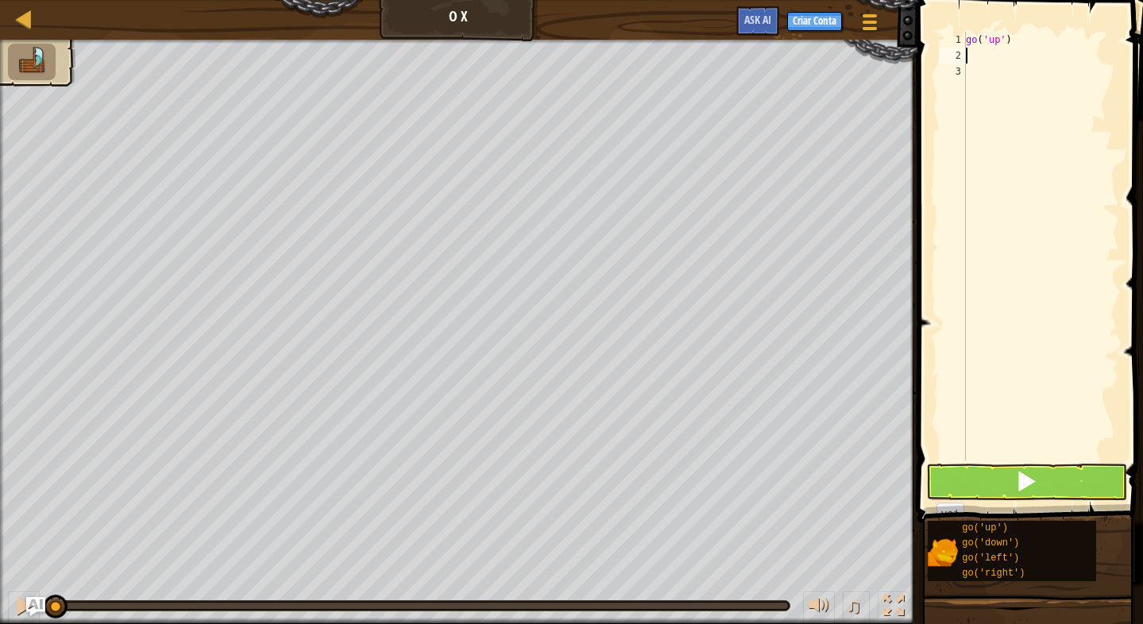
scroll to position [7, 0]
click at [942, 486] on button at bounding box center [1026, 482] width 201 height 37
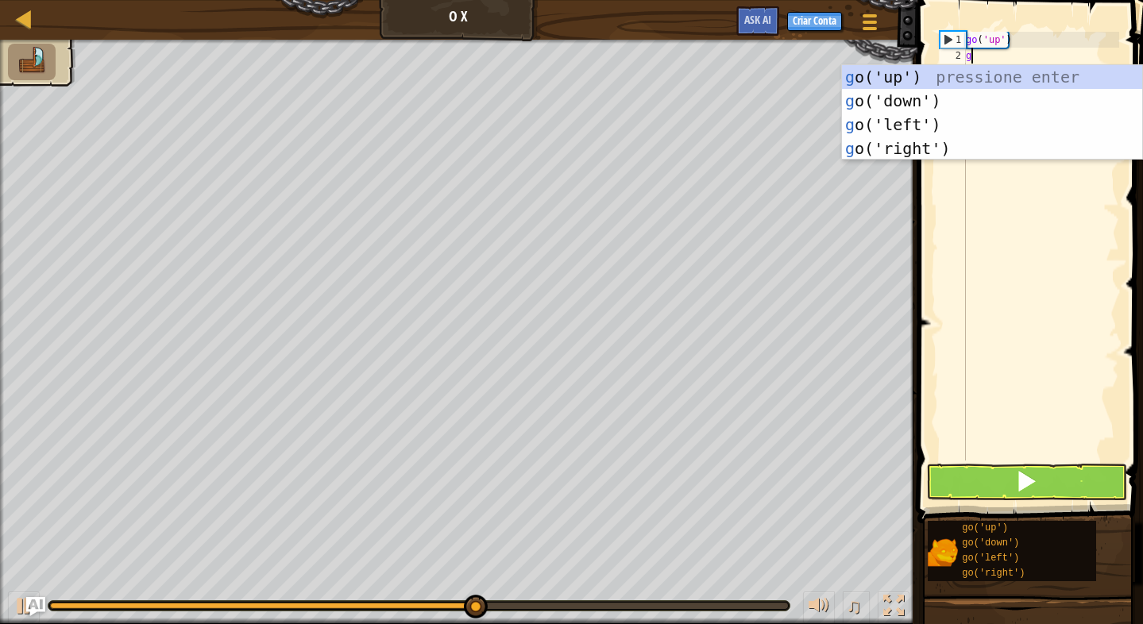
type textarea "go"
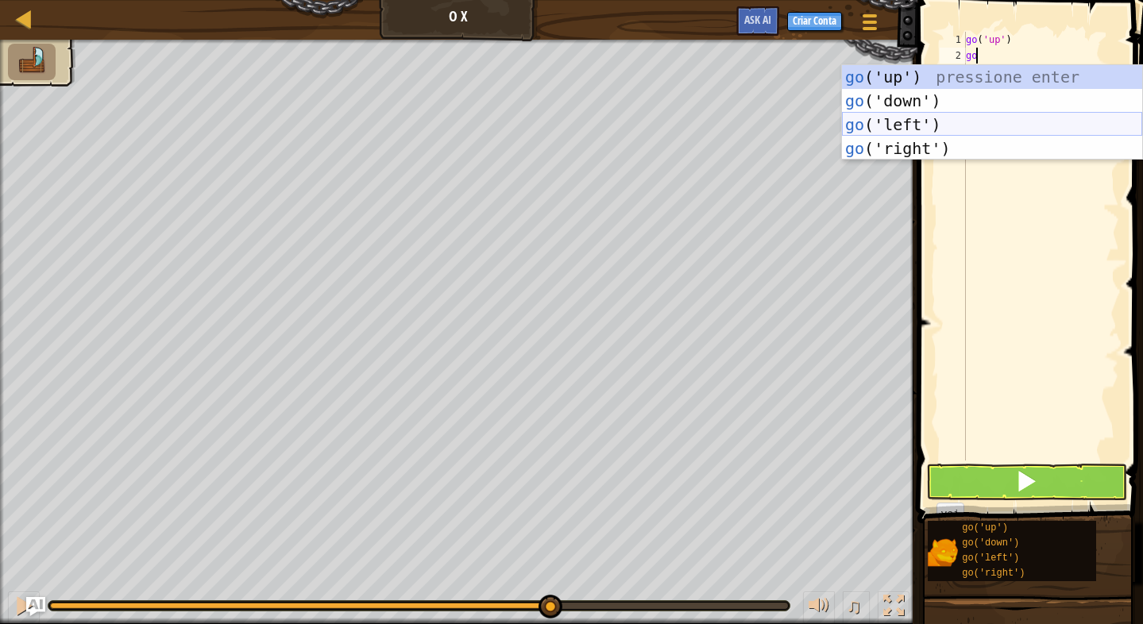
click at [958, 122] on div "go ('up') pressione enter go ('down') pressione enter go ('left') pressione ent…" at bounding box center [992, 136] width 300 height 143
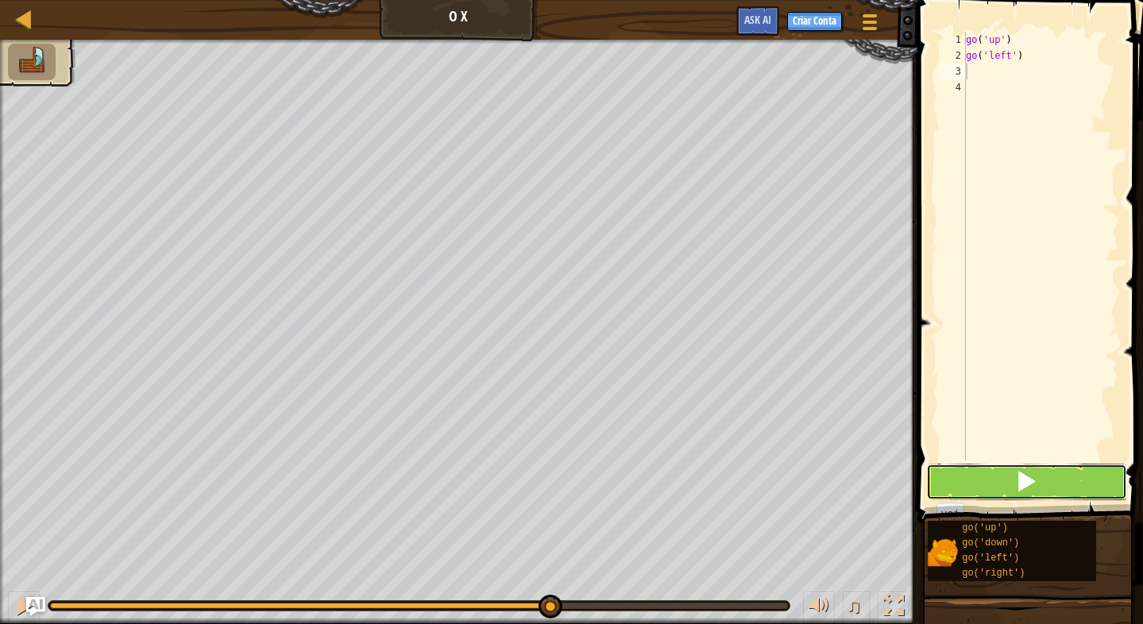
click at [964, 491] on button at bounding box center [1026, 482] width 201 height 37
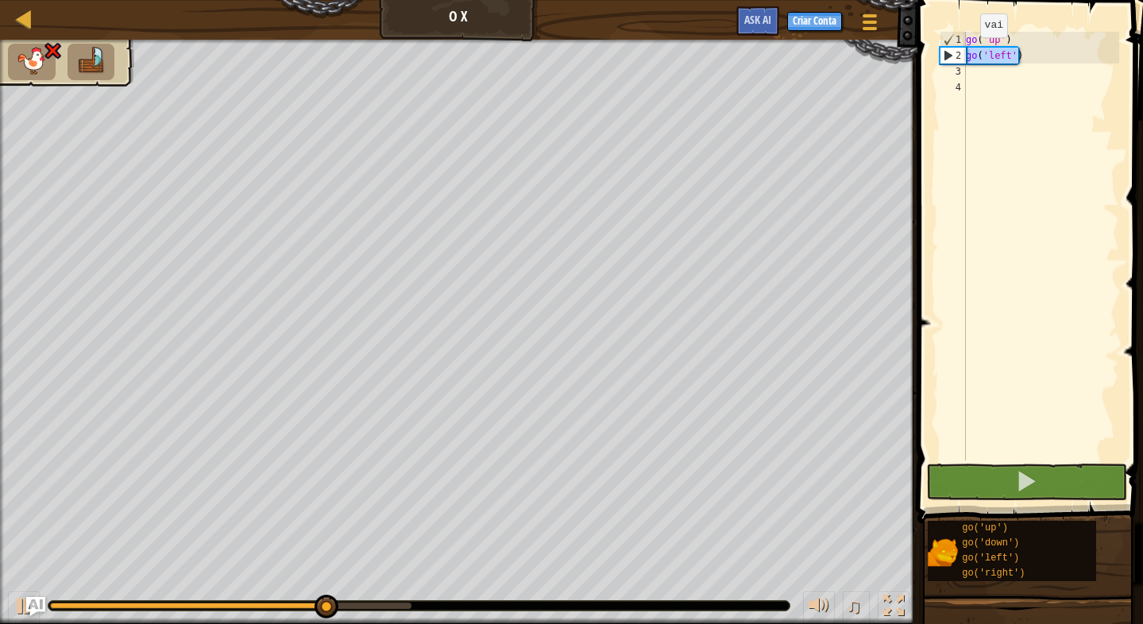
drag, startPoint x: 1021, startPoint y: 53, endPoint x: 966, endPoint y: 53, distance: 54.8
click at [966, 53] on div "go ( 'up' ) go ( 'left' )" at bounding box center [1040, 262] width 156 height 461
type textarea "go('left')"
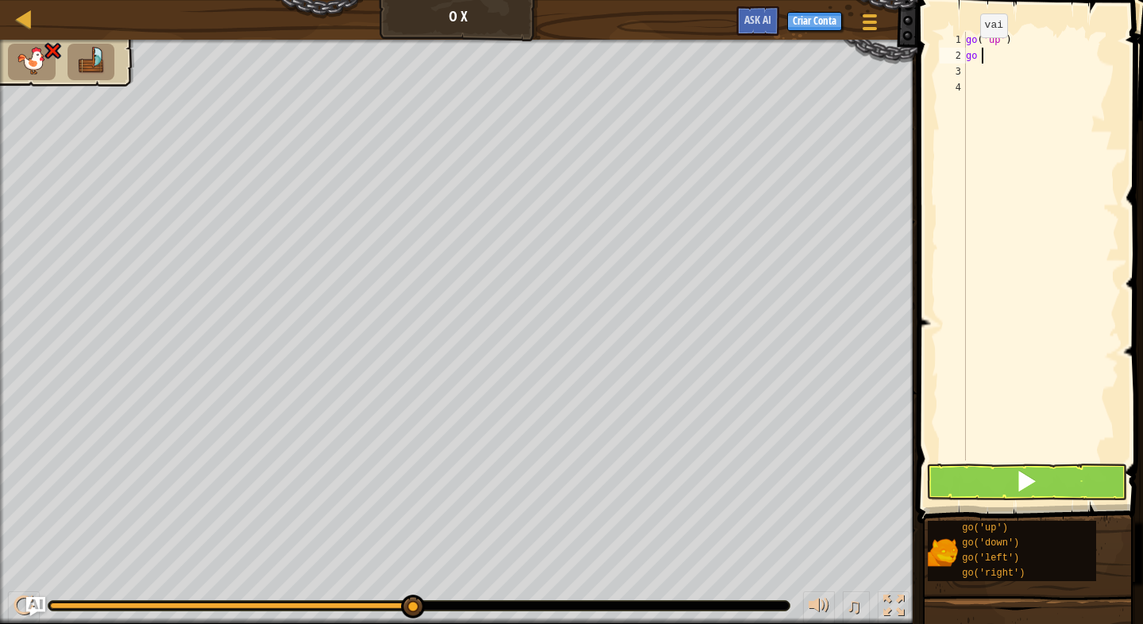
type textarea "go r"
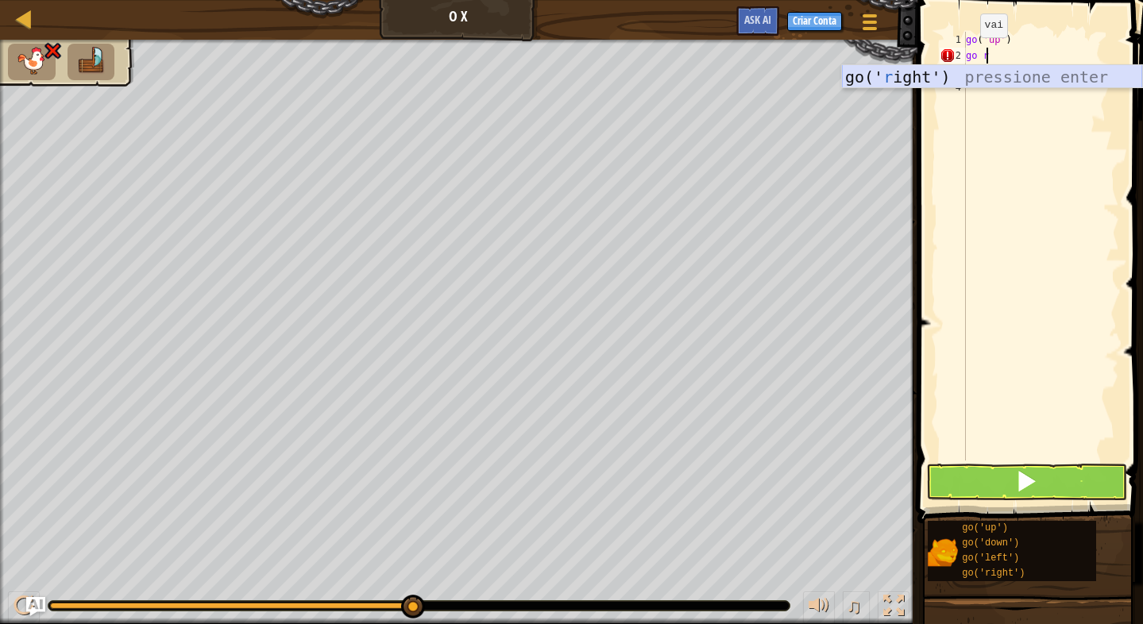
click at [971, 86] on div "go(' r ight') pressione enter" at bounding box center [992, 100] width 300 height 71
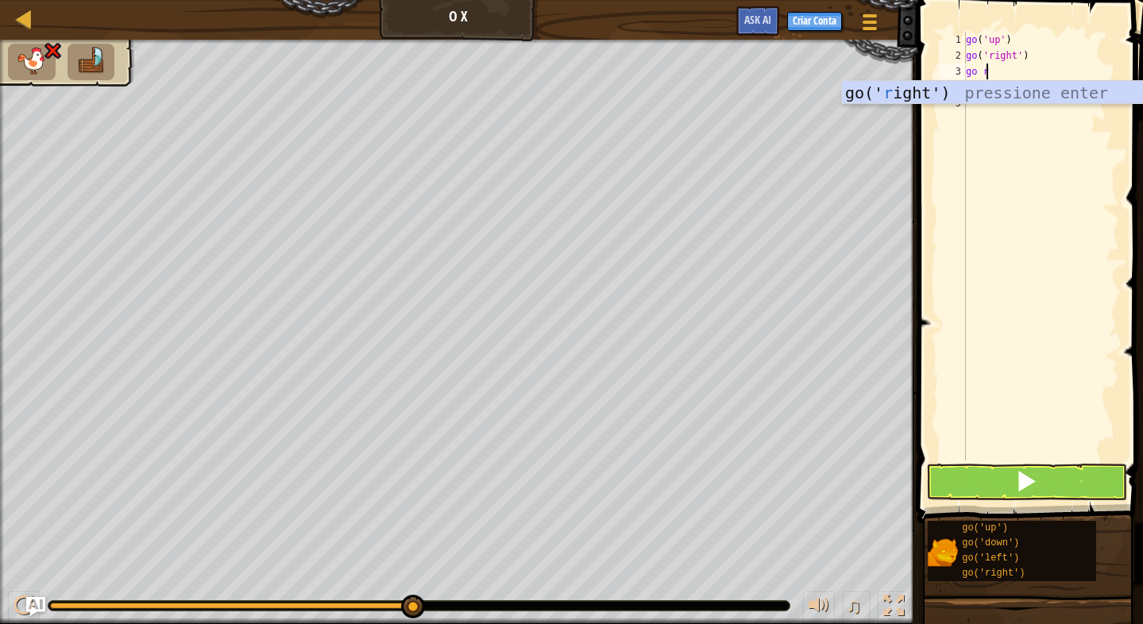
type textarea "go ri"
click at [1063, 87] on div "go(' ri ght') pressione enter" at bounding box center [992, 116] width 300 height 71
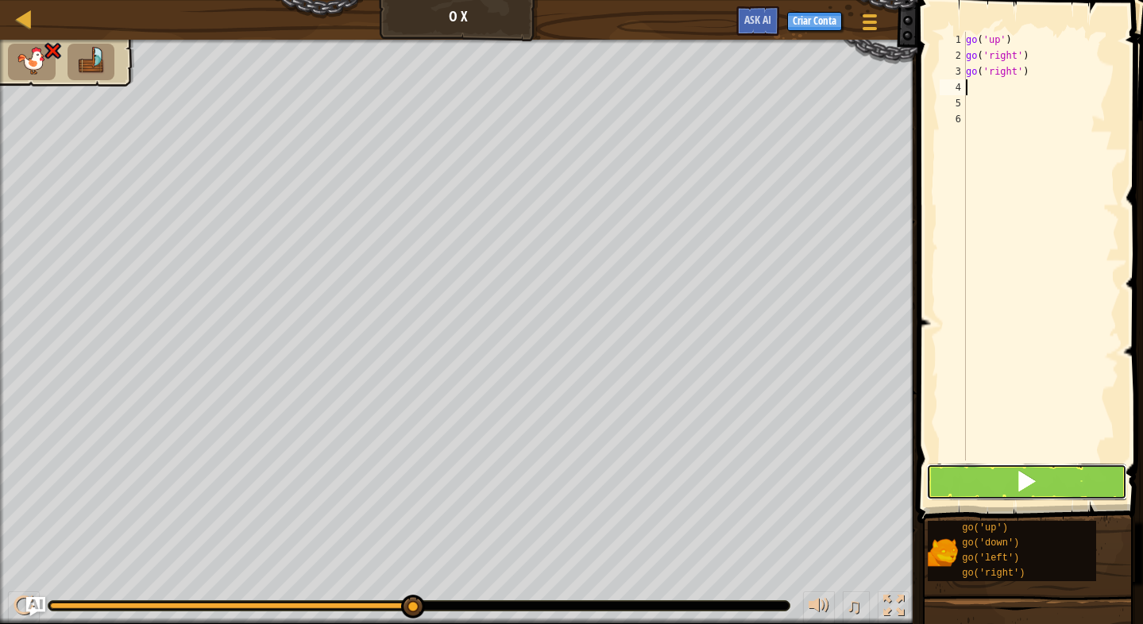
click at [1063, 469] on button at bounding box center [1026, 482] width 201 height 37
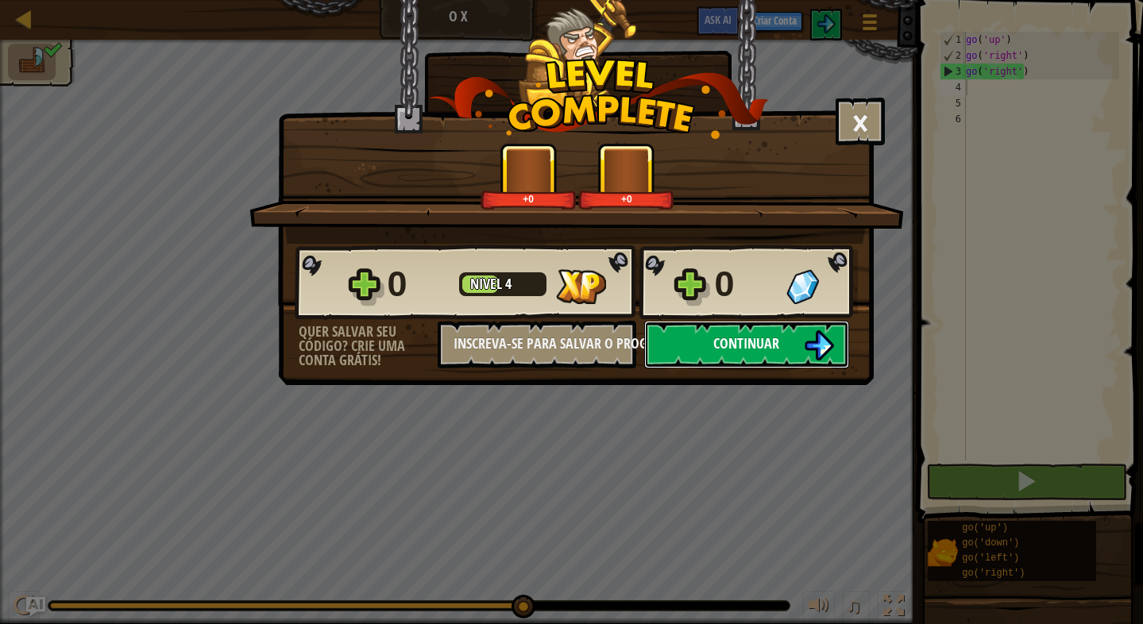
click at [784, 347] on button "Continuar" at bounding box center [746, 345] width 205 height 48
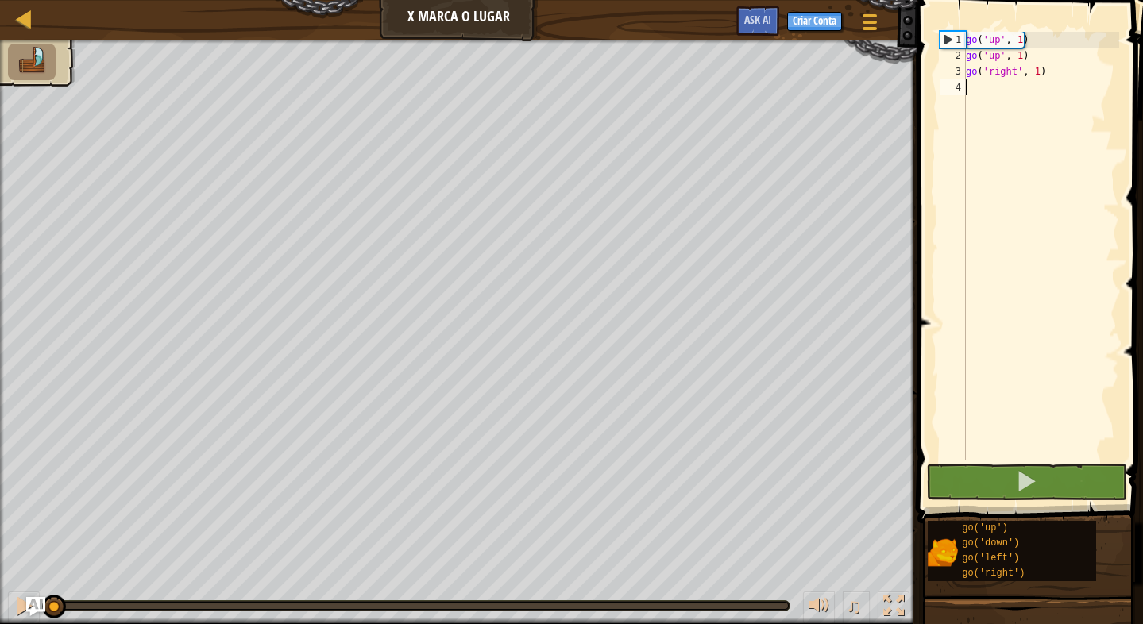
scroll to position [7, 0]
type textarea "go"
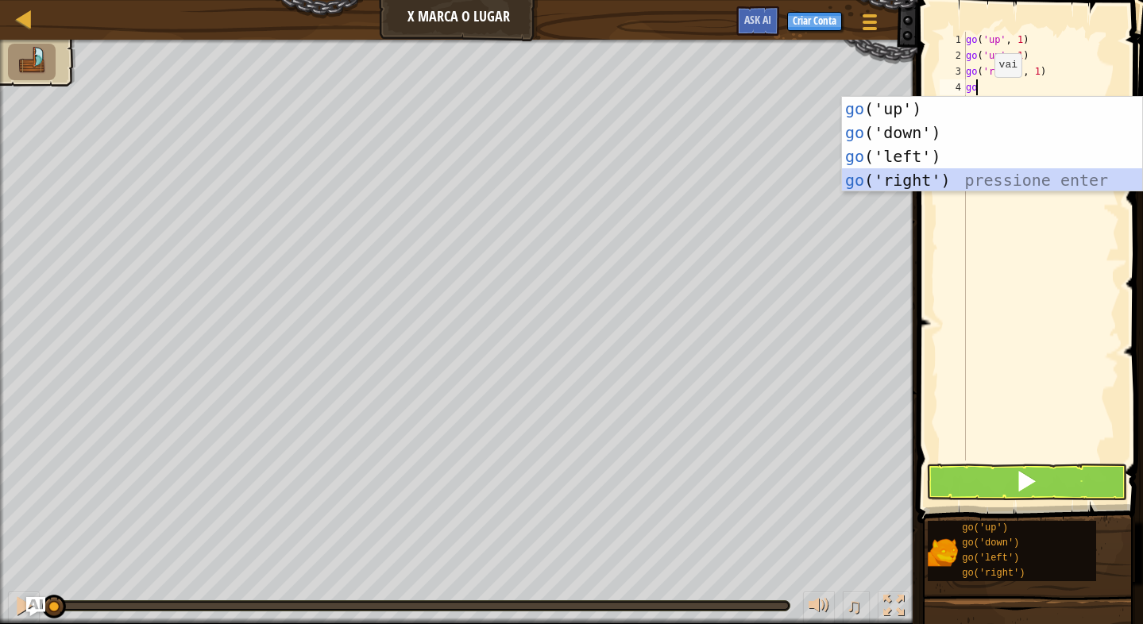
click at [971, 169] on div "go ('up') pressione enter go ('down') pressione enter go ('left') pressione ent…" at bounding box center [992, 168] width 300 height 143
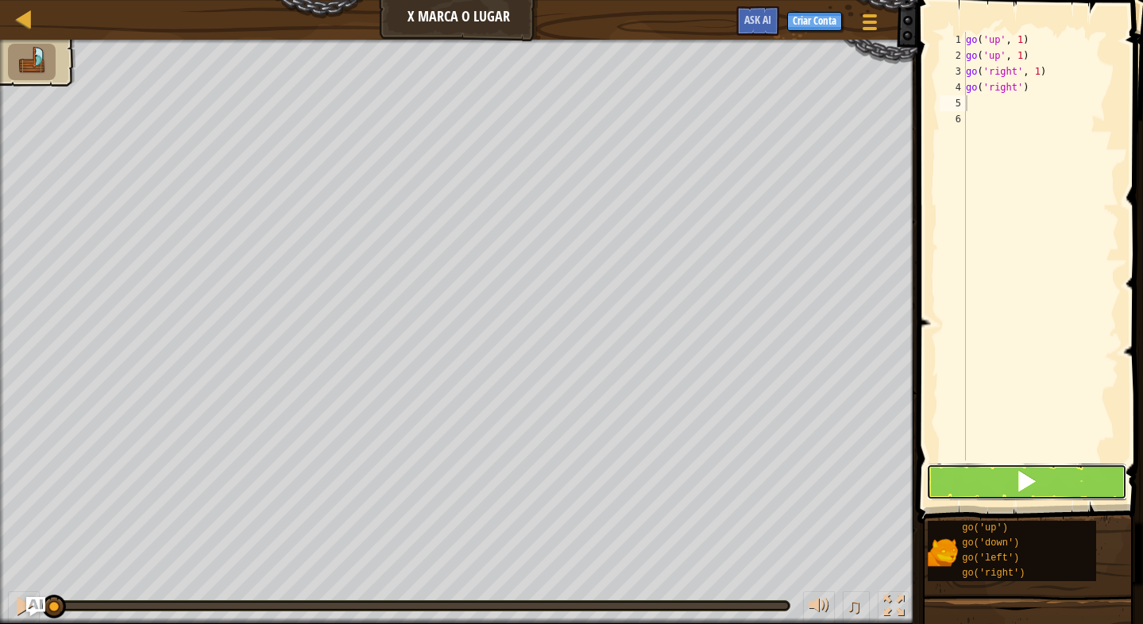
click at [1012, 464] on button at bounding box center [1026, 482] width 201 height 37
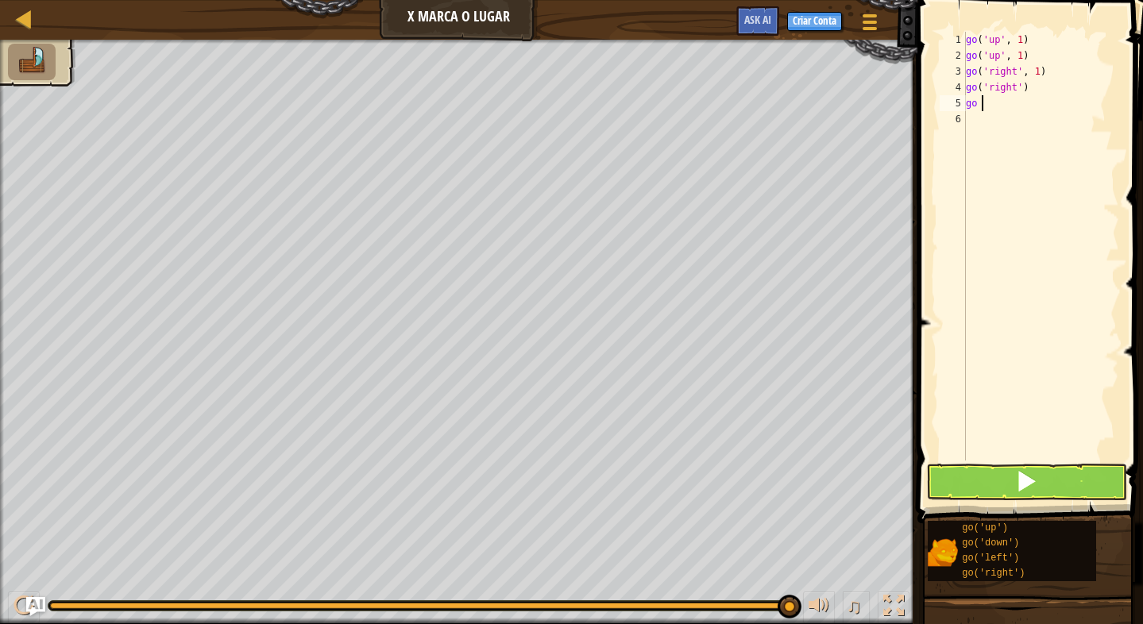
type textarea "go r"
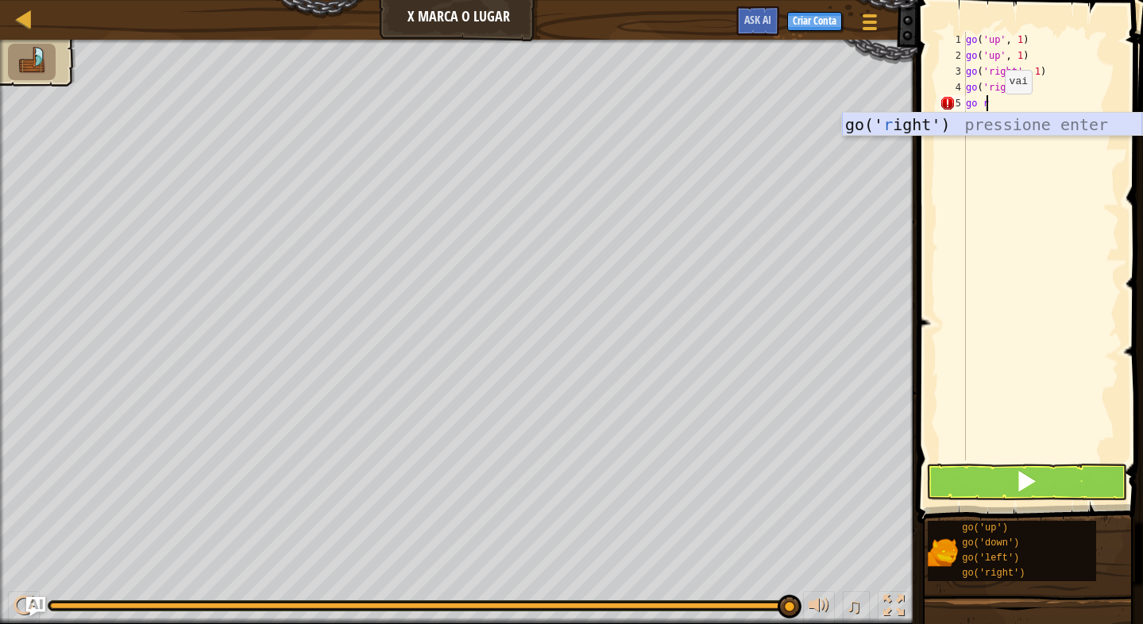
click at [991, 119] on div "go(' r ight') pressione enter" at bounding box center [992, 148] width 300 height 71
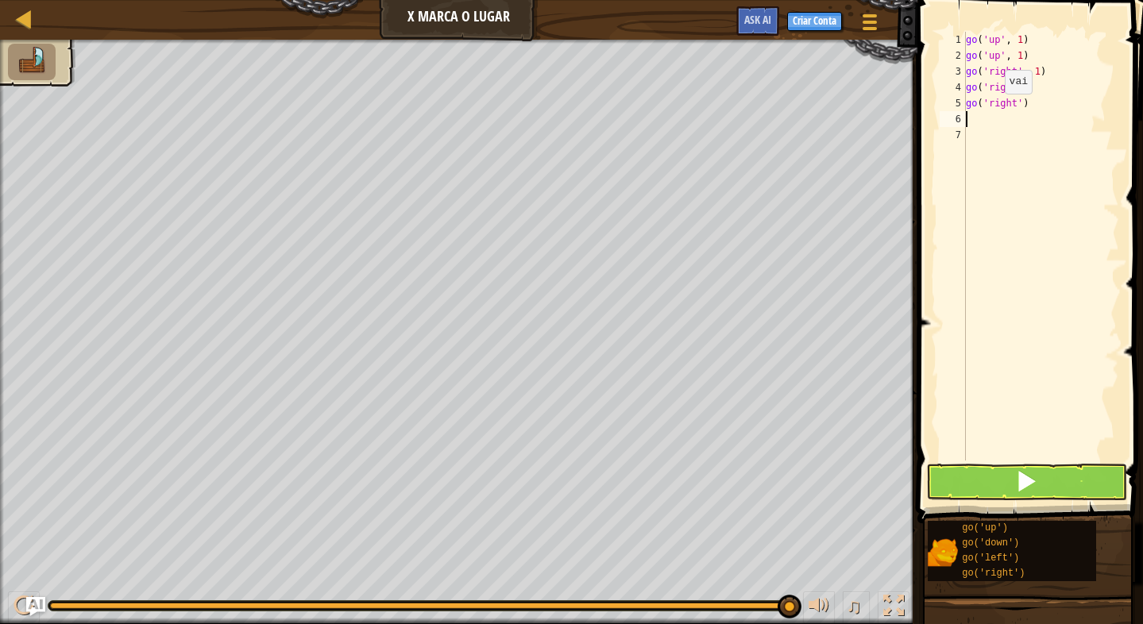
scroll to position [7, 0]
click at [1017, 89] on div "go ( 'up' , 1 ) go ( 'up' , 1 ) go ( 'right' , 1 ) go ( 'right' ) go ( 'right' )" at bounding box center [1040, 262] width 156 height 461
click at [1015, 103] on div "go ( 'up' , 1 ) go ( 'up' , 1 ) go ( 'right' , 1 ) go ( 'right' 1 ) go ( 'right…" at bounding box center [1040, 262] width 156 height 461
type textarea "go('right'1)"
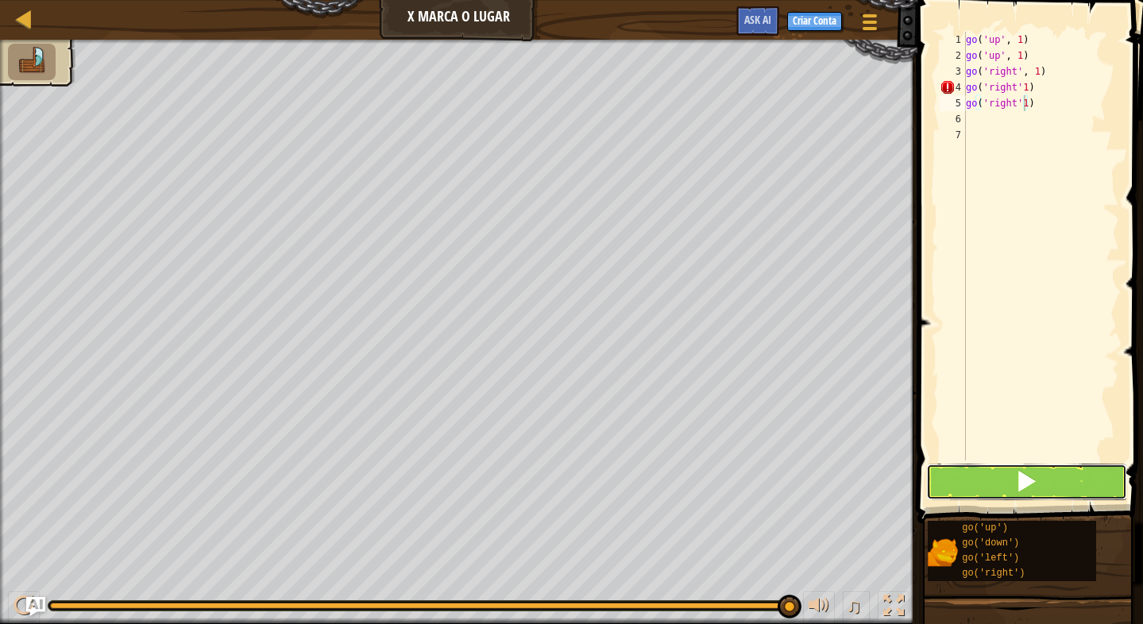
click at [1098, 473] on button at bounding box center [1026, 482] width 201 height 37
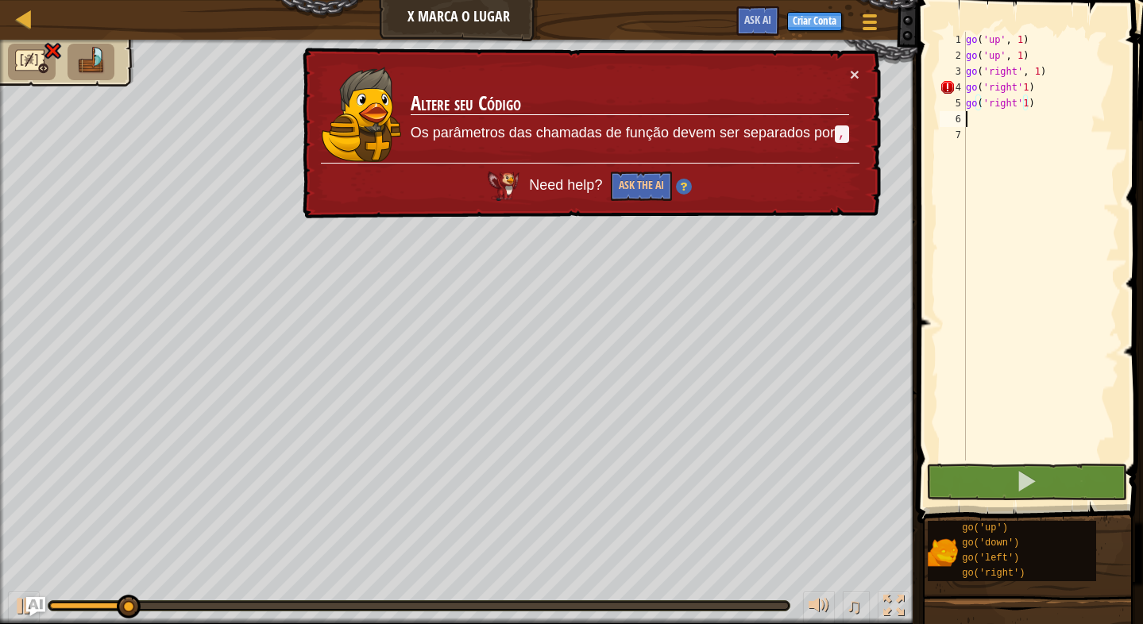
click at [1029, 118] on div "go ( 'up' , 1 ) go ( 'up' , 1 ) go ( 'right' , 1 ) go ( 'right' 1 ) go ( 'right…" at bounding box center [1040, 262] width 156 height 461
drag, startPoint x: 1029, startPoint y: 110, endPoint x: 1019, endPoint y: 92, distance: 19.9
click at [1019, 92] on div "go ( 'up' , 1 ) go ( 'up' , 1 ) go ( 'right' , 1 ) go ( 'right' 1 ) go ( 'right…" at bounding box center [1040, 262] width 156 height 461
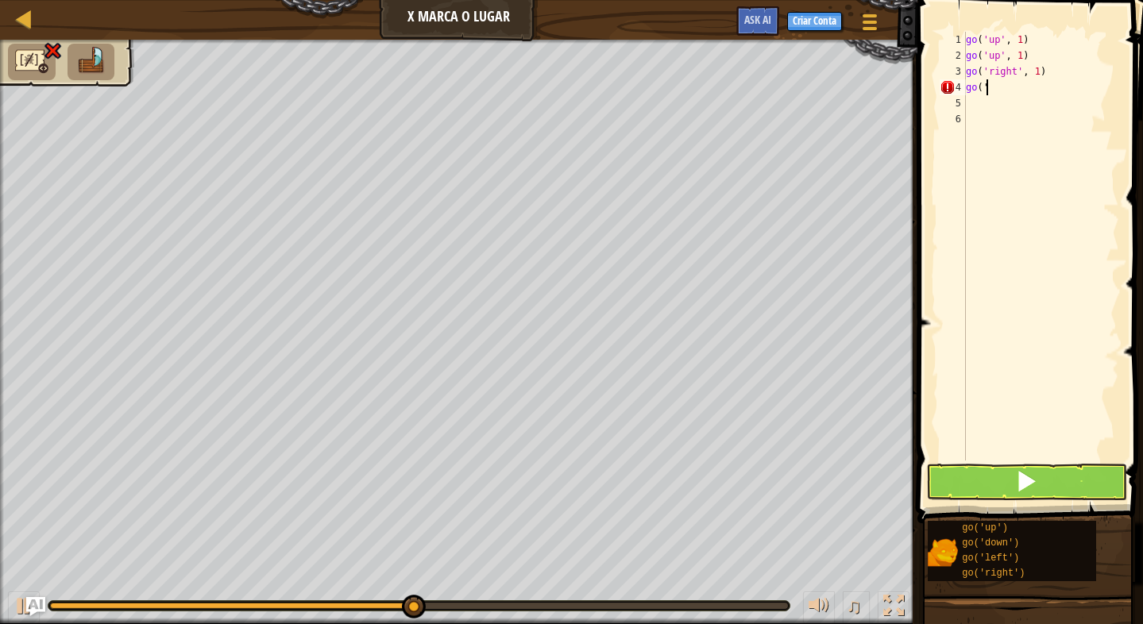
type textarea "g"
type textarea "go r"
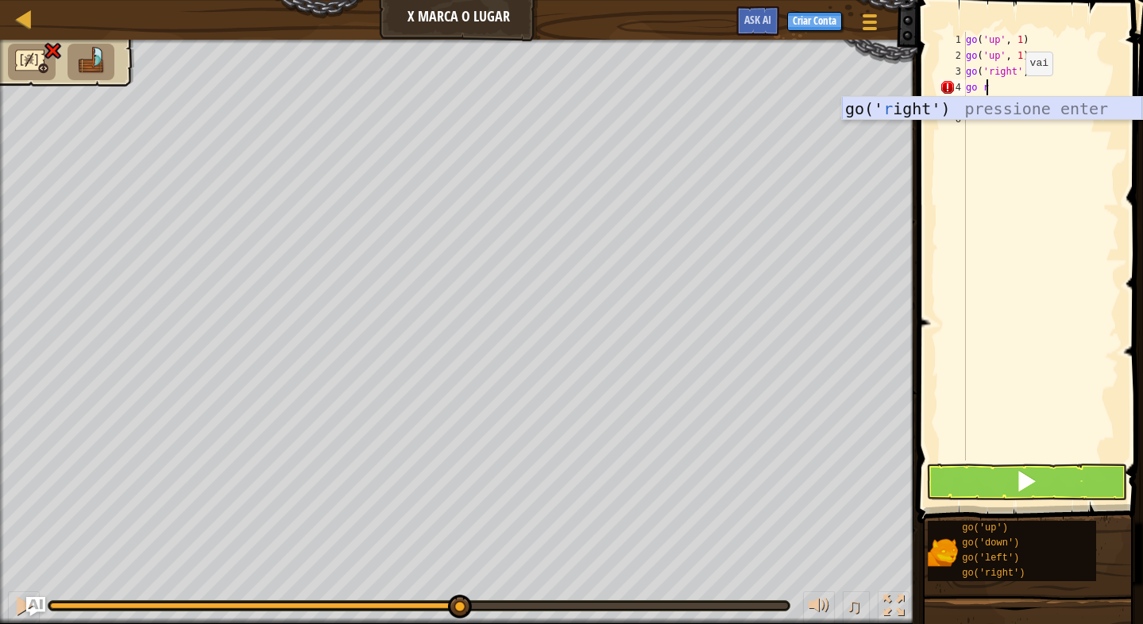
click at [985, 97] on div "go(' r ight') pressione enter" at bounding box center [992, 132] width 300 height 71
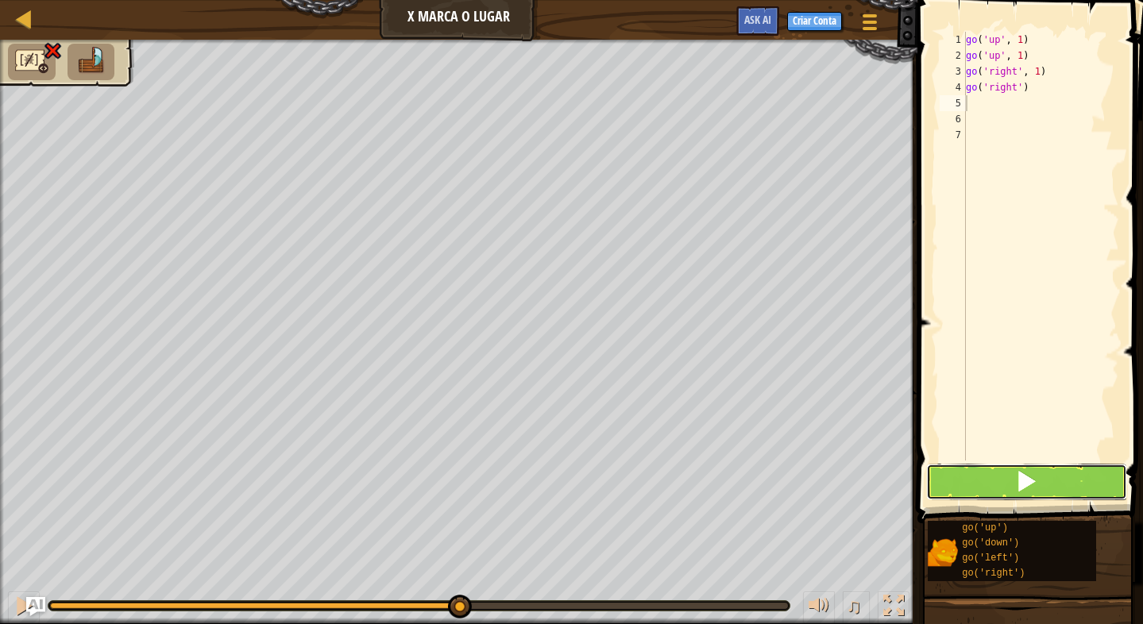
click at [979, 486] on button at bounding box center [1026, 482] width 201 height 37
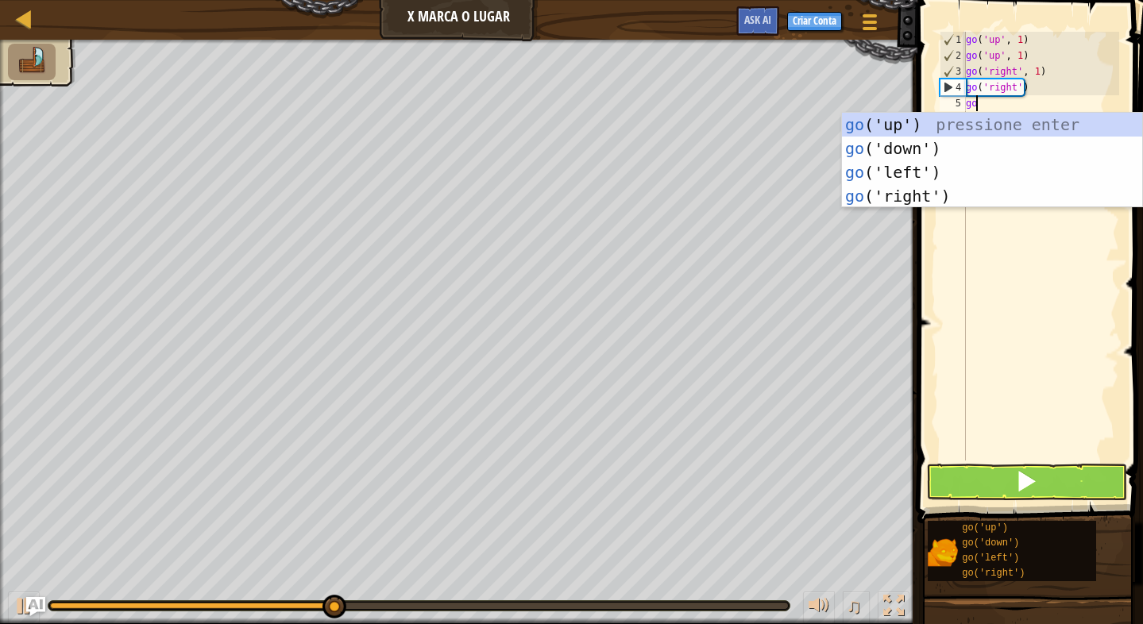
type textarea "go r"
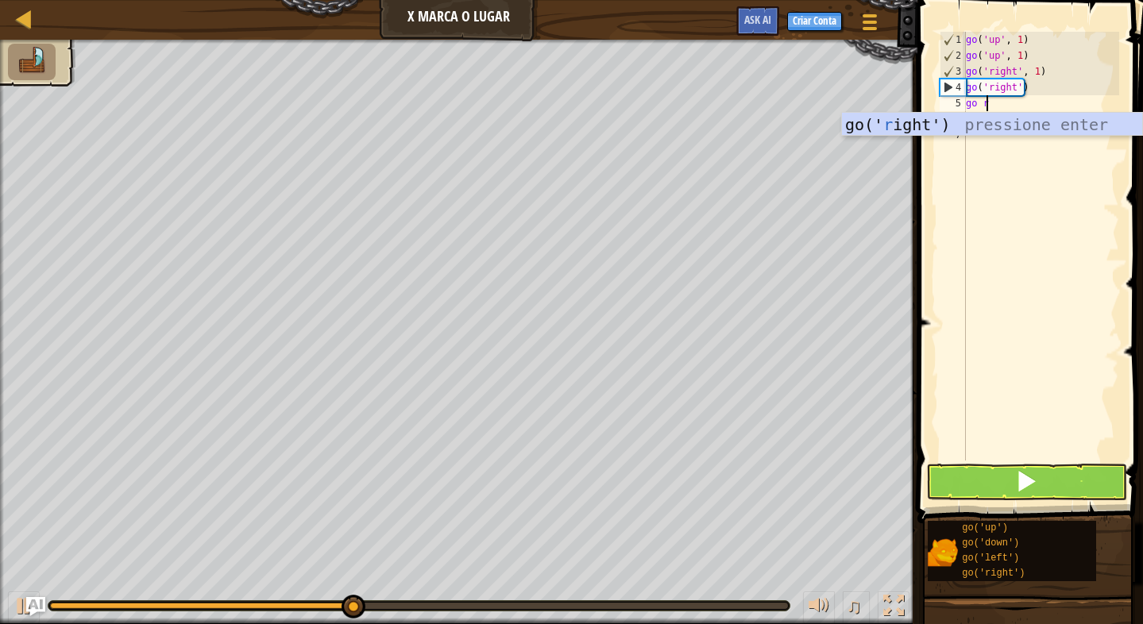
scroll to position [7, 1]
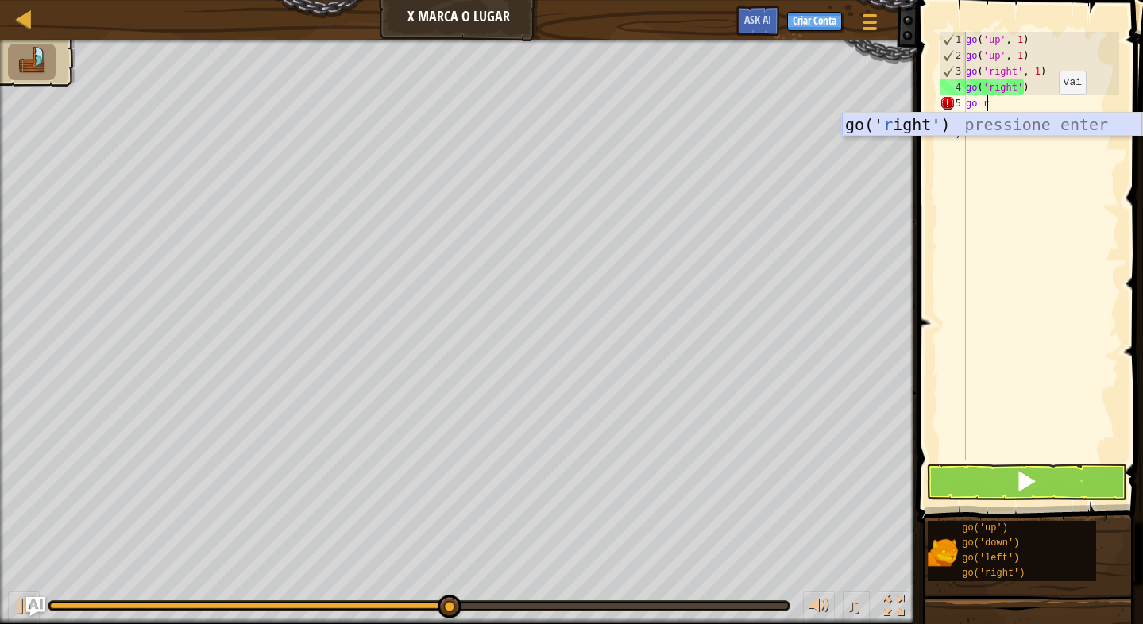
drag, startPoint x: 1046, startPoint y: 124, endPoint x: 1040, endPoint y: 150, distance: 26.8
click at [1046, 121] on div "go(' r ight') pressione enter" at bounding box center [992, 148] width 300 height 71
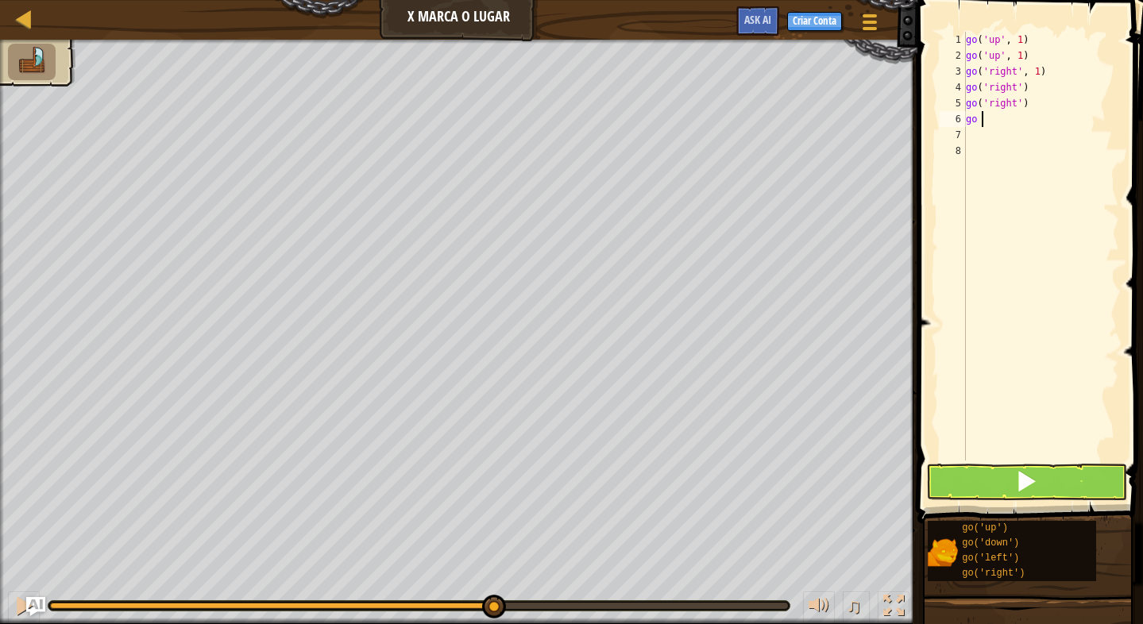
type textarea "go d"
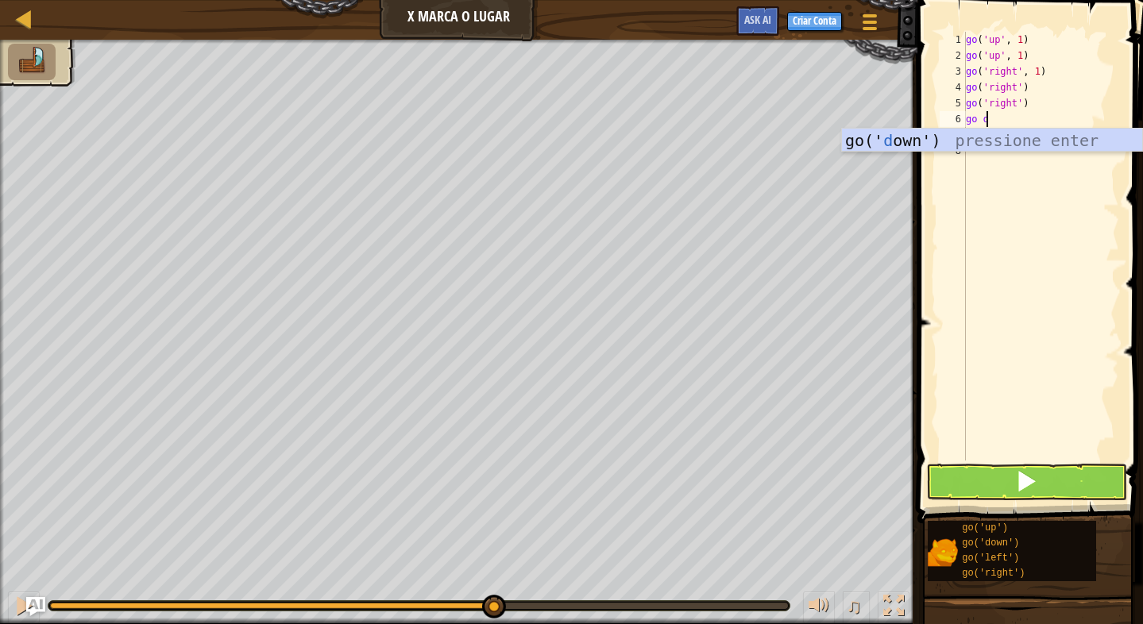
scroll to position [7, 1]
click at [969, 147] on div "go(' d own') pressione enter" at bounding box center [992, 164] width 300 height 71
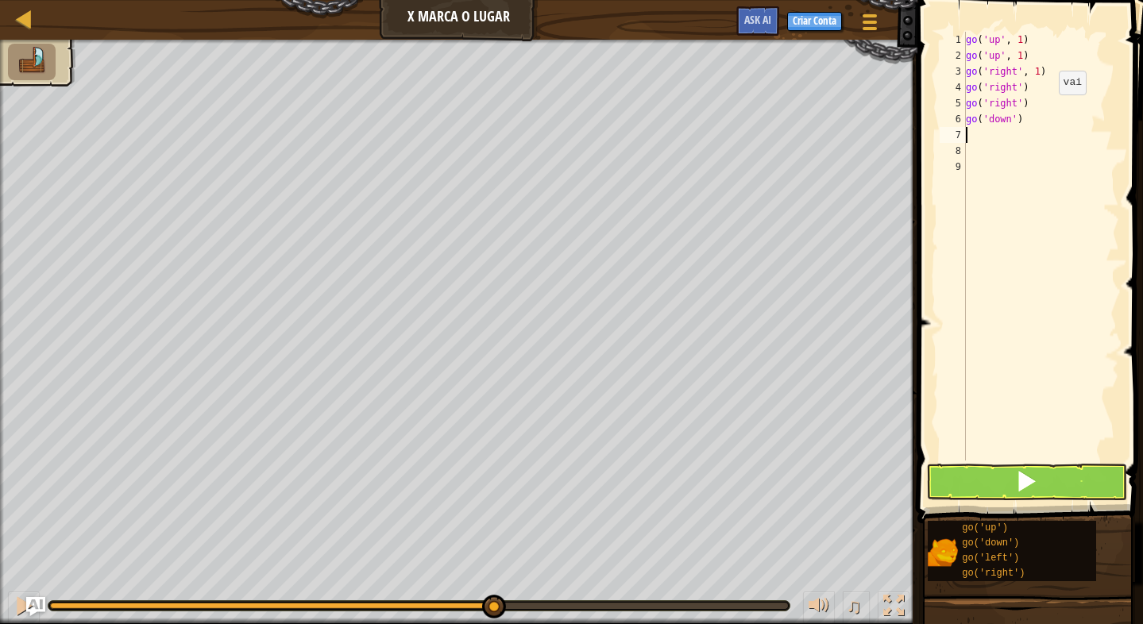
scroll to position [7, 0]
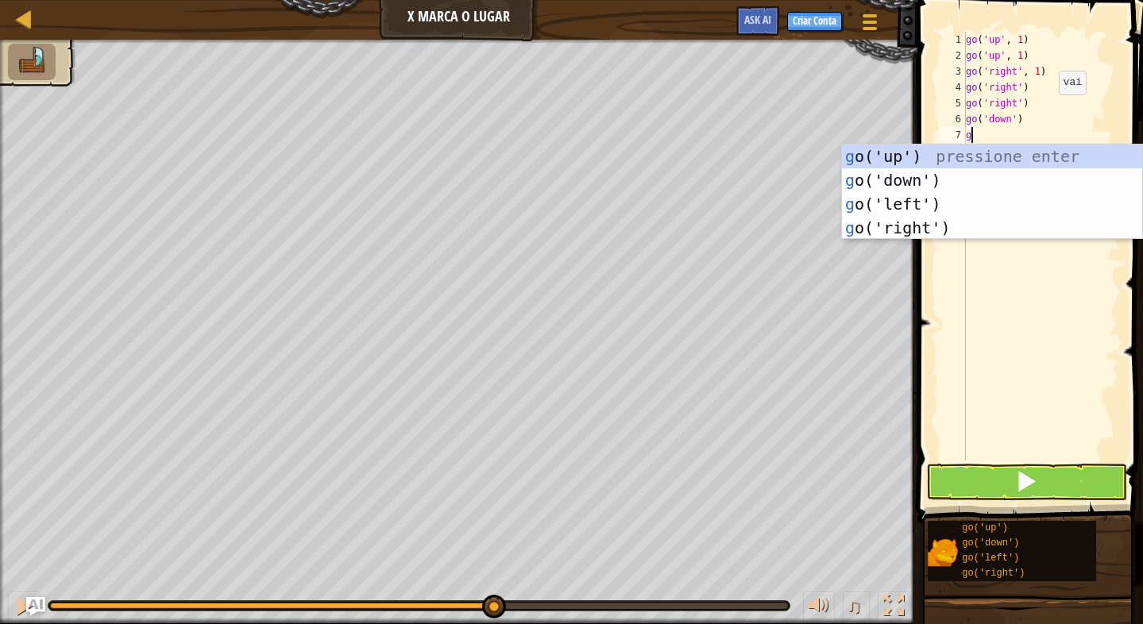
type textarea "go"
click at [892, 169] on div "go ('up') pressione enter go ('down') pressione enter go ('left') pressione ent…" at bounding box center [992, 216] width 300 height 143
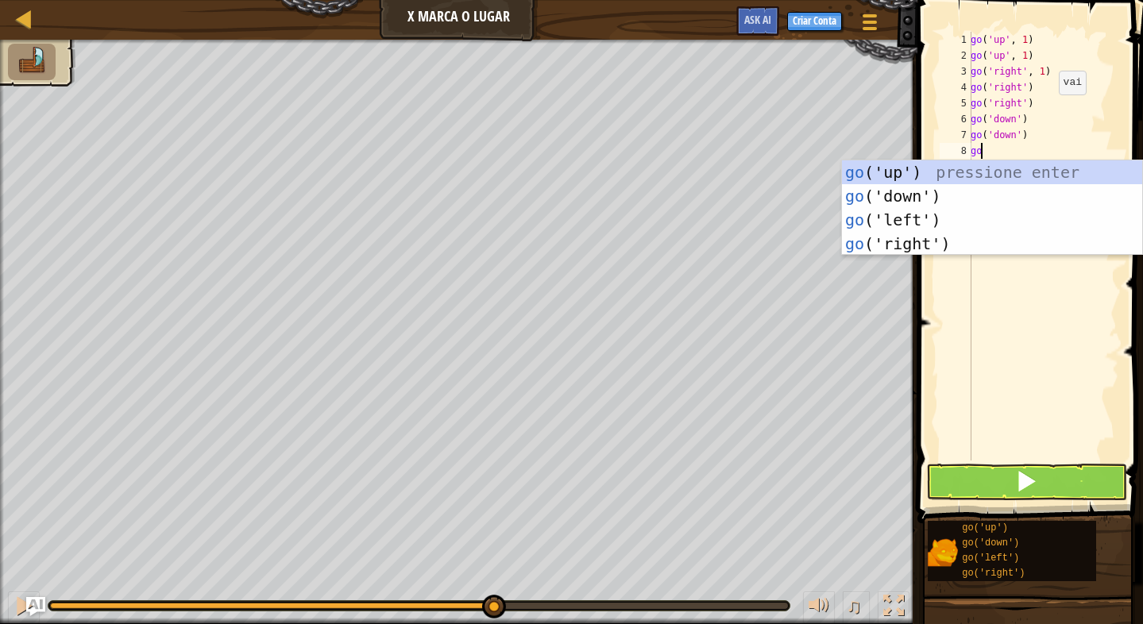
type textarea "go"
click at [919, 209] on div "go ('up') pressione enter go ('down') pressione enter go ('left') pressione ent…" at bounding box center [992, 231] width 300 height 143
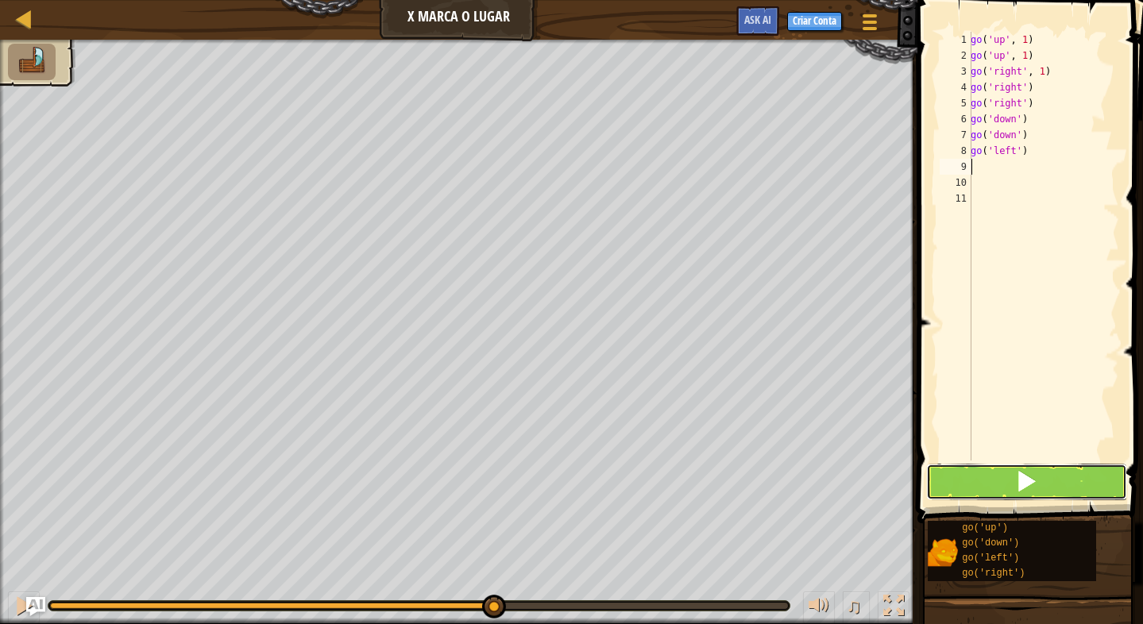
click at [1070, 474] on button at bounding box center [1026, 482] width 201 height 37
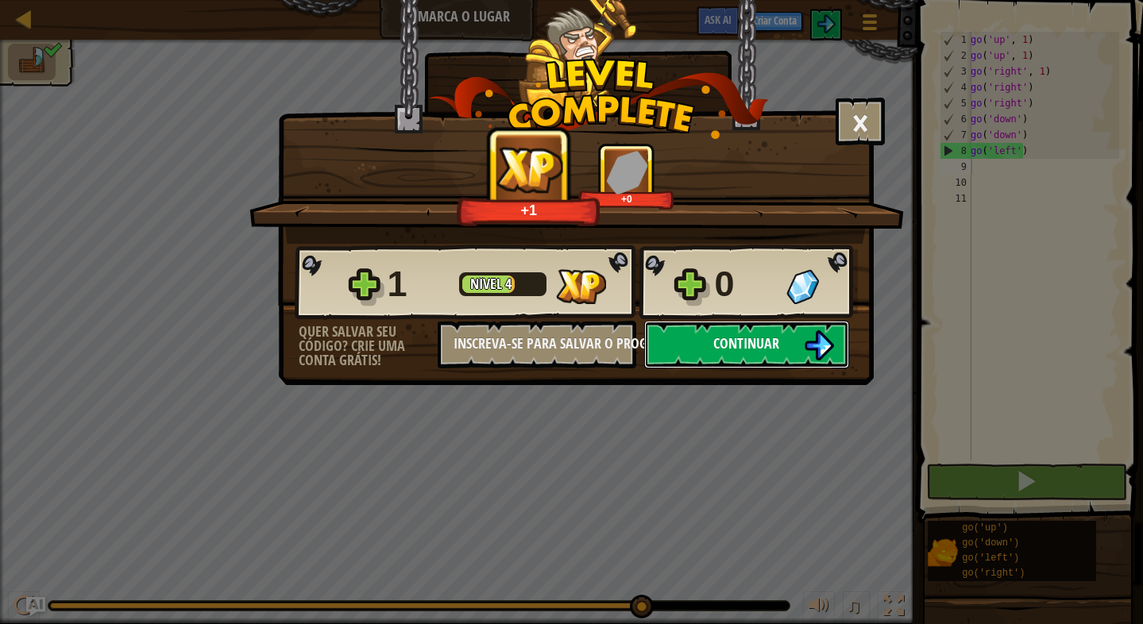
click at [757, 353] on span "Continuar" at bounding box center [746, 343] width 66 height 20
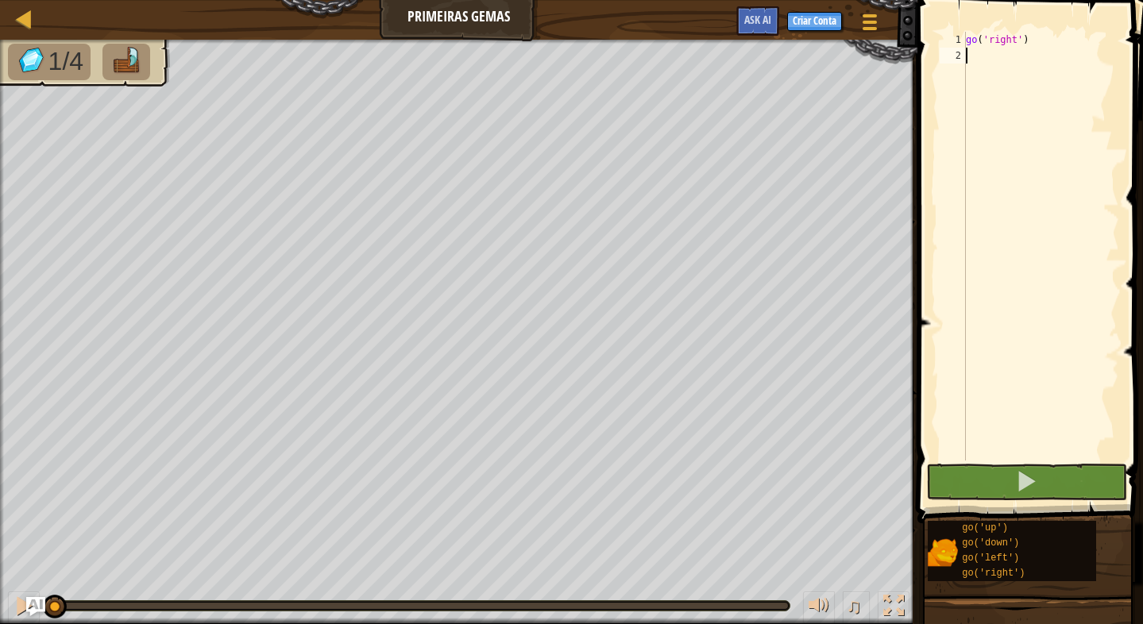
click at [978, 52] on div "go ( 'right' )" at bounding box center [1040, 262] width 156 height 461
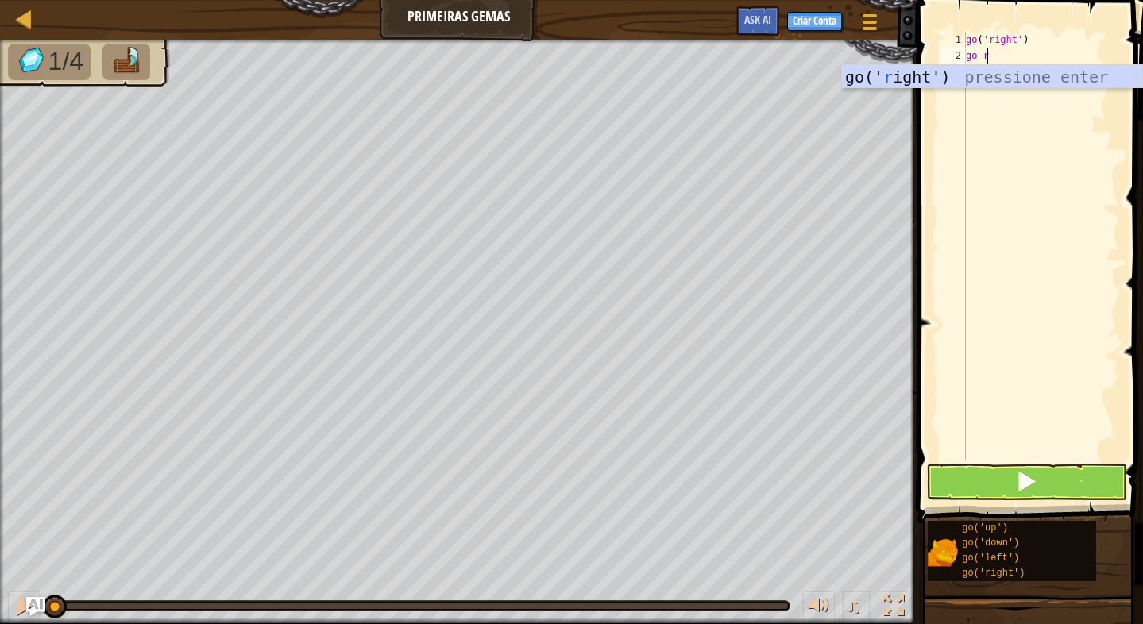
scroll to position [7, 1]
type textarea "go r"
click at [979, 79] on div "go(' r ight') pressione enter" at bounding box center [992, 100] width 300 height 71
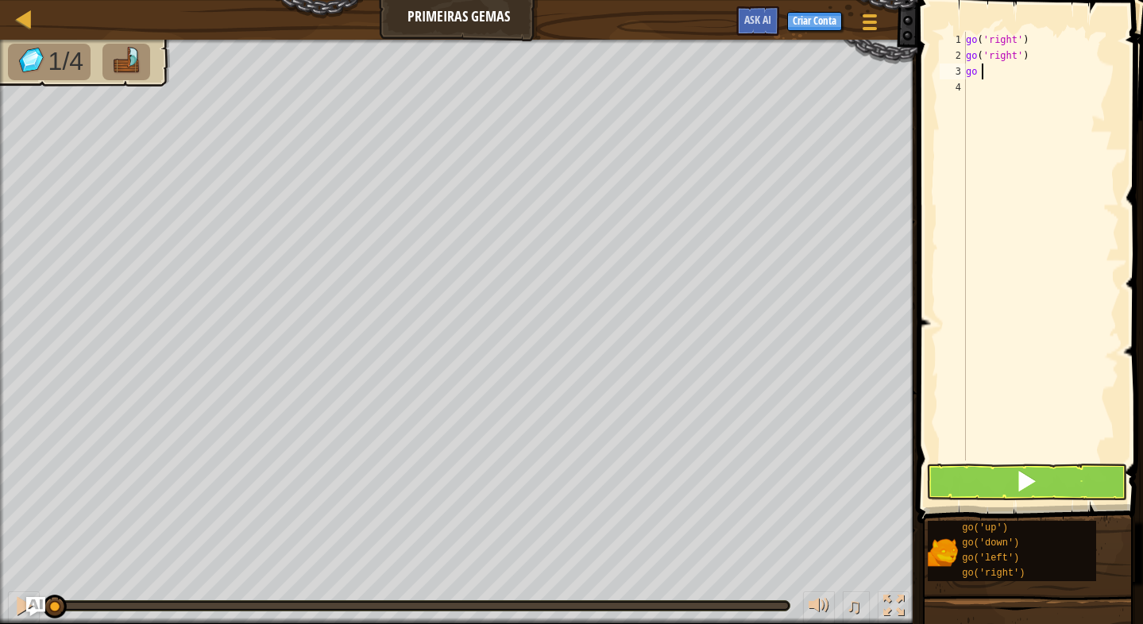
type textarea "go u"
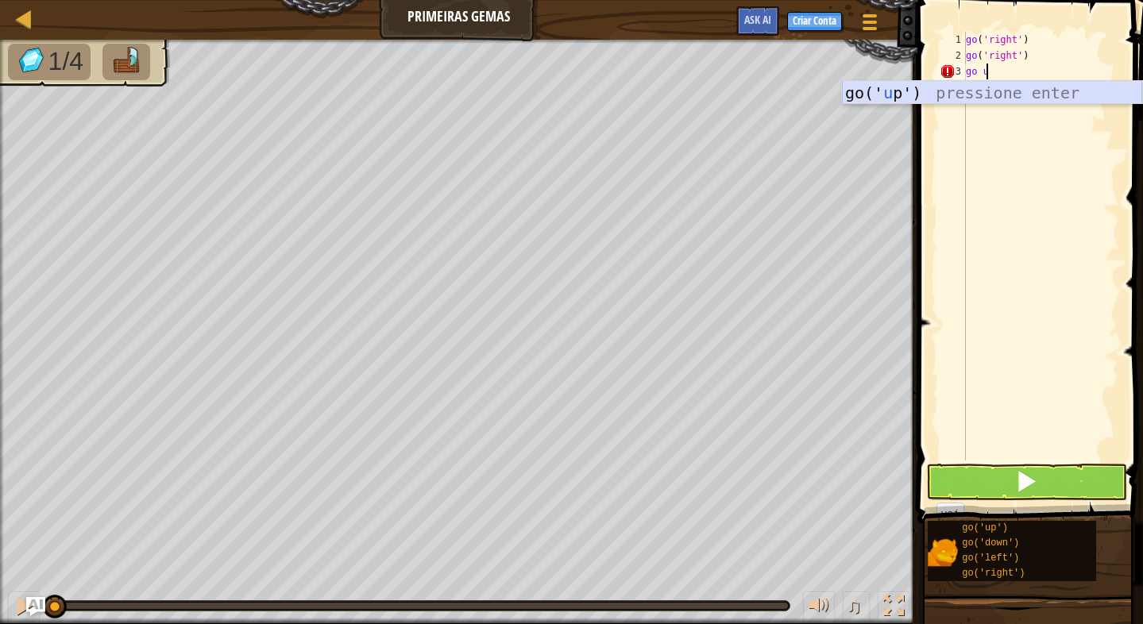
click at [904, 87] on div "go(' u p') pressione enter" at bounding box center [992, 116] width 300 height 71
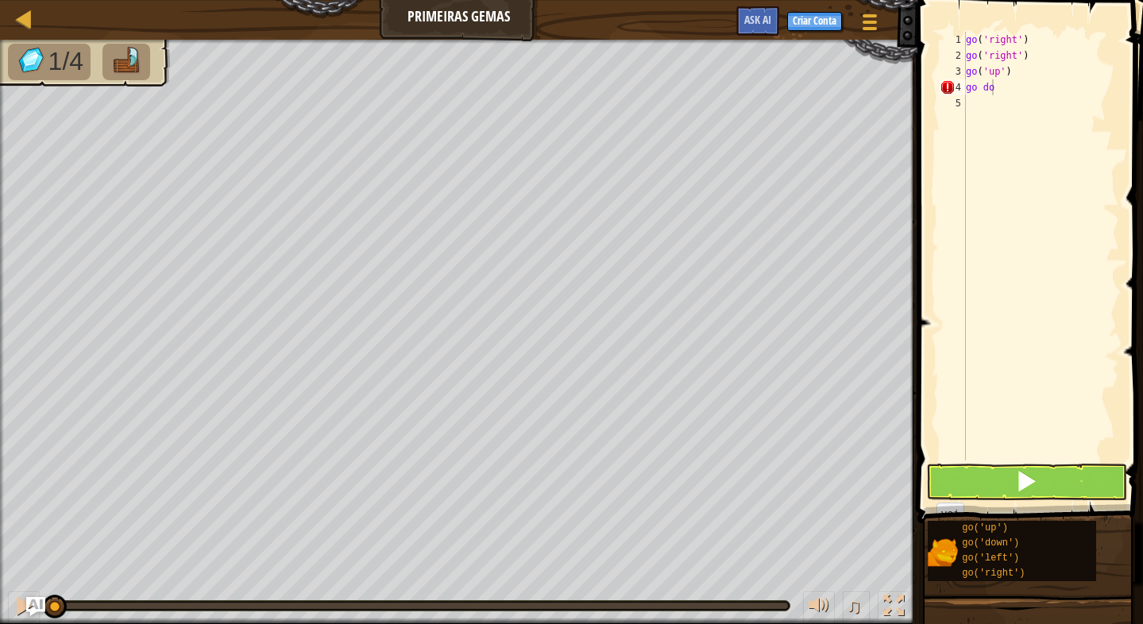
click at [936, 94] on div "go do 1 2 3 4 5 go ( 'right' ) go ( 'right' ) go ( 'up' ) go do ההההההההההההההה…" at bounding box center [1027, 246] width 183 height 429
type textarea "go g"
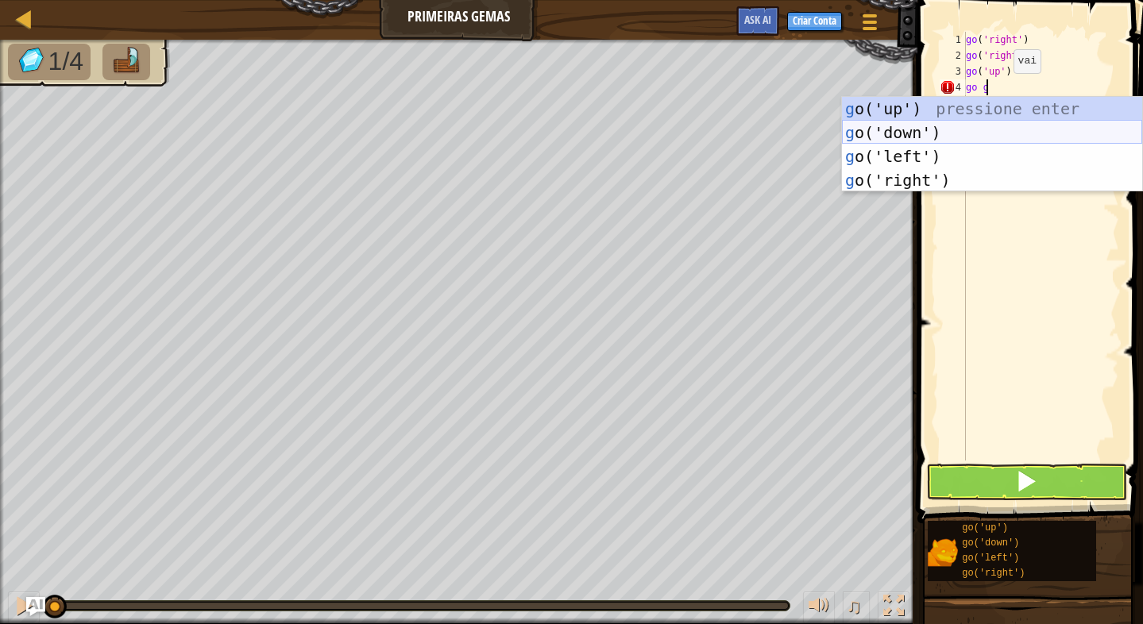
click at [924, 131] on div "g o('up') pressione enter g o('down') pressione enter g o('left') pressione ent…" at bounding box center [992, 168] width 300 height 143
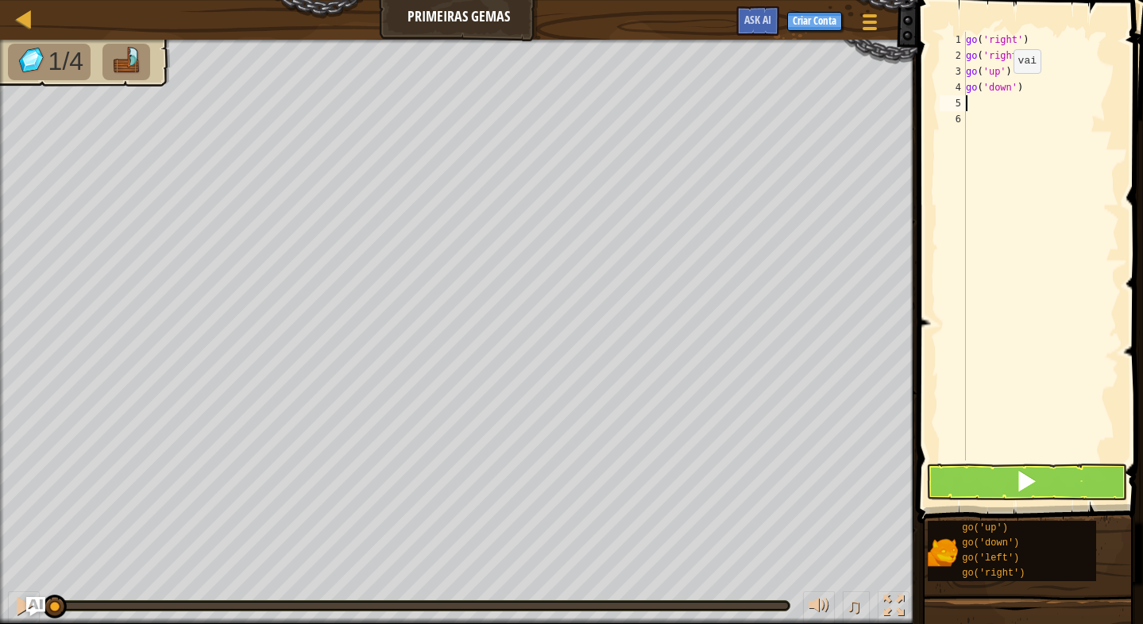
scroll to position [7, 0]
click at [1055, 471] on button at bounding box center [1026, 482] width 201 height 37
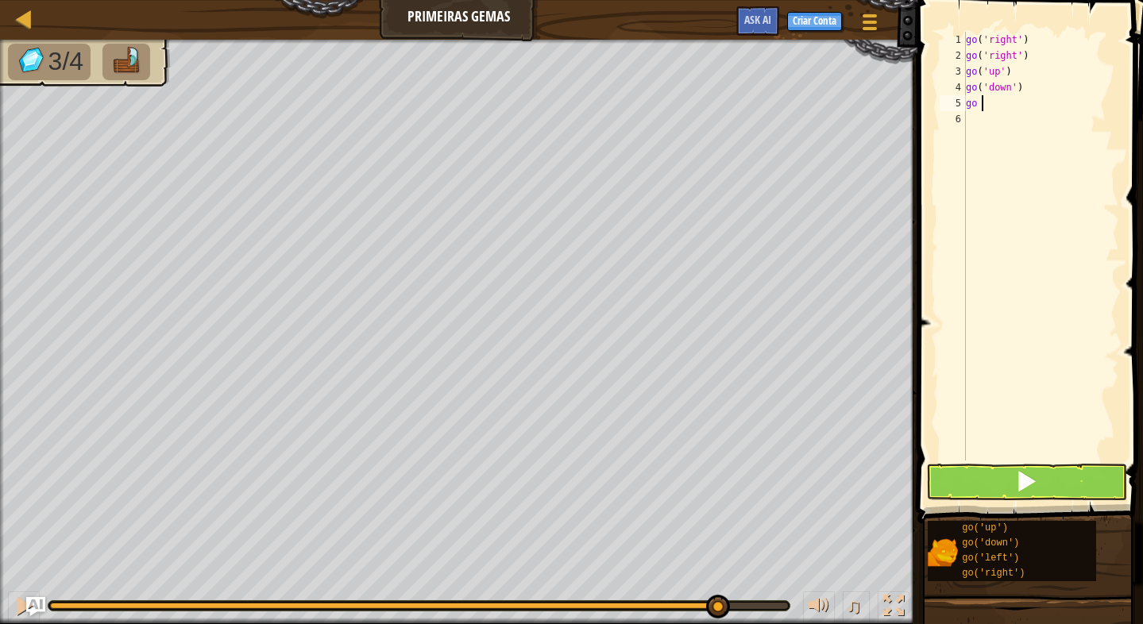
type textarea "go d"
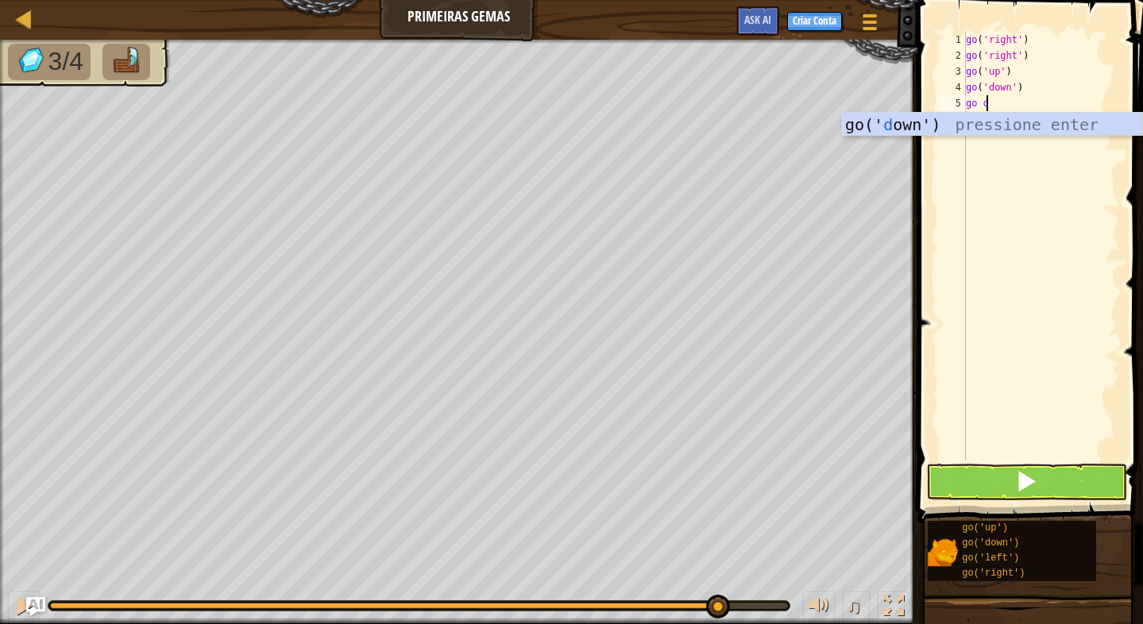
scroll to position [7, 1]
click at [1020, 117] on div "go(' d own') pressione enter" at bounding box center [992, 148] width 300 height 71
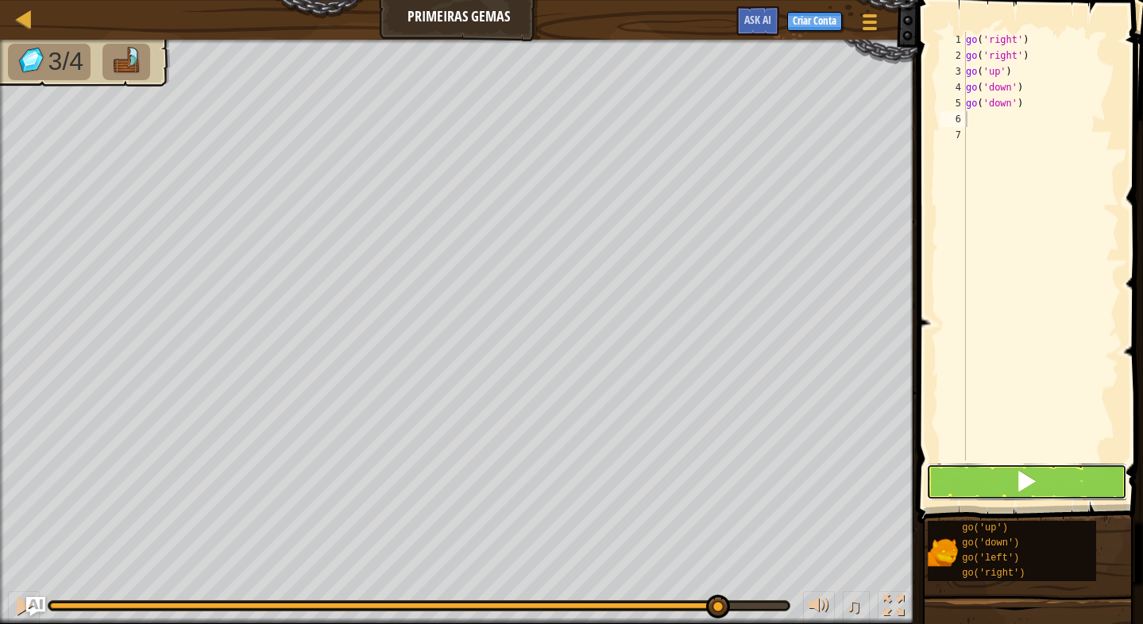
click at [977, 470] on button at bounding box center [1026, 482] width 201 height 37
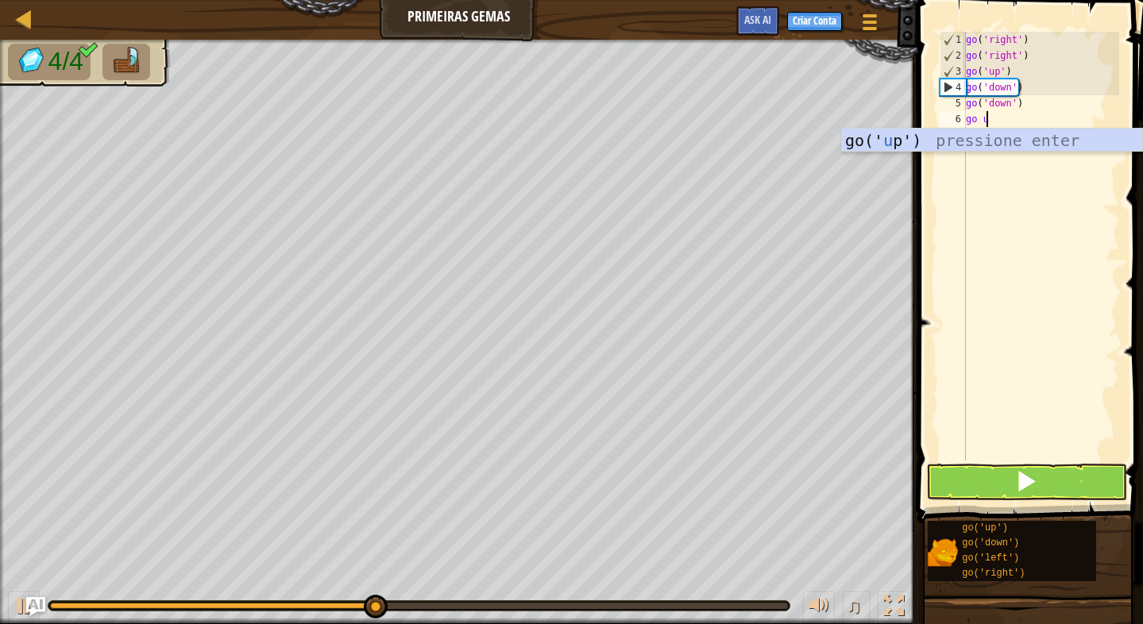
scroll to position [7, 1]
type textarea "go up"
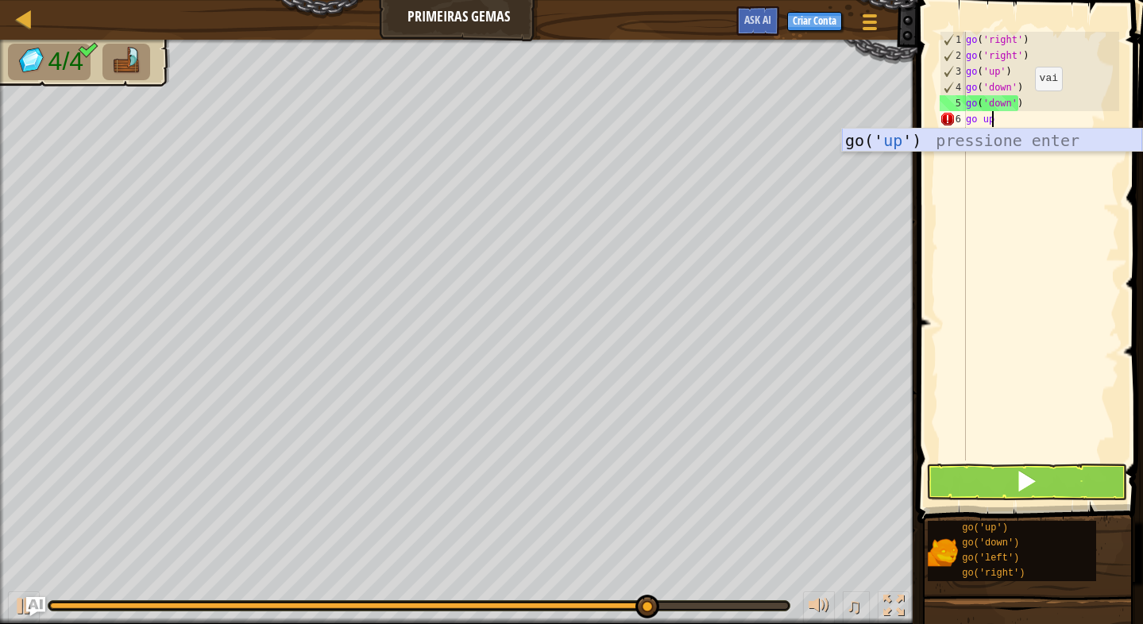
click at [975, 147] on div "go(' up ') pressione enter" at bounding box center [992, 164] width 300 height 71
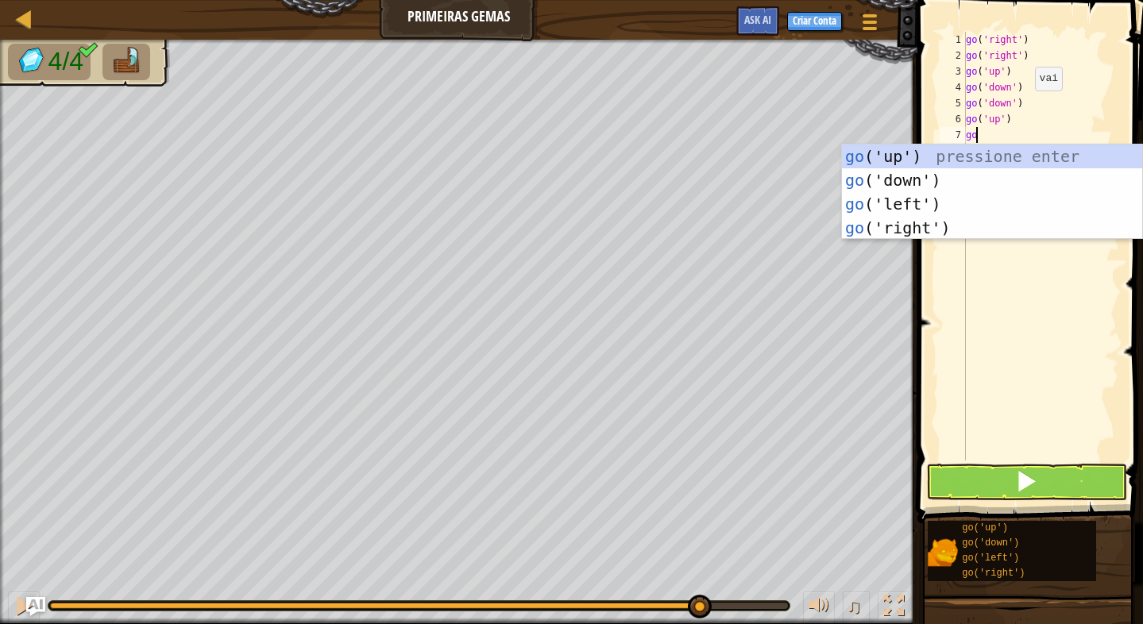
type textarea "go r"
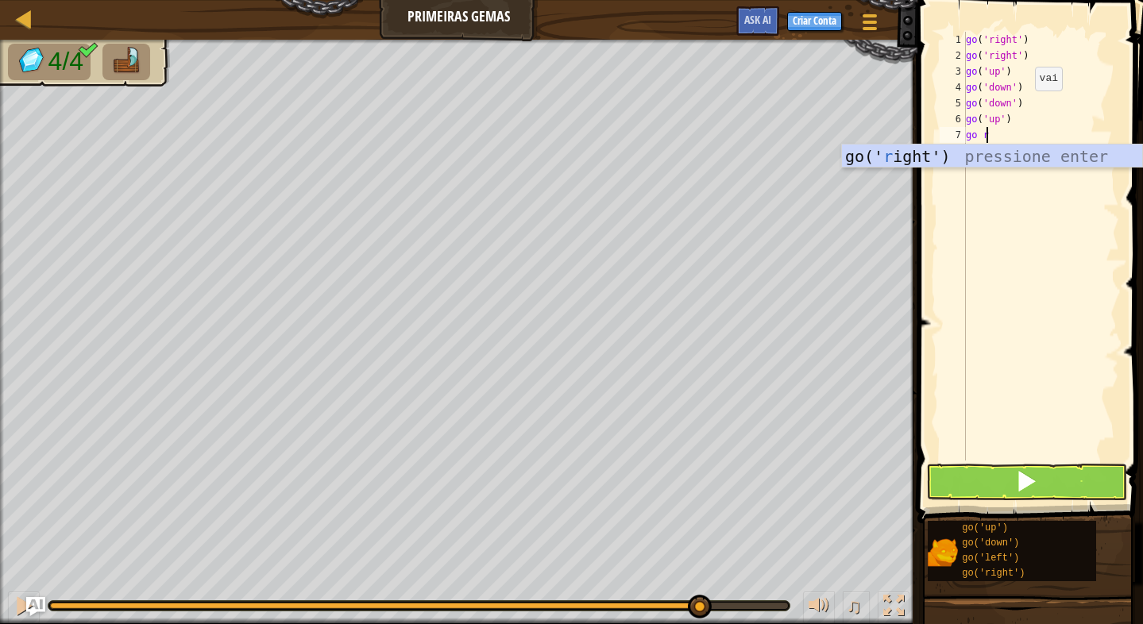
scroll to position [7, 1]
click at [975, 147] on div "go(' r ight') pressione enter" at bounding box center [992, 180] width 300 height 71
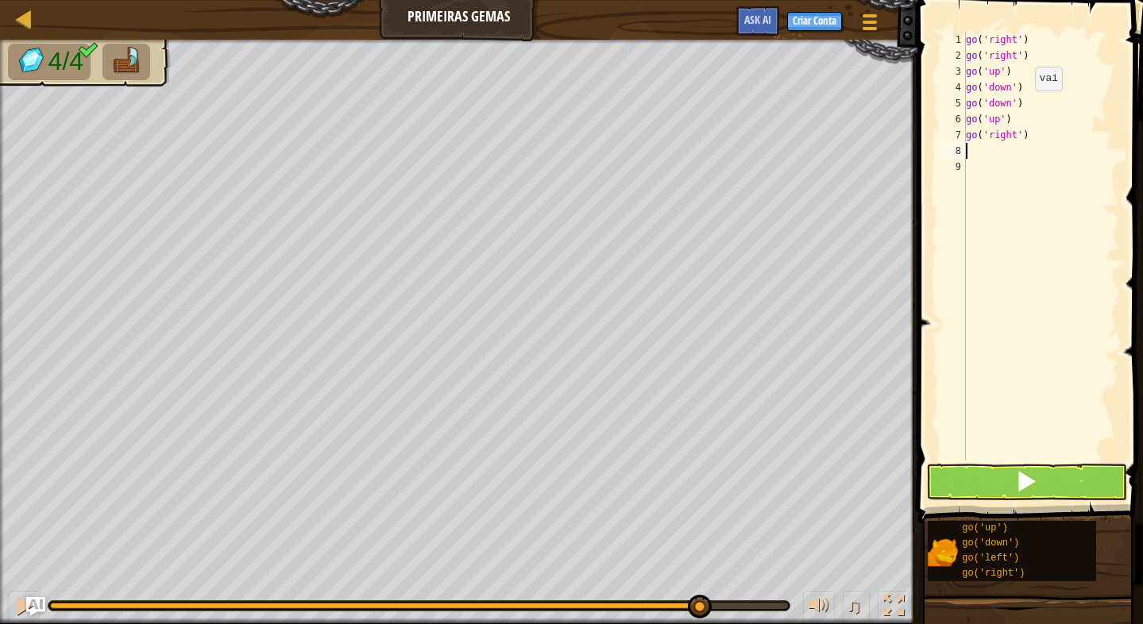
scroll to position [7, 0]
click at [997, 485] on button at bounding box center [1026, 482] width 201 height 37
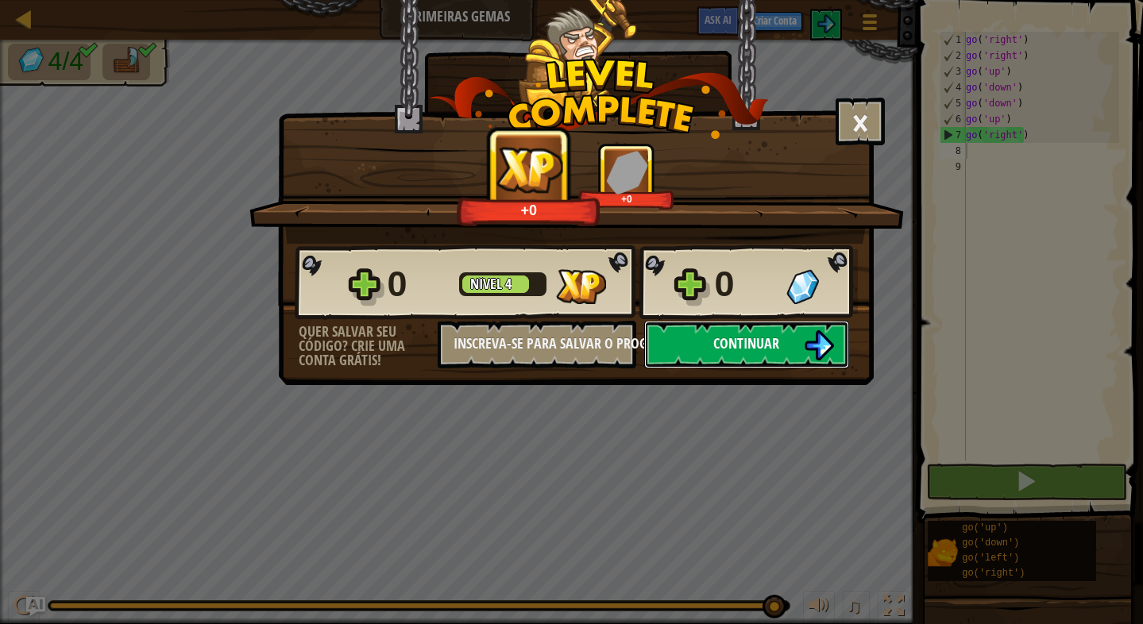
click at [734, 342] on span "Continuar" at bounding box center [746, 343] width 66 height 20
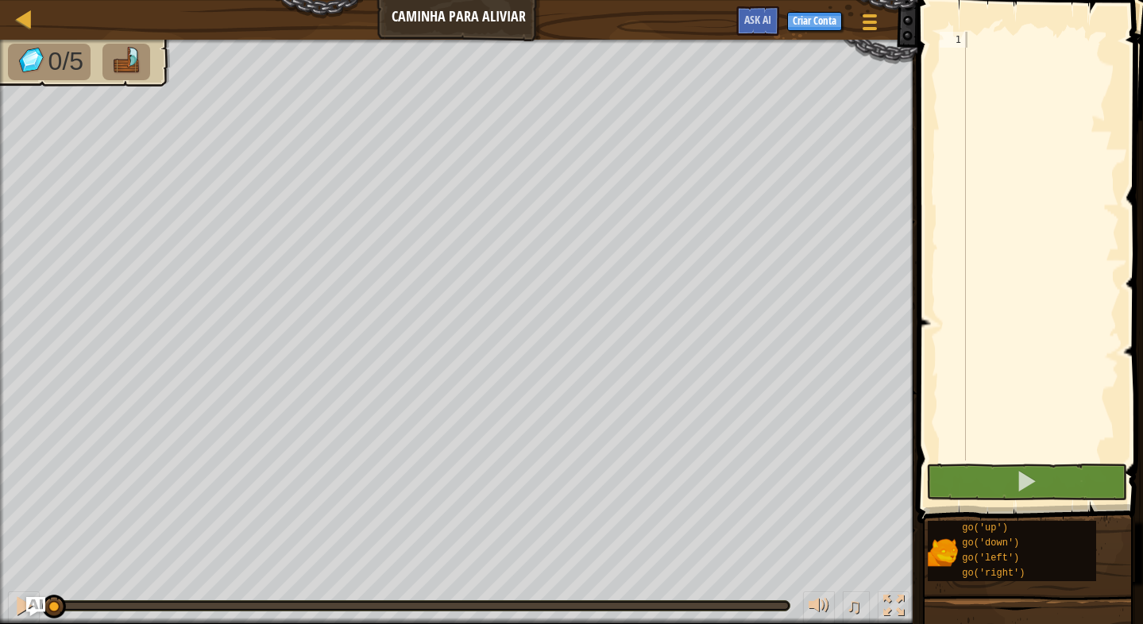
click at [500, 26] on div "Mapa Caminha Para Aliviar Menu do Jogo Criar Conta Ask AI" at bounding box center [458, 20] width 917 height 40
type textarea "go"
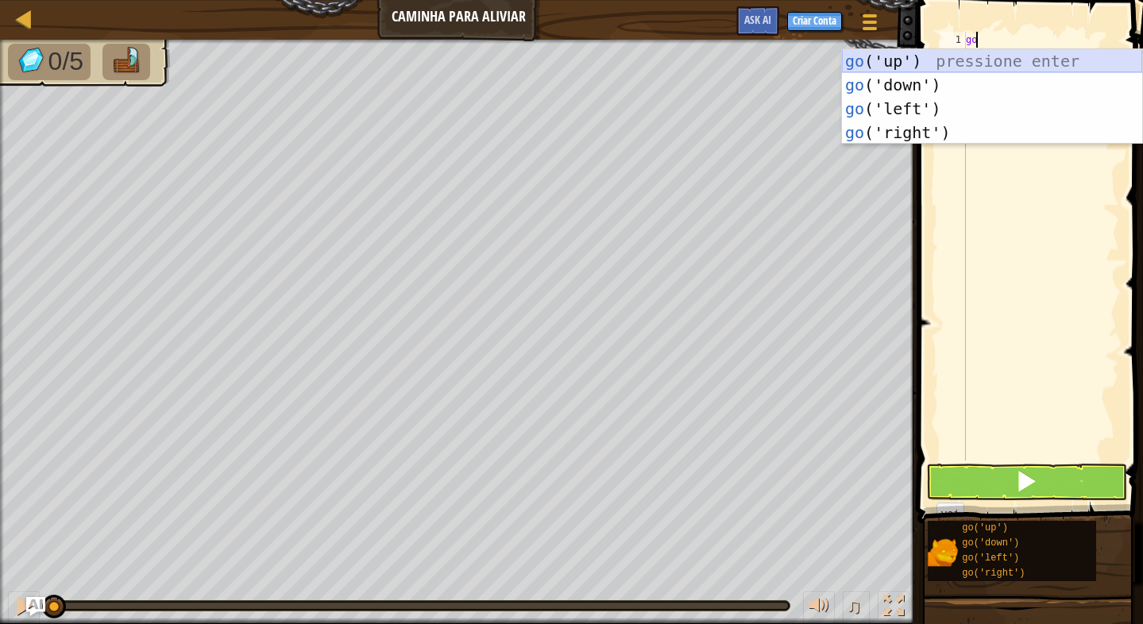
click at [862, 50] on div "go ('up') pressione enter go ('down') pressione enter go ('left') pressione ent…" at bounding box center [992, 120] width 300 height 143
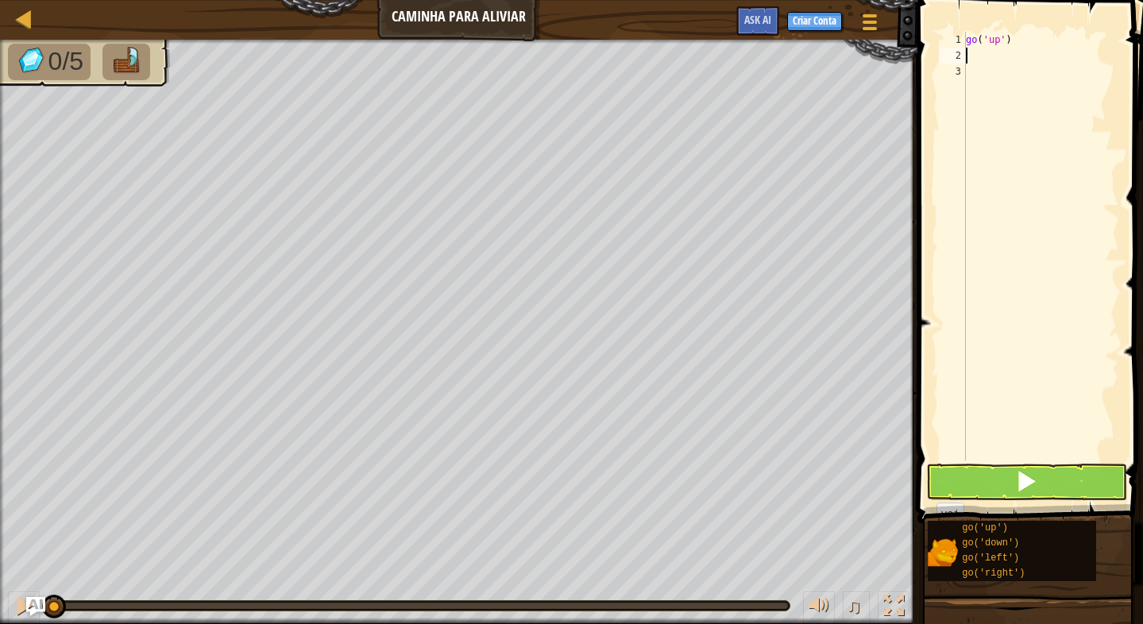
type textarea "go"
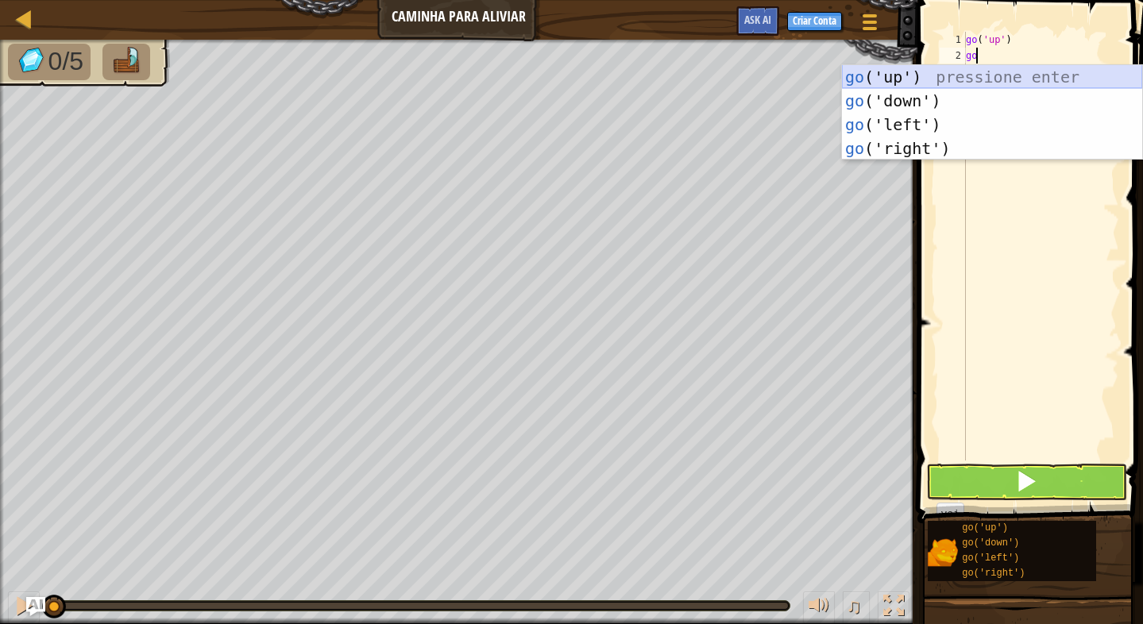
click at [875, 71] on div "go ('up') pressione enter go ('down') pressione enter go ('left') pressione ent…" at bounding box center [992, 136] width 300 height 143
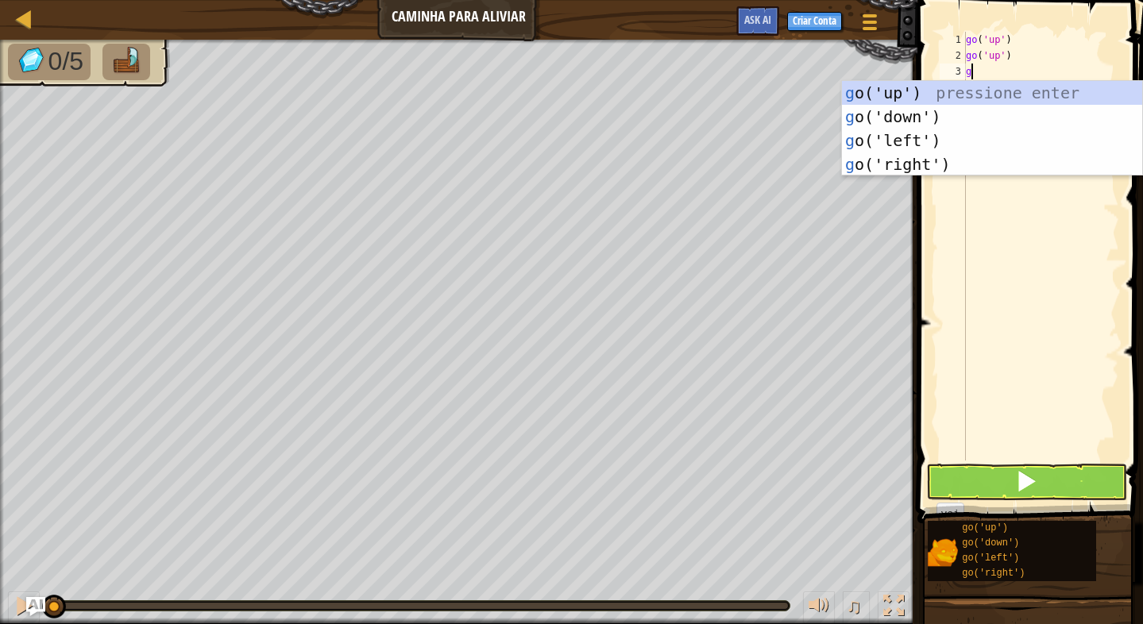
type textarea "go"
click at [874, 82] on div "go ('up') pressione enter go ('down') pressione enter go ('left') pressione ent…" at bounding box center [992, 152] width 300 height 143
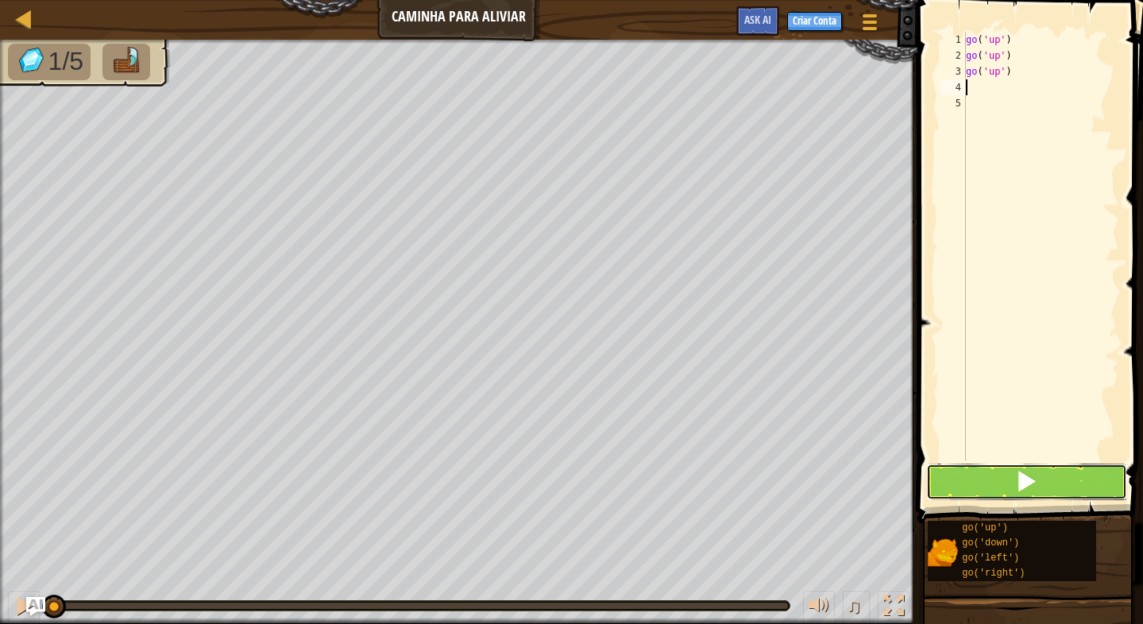
click at [1020, 474] on span at bounding box center [1026, 481] width 22 height 22
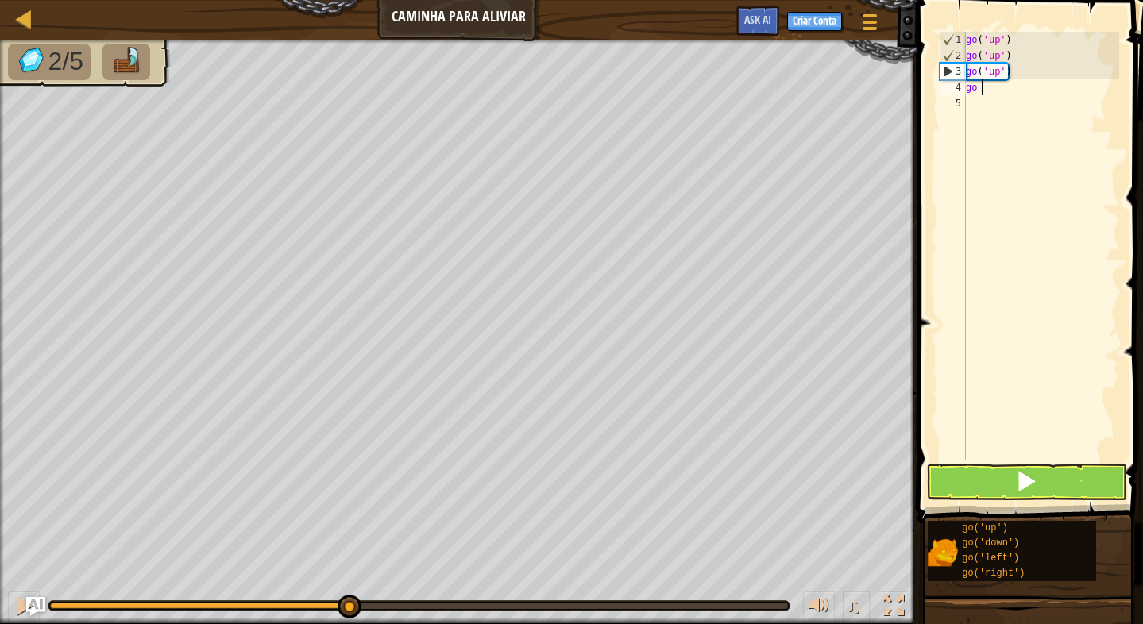
type textarea "go r"
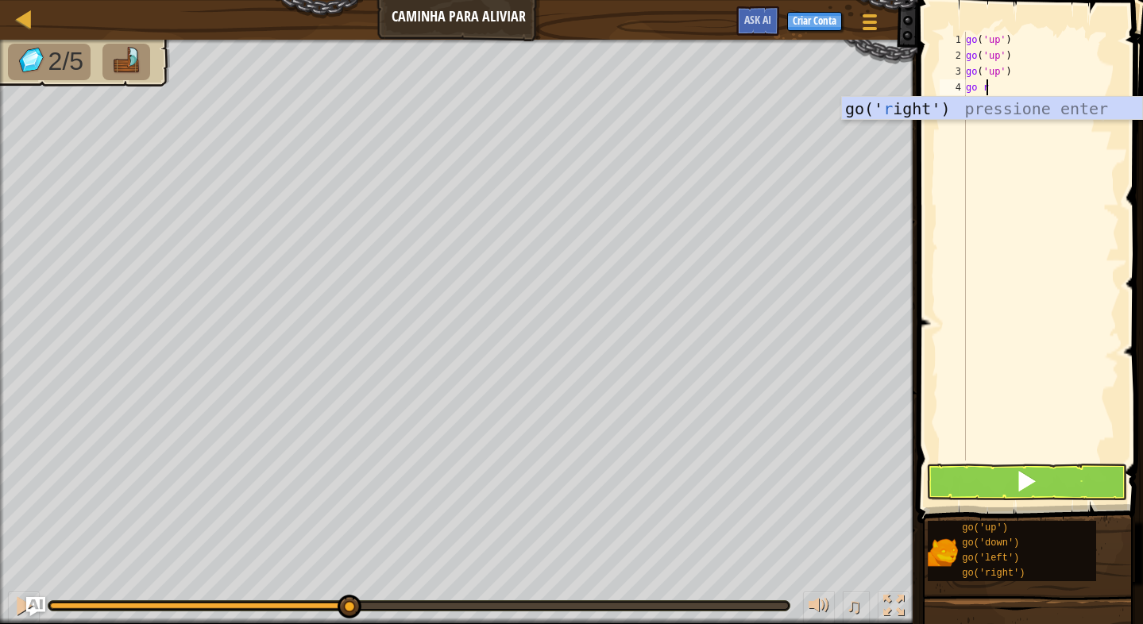
scroll to position [7, 1]
click at [908, 102] on div "go(' r ight') pressione enter" at bounding box center [992, 132] width 300 height 71
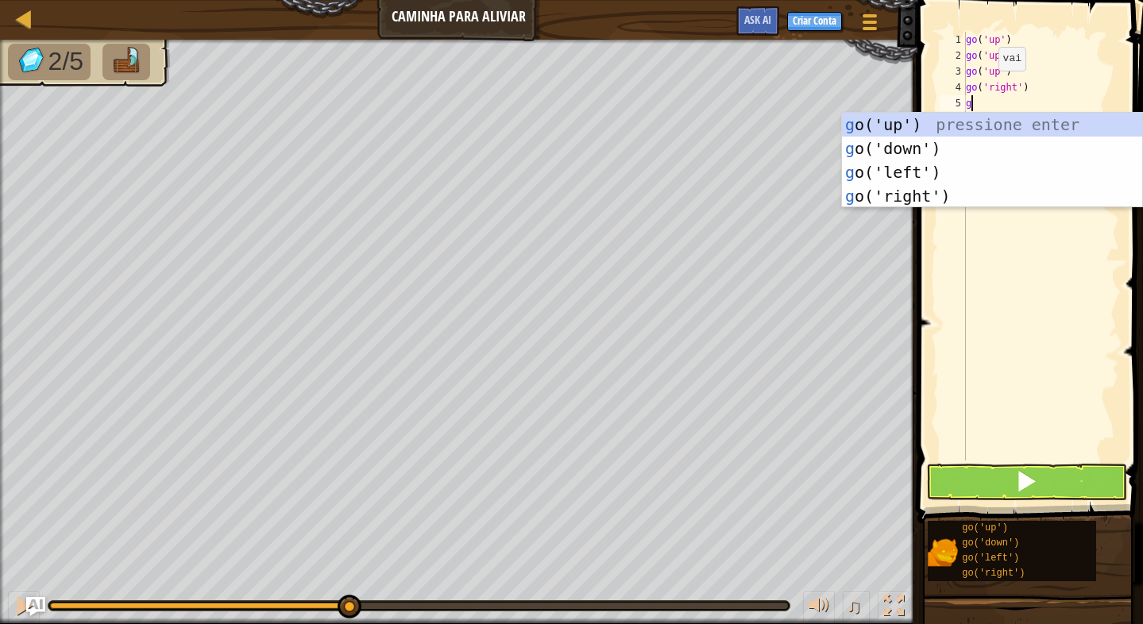
type textarea "go"
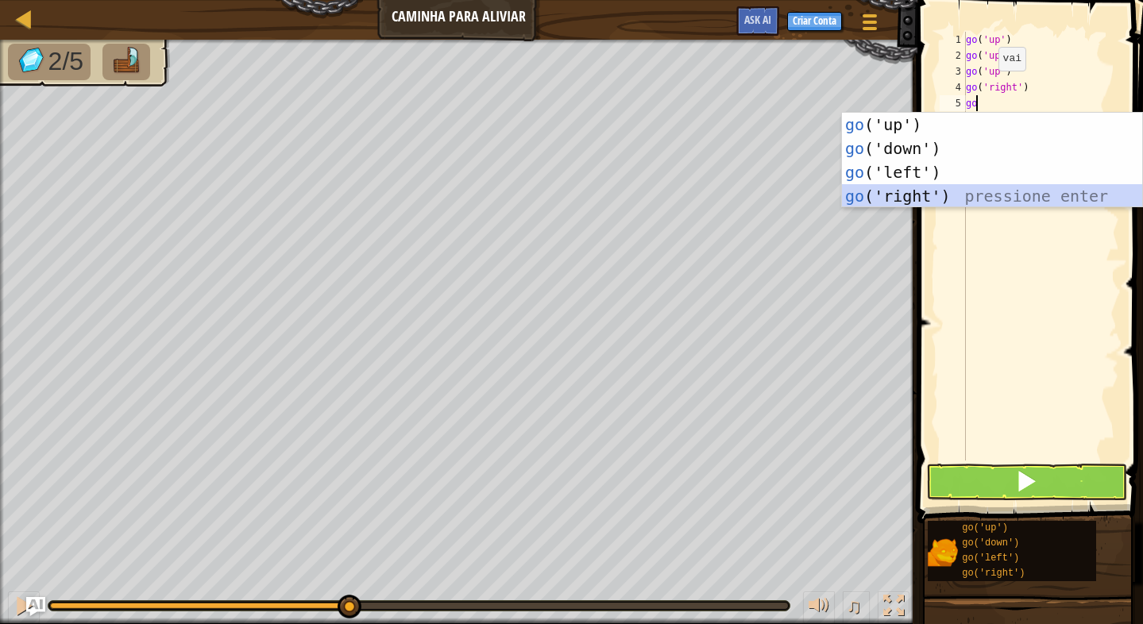
click at [919, 187] on div "go ('up') pressione enter go ('down') pressione enter go ('left') pressione ent…" at bounding box center [992, 184] width 300 height 143
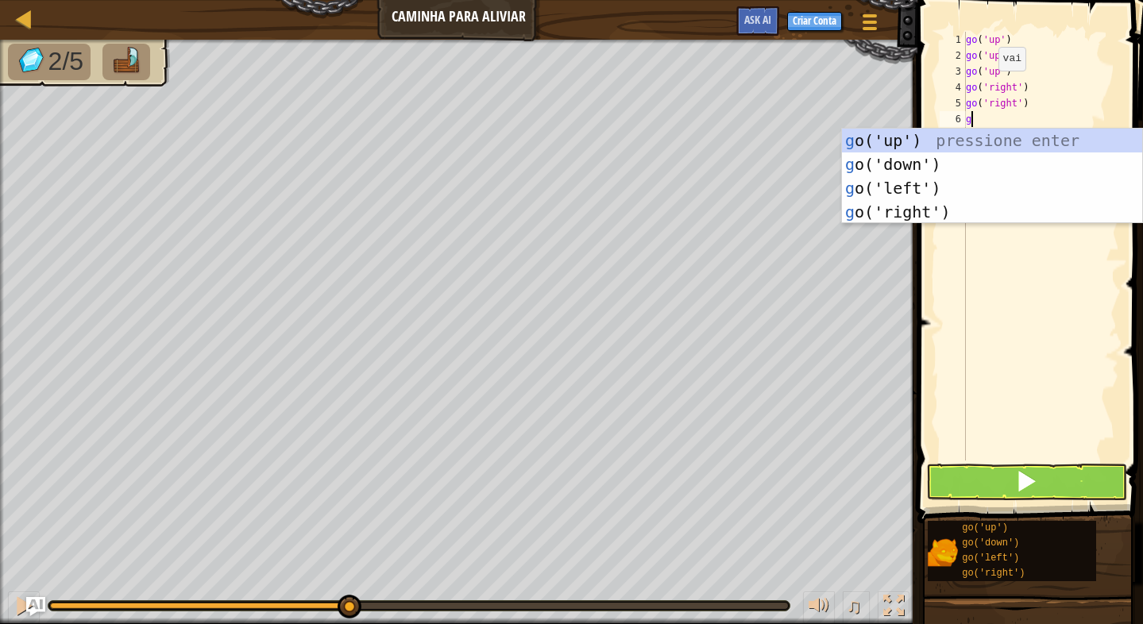
type textarea "go"
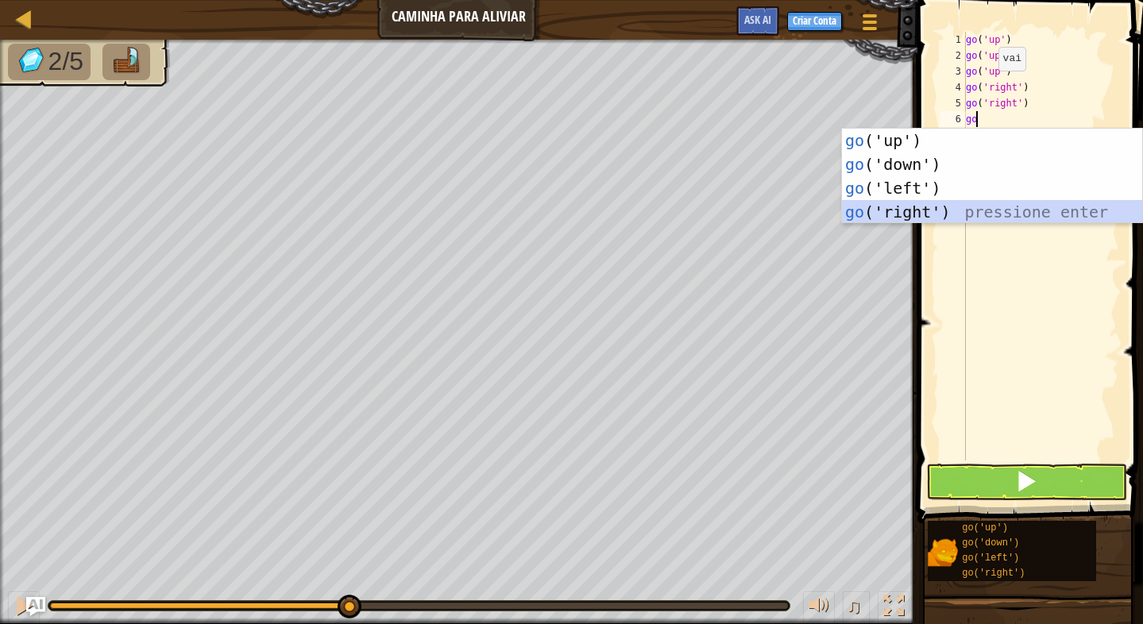
click at [917, 203] on div "go ('up') pressione enter go ('down') pressione enter go ('left') pressione ent…" at bounding box center [992, 200] width 300 height 143
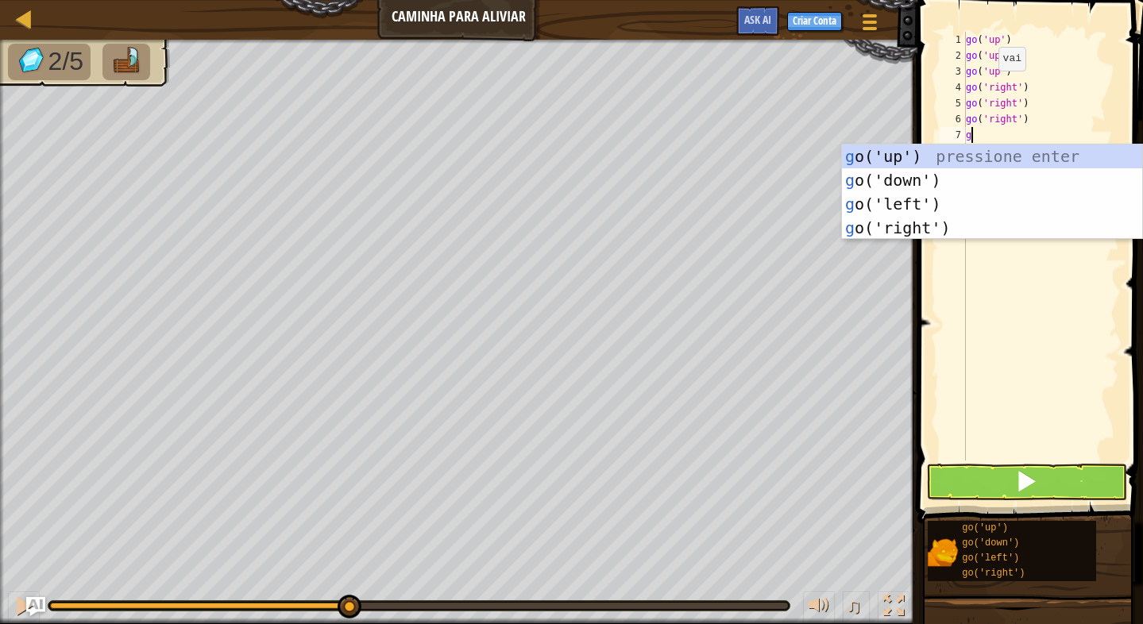
type textarea "go"
click at [914, 219] on div "go ('up') pressione enter go ('down') pressione enter go ('left') pressione ent…" at bounding box center [992, 216] width 300 height 143
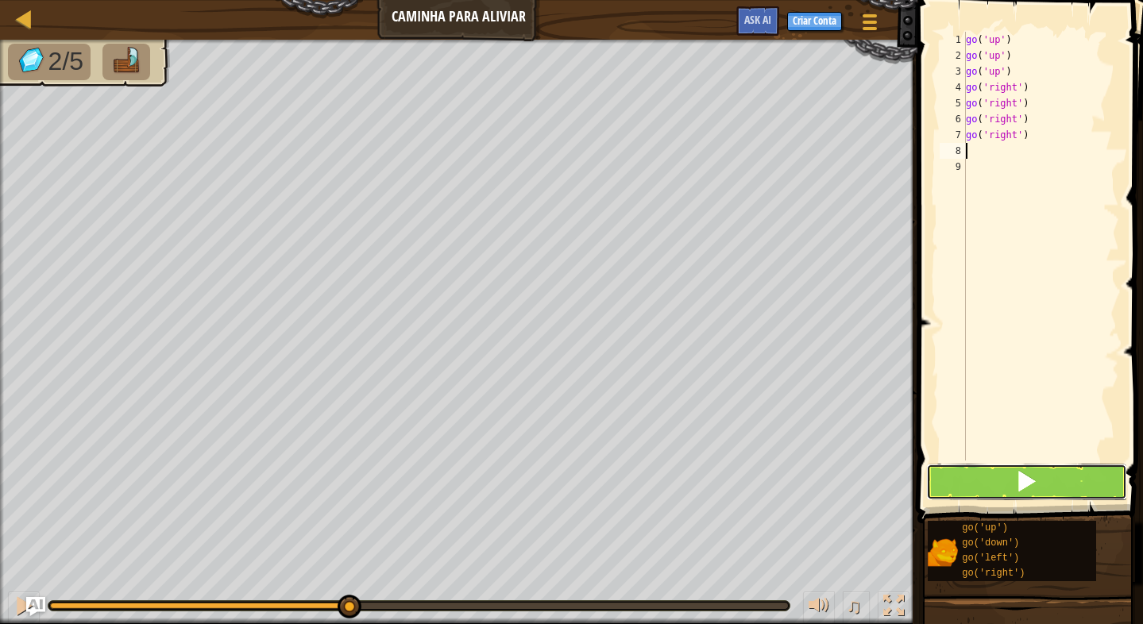
click at [996, 472] on button at bounding box center [1026, 482] width 201 height 37
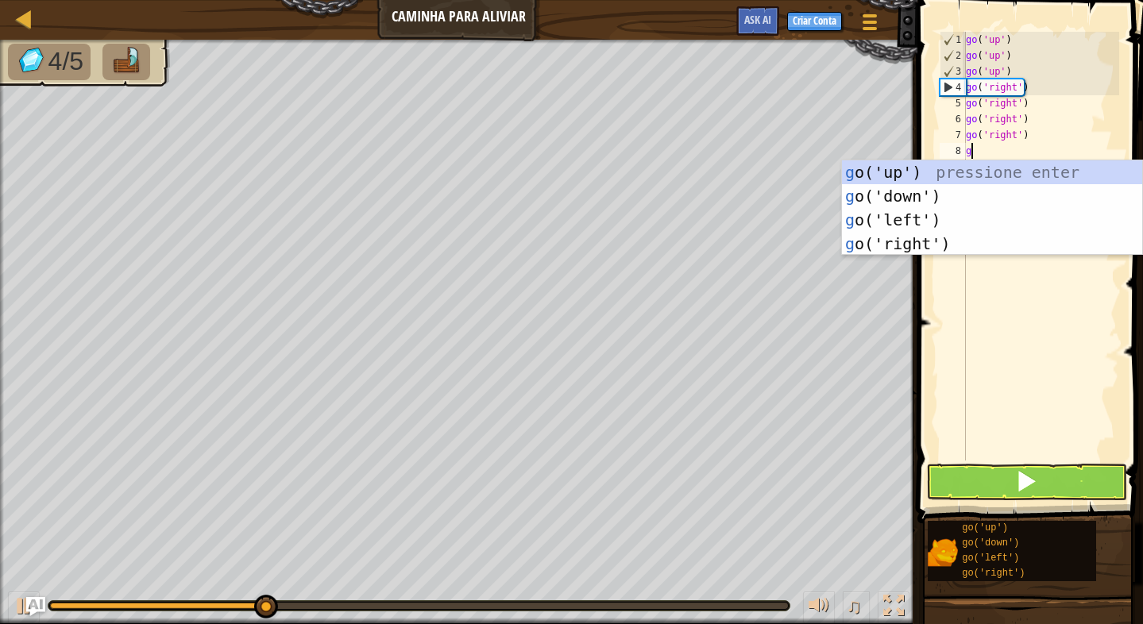
type textarea "go"
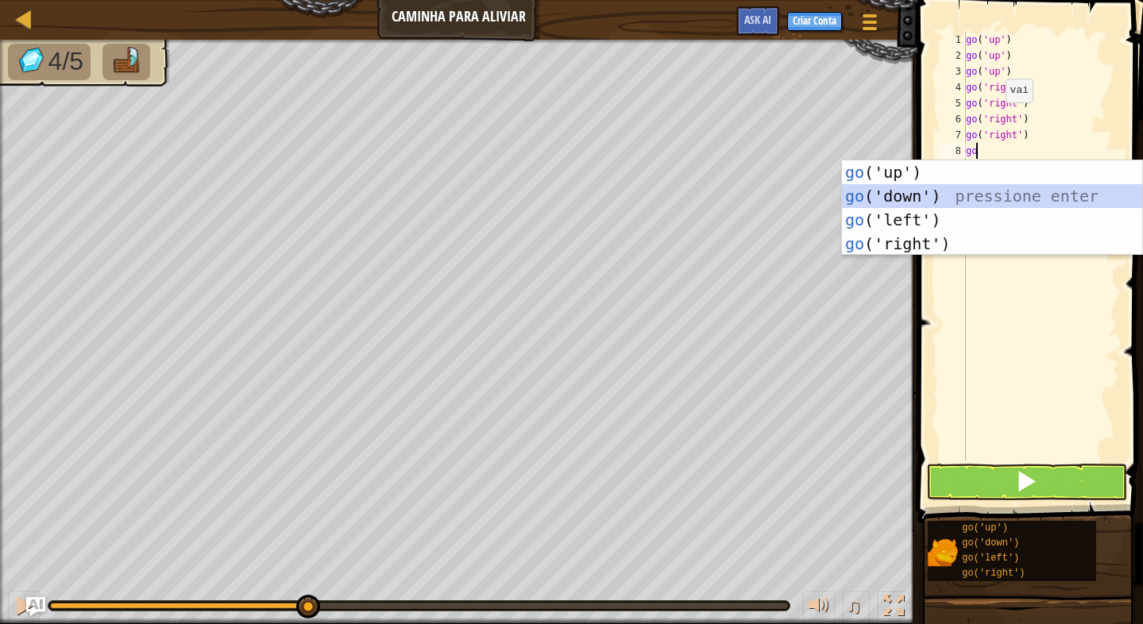
click at [1000, 193] on div "go ('up') pressione enter go ('down') pressione enter go ('left') pressione ent…" at bounding box center [992, 231] width 300 height 143
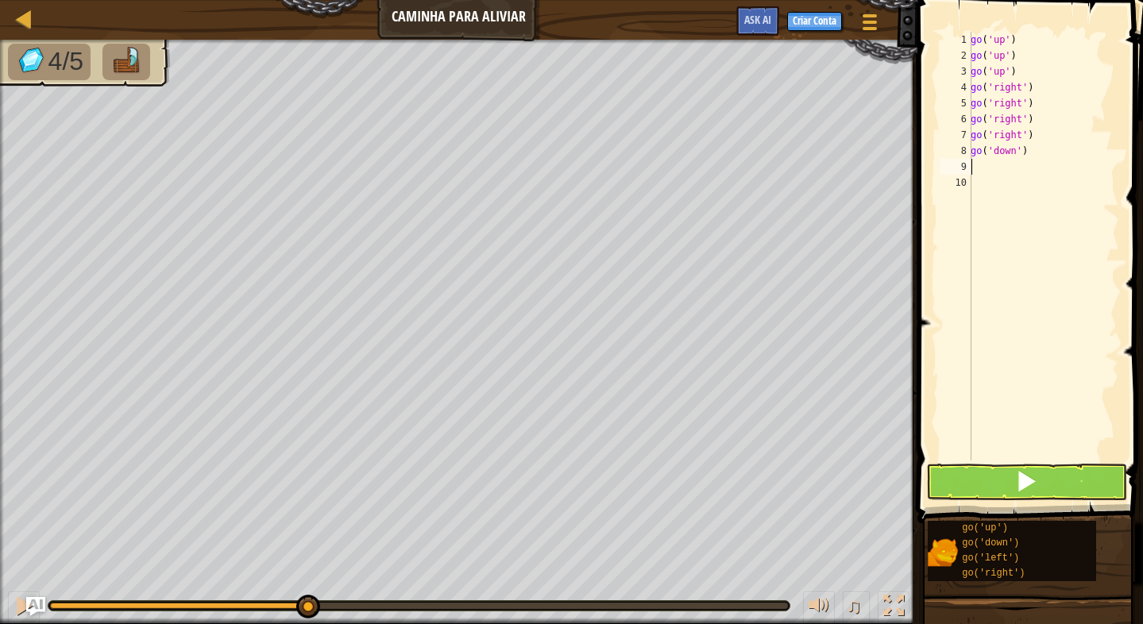
type textarea "go"
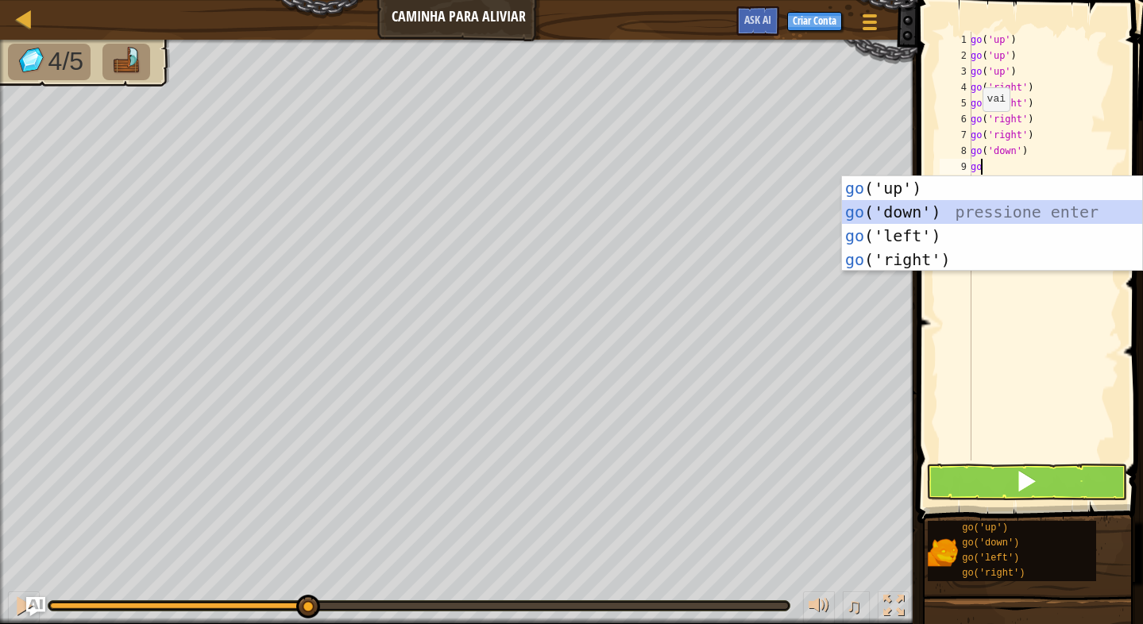
click at [903, 205] on div "go ('up') pressione enter go ('down') pressione enter go ('left') pressione ent…" at bounding box center [992, 247] width 300 height 143
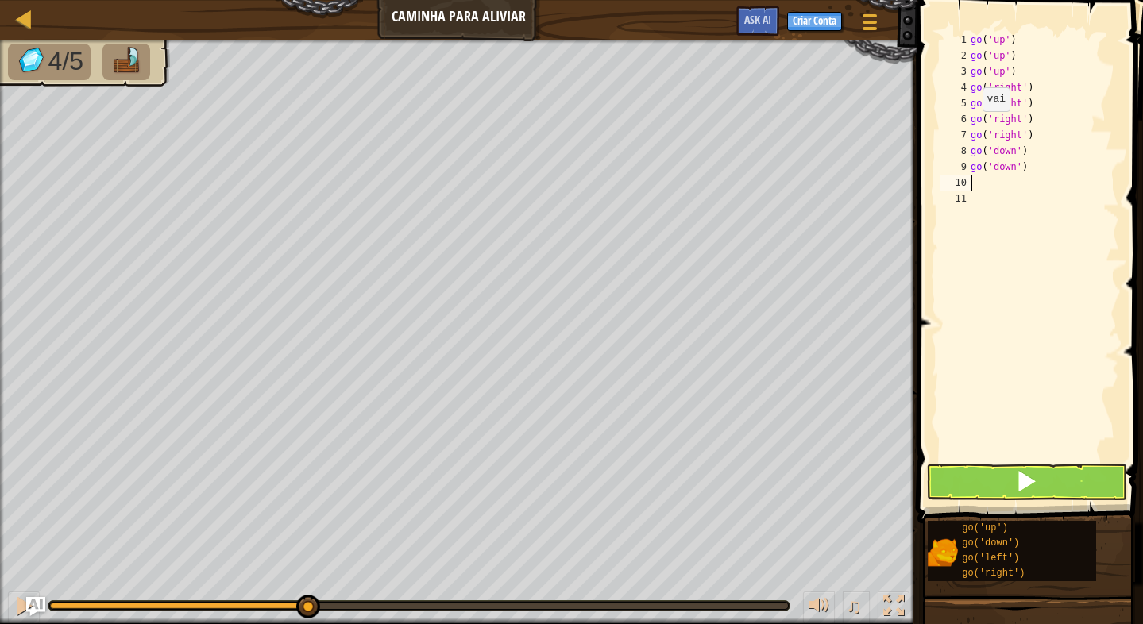
type textarea "go"
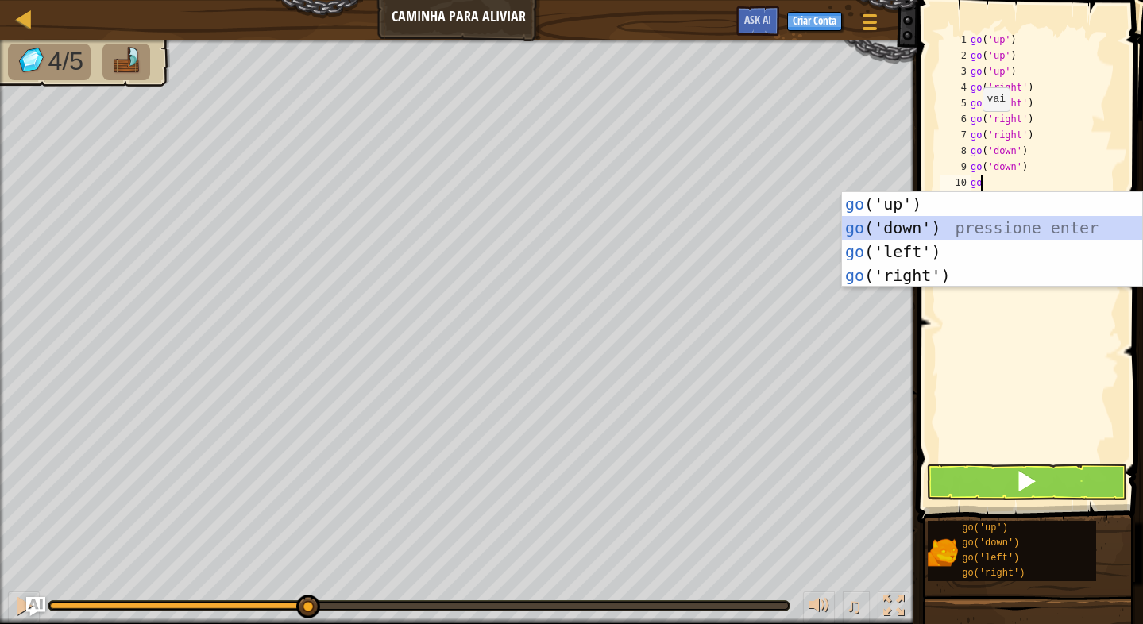
click at [879, 229] on div "go ('up') pressione enter go ('down') pressione enter go ('left') pressione ent…" at bounding box center [992, 263] width 300 height 143
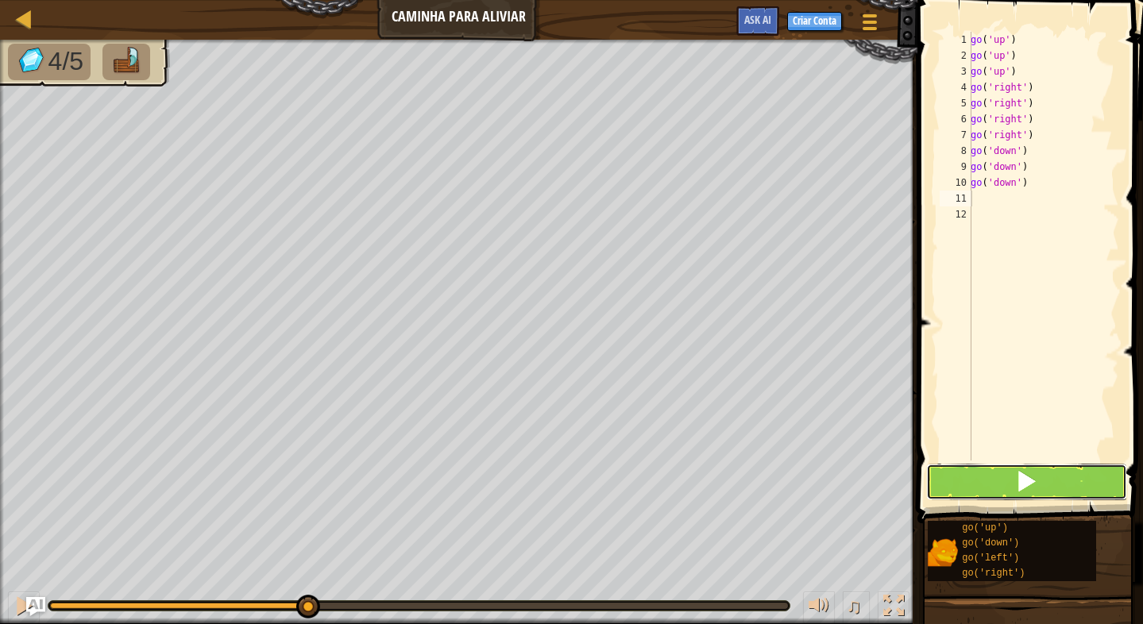
click at [1023, 471] on span at bounding box center [1026, 481] width 22 height 22
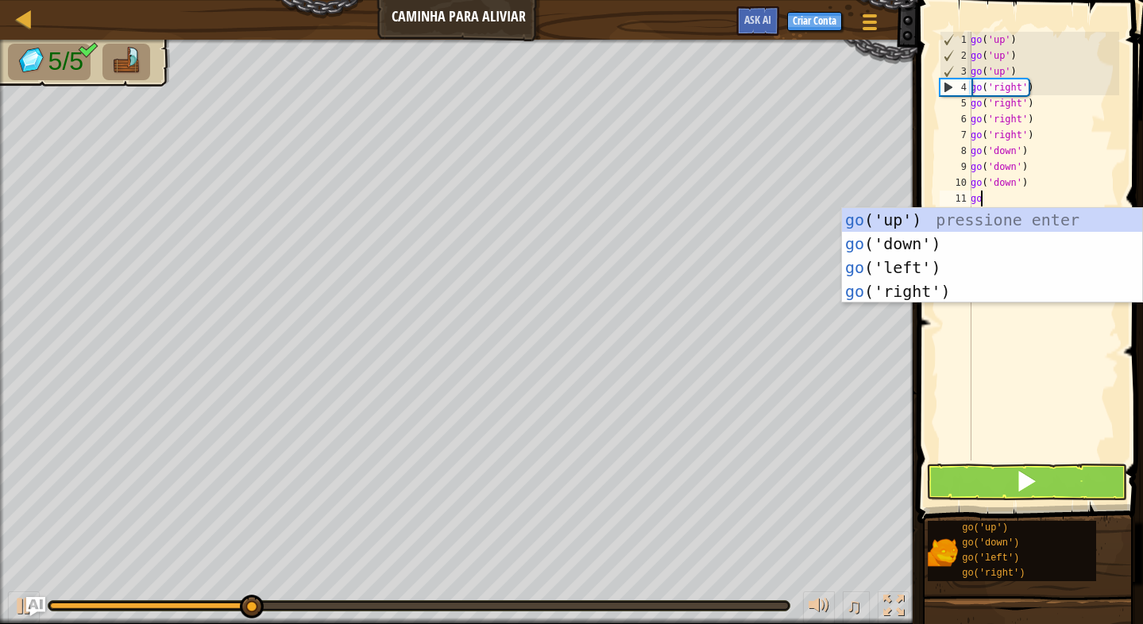
type textarea "go l"
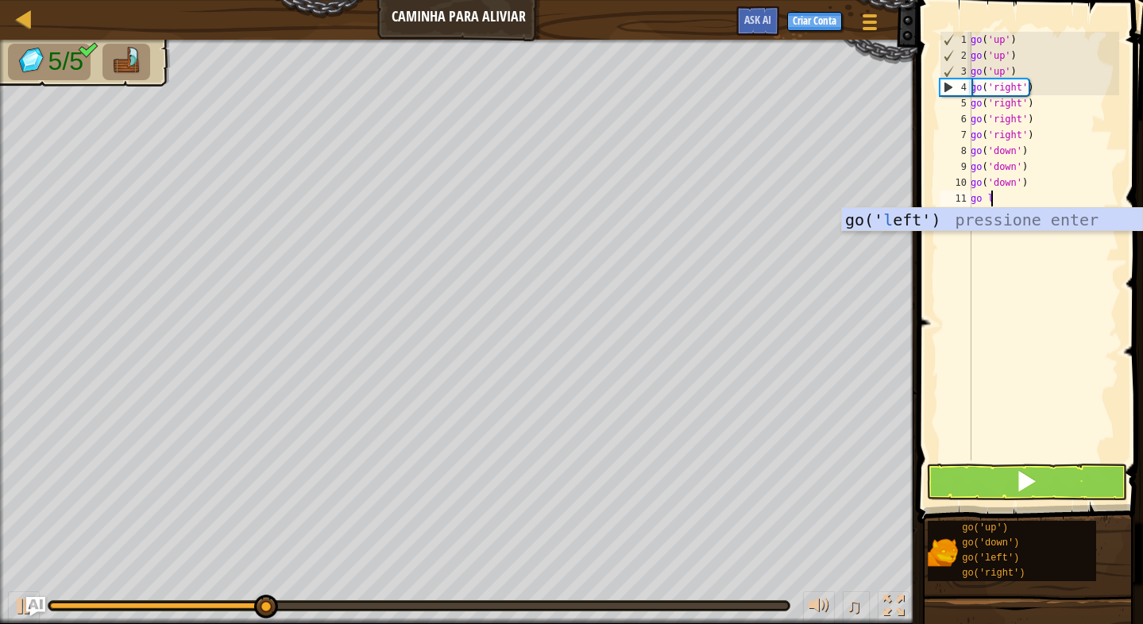
scroll to position [7, 1]
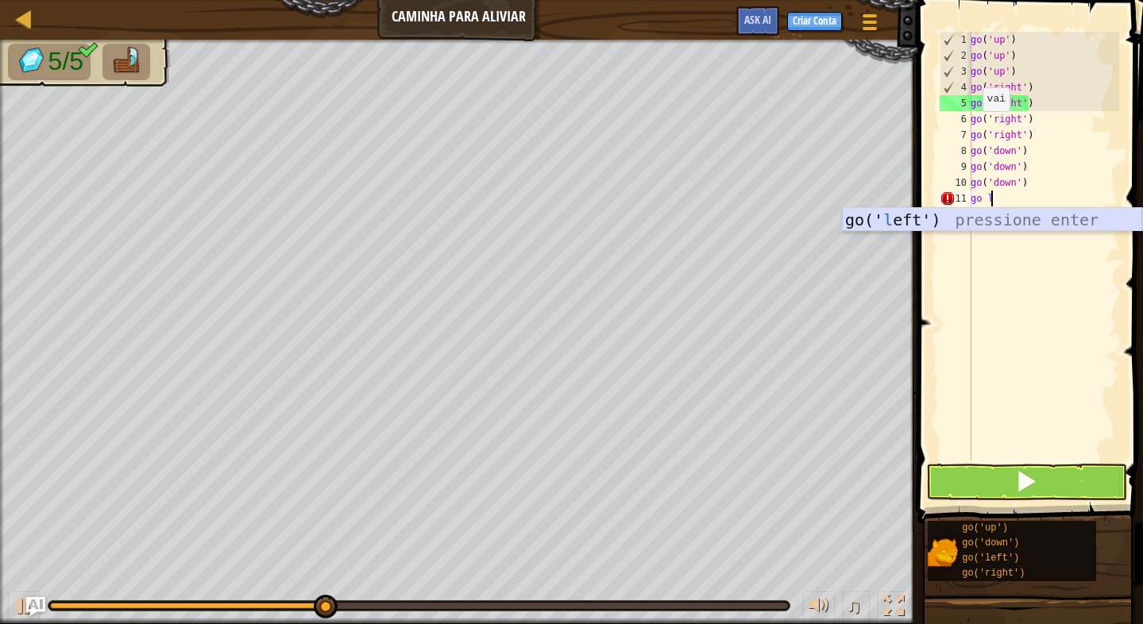
click at [1004, 228] on div "go(' l eft') pressione enter" at bounding box center [992, 243] width 300 height 71
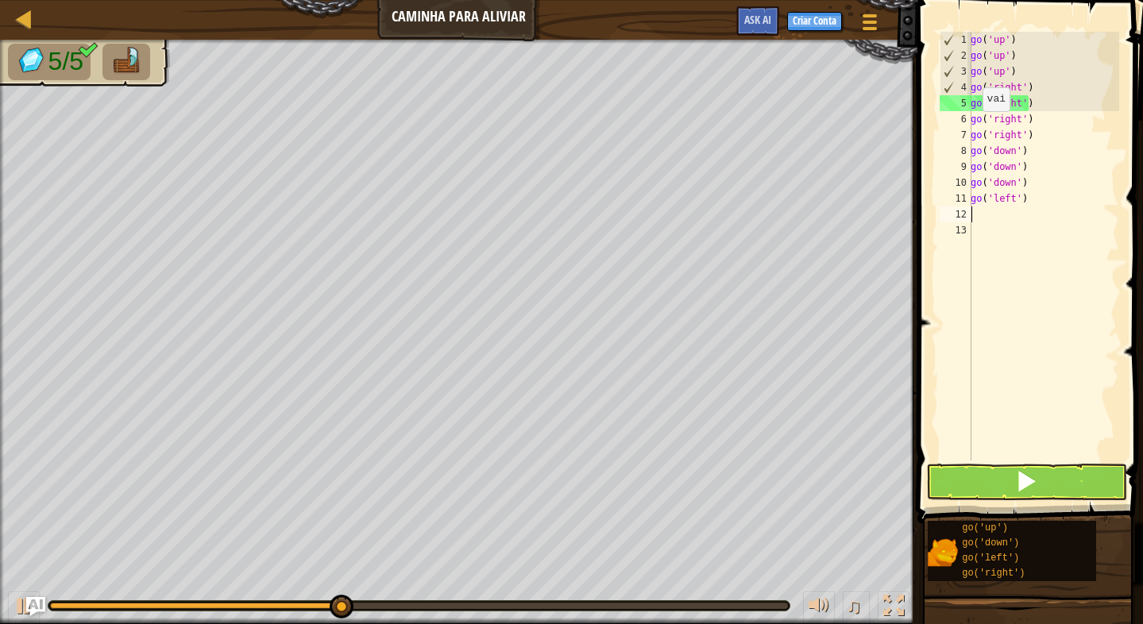
scroll to position [7, 0]
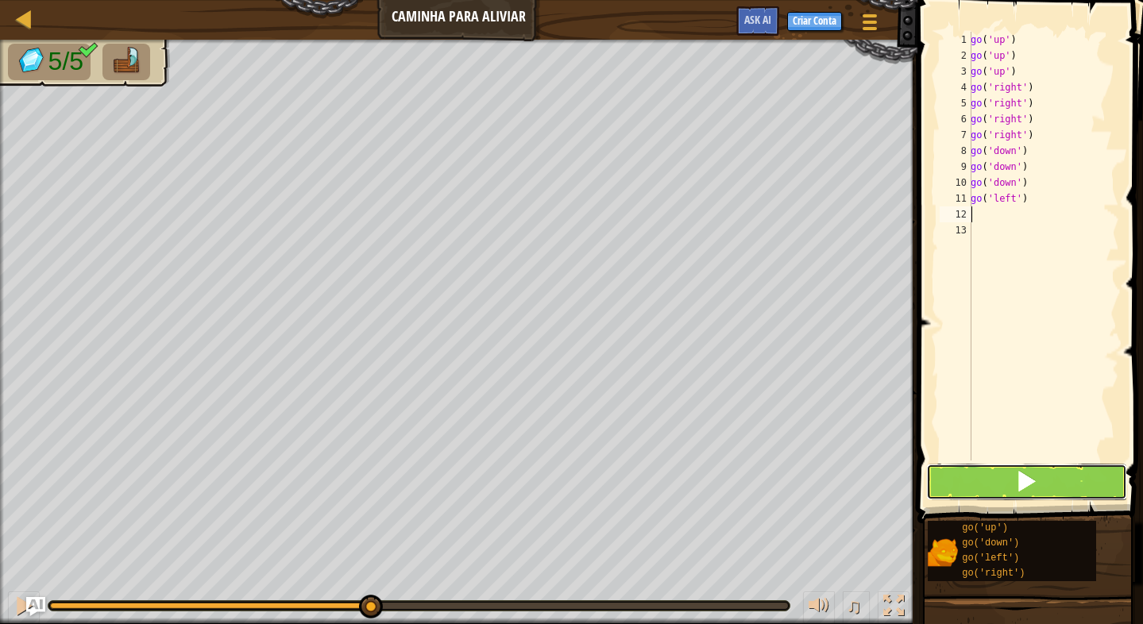
click at [1040, 487] on button at bounding box center [1026, 482] width 201 height 37
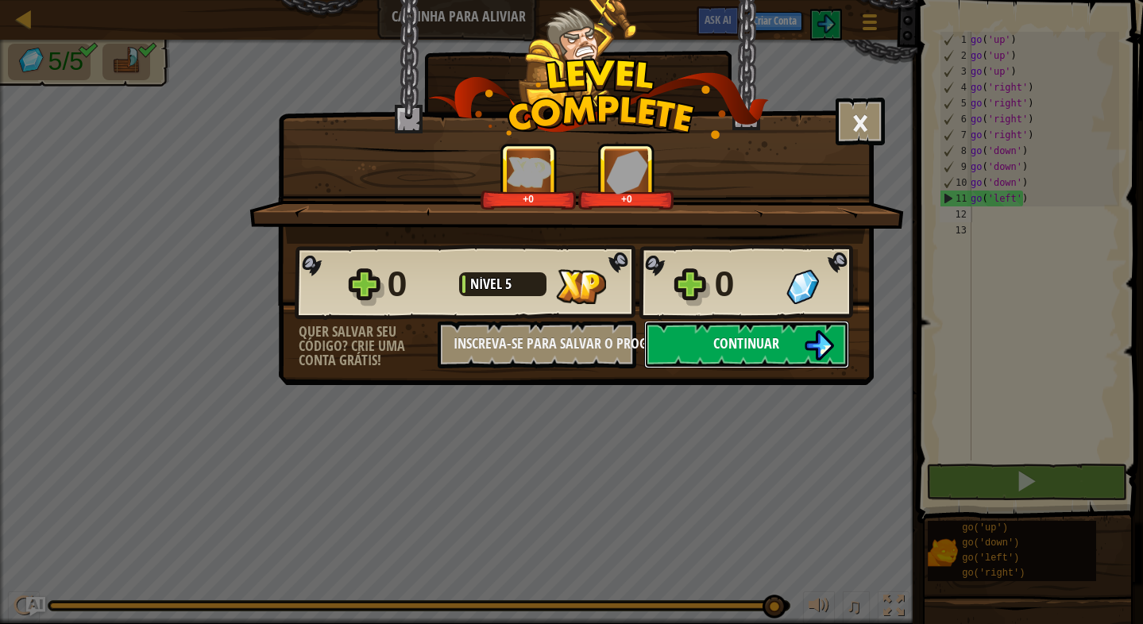
click at [723, 348] on span "Continuar" at bounding box center [746, 343] width 66 height 20
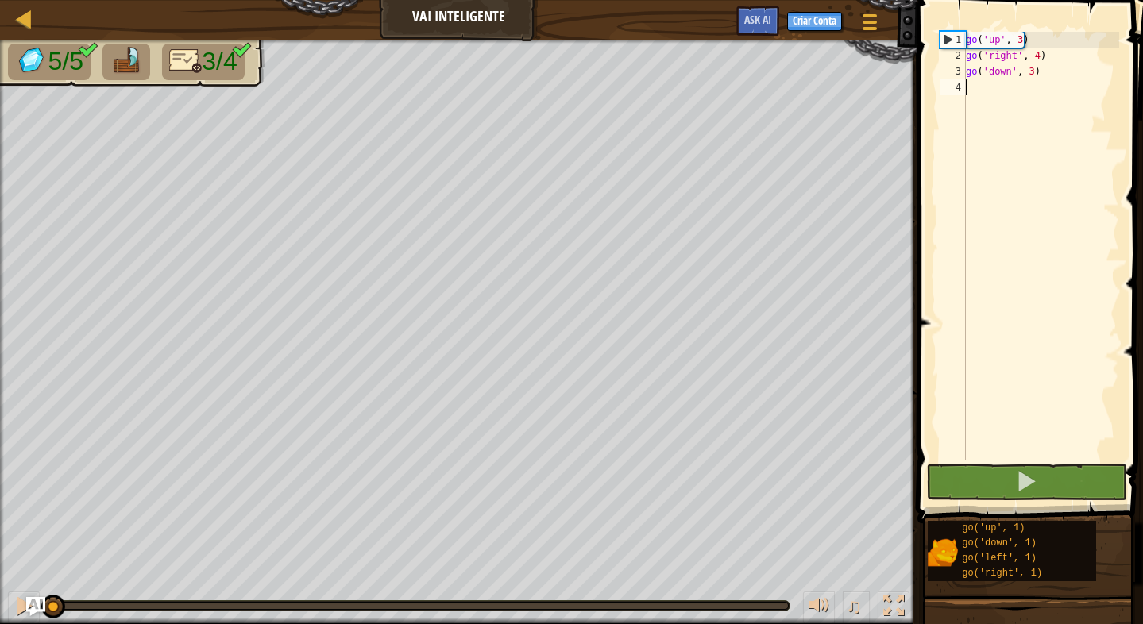
click at [946, 466] on button at bounding box center [1026, 482] width 201 height 37
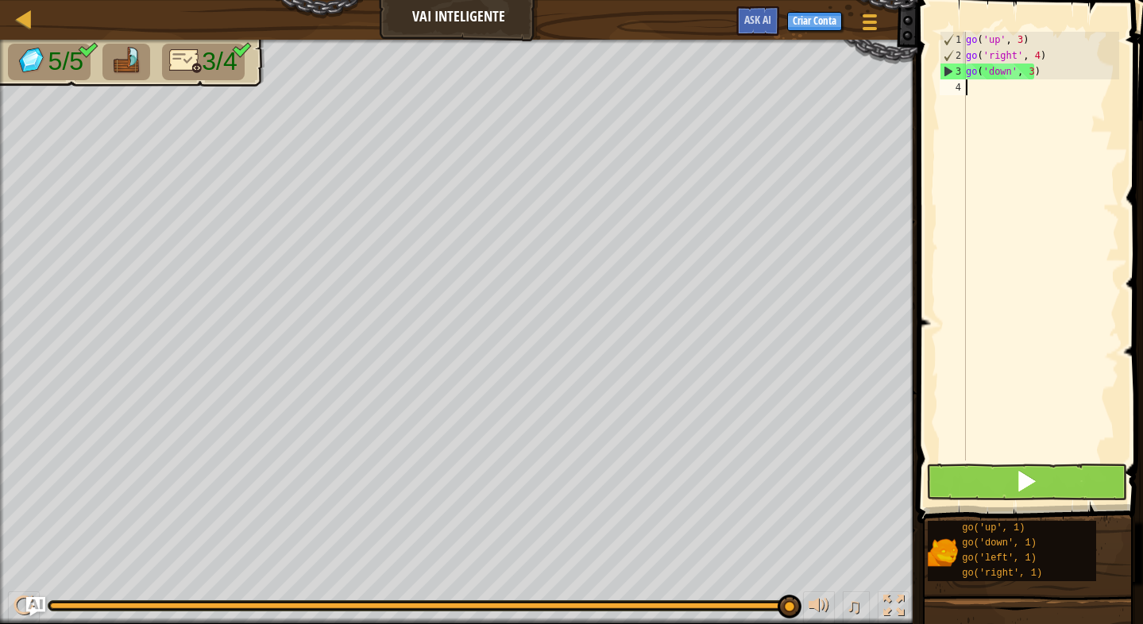
scroll to position [7, 0]
type textarea "go"
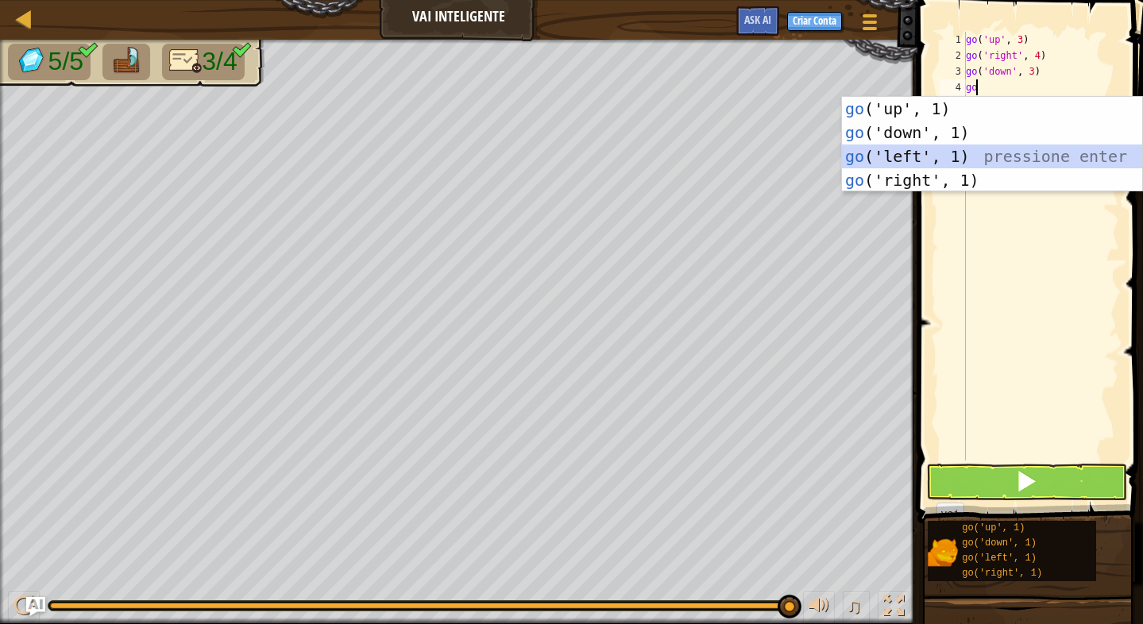
click at [909, 157] on div "go ('up', 1) pressione enter go ('down', 1) pressione enter go ('left', 1) pres…" at bounding box center [992, 168] width 300 height 143
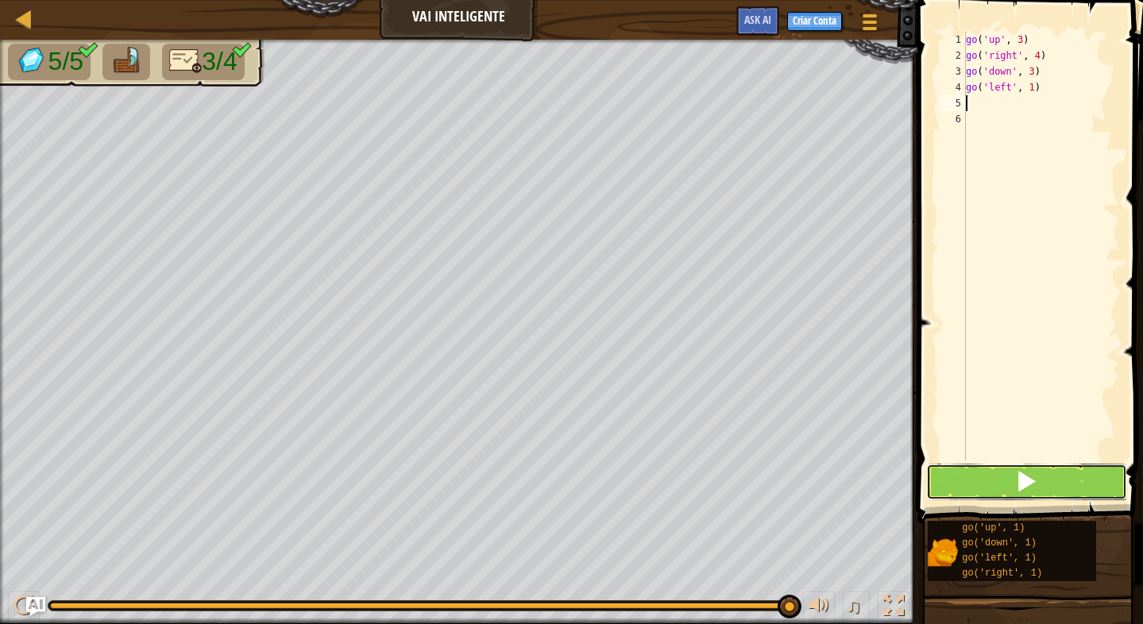
click at [1036, 476] on span at bounding box center [1026, 481] width 22 height 22
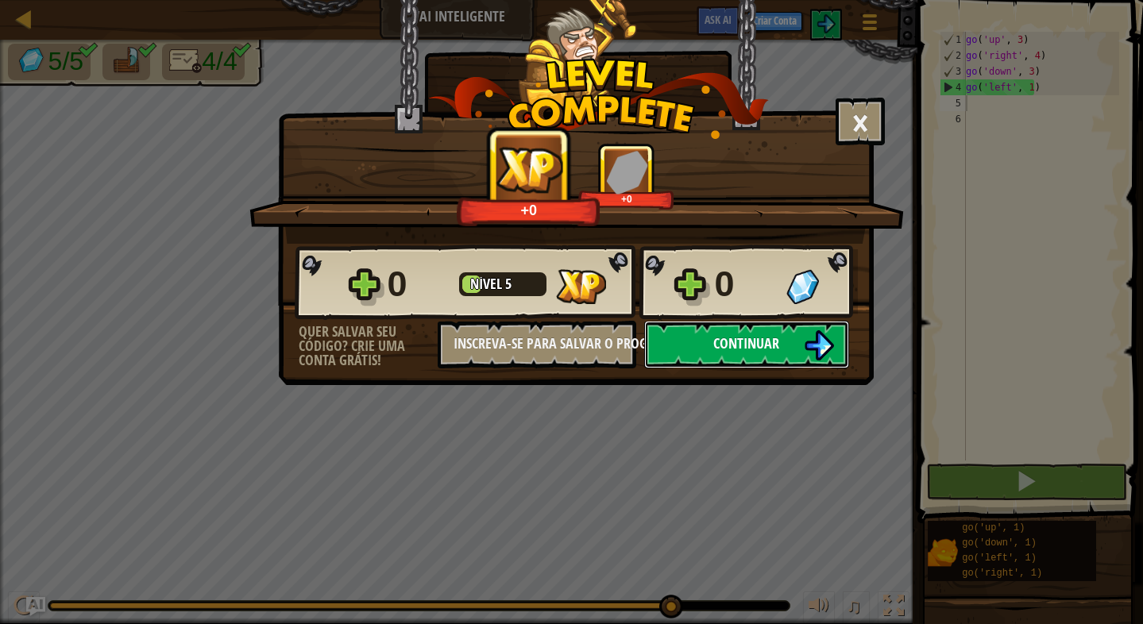
click at [804, 339] on img at bounding box center [818, 345] width 30 height 30
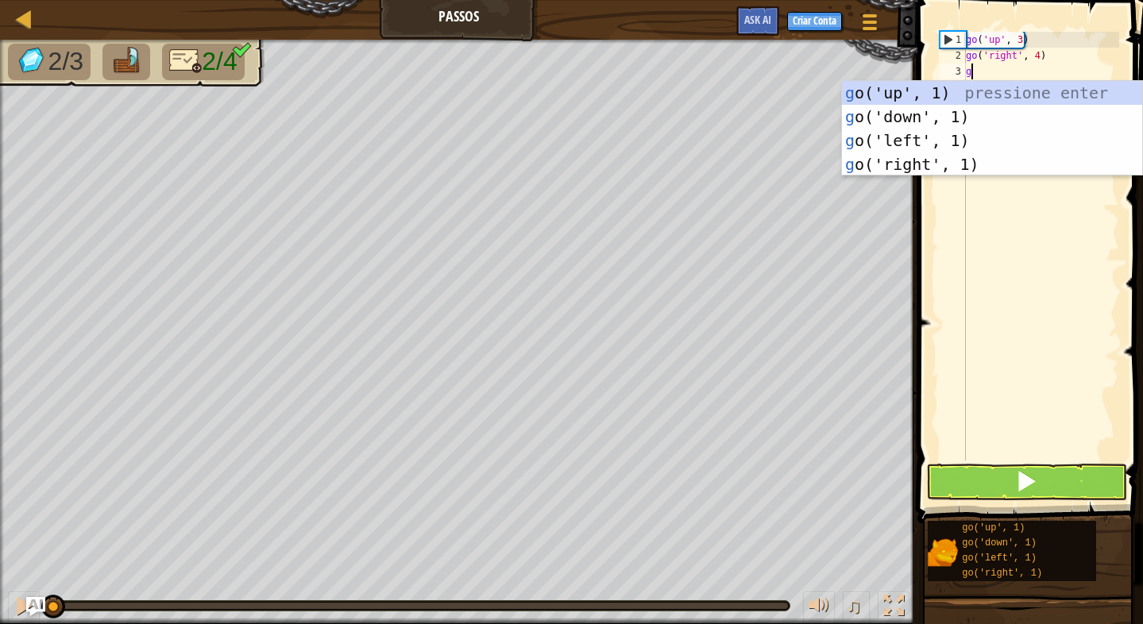
type textarea "go"
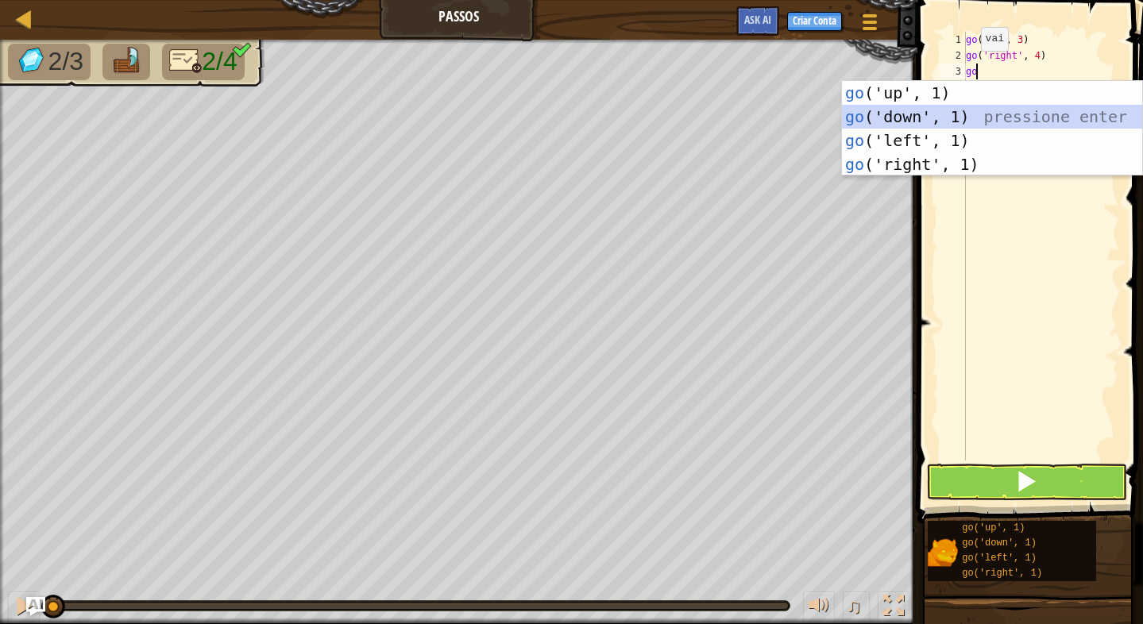
click at [921, 118] on div "go ('up', 1) pressione enter go ('down', 1) pressione enter go ('left', 1) pres…" at bounding box center [992, 152] width 300 height 143
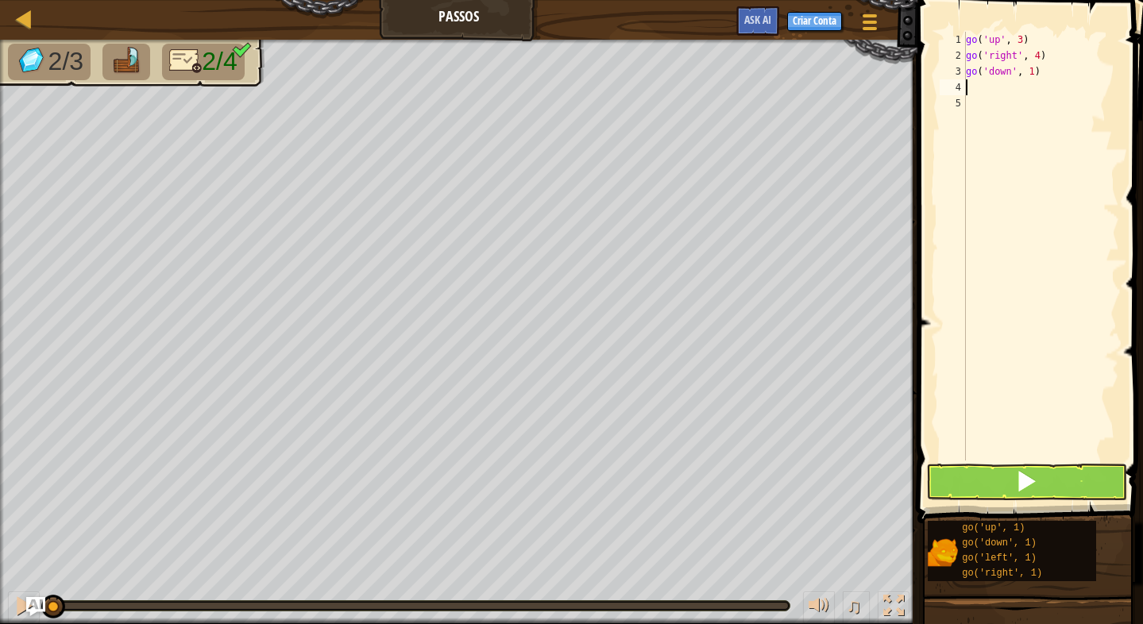
type textarea "go"
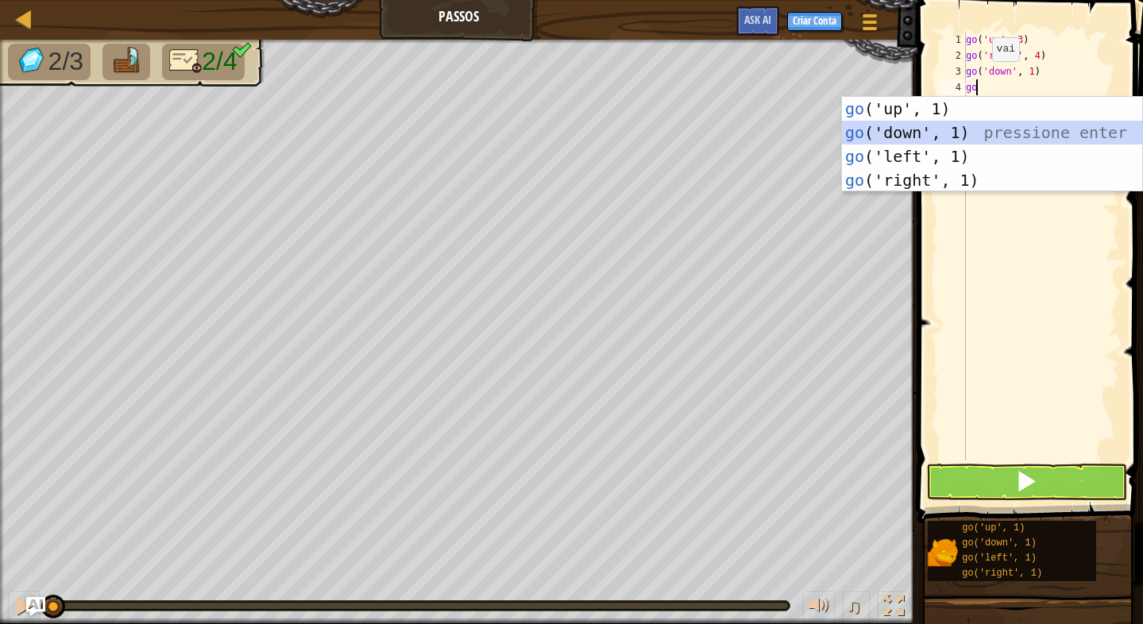
click at [891, 132] on div "go ('up', 1) pressione enter go ('down', 1) pressione enter go ('left', 1) pres…" at bounding box center [992, 168] width 300 height 143
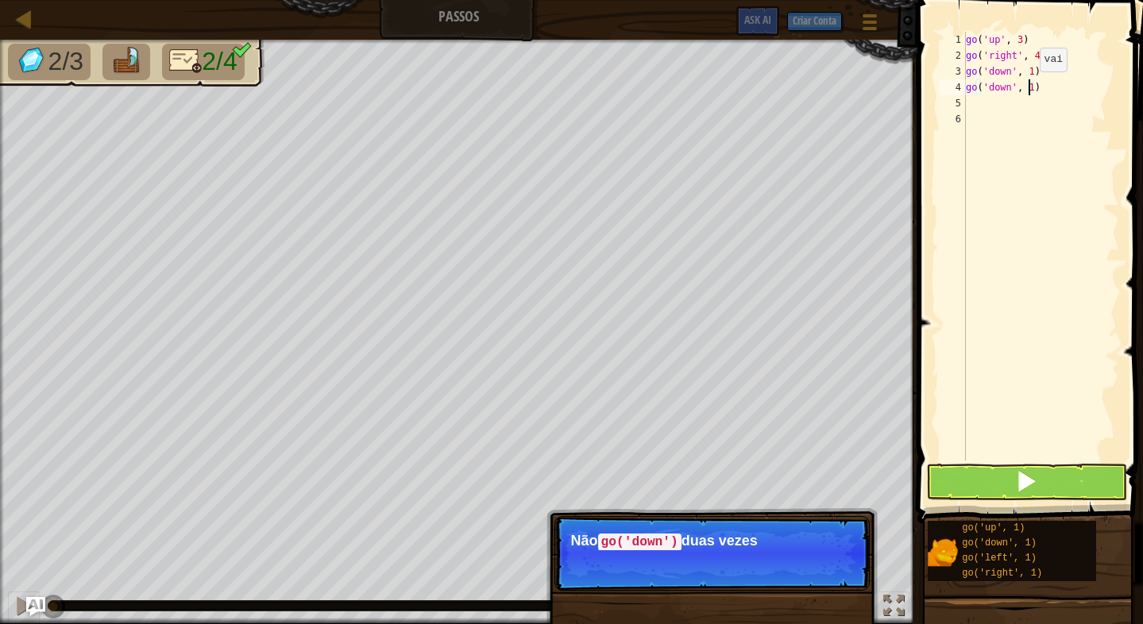
click at [1026, 87] on div "go ( 'up' , 3 ) go ( 'right' , 4 ) go ( 'down' , 1 ) go ( 'down' , 1 )" at bounding box center [1040, 262] width 156 height 461
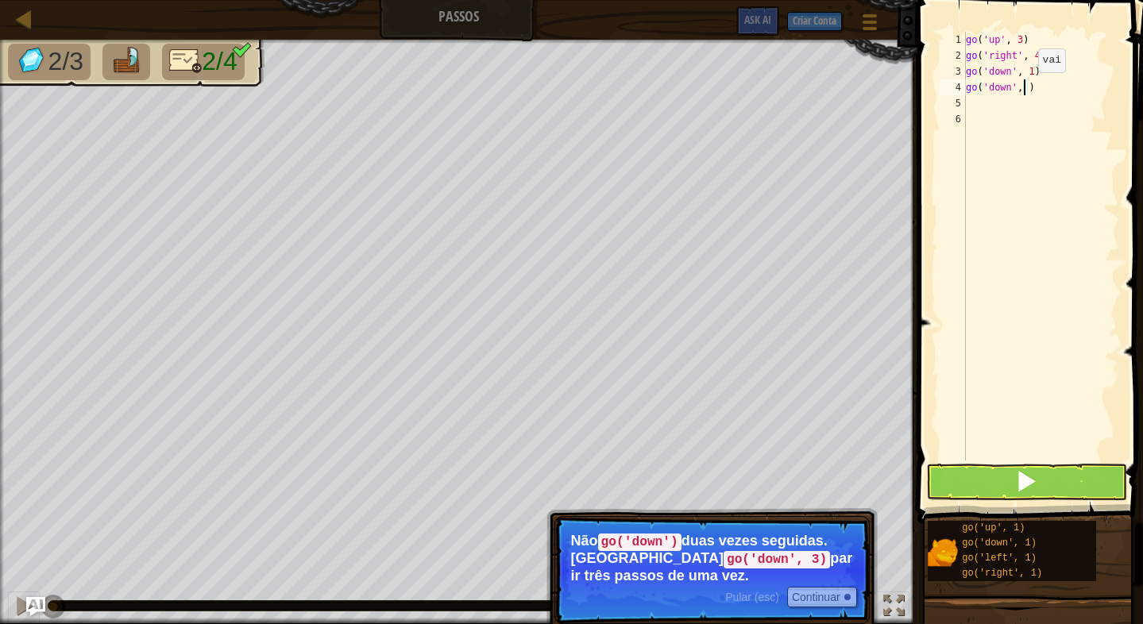
type textarea "go('down', 3)"
click at [974, 460] on div "go ( 'up' , 3 ) go ( 'right' , 4 ) go ( 'down' , 1 ) go ( 'down' , 3 )" at bounding box center [1040, 262] width 156 height 461
click at [974, 466] on button at bounding box center [1026, 482] width 201 height 37
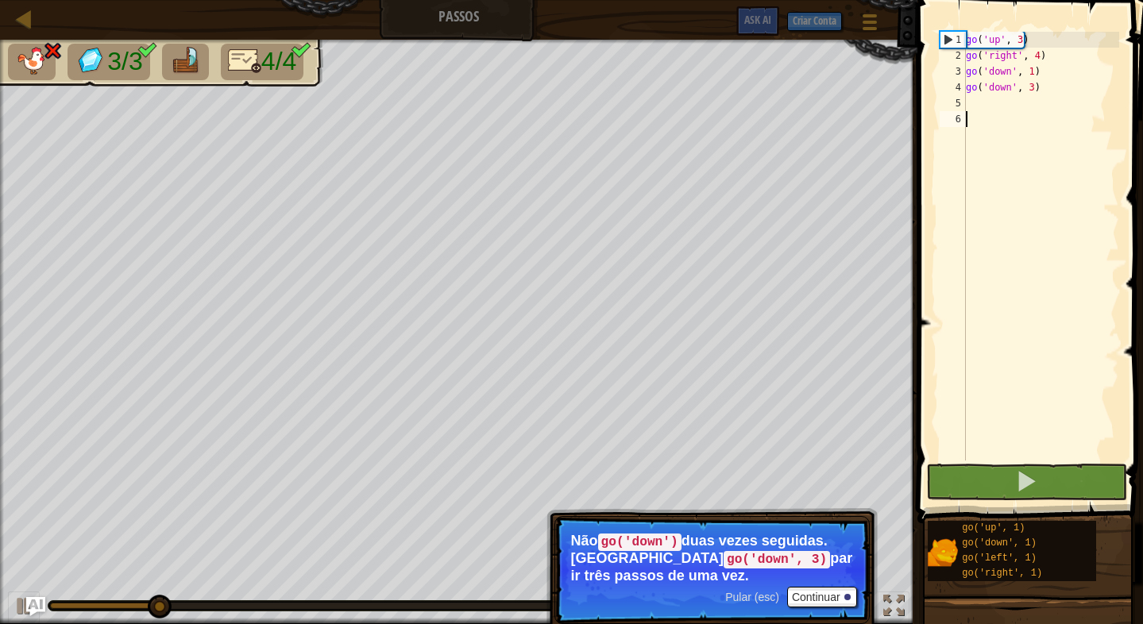
click at [978, 102] on div "go ( 'up' , 3 ) go ( 'right' , 4 ) go ( 'down' , 1 ) go ( 'down' , 3 )" at bounding box center [1040, 262] width 156 height 461
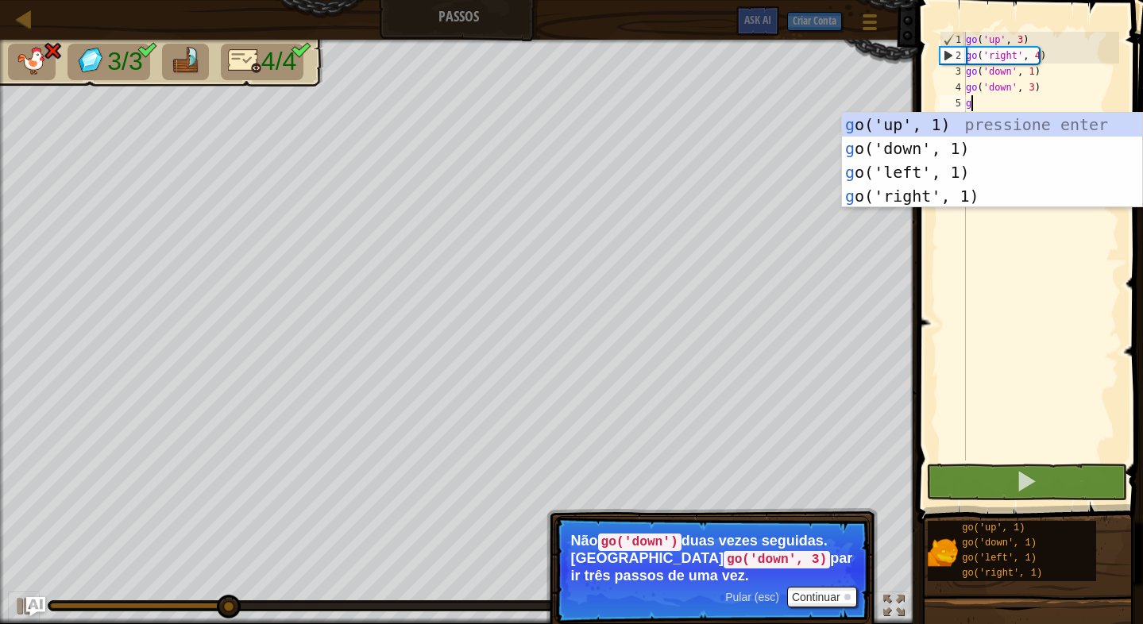
type textarea "go"
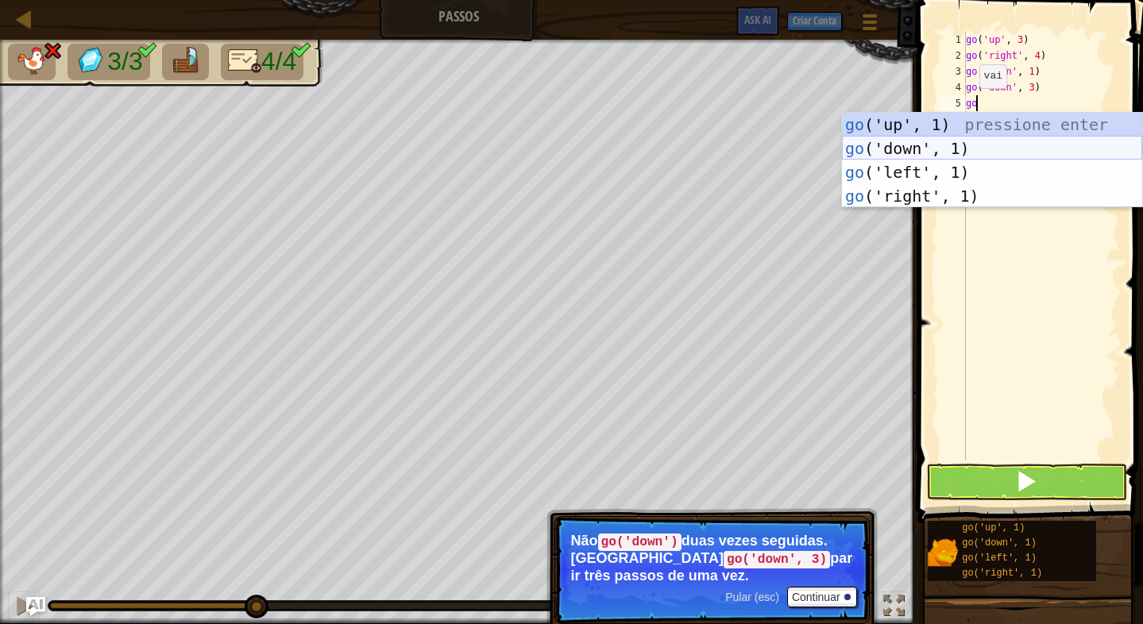
click at [957, 156] on div "go ('up', 1) pressione enter go ('down', 1) pressione enter go ('left', 1) pres…" at bounding box center [992, 184] width 300 height 143
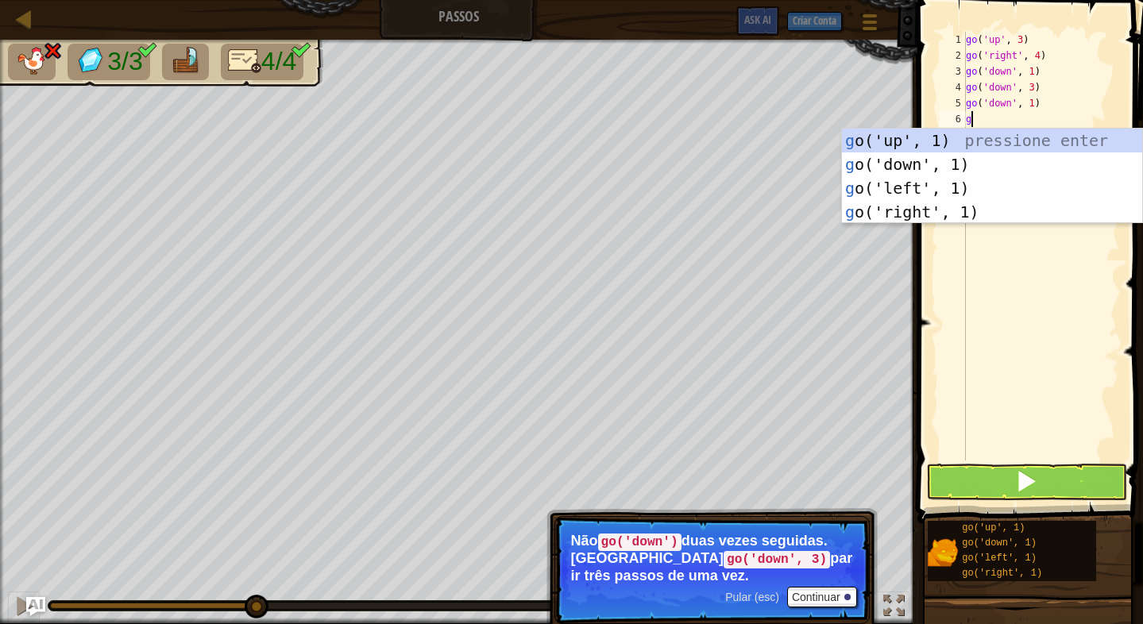
type textarea "go"
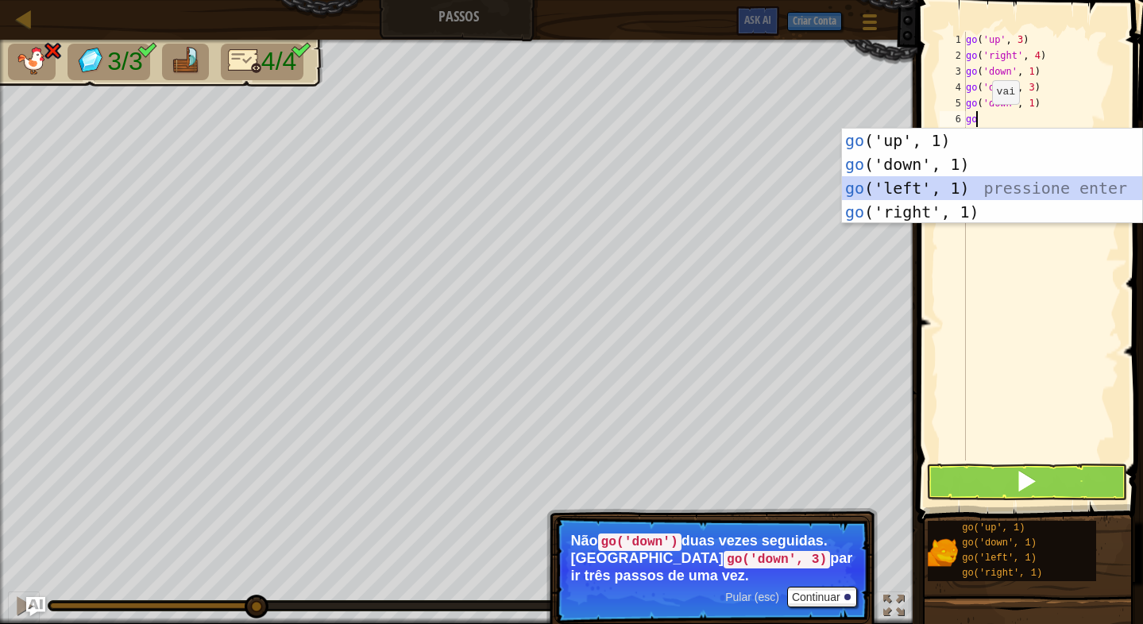
click at [947, 180] on div "go ('up', 1) pressione enter go ('down', 1) pressione enter go ('left', 1) pres…" at bounding box center [992, 200] width 300 height 143
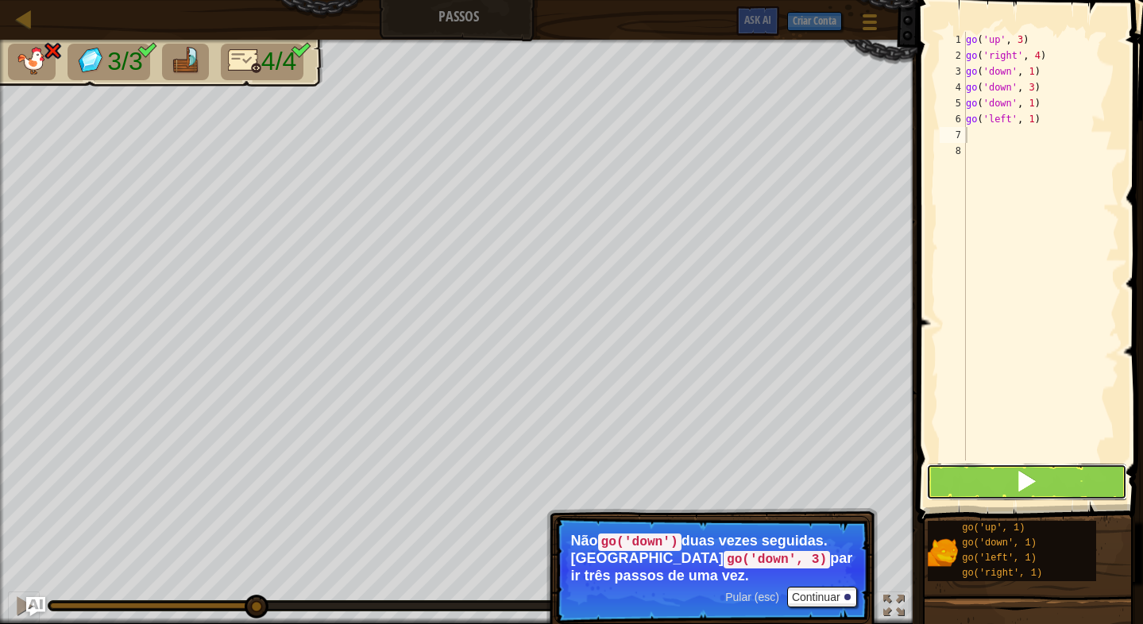
click at [1026, 473] on span at bounding box center [1026, 481] width 22 height 22
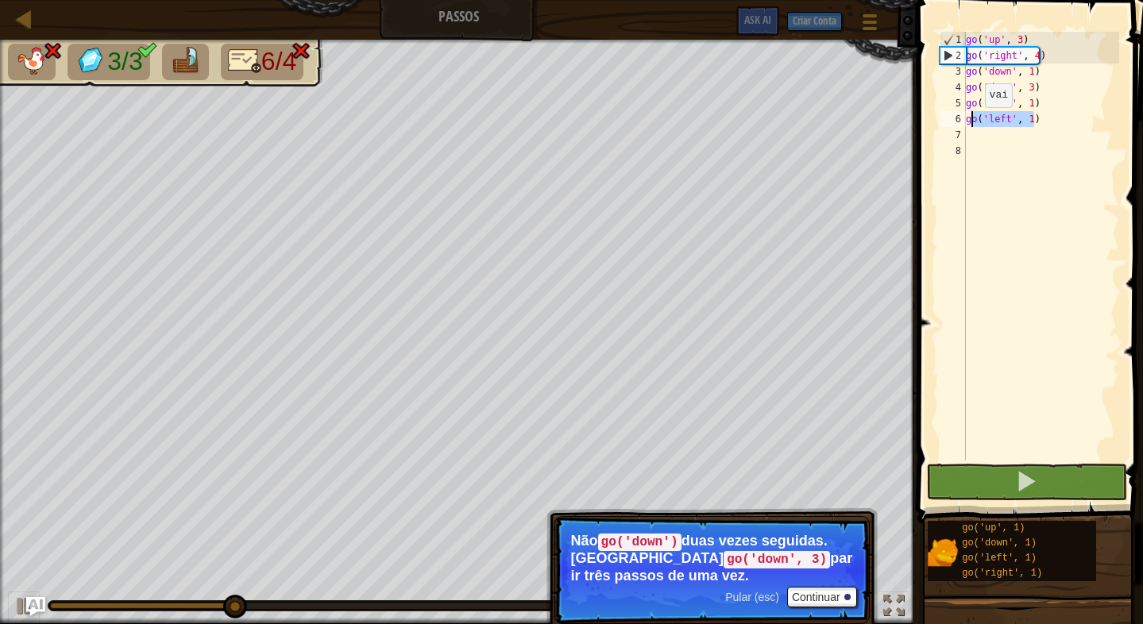
drag, startPoint x: 1041, startPoint y: 120, endPoint x: 971, endPoint y: 123, distance: 69.9
click at [971, 123] on div "go ( 'up' , 3 ) go ( 'right' , 4 ) go ( 'down' , 1 ) go ( 'down' , 3 ) go ( 'do…" at bounding box center [1040, 262] width 156 height 461
type textarea "g"
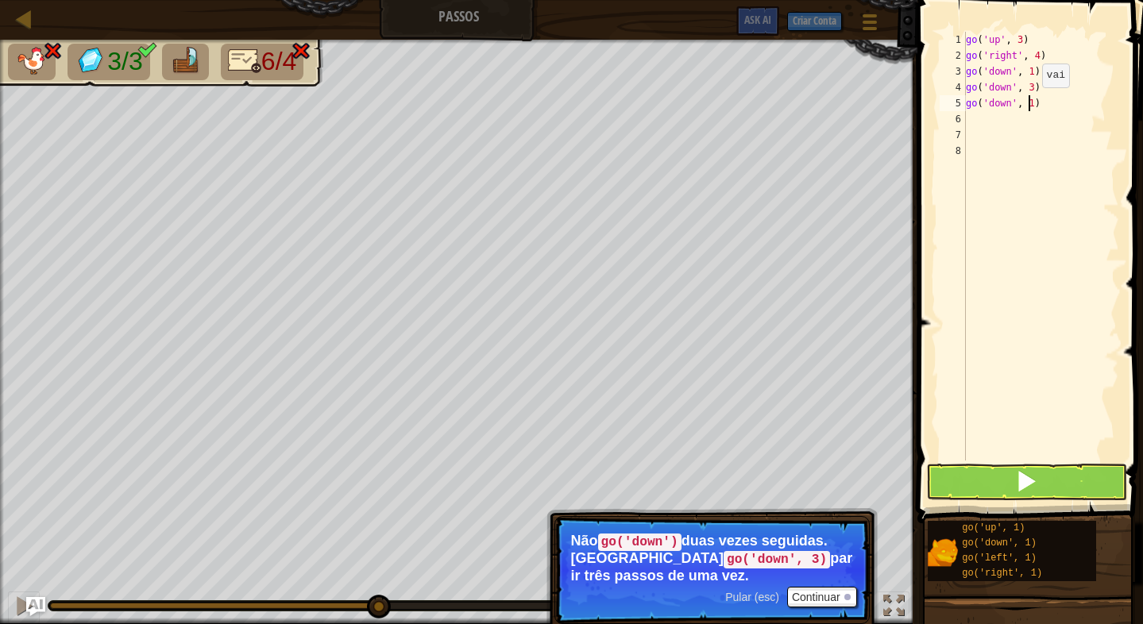
click at [1028, 103] on div "go ( 'up' , 3 ) go ( 'right' , 4 ) go ( 'down' , 1 ) go ( 'down' , 3 ) go ( 'do…" at bounding box center [1040, 262] width 156 height 461
type textarea "go('down', 1)"
drag, startPoint x: 1034, startPoint y: 102, endPoint x: 967, endPoint y: 101, distance: 66.7
click at [967, 101] on div "go ( 'up' , 3 ) go ( 'right' , 4 ) go ( 'down' , 1 ) go ( 'down' , 3 ) go ( 'do…" at bounding box center [1040, 262] width 156 height 461
type textarea "go"
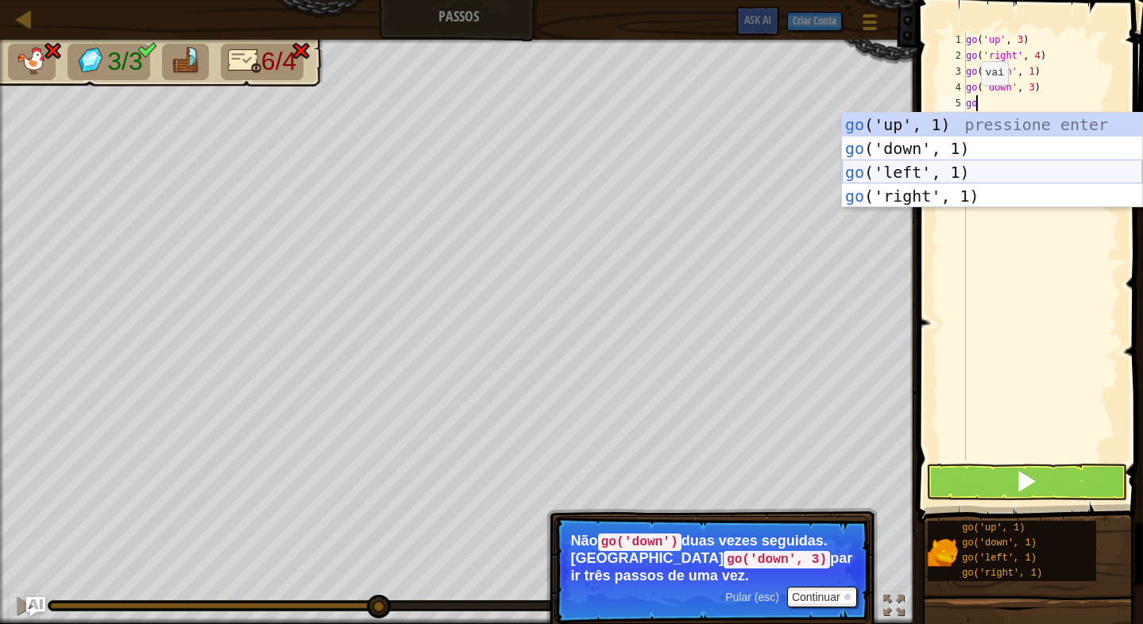
click at [882, 167] on div "go ('up', 1) pressione enter go ('down', 1) pressione enter go ('left', 1) pres…" at bounding box center [992, 184] width 300 height 143
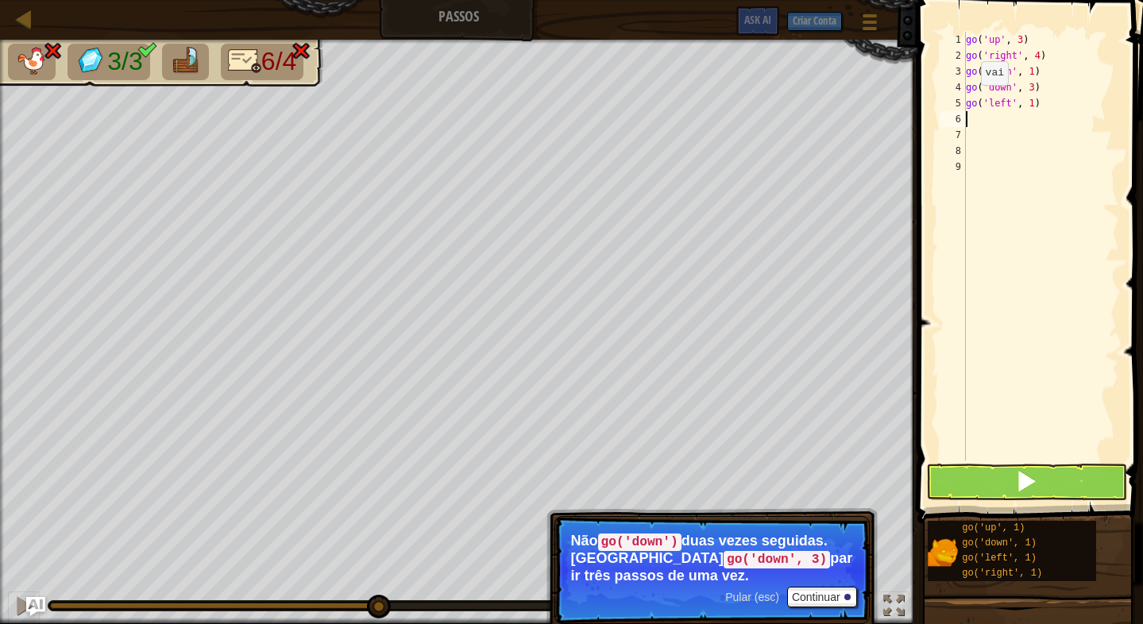
click at [963, 468] on button at bounding box center [1026, 482] width 201 height 37
